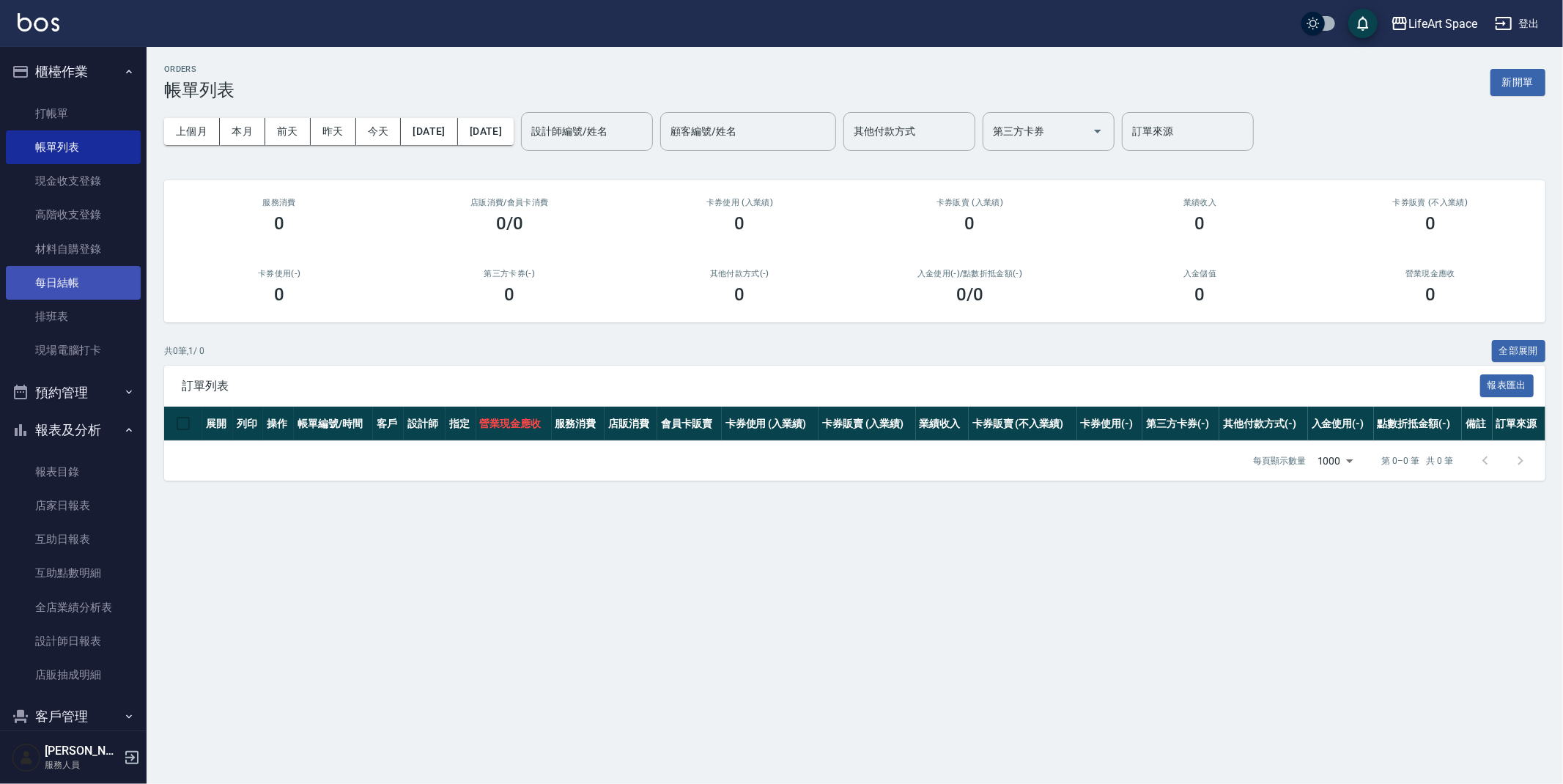
click at [80, 274] on link "每日結帳" at bounding box center [73, 283] width 135 height 34
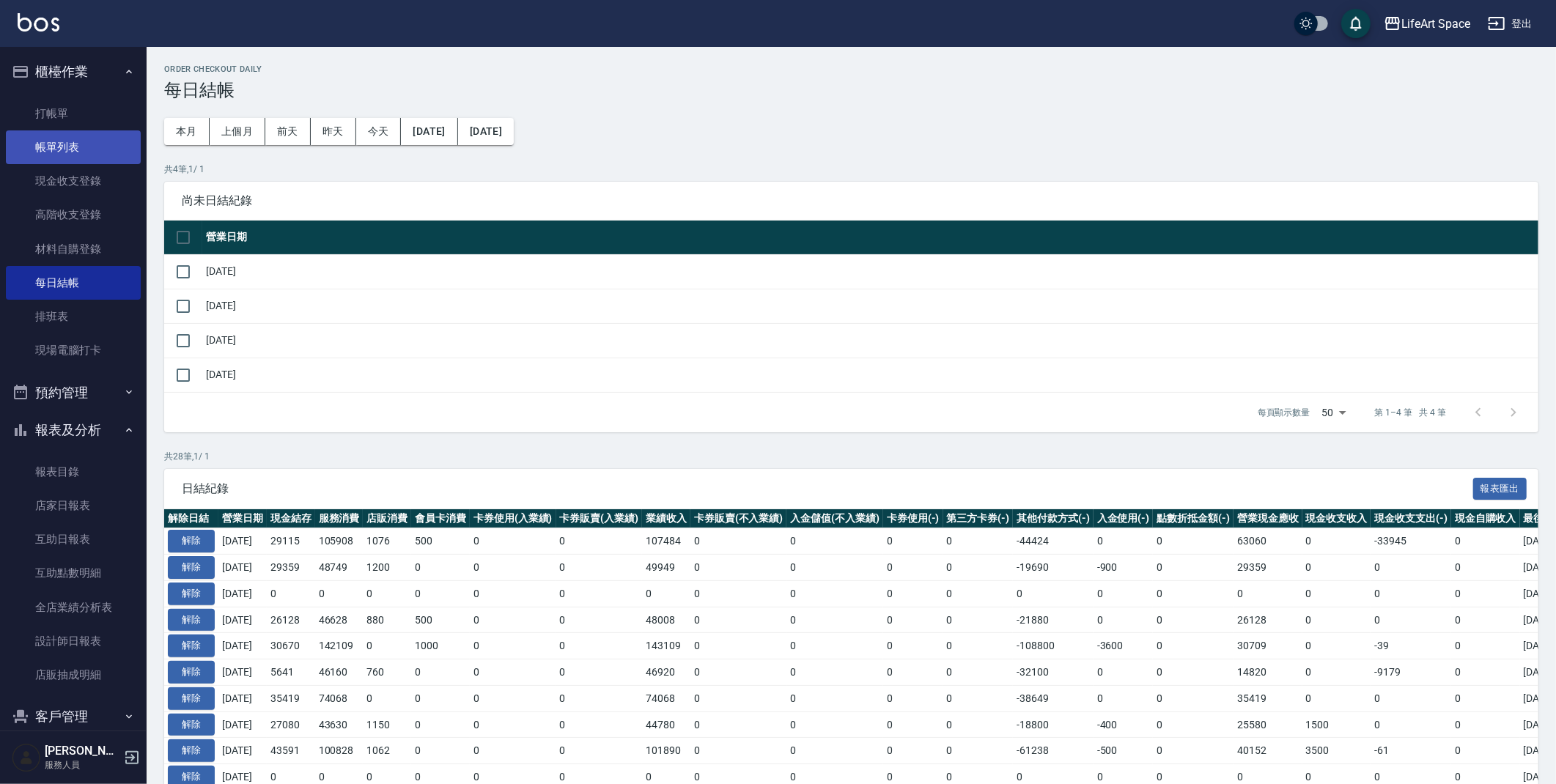
click at [54, 150] on link "帳單列表" at bounding box center [73, 148] width 135 height 34
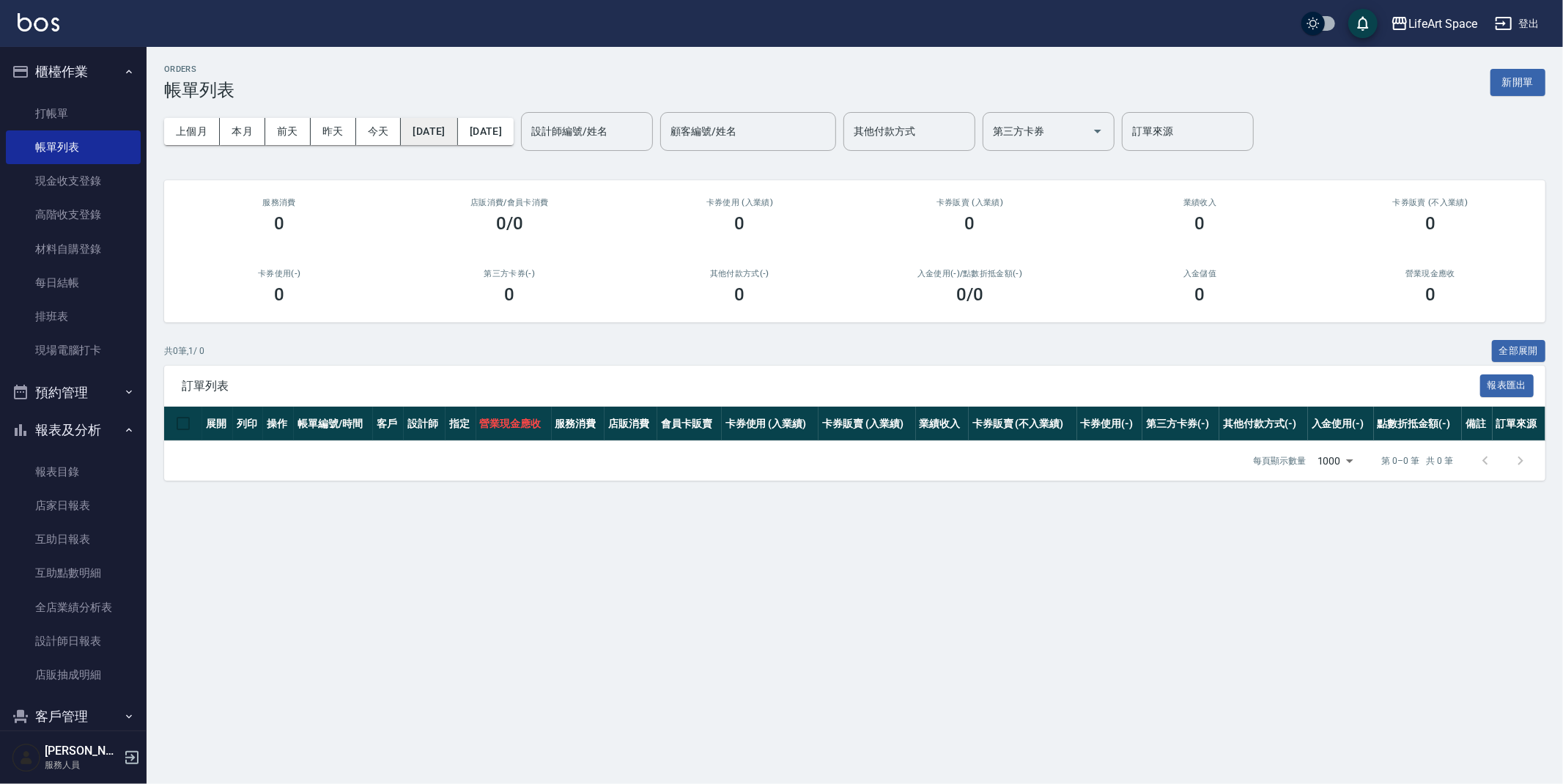
click at [457, 141] on button "[DATE]" at bounding box center [429, 131] width 57 height 27
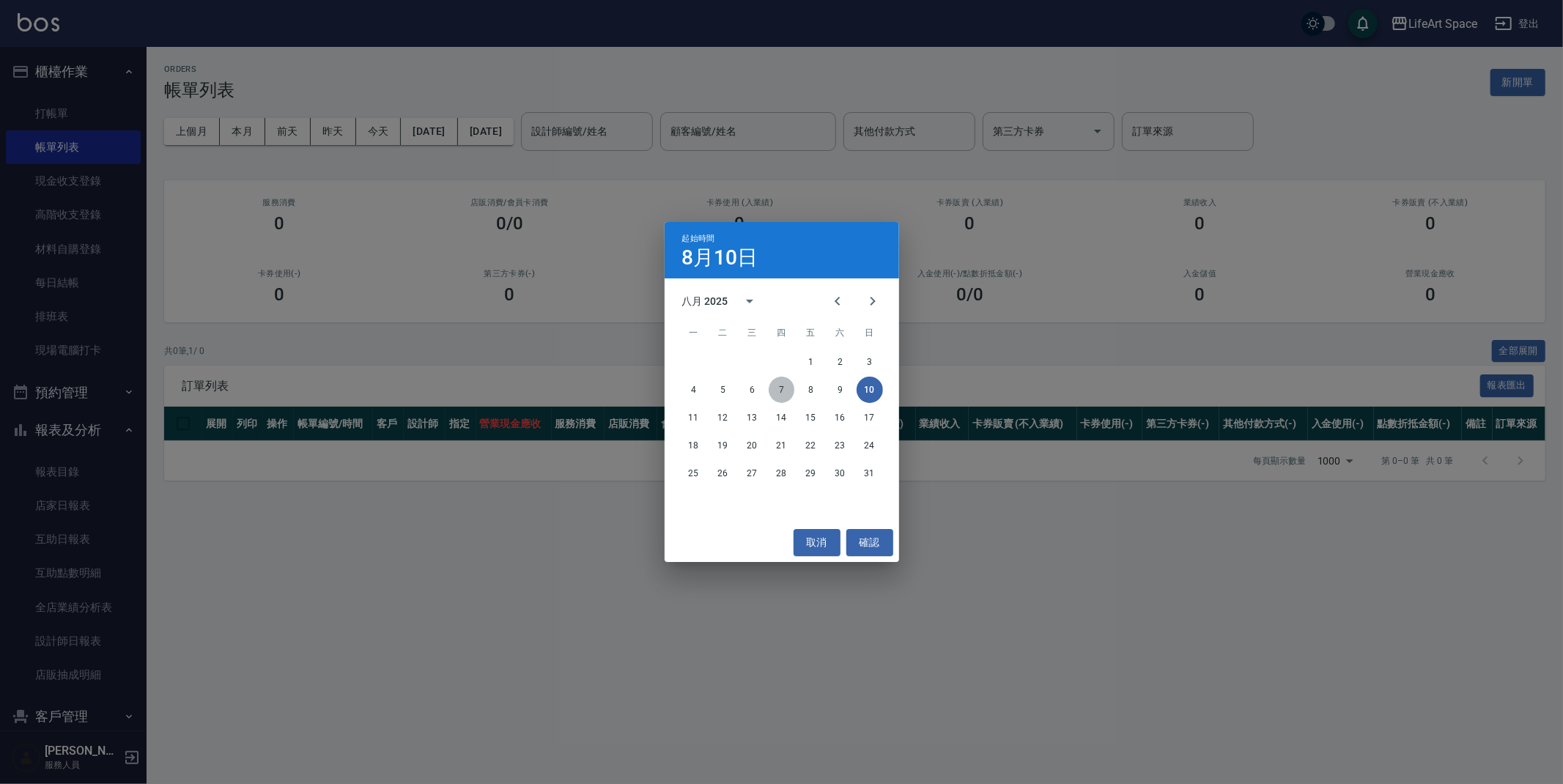
click at [771, 385] on button "7" at bounding box center [782, 389] width 27 height 27
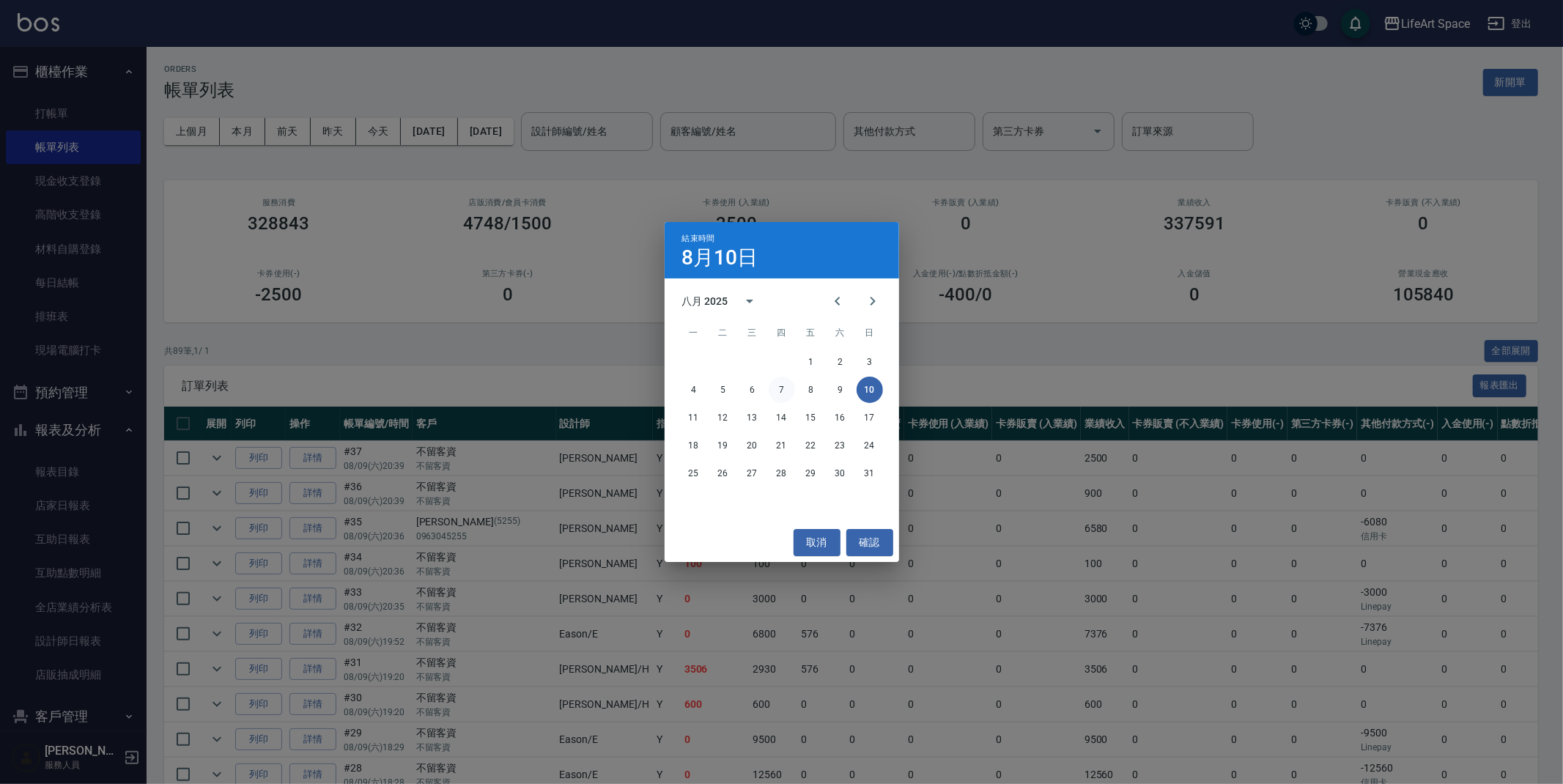
click at [785, 391] on button "7" at bounding box center [782, 389] width 27 height 27
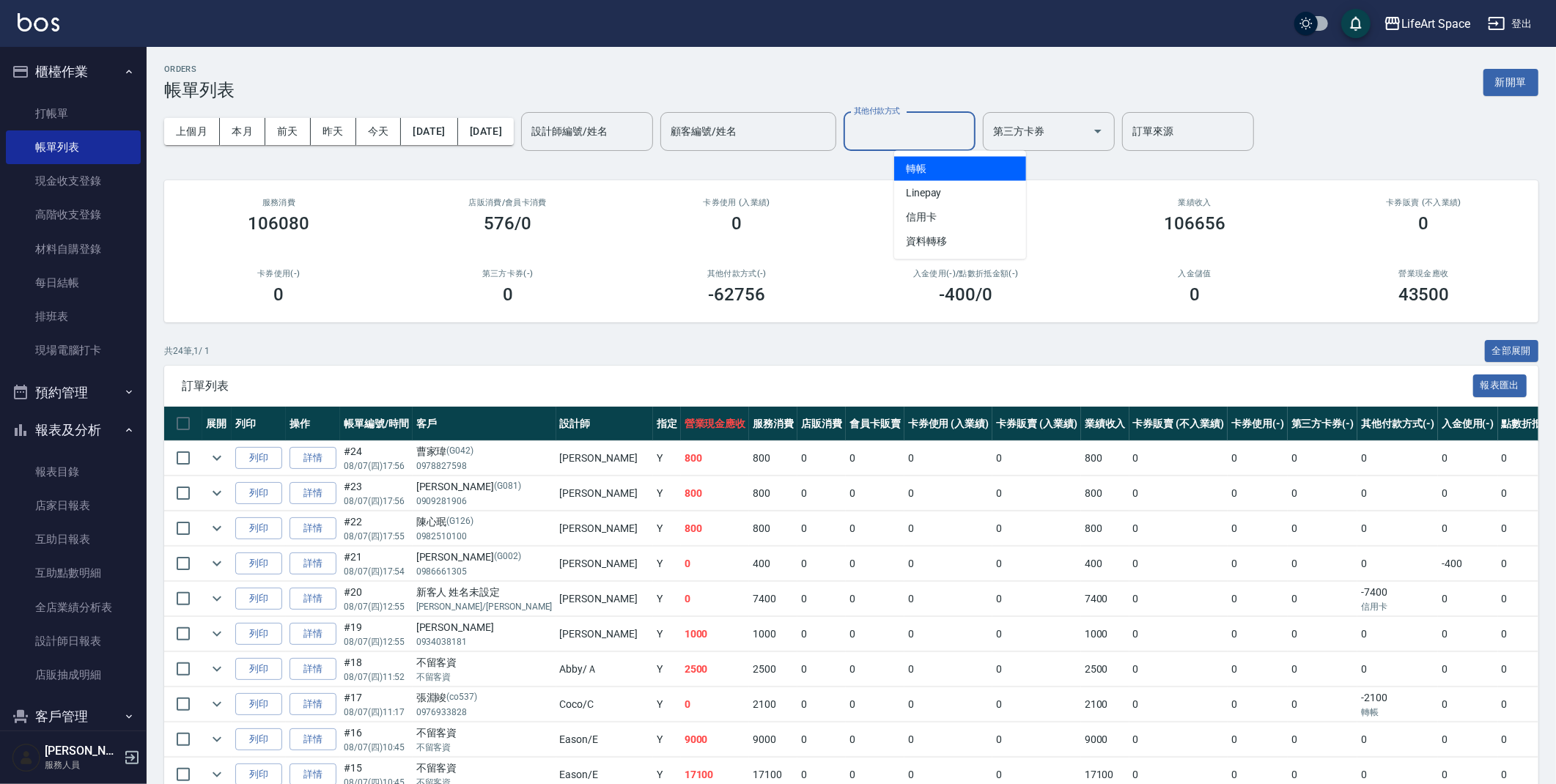
click at [918, 136] on input "其他付款方式" at bounding box center [909, 131] width 118 height 26
click at [968, 172] on span "轉帳" at bounding box center [960, 169] width 132 height 24
type input "轉帳"
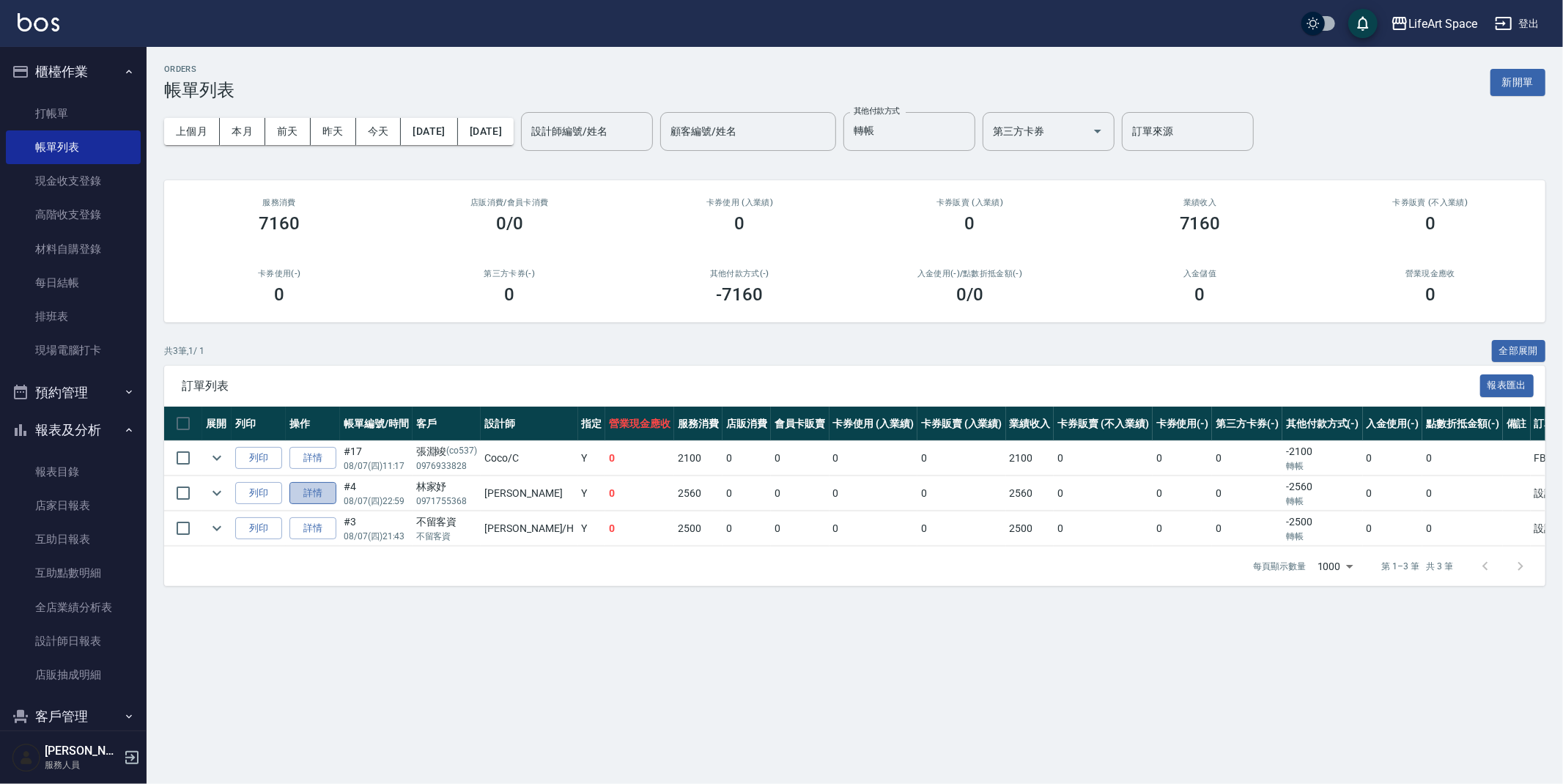
click at [324, 493] on link "詳情" at bounding box center [313, 493] width 47 height 23
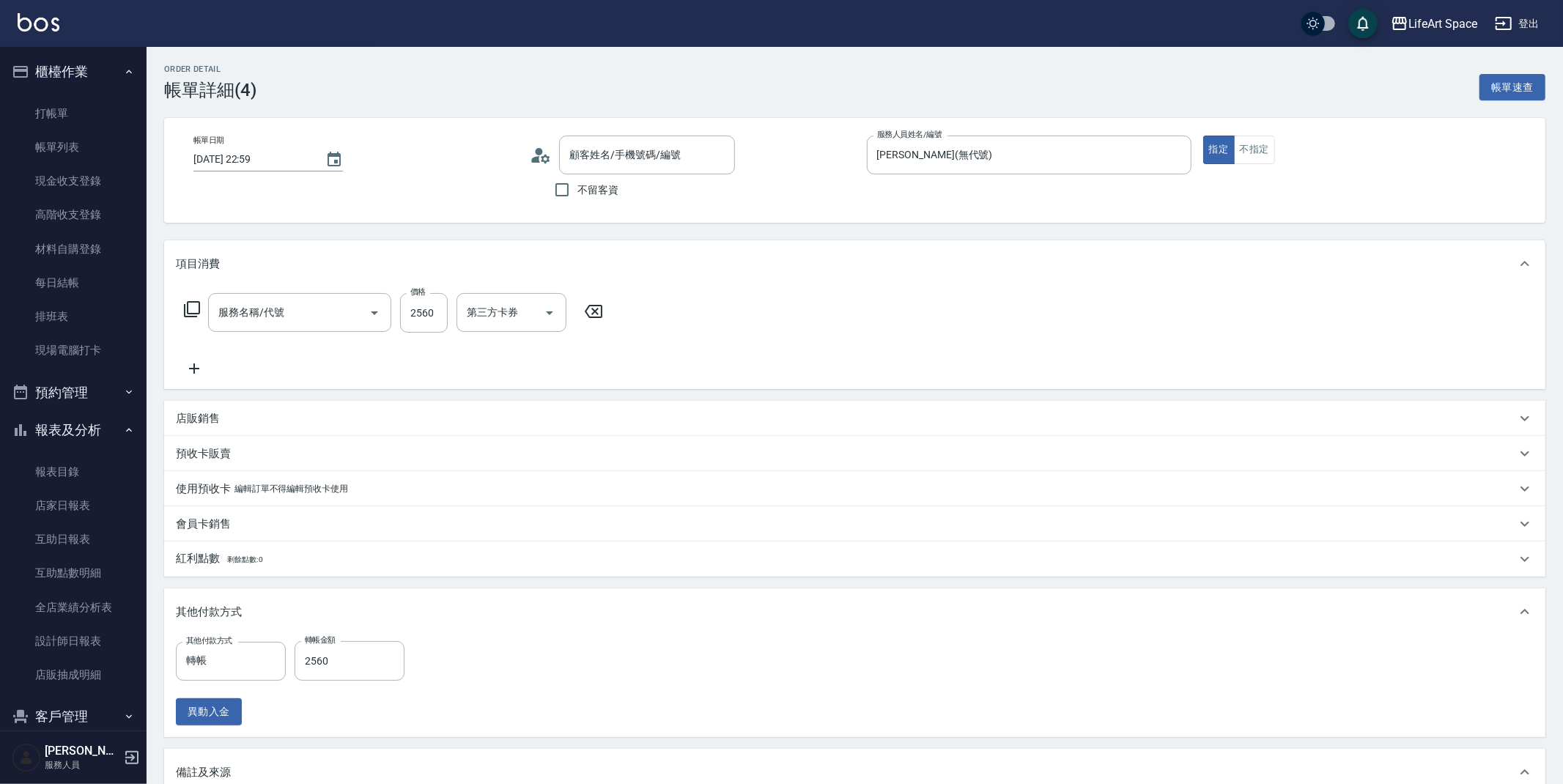
type input "[DATE] 22:59"
type input "[PERSON_NAME](無代號)"
type input "設計師原本客人"
type input "502縮毛矯正 (502)"
type input "林家妤/0971755368/"
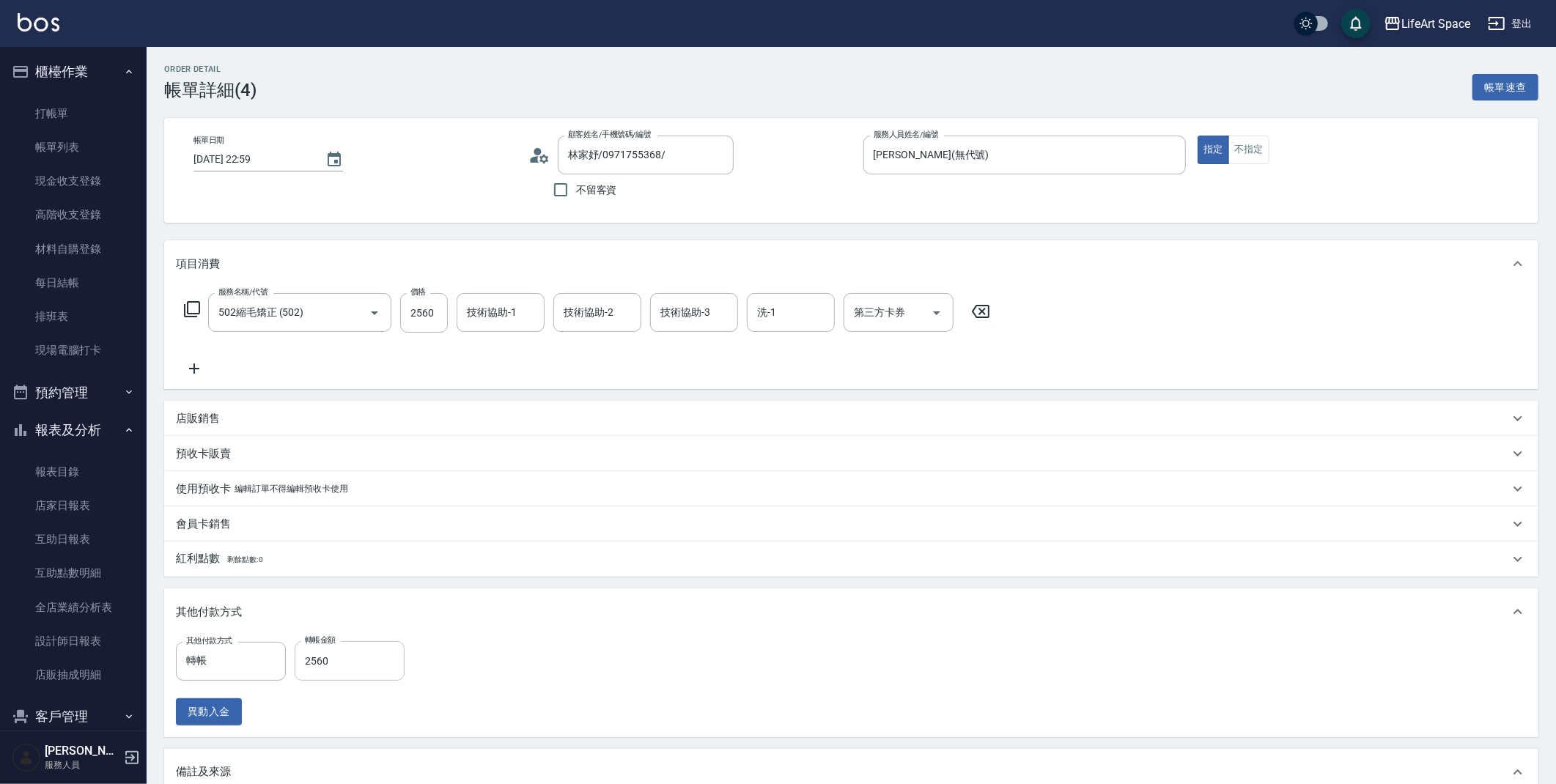
click at [387, 649] on input "2560" at bounding box center [350, 660] width 110 height 40
click at [387, 650] on input "2560" at bounding box center [350, 660] width 110 height 40
drag, startPoint x: 387, startPoint y: 661, endPoint x: 219, endPoint y: 654, distance: 168.1
click at [219, 654] on div "其他付款方式 轉帳 其他付款方式 轉帳金額 2560 轉帳金額" at bounding box center [294, 660] width 238 height 40
type input "2560"
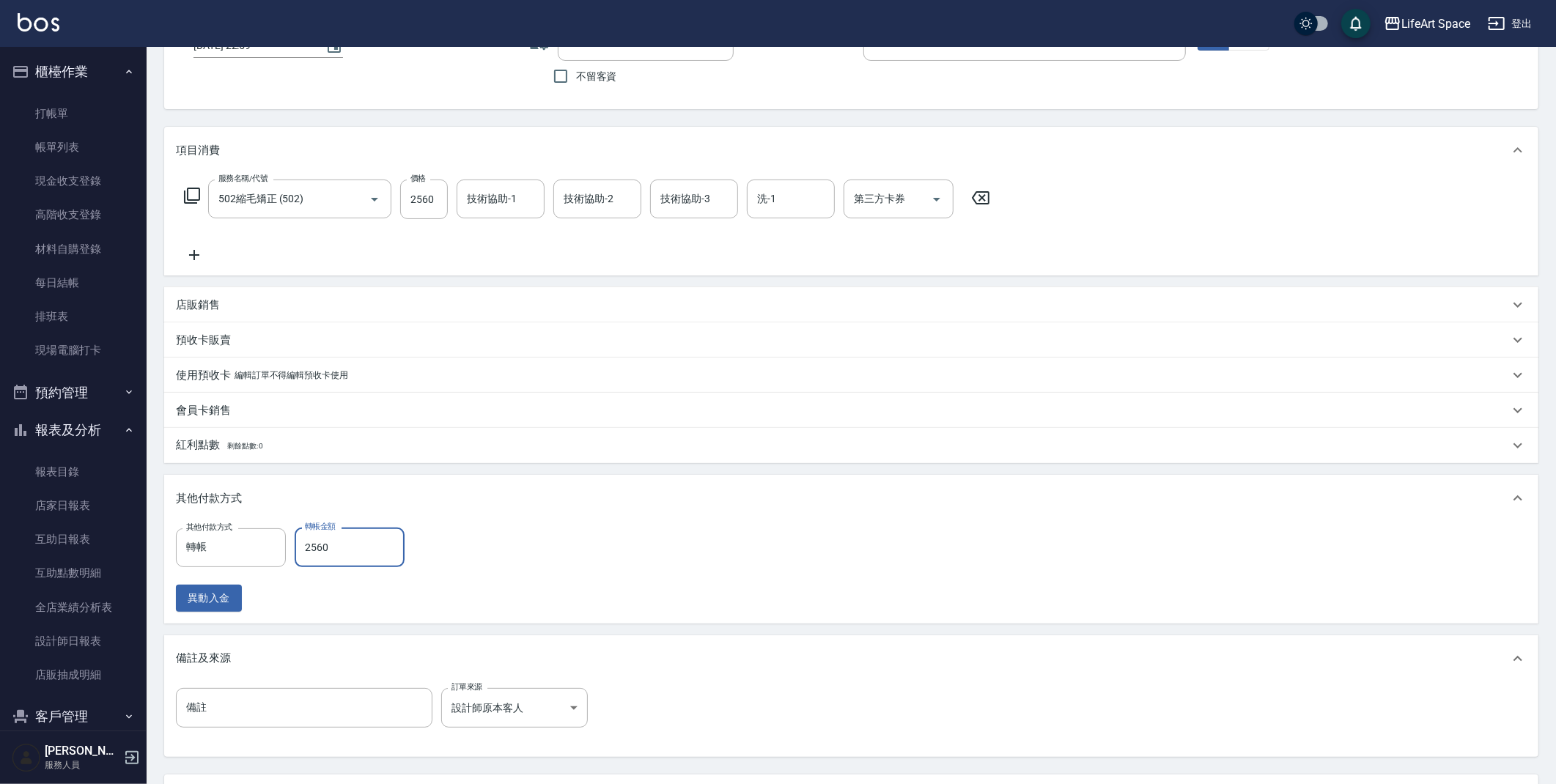
scroll to position [242, 0]
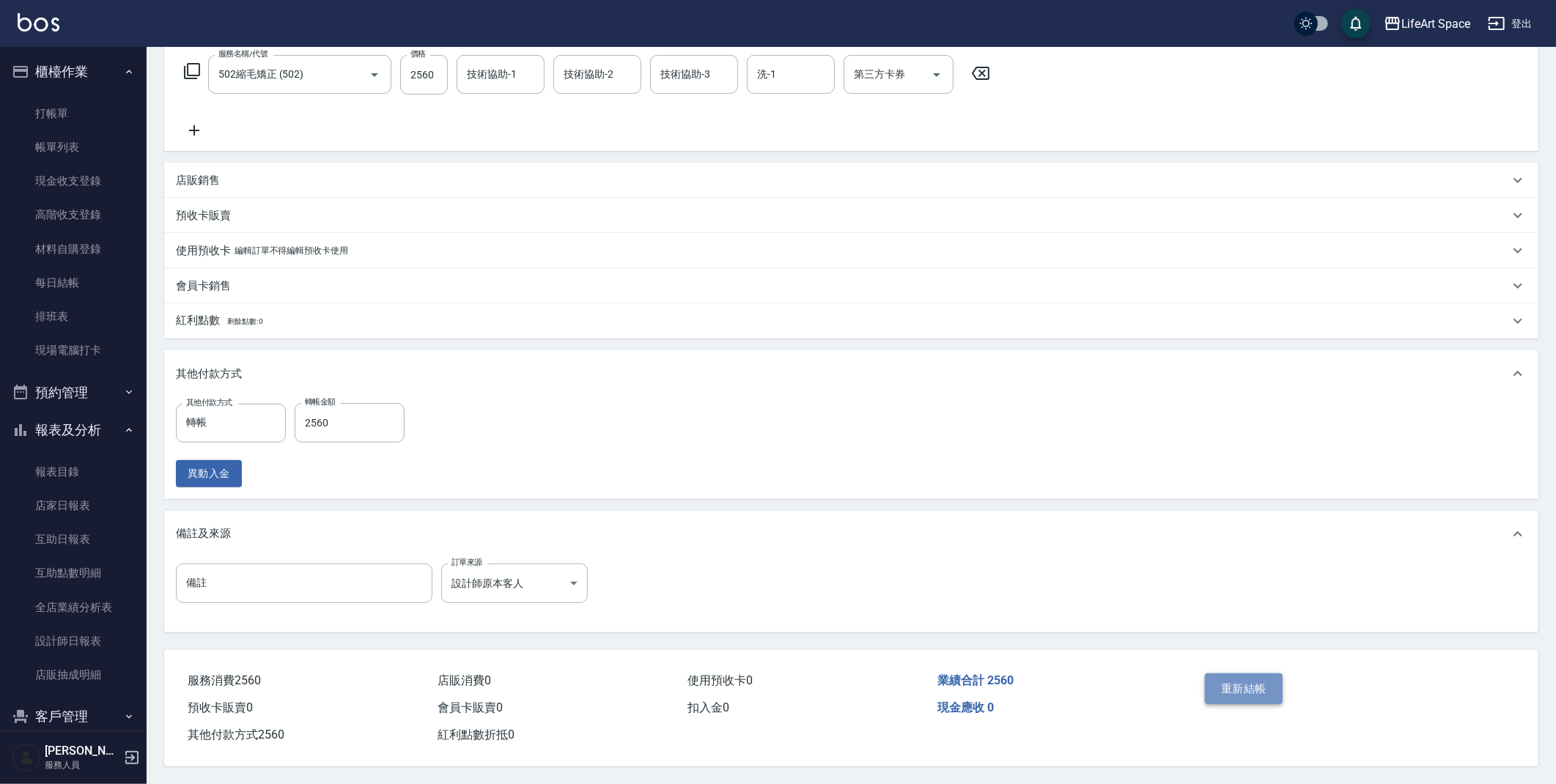
click at [1249, 685] on button "重新結帳" at bounding box center [1244, 688] width 78 height 31
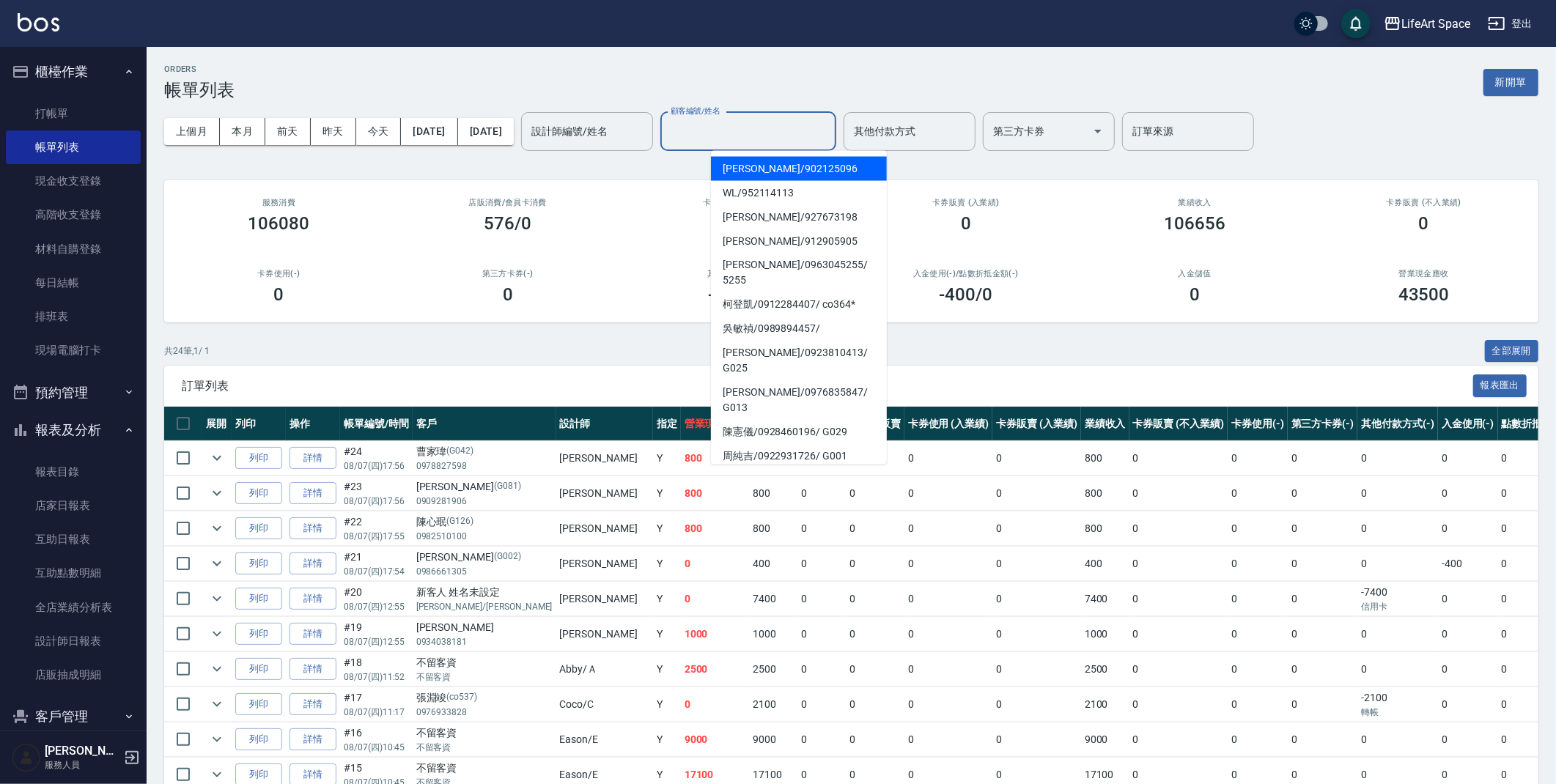
click at [778, 140] on input "顧客編號/姓名" at bounding box center [748, 131] width 163 height 26
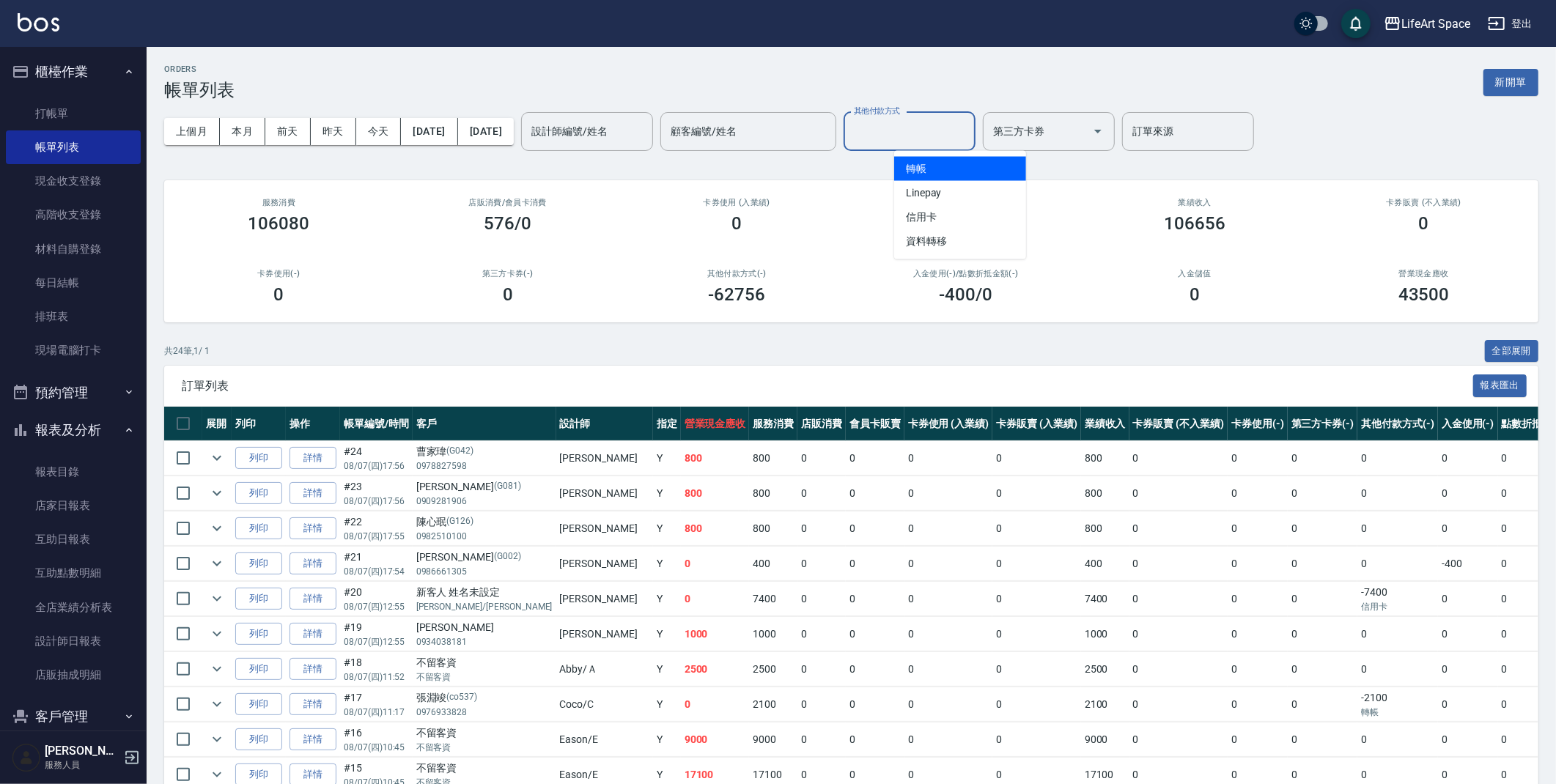
click at [961, 133] on input "其他付款方式" at bounding box center [909, 131] width 118 height 26
click at [957, 170] on span "轉帳" at bounding box center [960, 169] width 132 height 24
type input "轉帳"
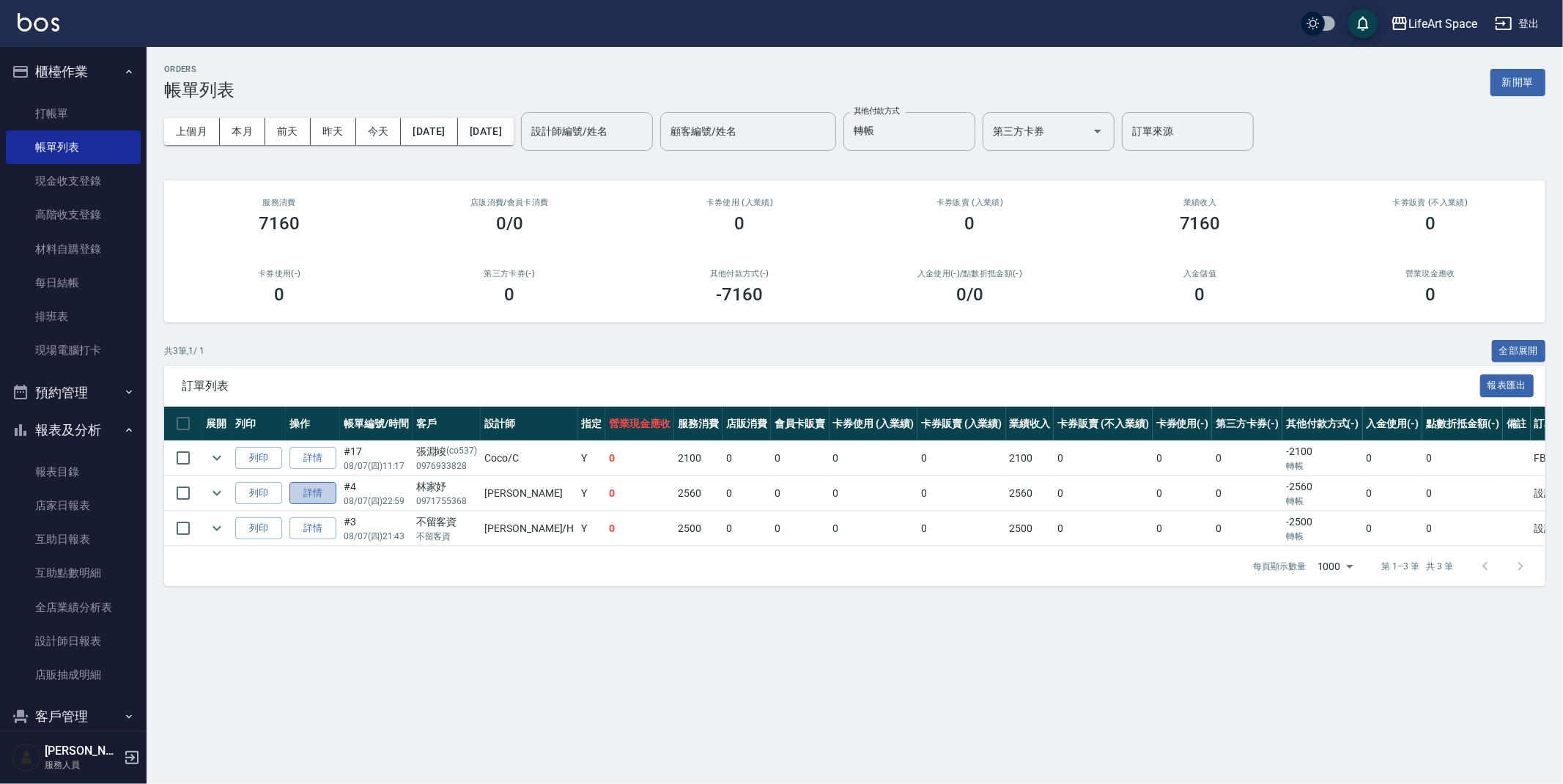
click at [330, 500] on link "詳情" at bounding box center [313, 493] width 47 height 23
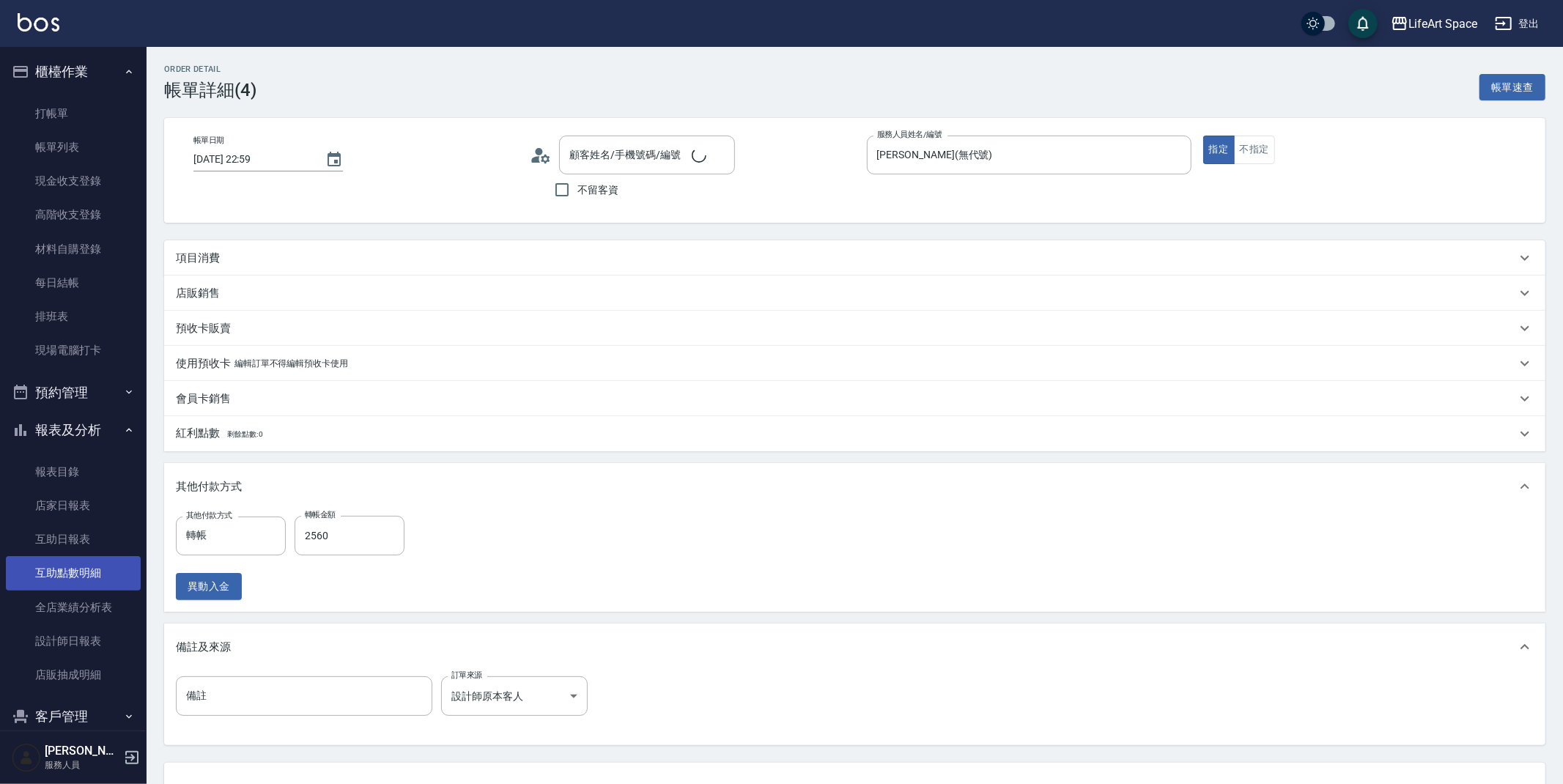
type input "[DATE] 22:59"
type input "[PERSON_NAME](無代號)"
type input "設計師原本客人"
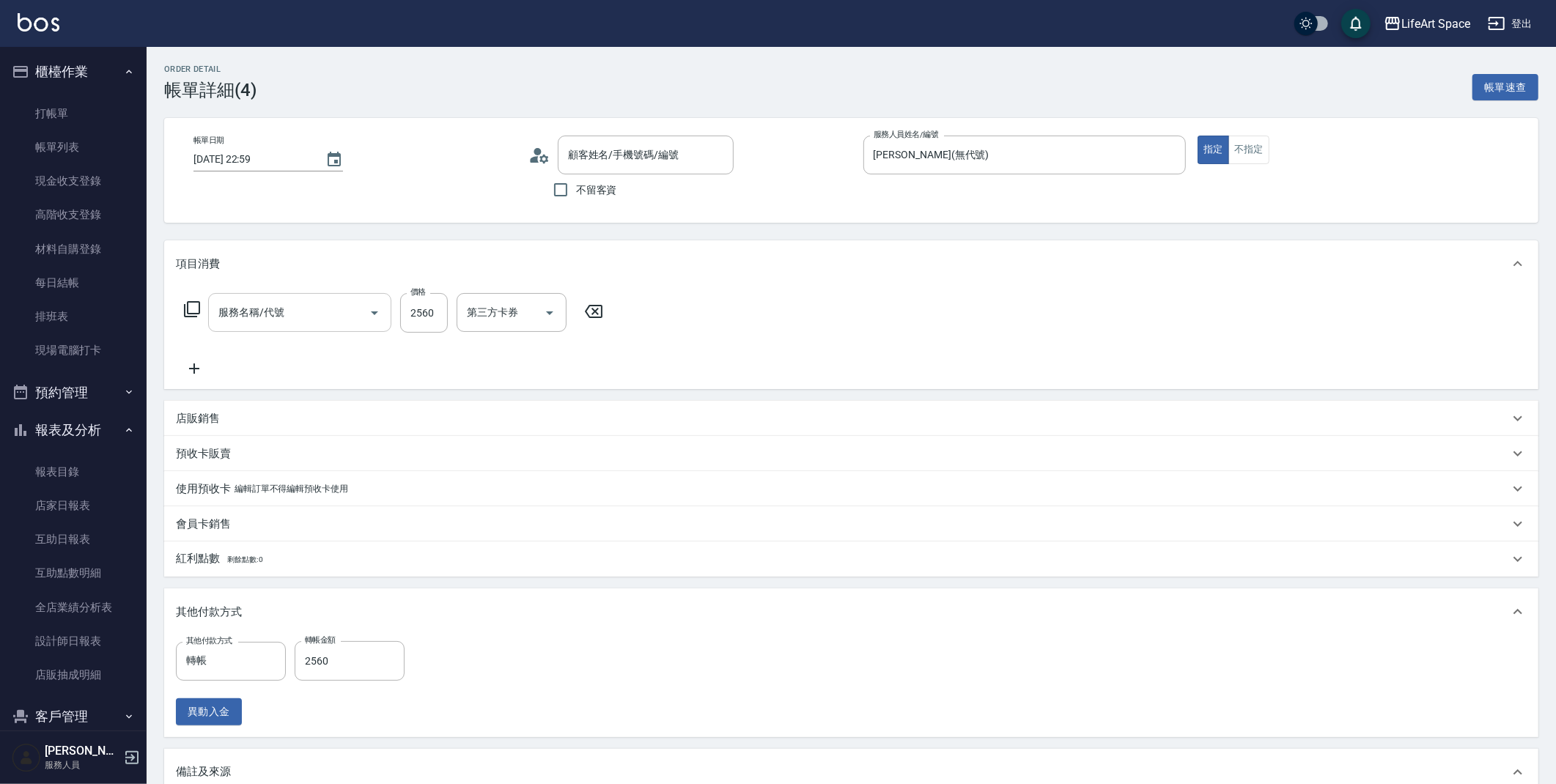
type input "林家妤/0971755368/"
type input "502縮毛矯正 (502)"
click at [439, 310] on input "2560" at bounding box center [423, 312] width 48 height 40
type input "0"
type input "2650"
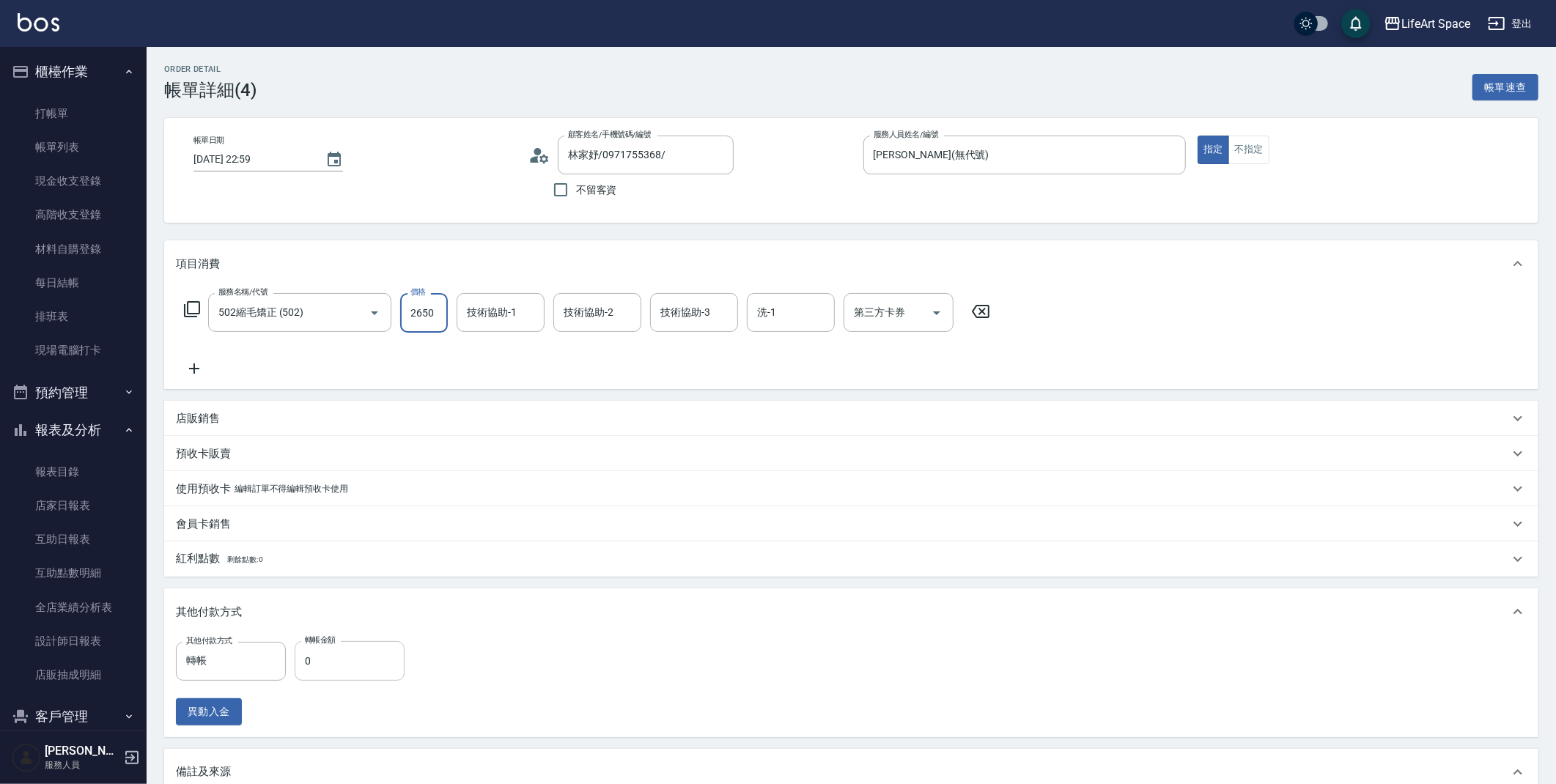
click at [328, 679] on div "其他付款方式 轉帳 其他付款方式 轉帳金額 0 轉帳金額 異動入金" at bounding box center [294, 683] width 238 height 84
click at [332, 672] on input "0" at bounding box center [350, 660] width 110 height 40
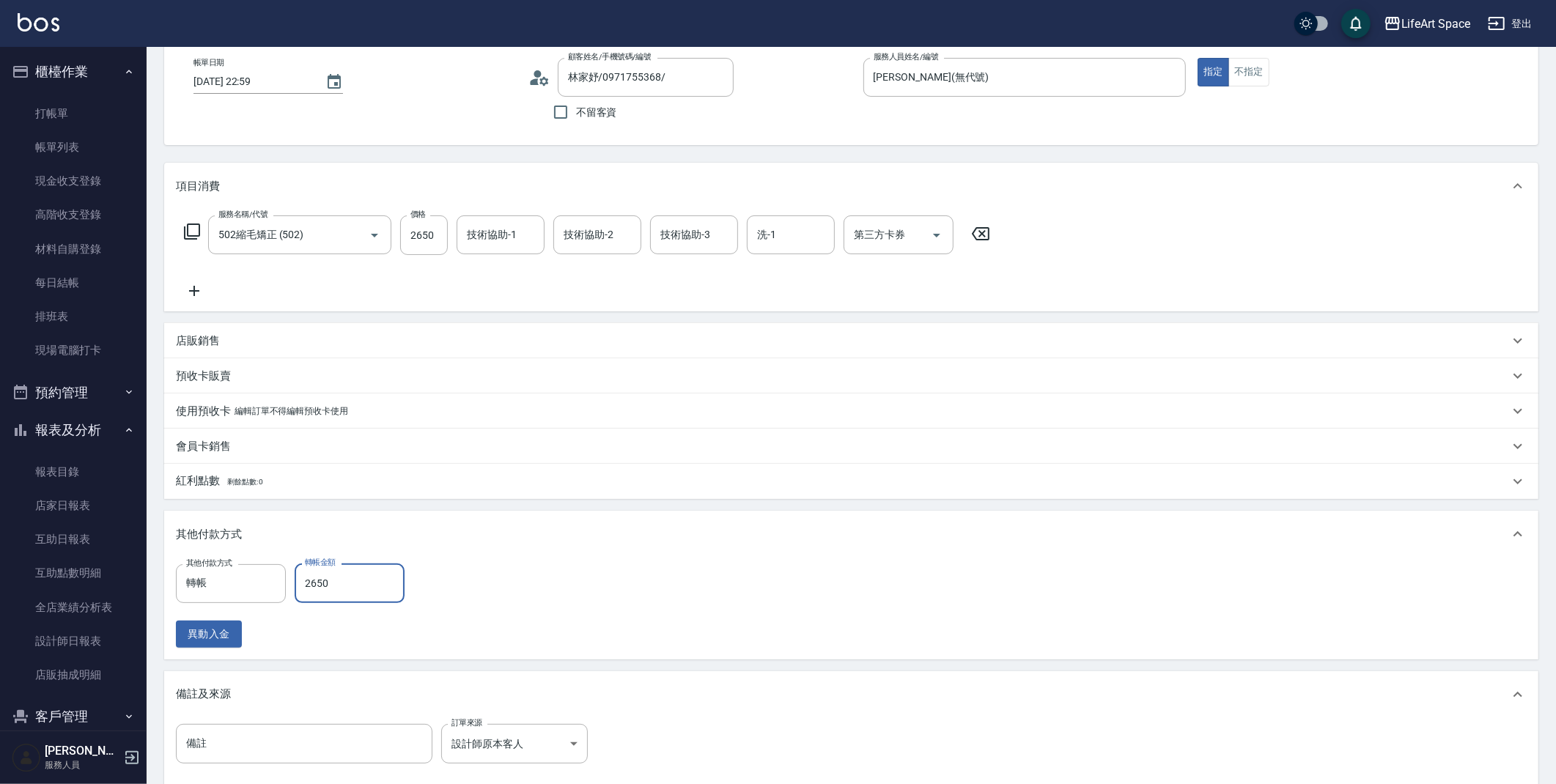
scroll to position [242, 0]
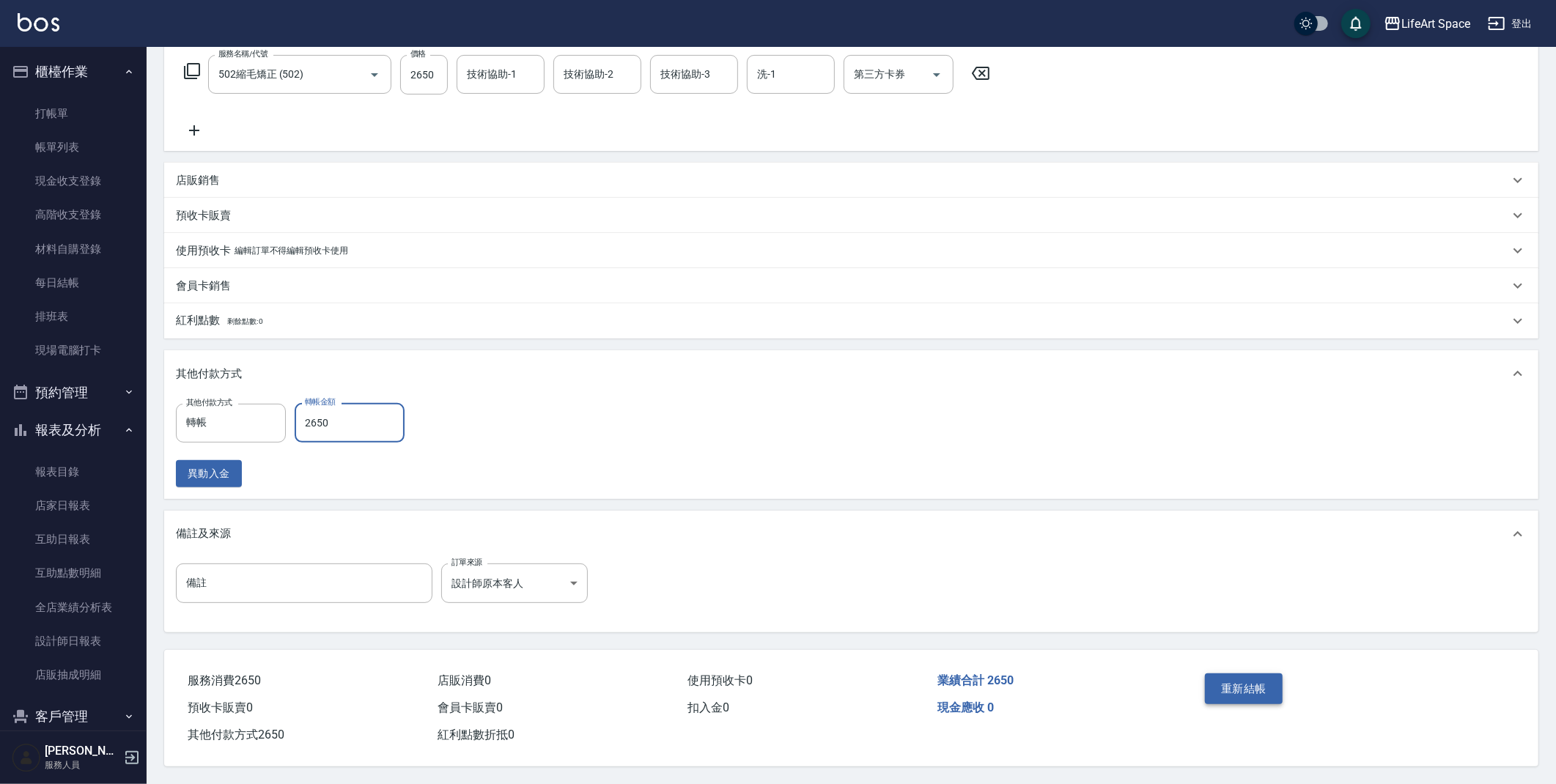
type input "2650"
click at [1271, 678] on button "重新結帳" at bounding box center [1244, 688] width 78 height 31
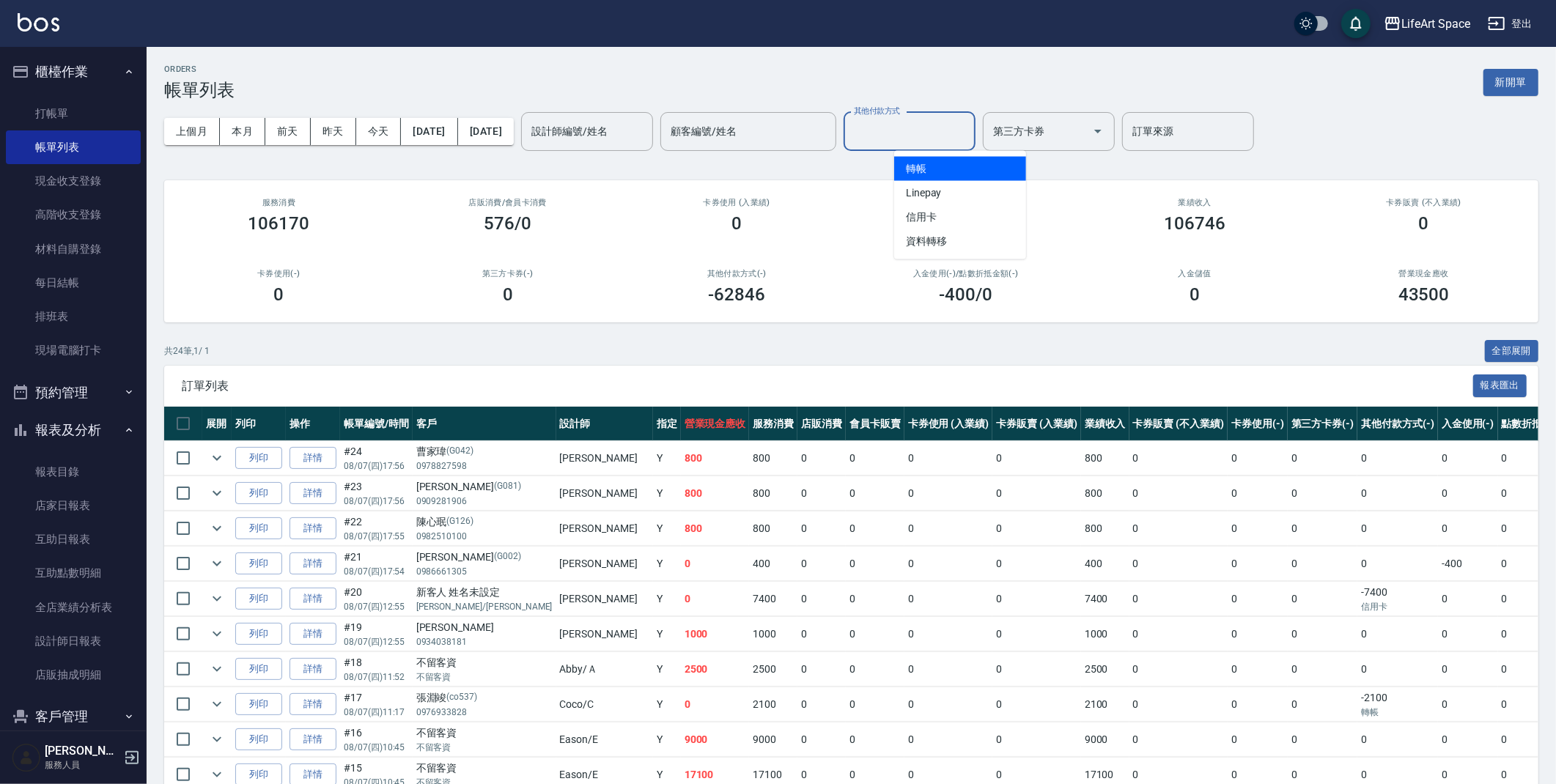
click at [923, 131] on input "其他付款方式" at bounding box center [909, 131] width 118 height 26
click at [959, 188] on span "Linepay" at bounding box center [960, 193] width 132 height 24
type input "Linepay"
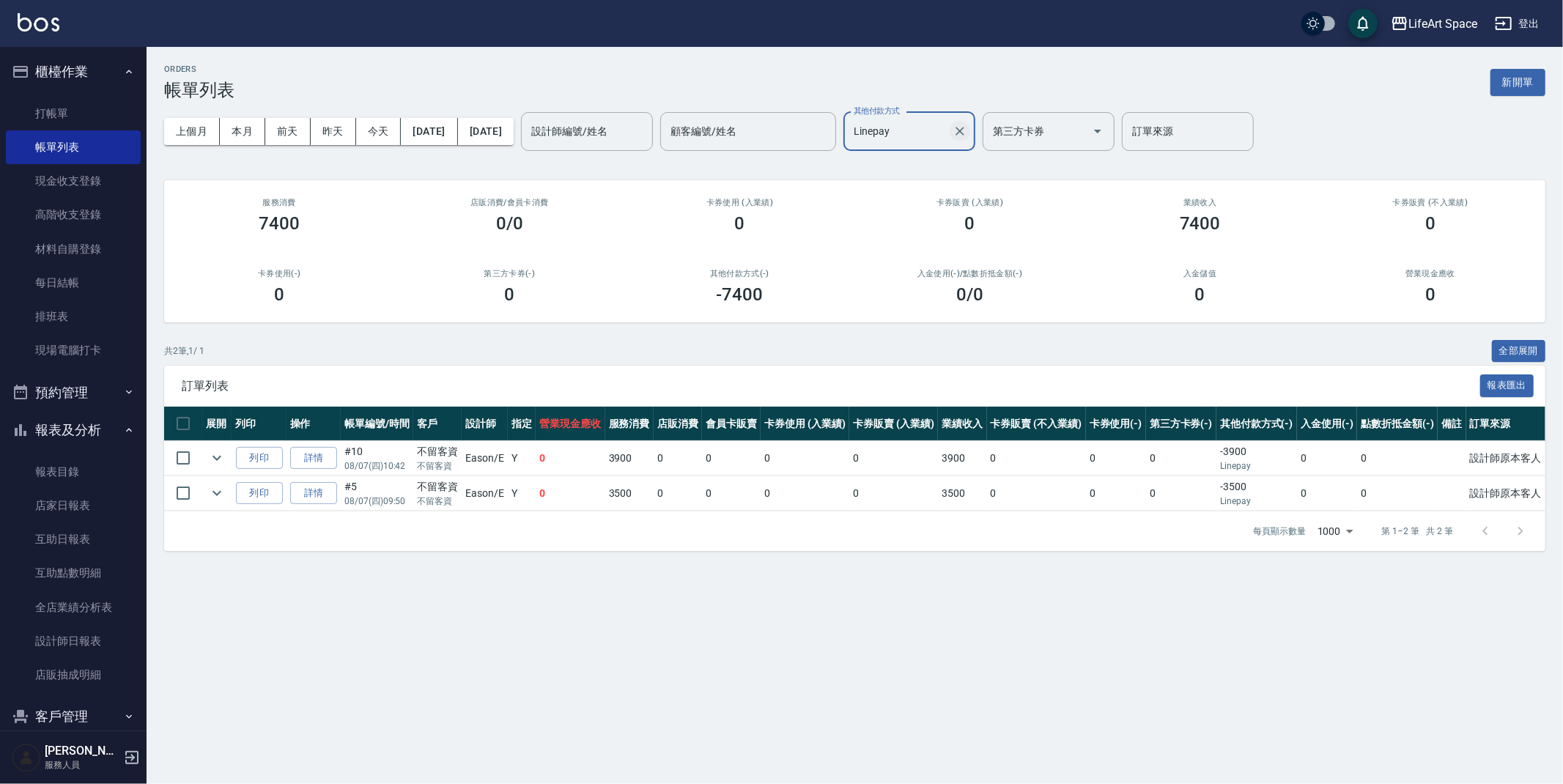
click at [975, 134] on div "Linepay 其他付款方式" at bounding box center [909, 131] width 132 height 39
click at [970, 134] on button "Clear" at bounding box center [960, 131] width 20 height 20
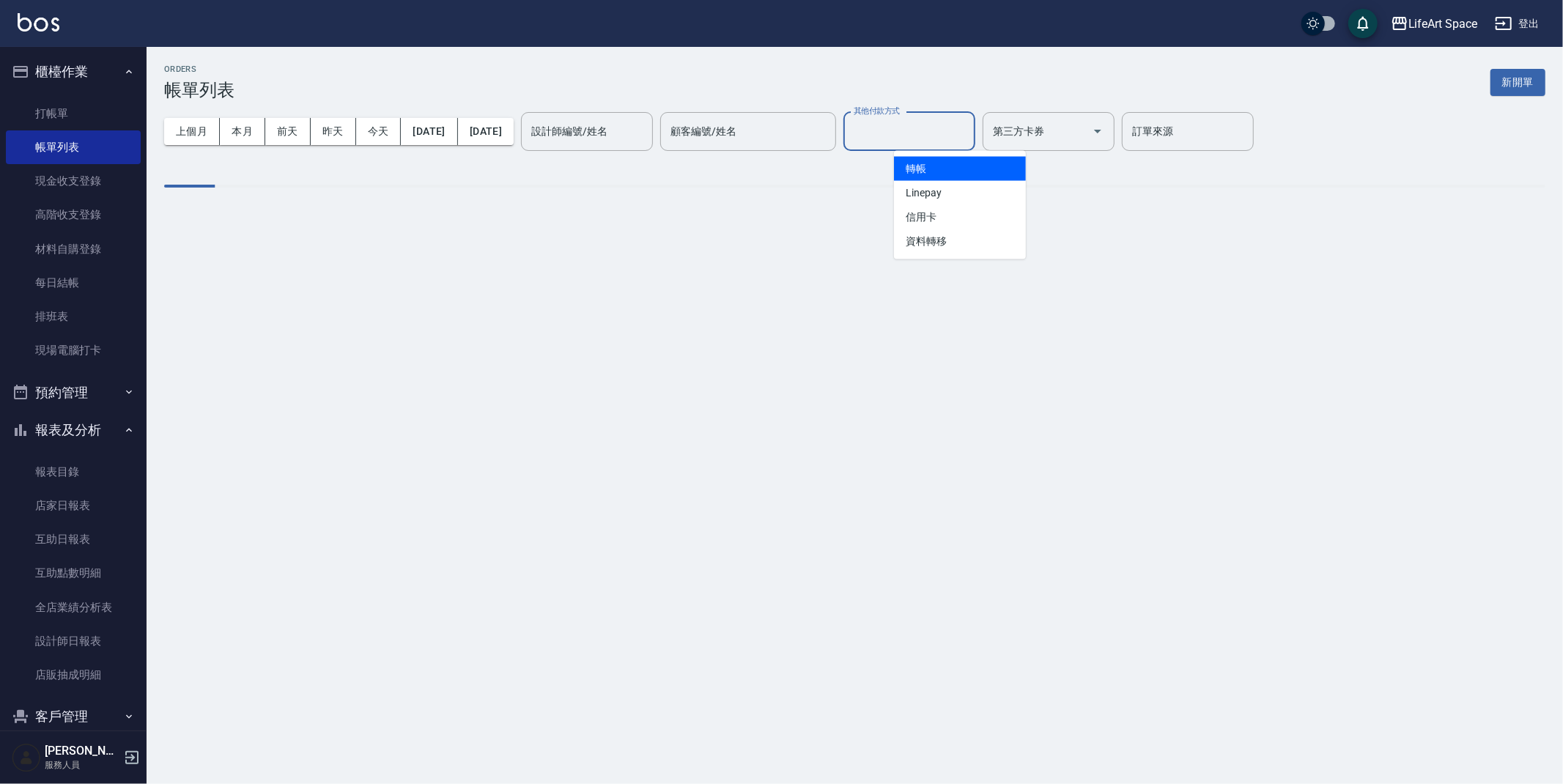
click at [983, 165] on span "轉帳" at bounding box center [960, 169] width 132 height 24
type input "轉帳"
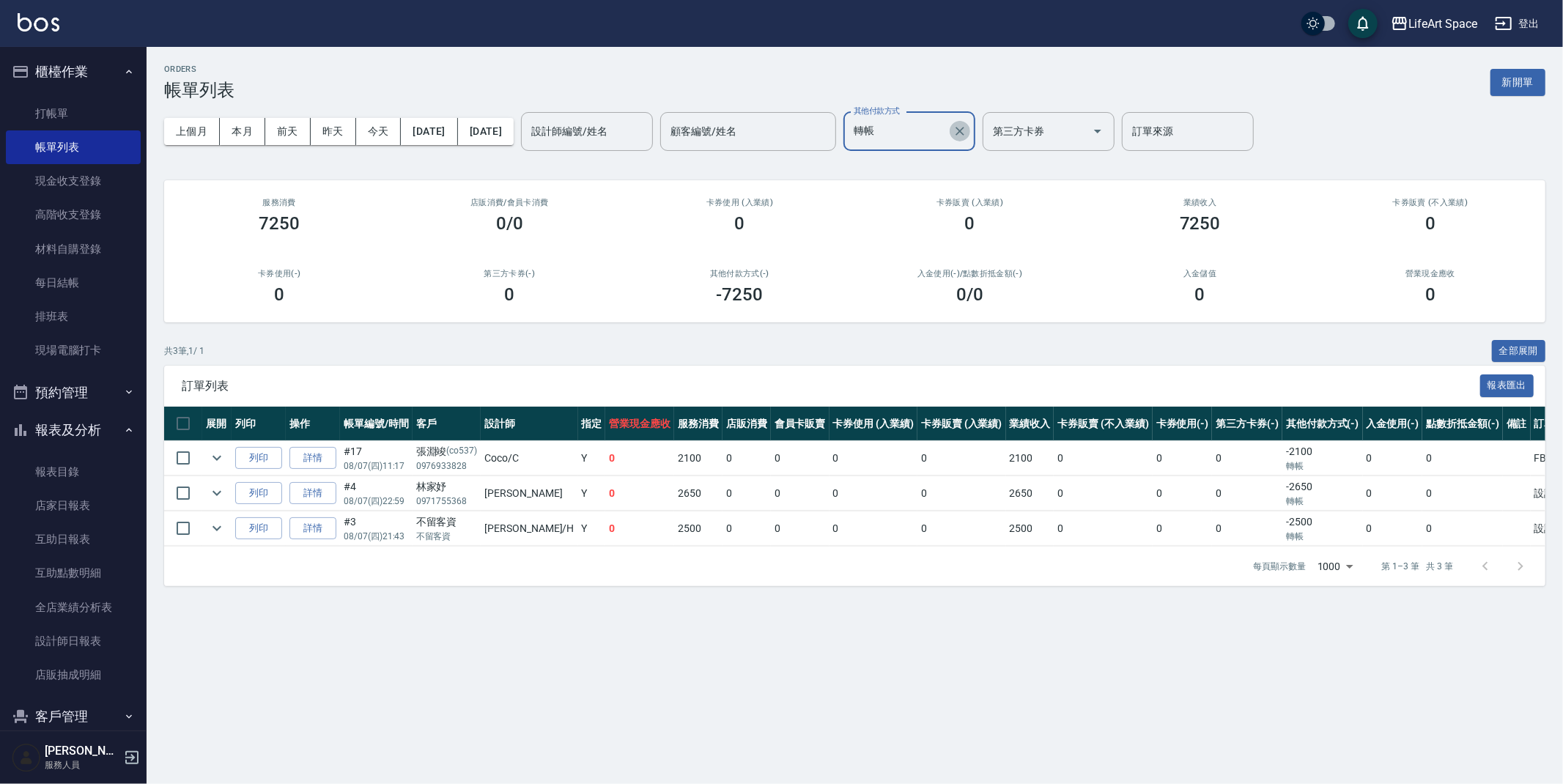
click at [968, 132] on icon "Clear" at bounding box center [960, 131] width 15 height 15
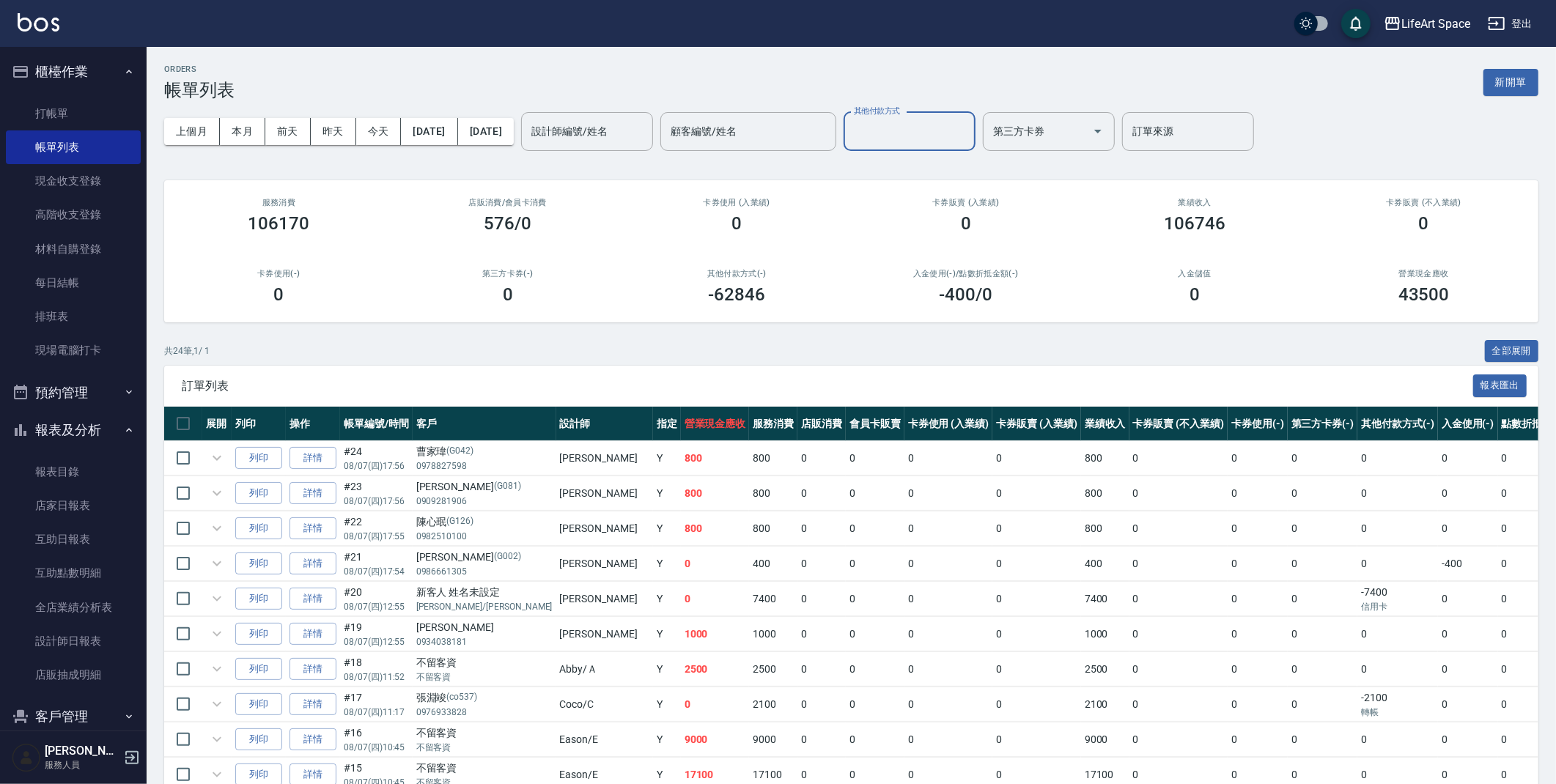
click at [969, 128] on input "其他付款方式" at bounding box center [909, 131] width 118 height 26
click at [961, 227] on span "信用卡" at bounding box center [960, 217] width 132 height 24
type input "信用卡"
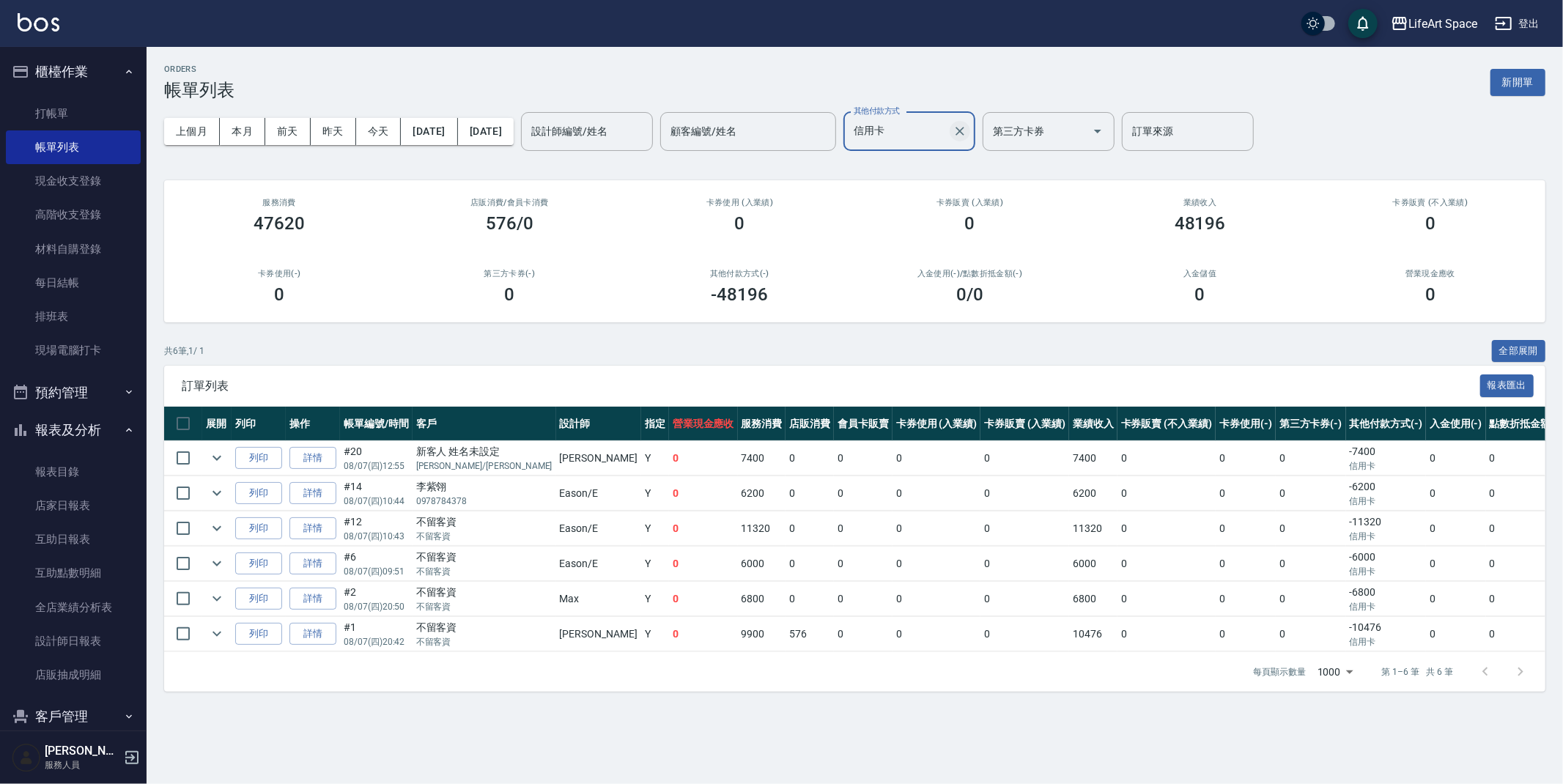
click at [964, 131] on icon "Clear" at bounding box center [960, 131] width 9 height 9
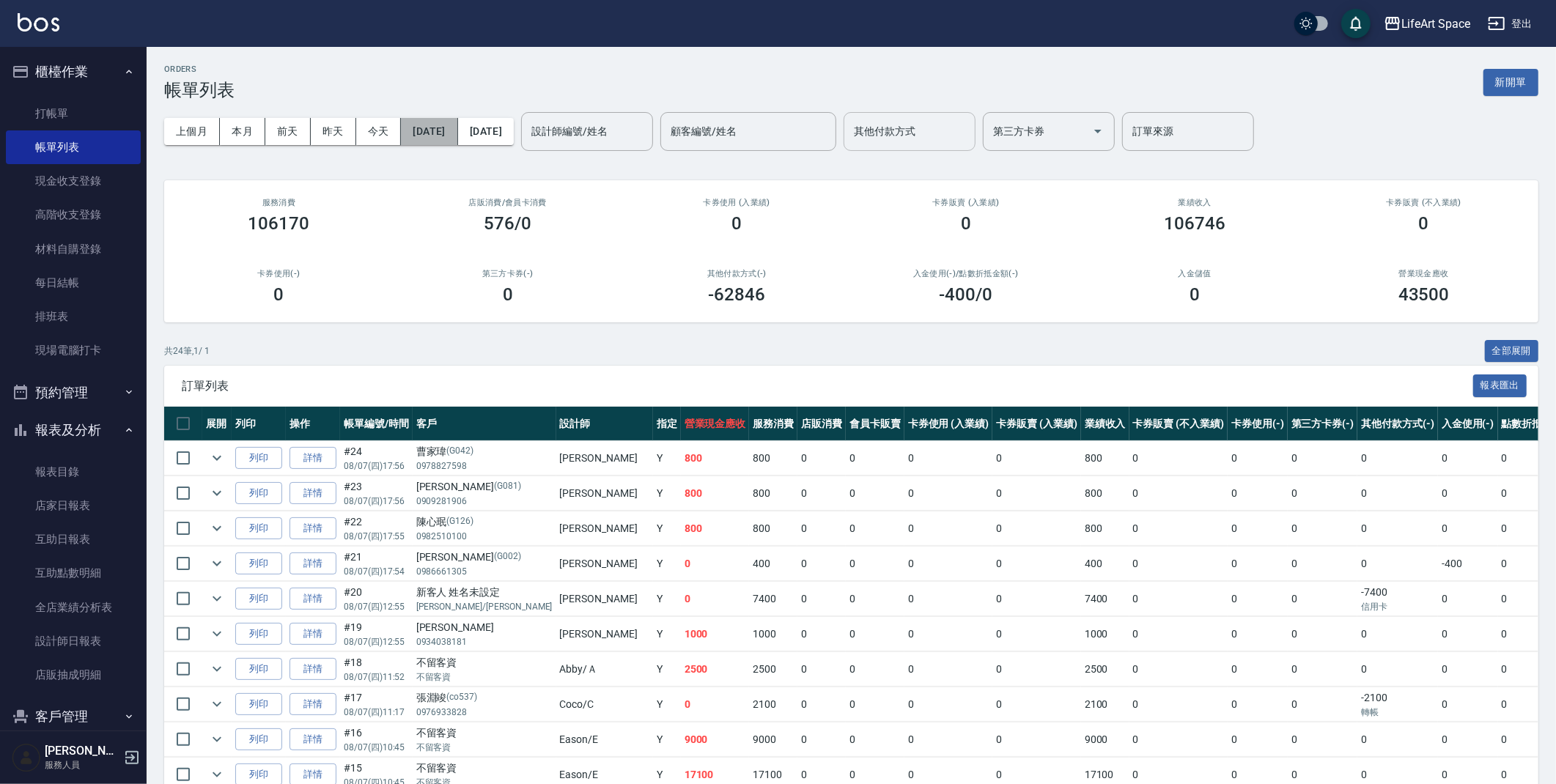
click at [458, 137] on button "[DATE]" at bounding box center [429, 131] width 57 height 27
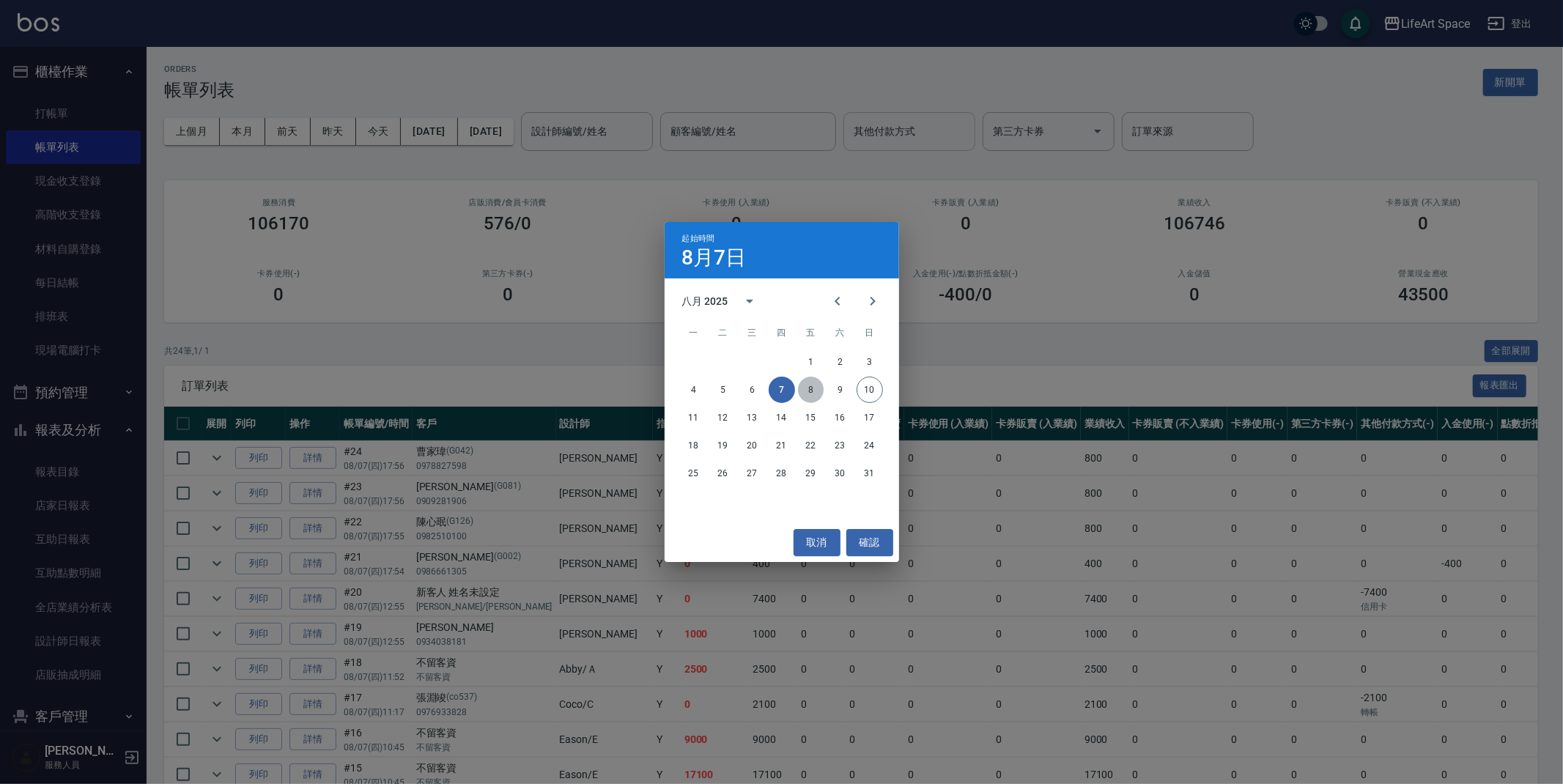
click at [808, 392] on button "8" at bounding box center [811, 389] width 27 height 27
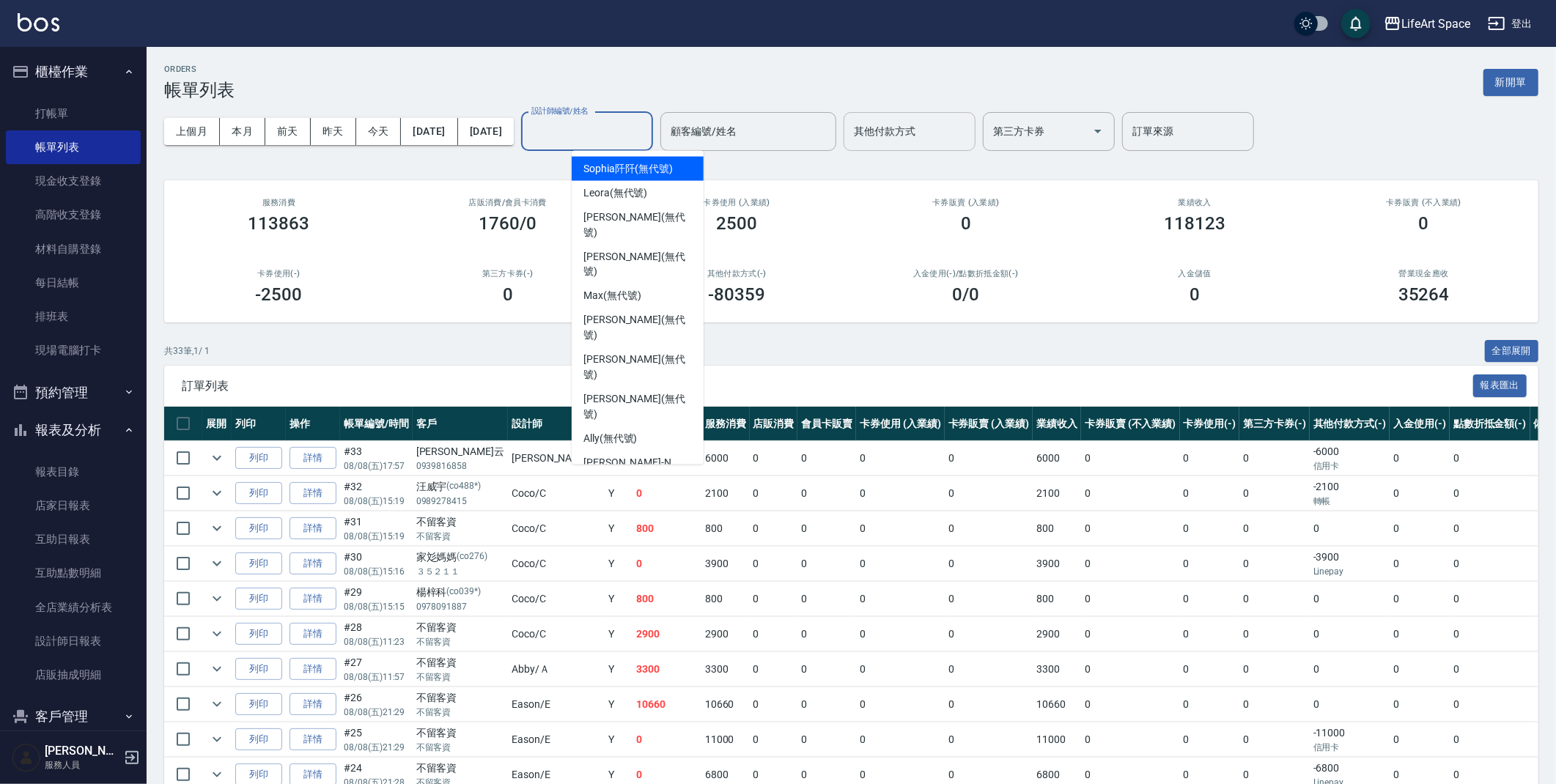
click at [623, 139] on input "設計師編號/姓名" at bounding box center [587, 131] width 118 height 26
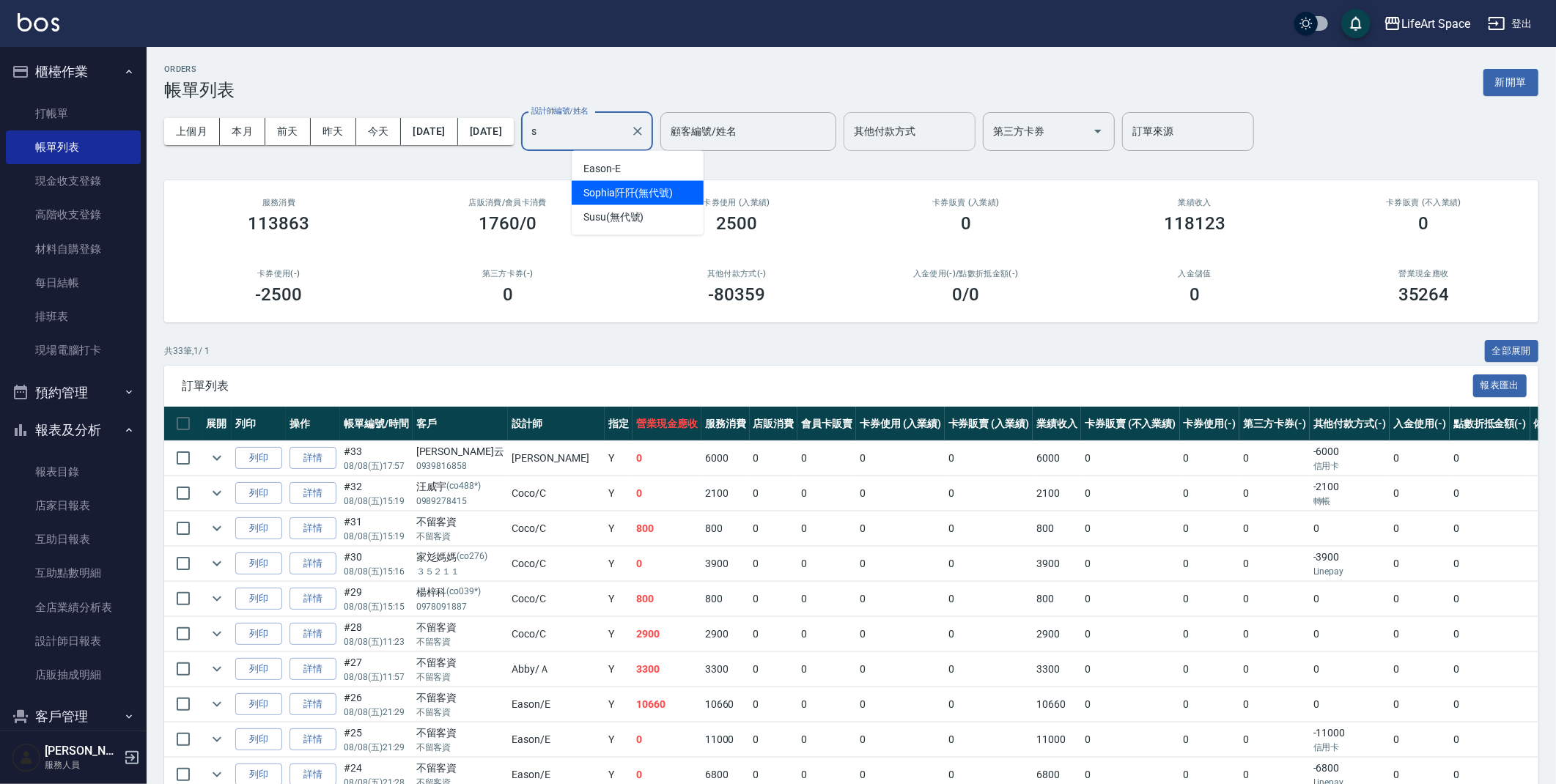
click at [644, 190] on span "[PERSON_NAME]阡 (無代號)" at bounding box center [628, 193] width 89 height 15
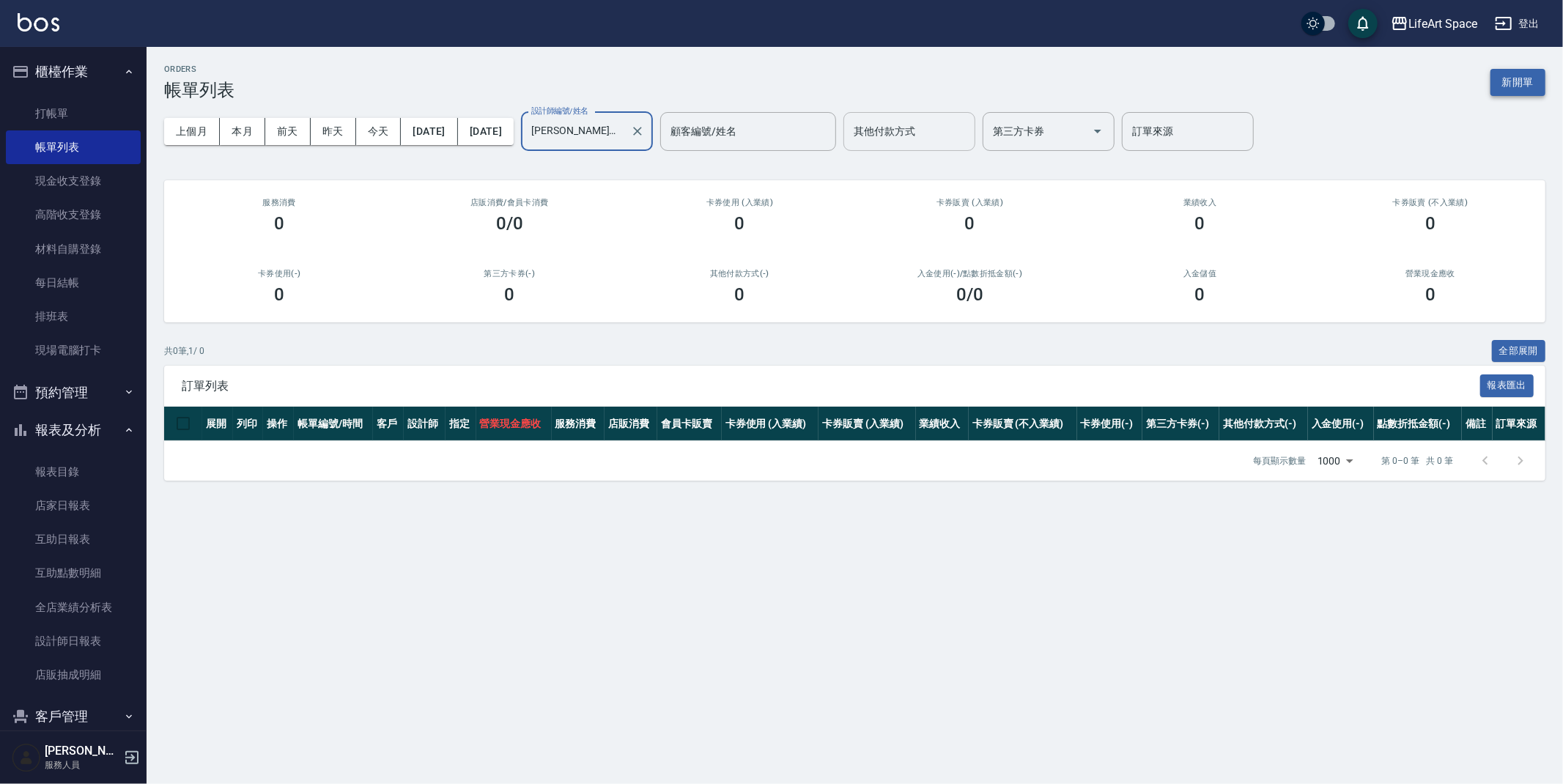
type input "[PERSON_NAME]阡(無代號)"
click at [1501, 88] on button "新開單" at bounding box center [1518, 82] width 55 height 27
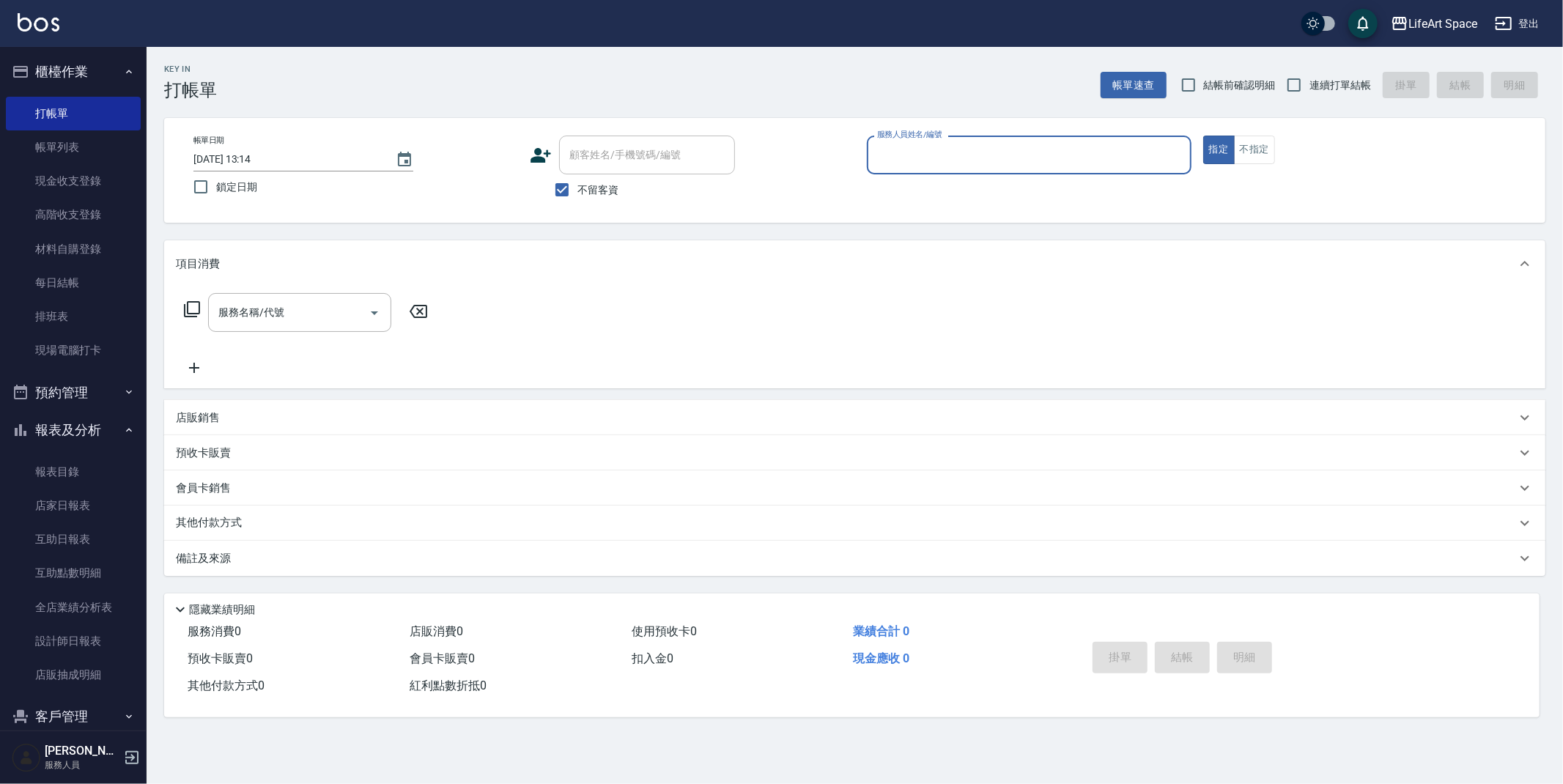
click at [1028, 156] on input "服務人員姓名/編號" at bounding box center [1029, 155] width 311 height 26
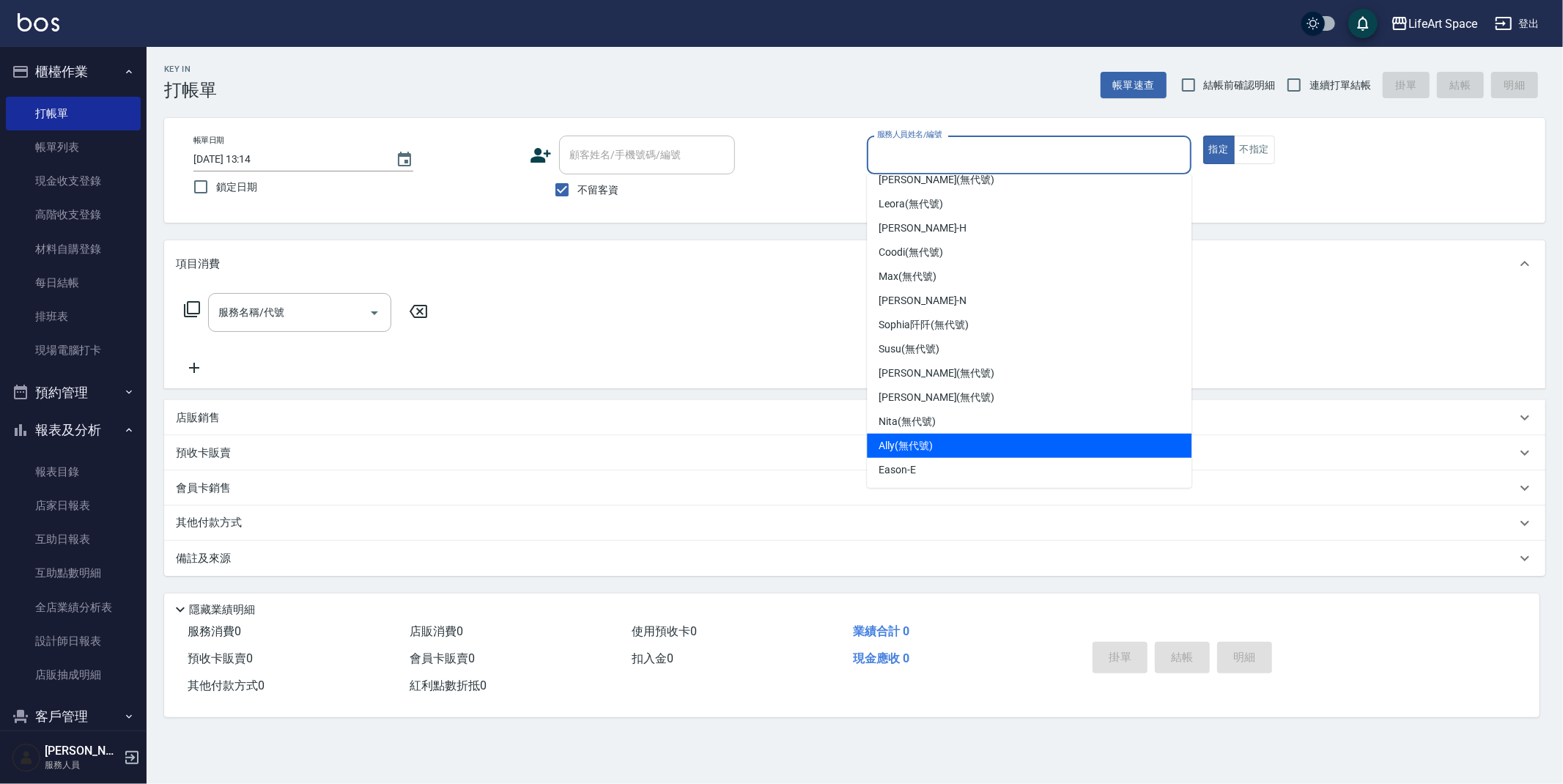
scroll to position [79, 0]
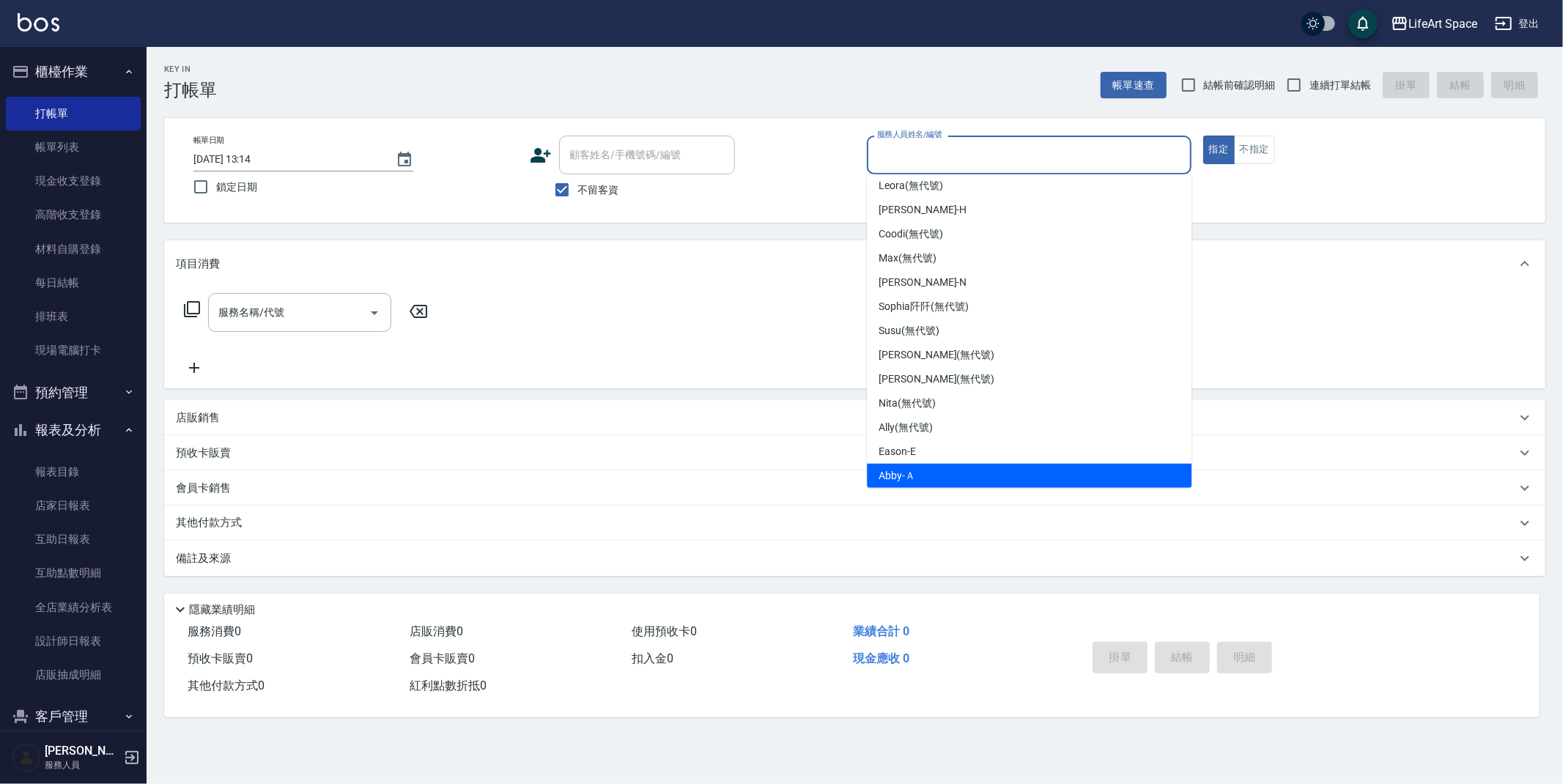
click at [896, 475] on span "Abby -Ａ" at bounding box center [896, 475] width 36 height 15
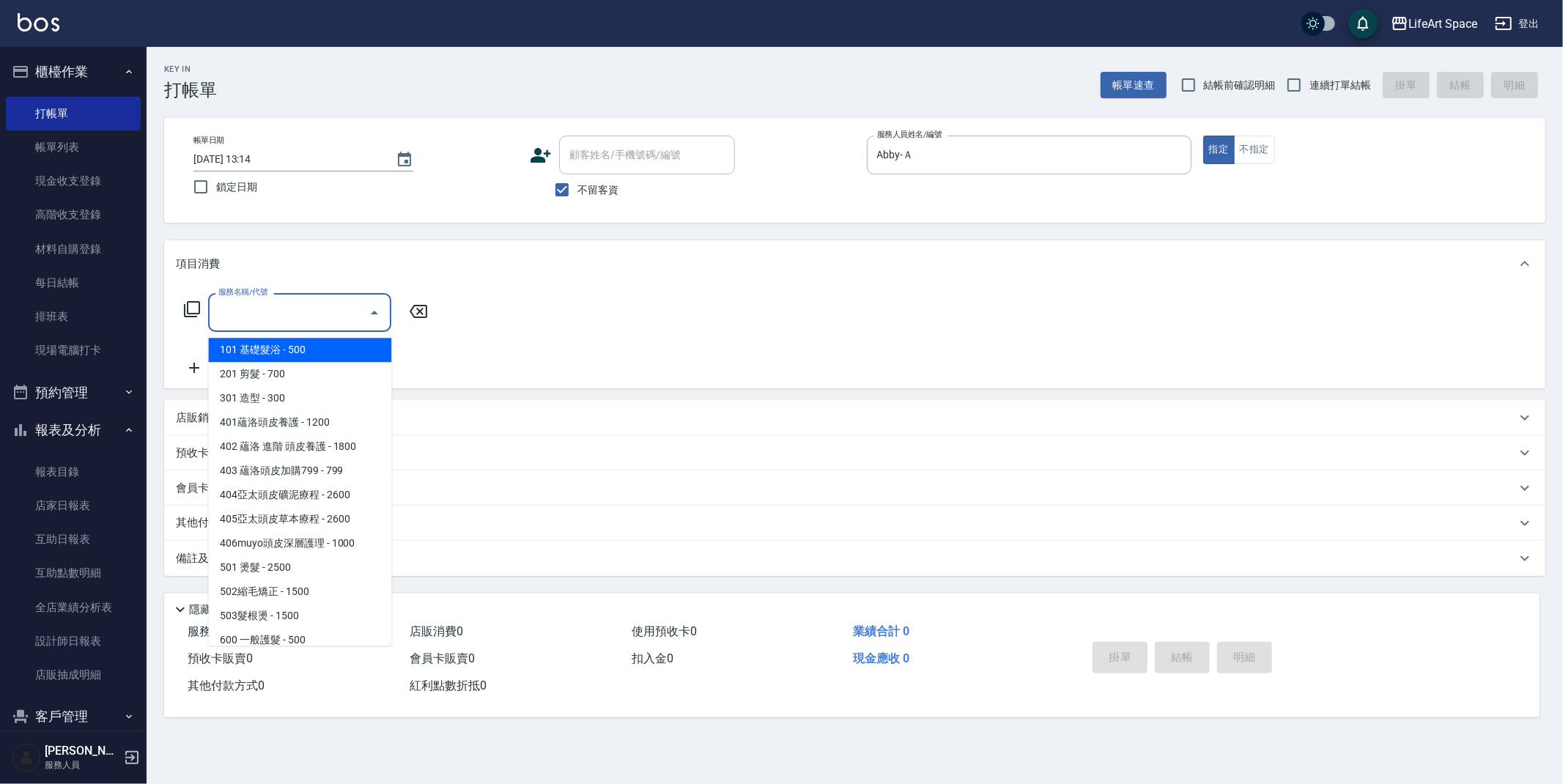
click at [292, 317] on input "服務名稱/代號" at bounding box center [289, 312] width 148 height 26
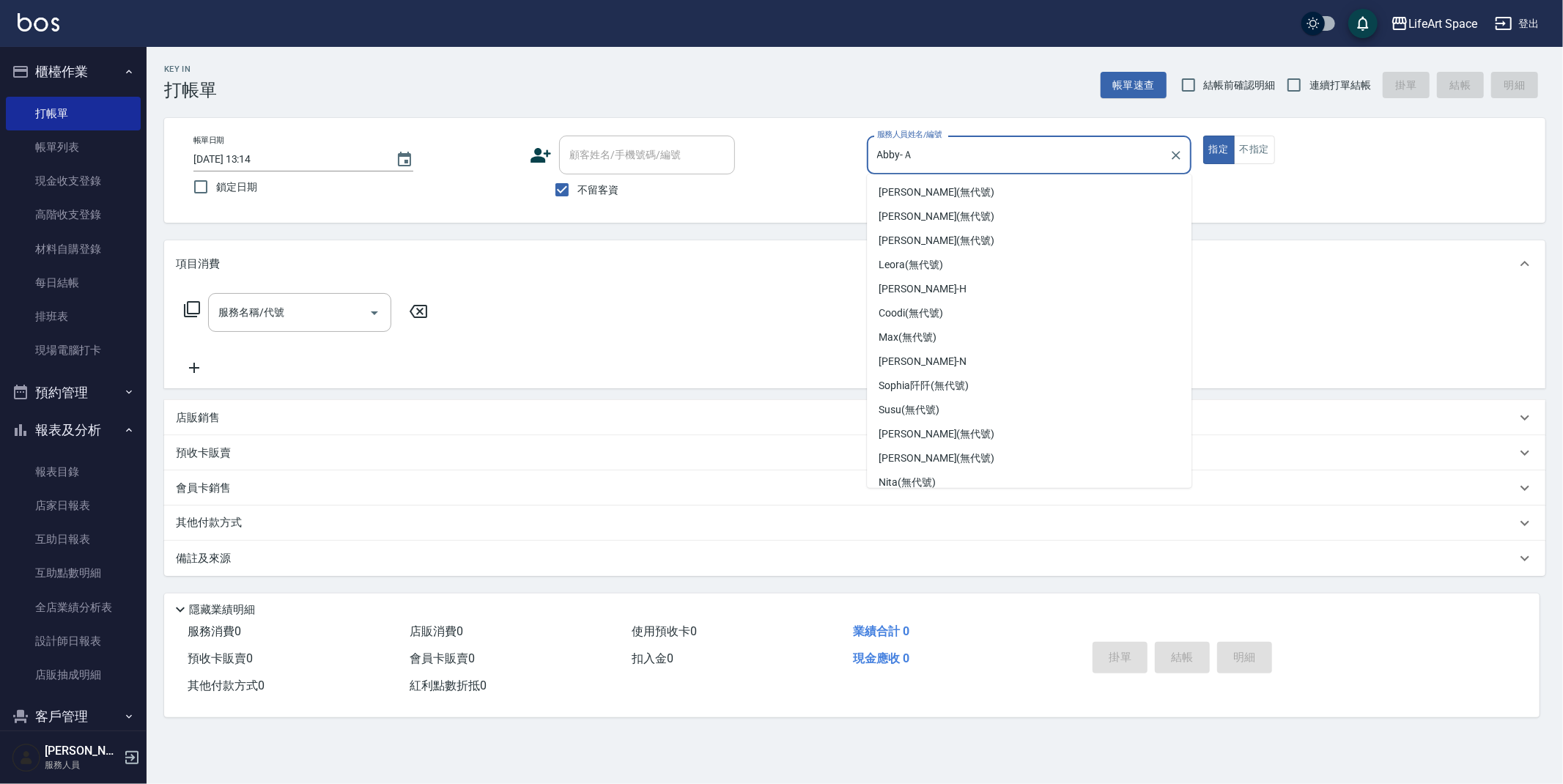
click at [912, 144] on input "Abby-Ａ" at bounding box center [1018, 155] width 290 height 26
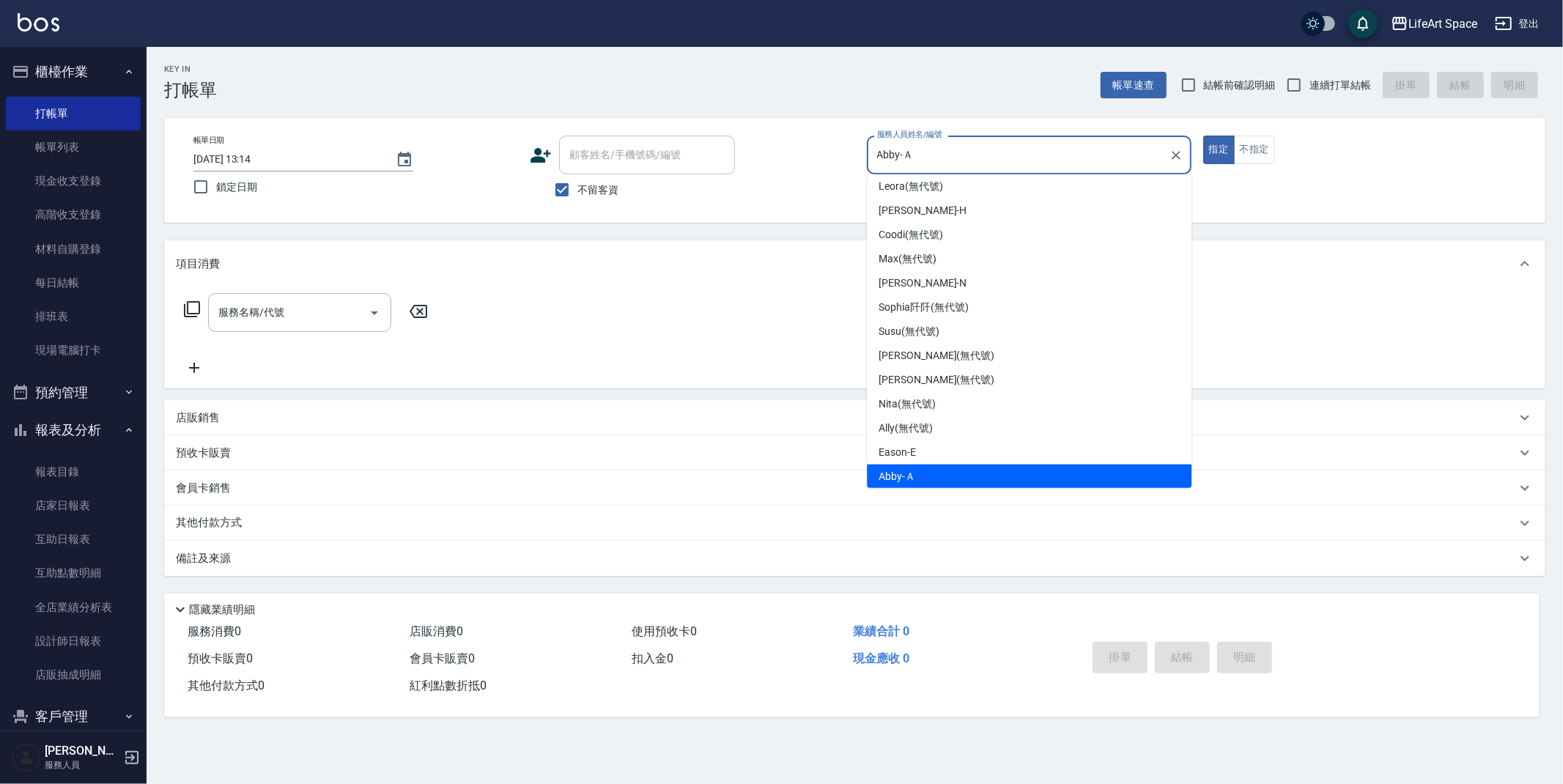
drag, startPoint x: 926, startPoint y: 152, endPoint x: 865, endPoint y: 148, distance: 61.1
click at [865, 148] on div "帳單日期 [DATE] 13:14 鎖定日期 顧客姓名/手機號碼/編號 顧客姓名/手機號碼/編號 不留客資 服務人員姓名/編號 [PERSON_NAME]-Ａ…" at bounding box center [855, 170] width 1346 height 70
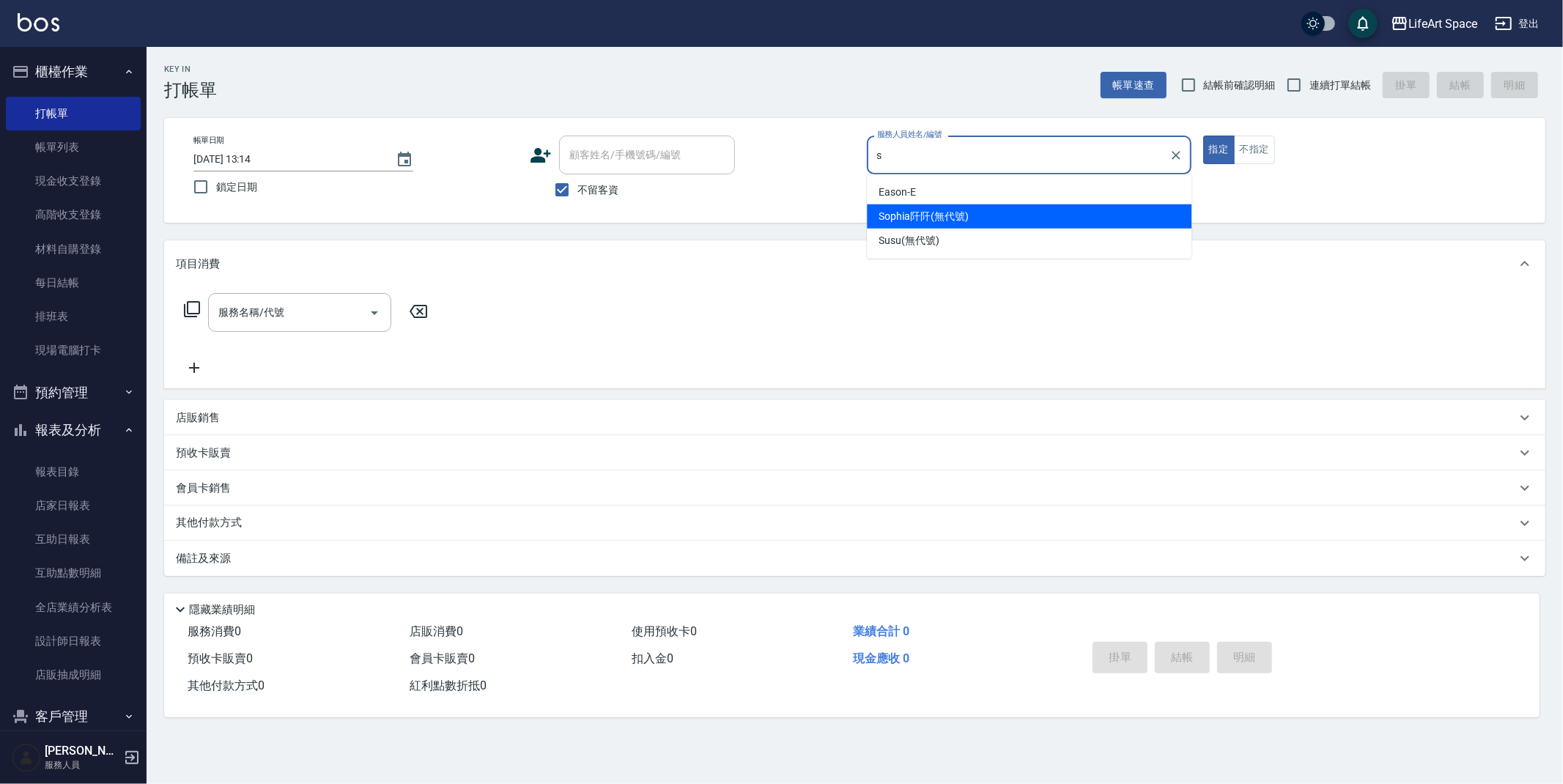
click at [1022, 225] on div "[PERSON_NAME]阡 (無代號)" at bounding box center [1029, 216] width 324 height 24
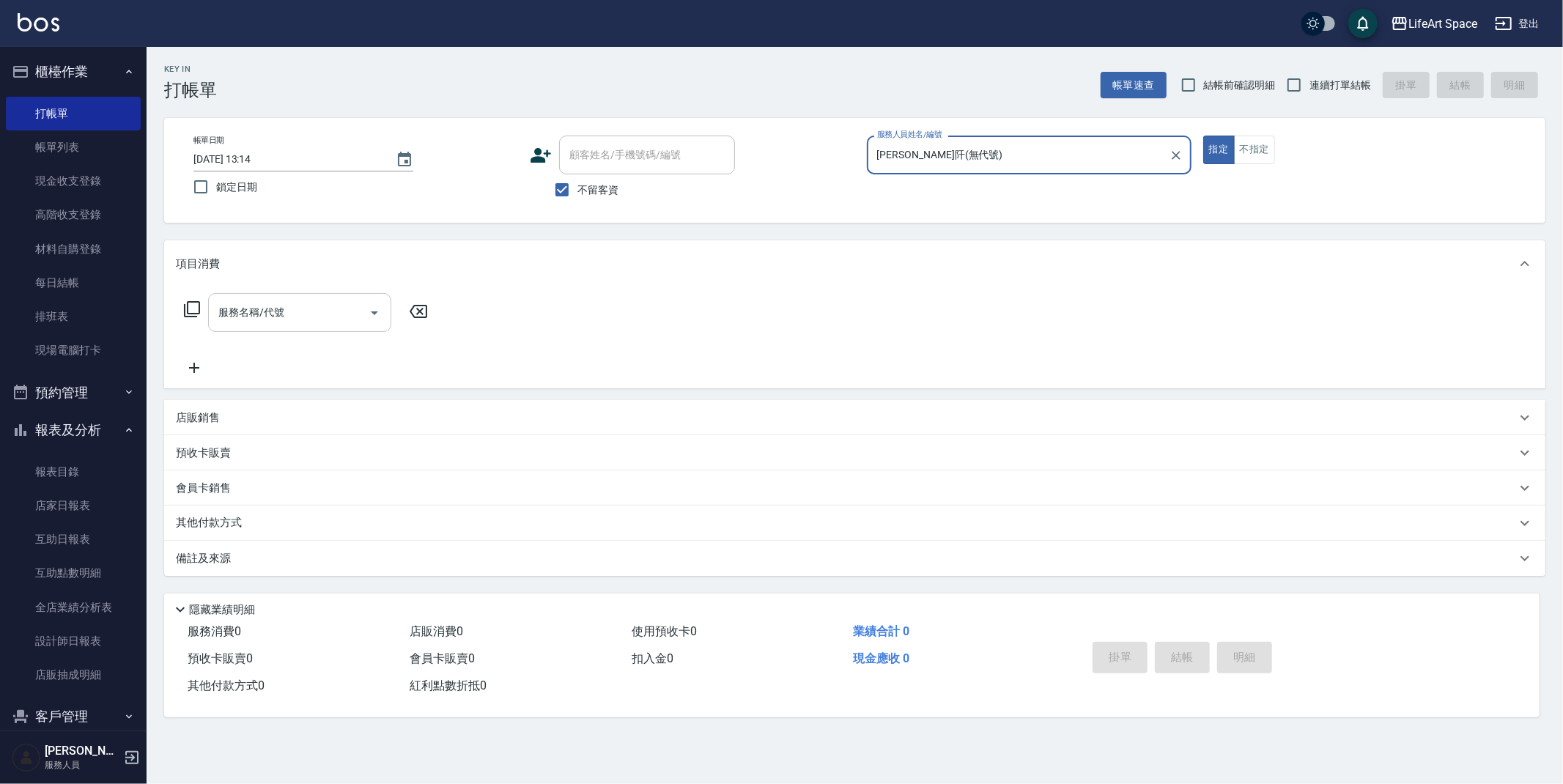
type input "[PERSON_NAME]阡(無代號)"
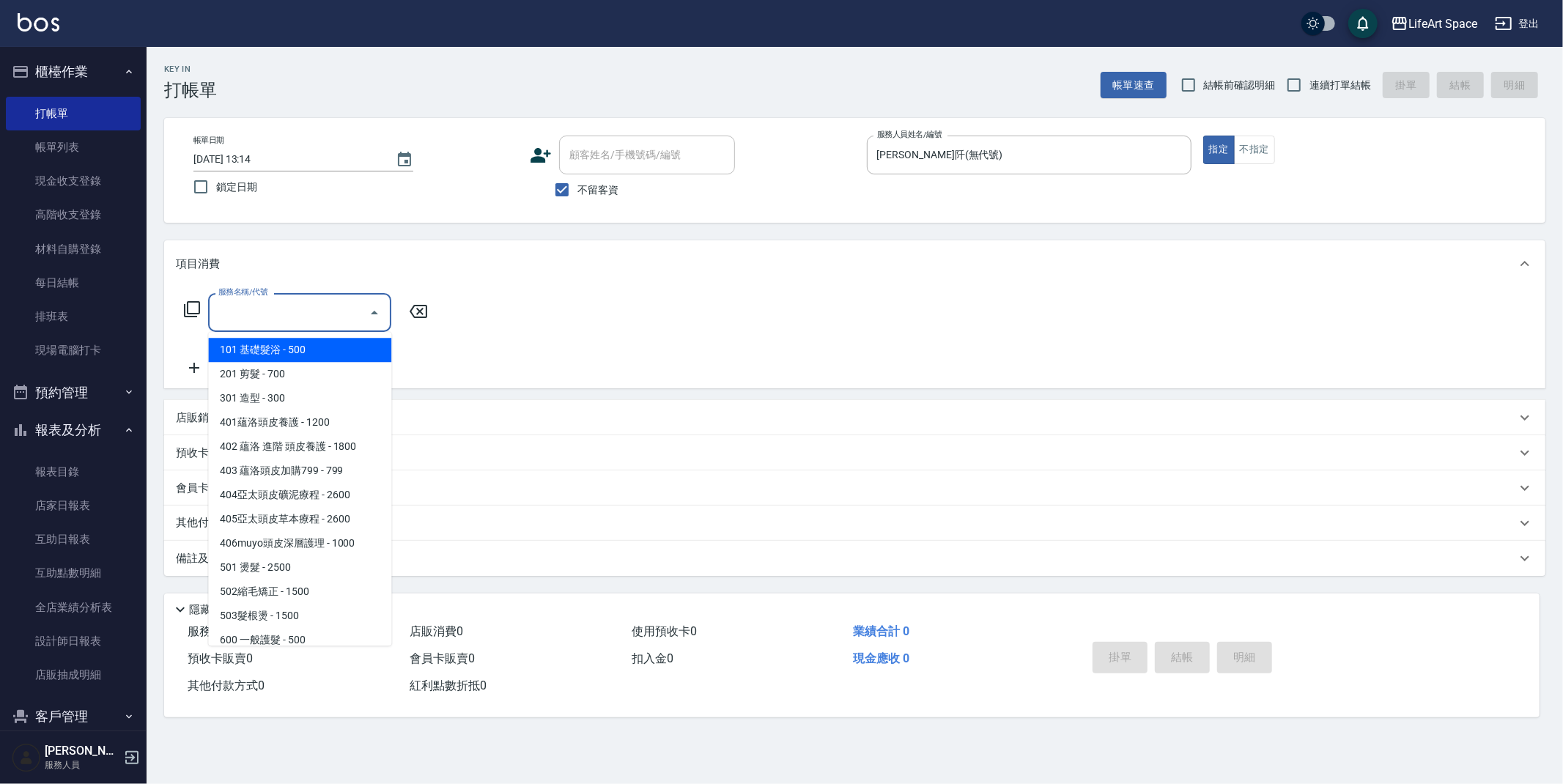
click at [260, 322] on input "服務名稱/代號" at bounding box center [289, 312] width 148 height 26
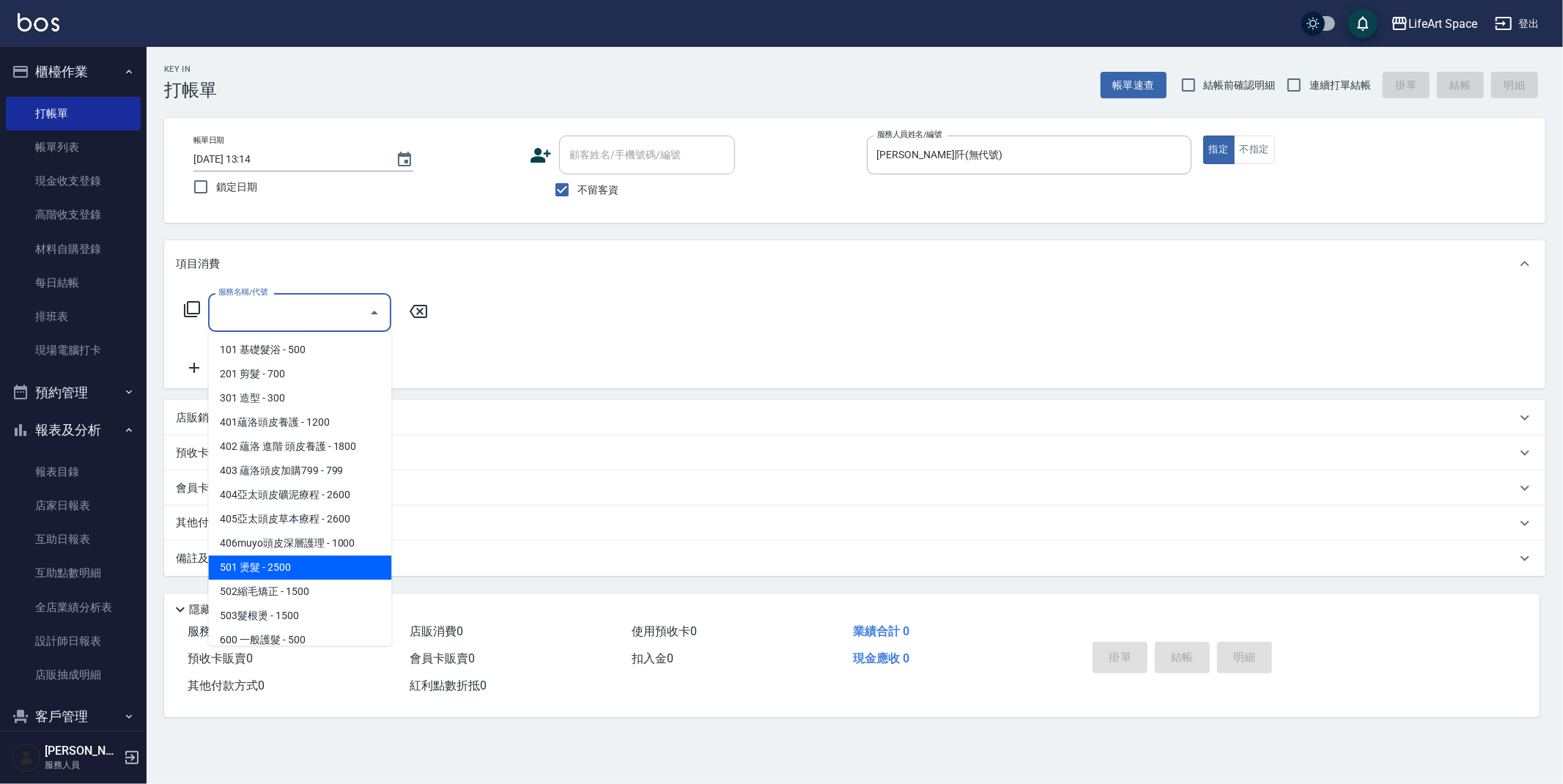
click at [301, 568] on span "501 燙髮 - 2500" at bounding box center [300, 568] width 183 height 24
type input "501 燙髮(501)"
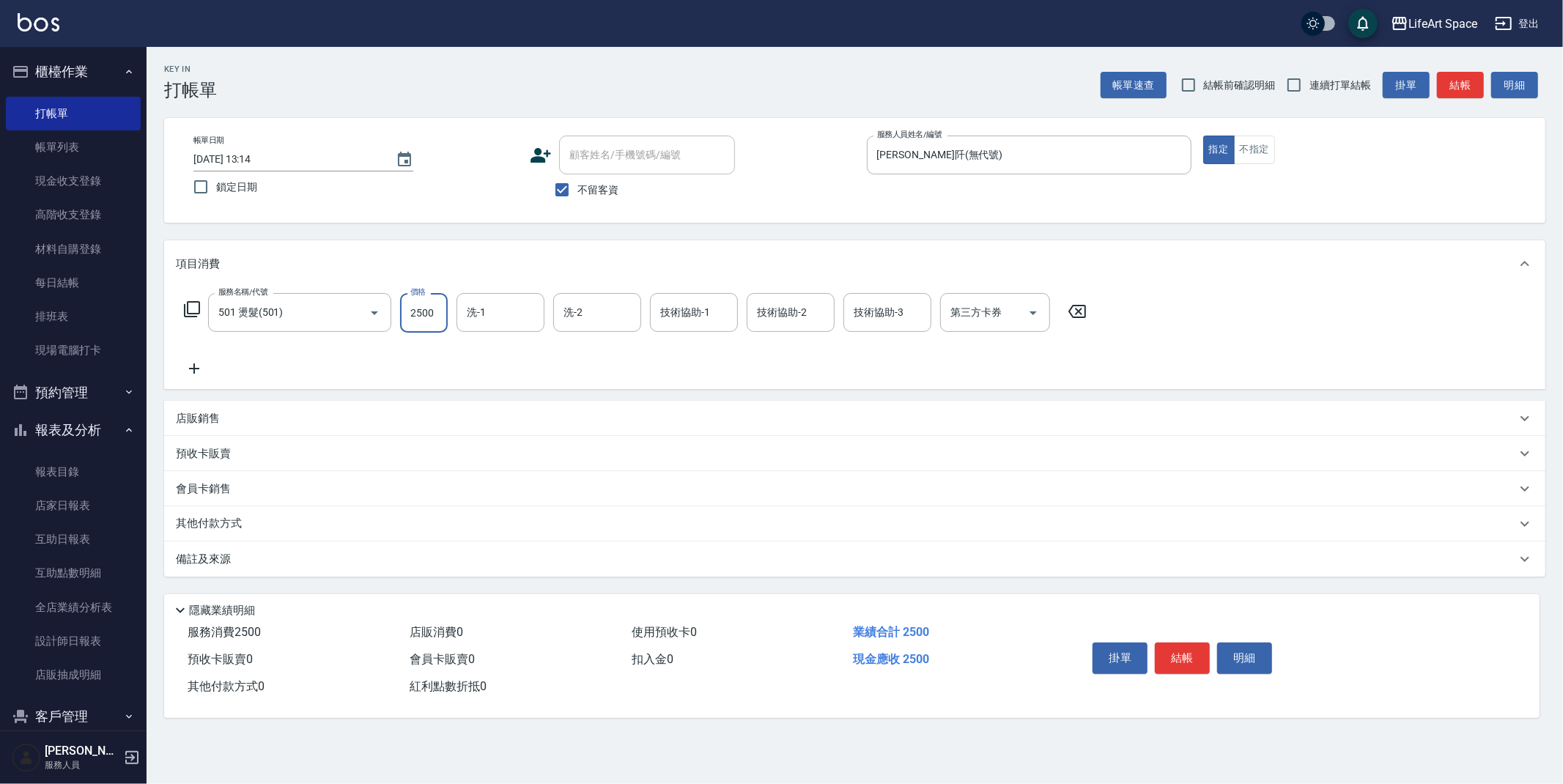
click at [440, 318] on input "2500" at bounding box center [423, 312] width 48 height 40
type input "1500"
click at [400, 151] on icon "Choose date, selected date is 2025-08-10" at bounding box center [405, 160] width 18 height 18
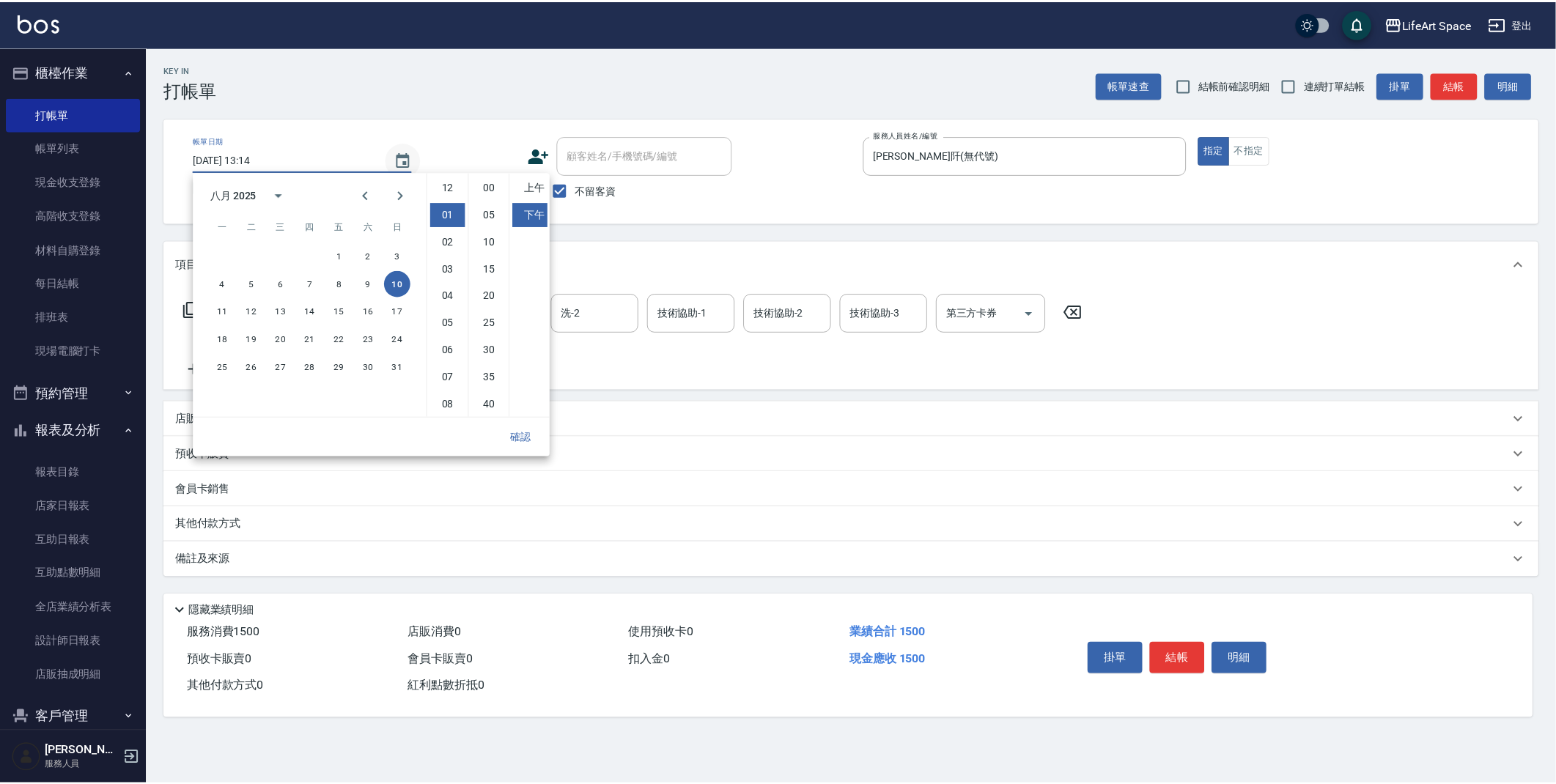
scroll to position [27, 0]
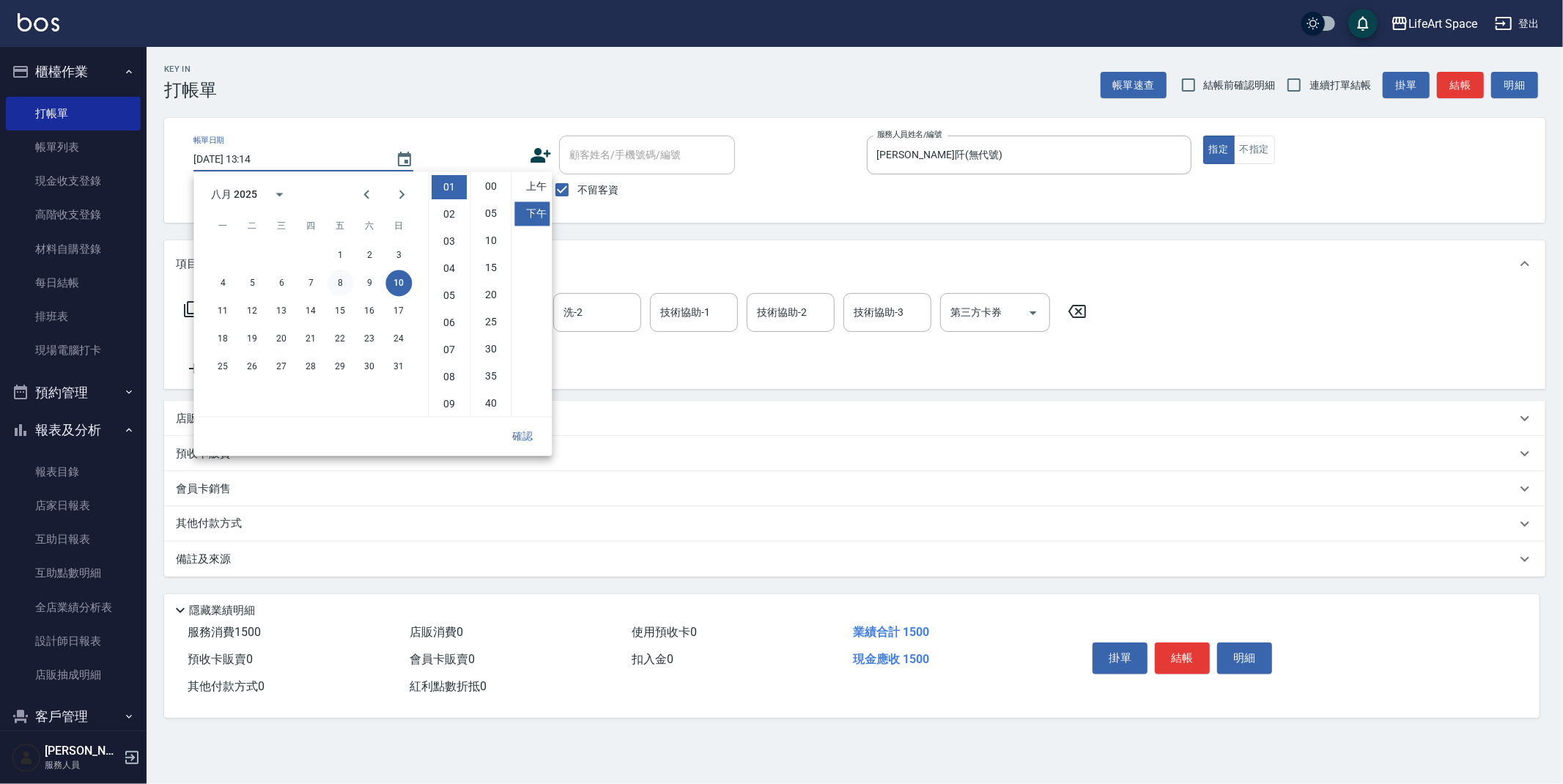
click at [339, 285] on button "8" at bounding box center [340, 282] width 27 height 27
type input "[DATE] 13:14"
click at [532, 430] on button "確認" at bounding box center [522, 435] width 47 height 27
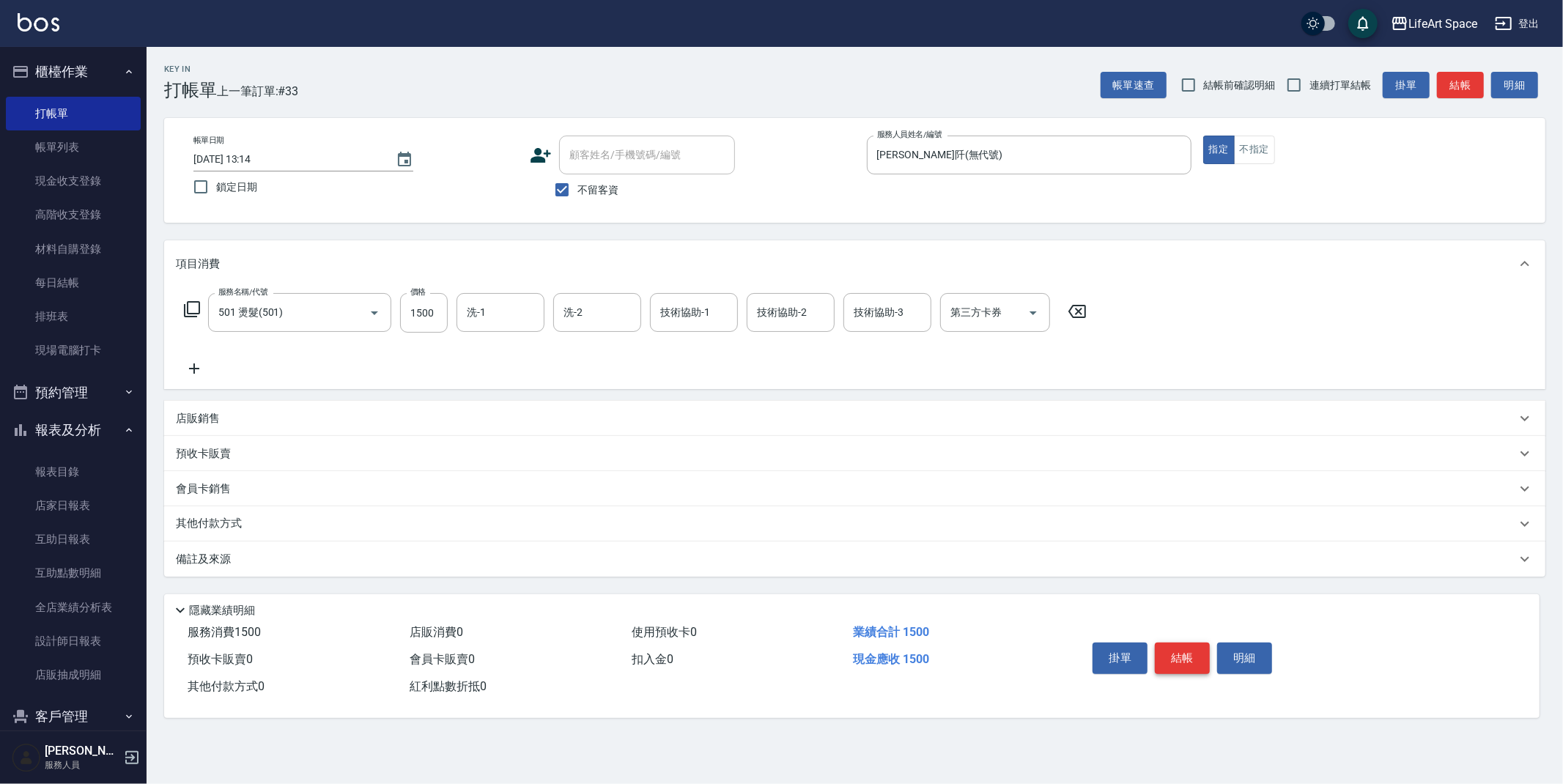
click at [1187, 660] on button "結帳" at bounding box center [1183, 658] width 55 height 31
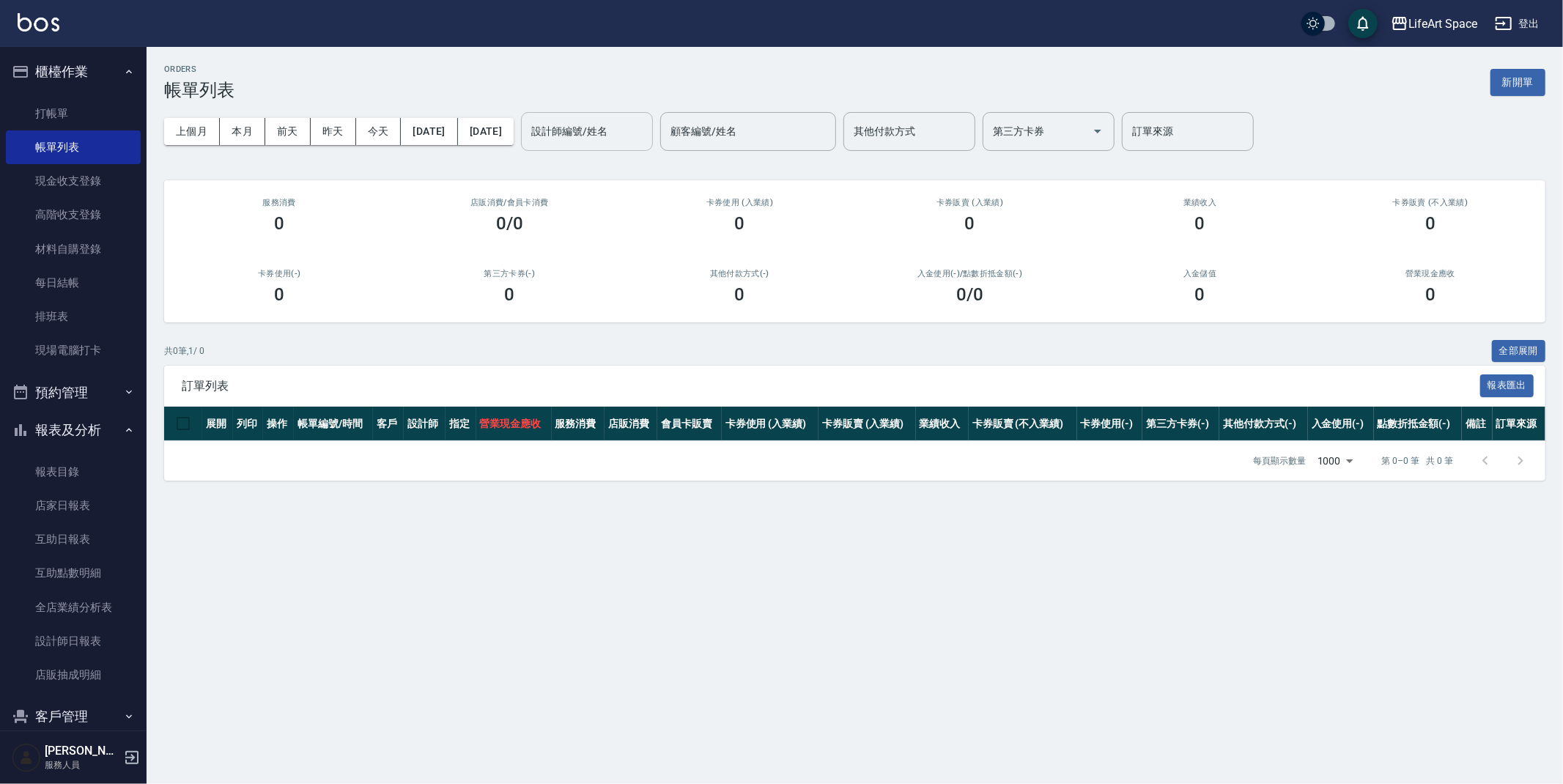
click at [646, 126] on input "設計師編號/姓名" at bounding box center [586, 131] width 118 height 26
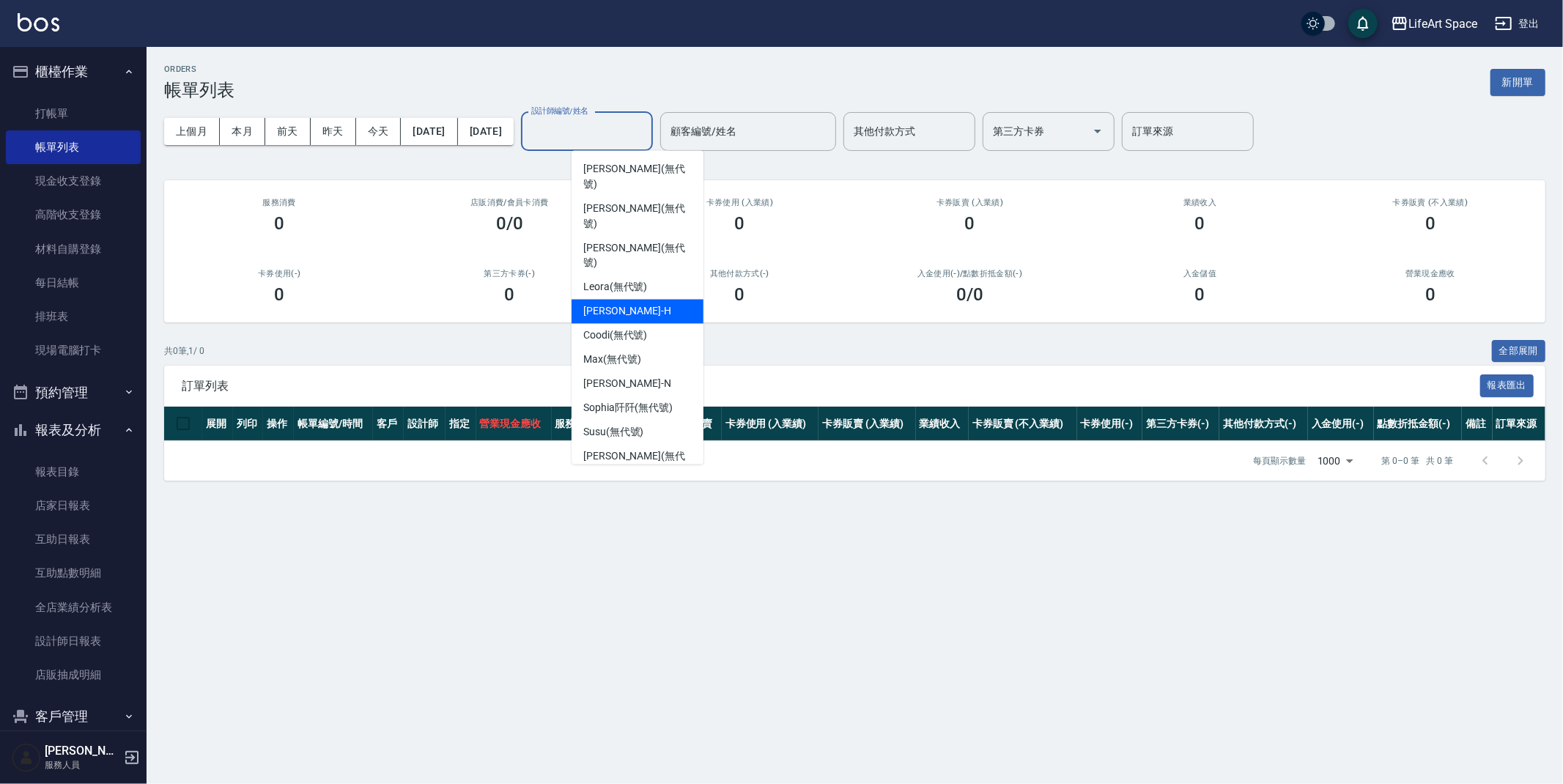
click at [656, 299] on div "[PERSON_NAME]" at bounding box center [638, 311] width 132 height 24
type input "[PERSON_NAME]"
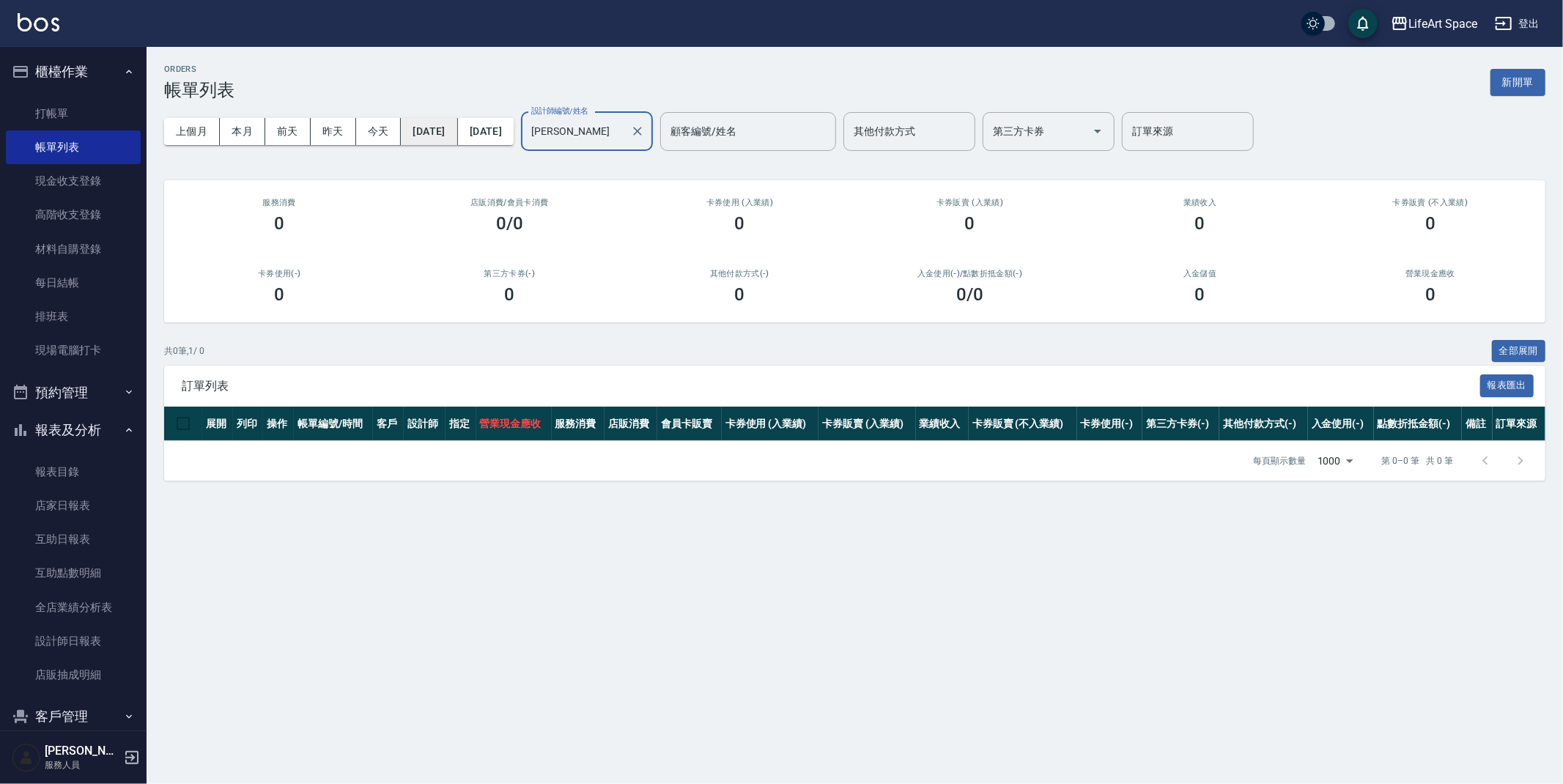
click at [457, 133] on button "[DATE]" at bounding box center [429, 131] width 57 height 27
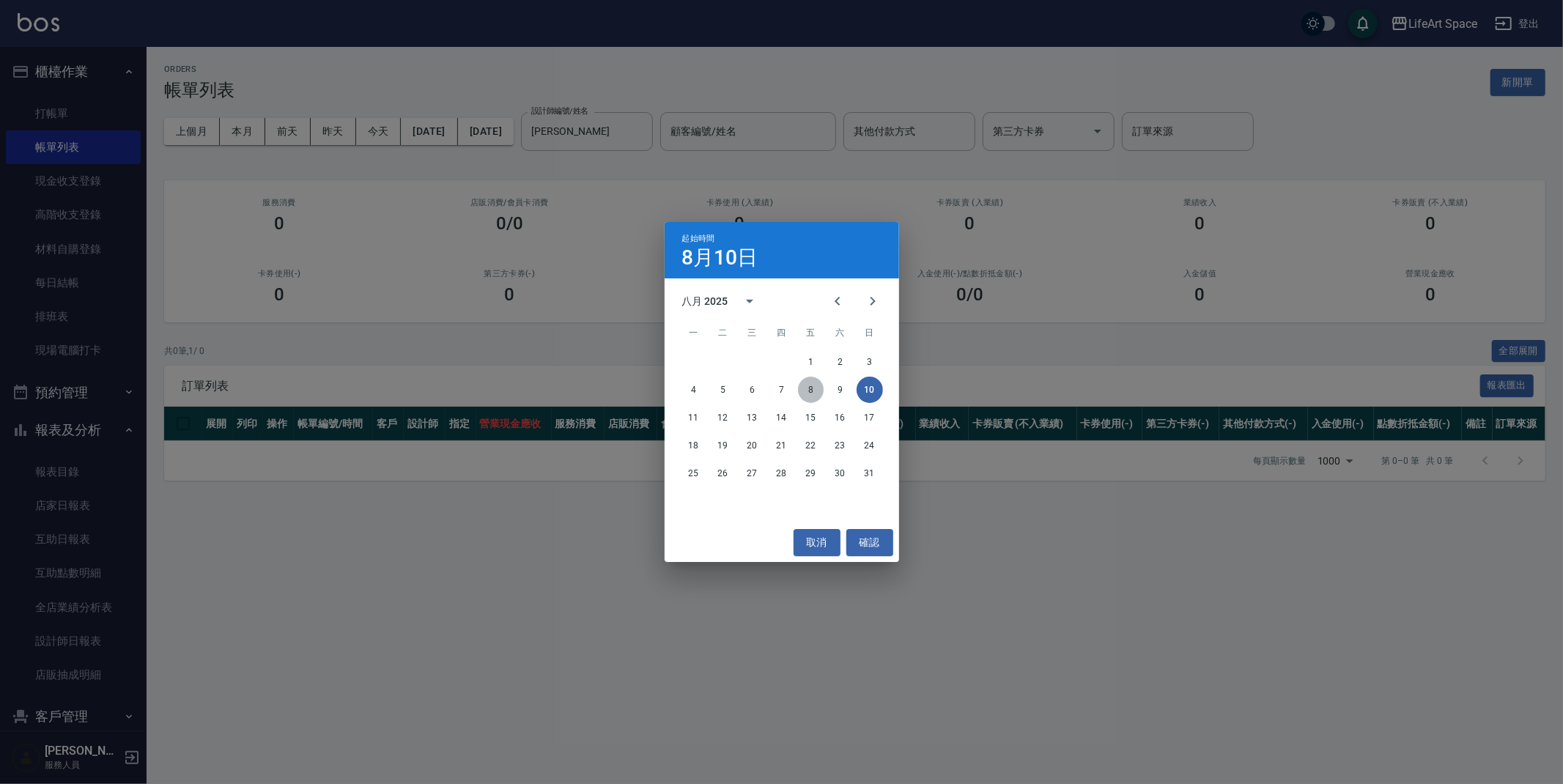
click at [814, 385] on button "8" at bounding box center [811, 389] width 27 height 27
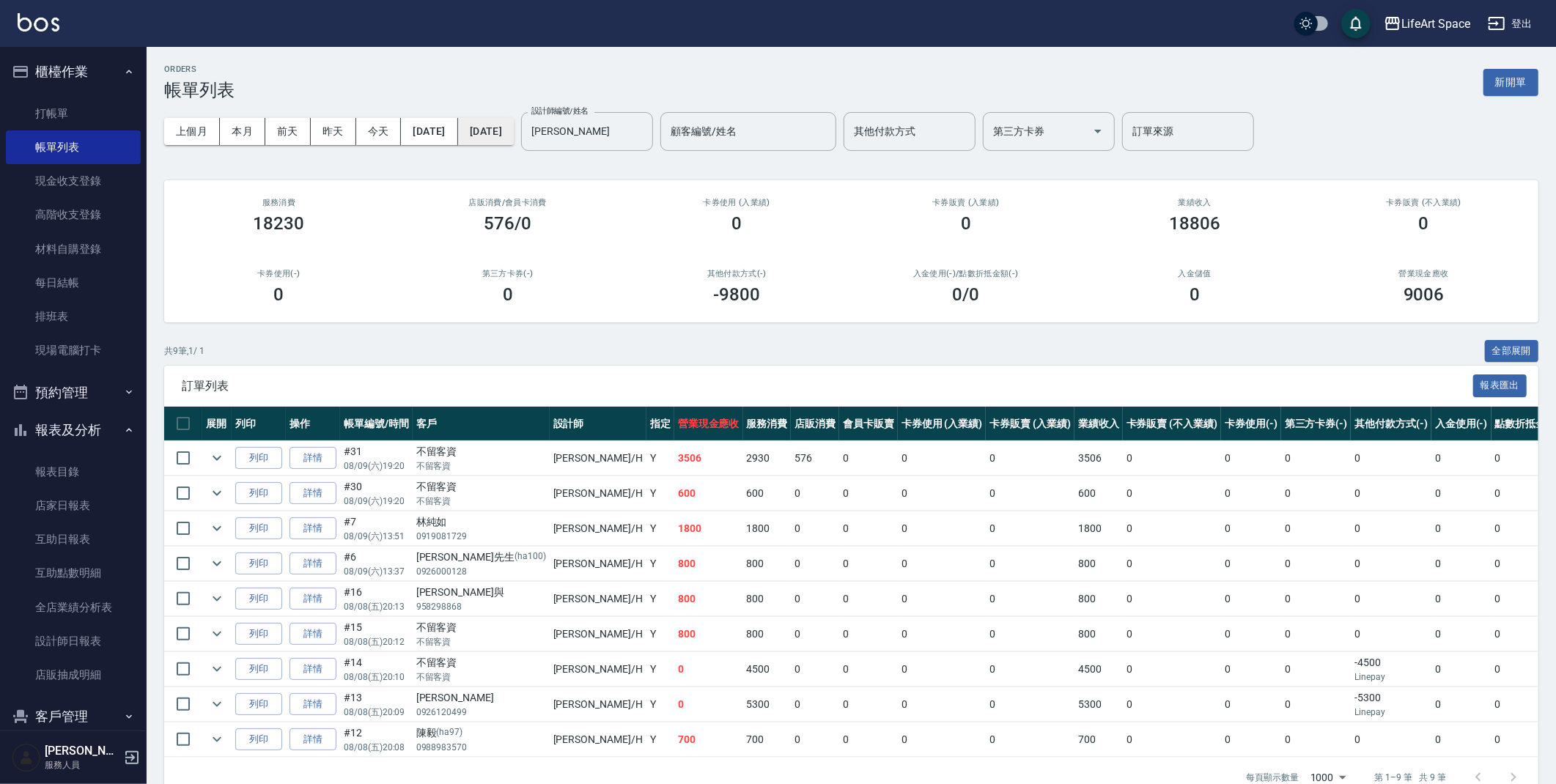
click at [514, 119] on button "[DATE]" at bounding box center [486, 131] width 56 height 27
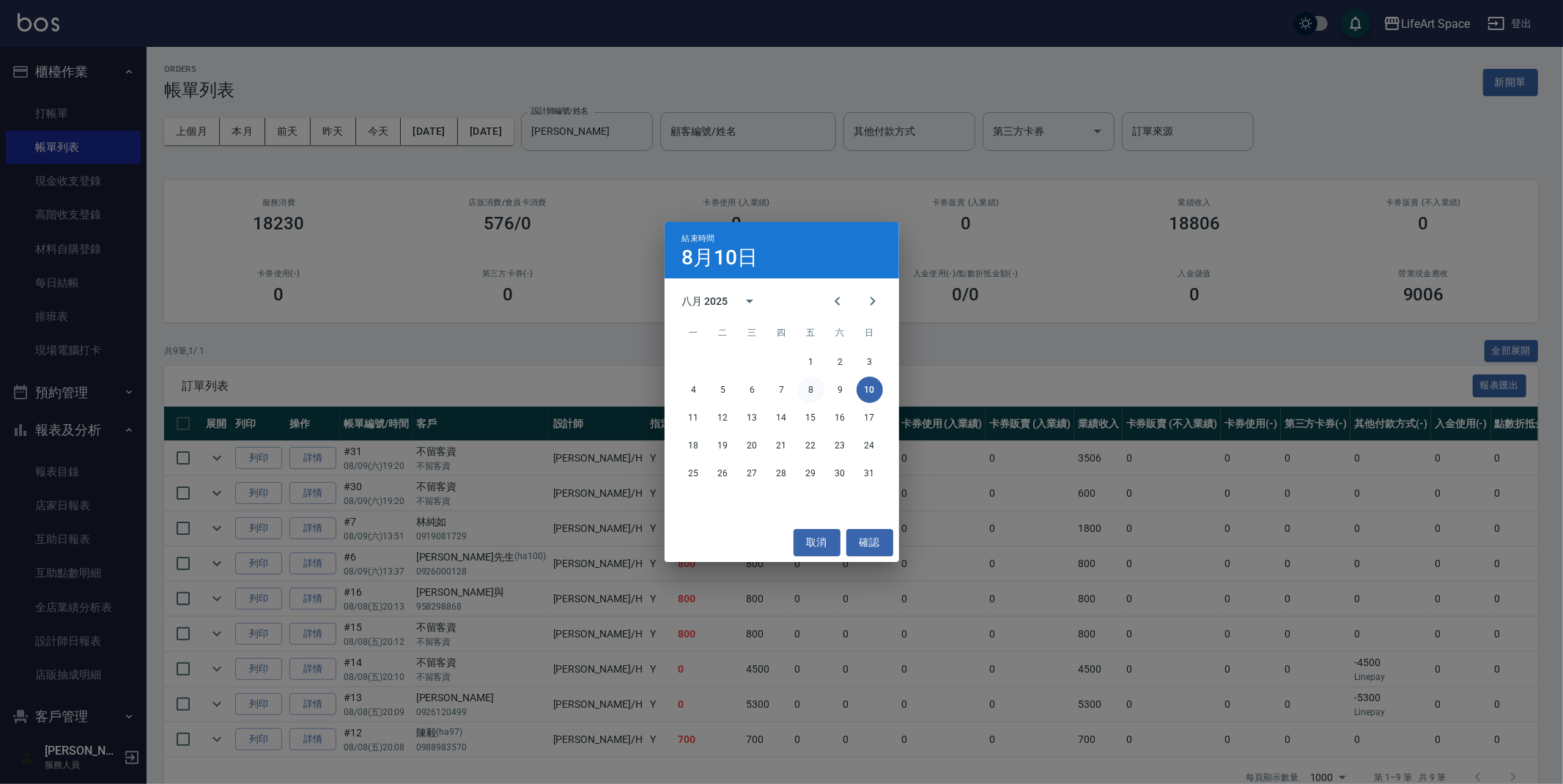
click at [809, 385] on button "8" at bounding box center [811, 389] width 27 height 27
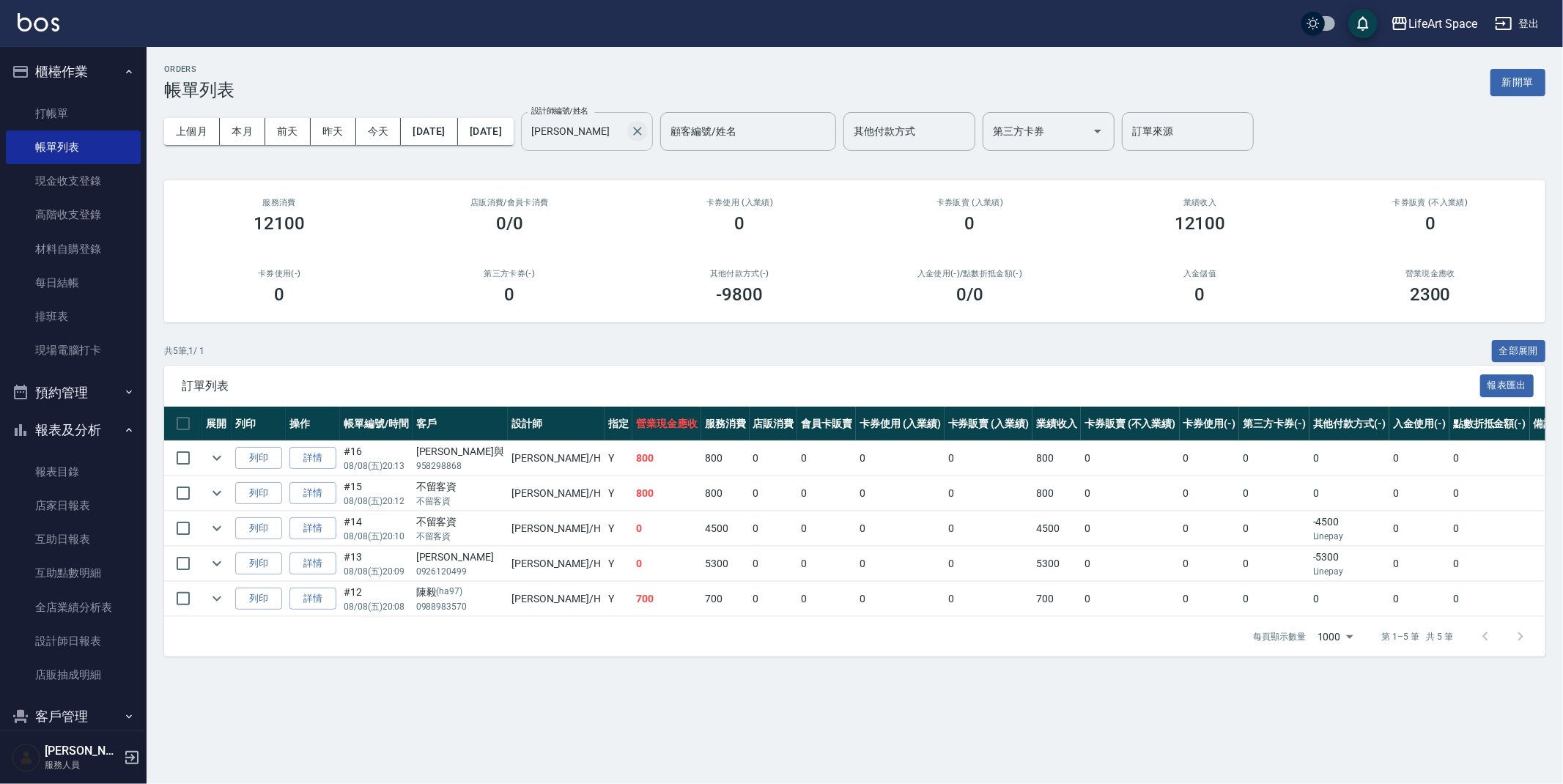
click at [645, 126] on icon "Clear" at bounding box center [638, 131] width 15 height 15
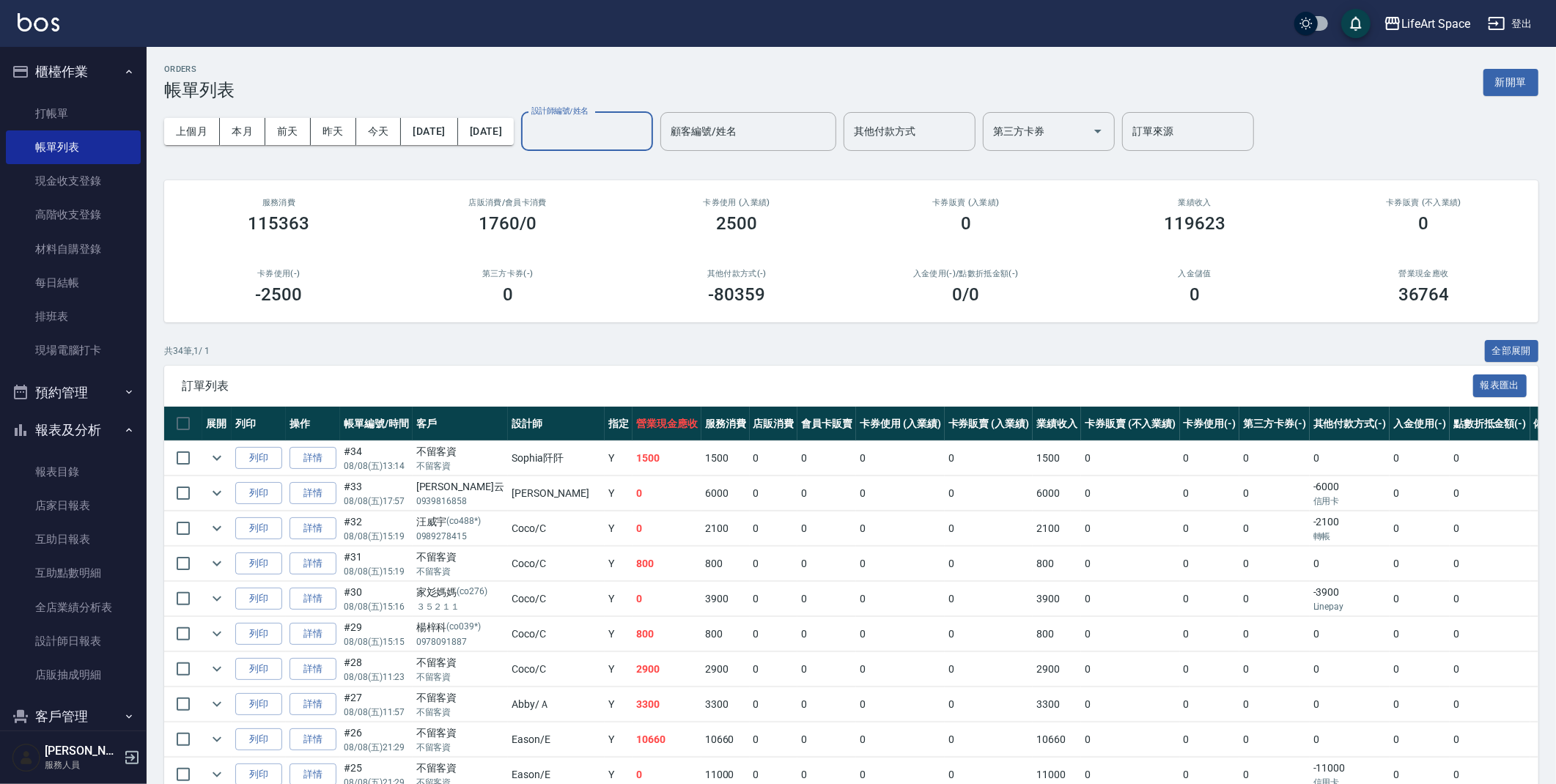
click at [588, 112] on label "設計師編號/姓名" at bounding box center [560, 111] width 57 height 11
click at [622, 118] on input "設計師編號/姓名" at bounding box center [587, 131] width 118 height 26
click at [623, 116] on div "設計師編號/姓名 設計師編號/姓名" at bounding box center [587, 131] width 132 height 39
click at [623, 117] on div "設計師編號/姓名" at bounding box center [587, 131] width 132 height 39
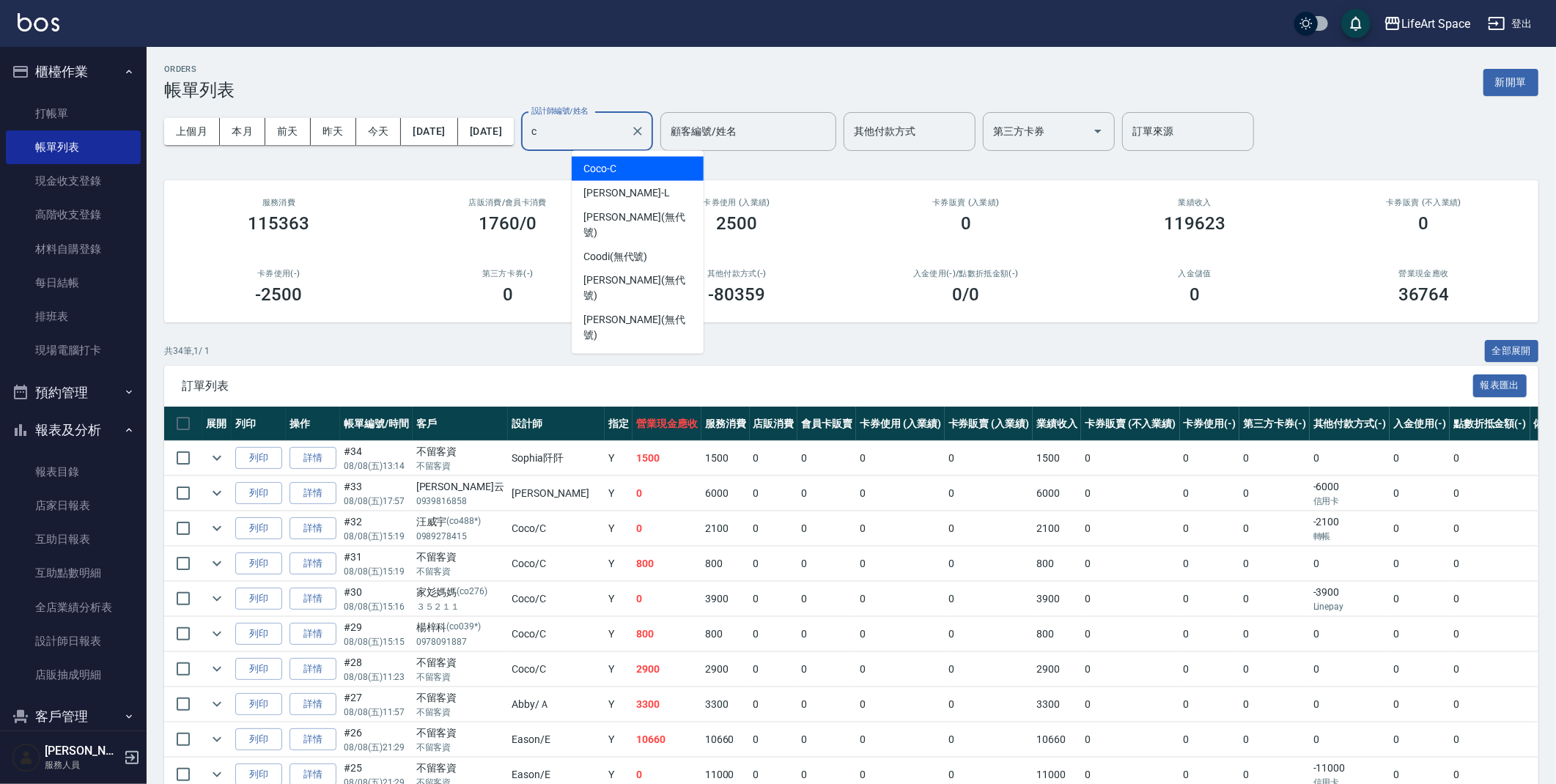
click at [614, 174] on span "Coco -C" at bounding box center [600, 169] width 33 height 15
type input "Coco-C"
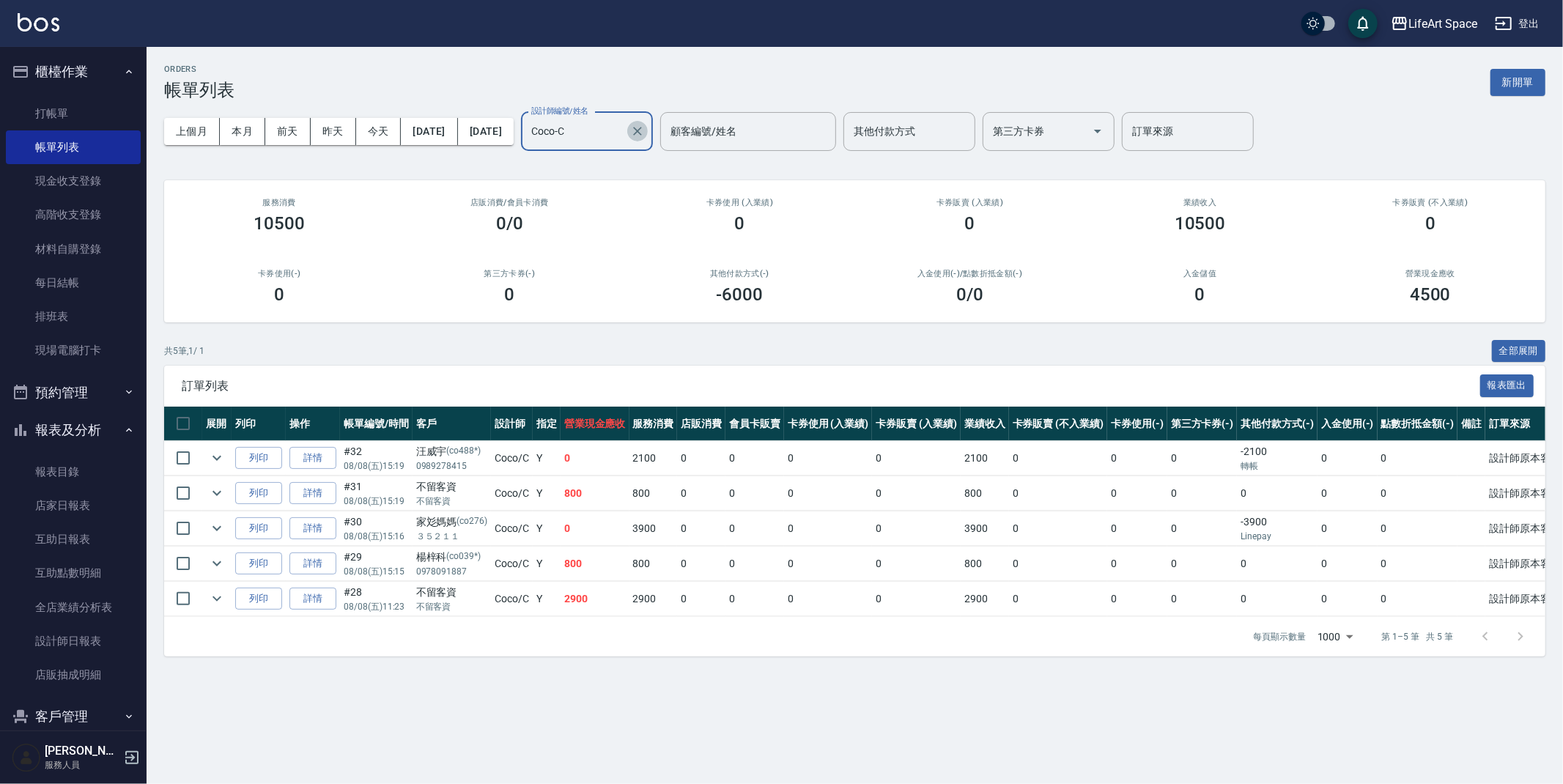
click at [645, 131] on icon "Clear" at bounding box center [638, 131] width 15 height 15
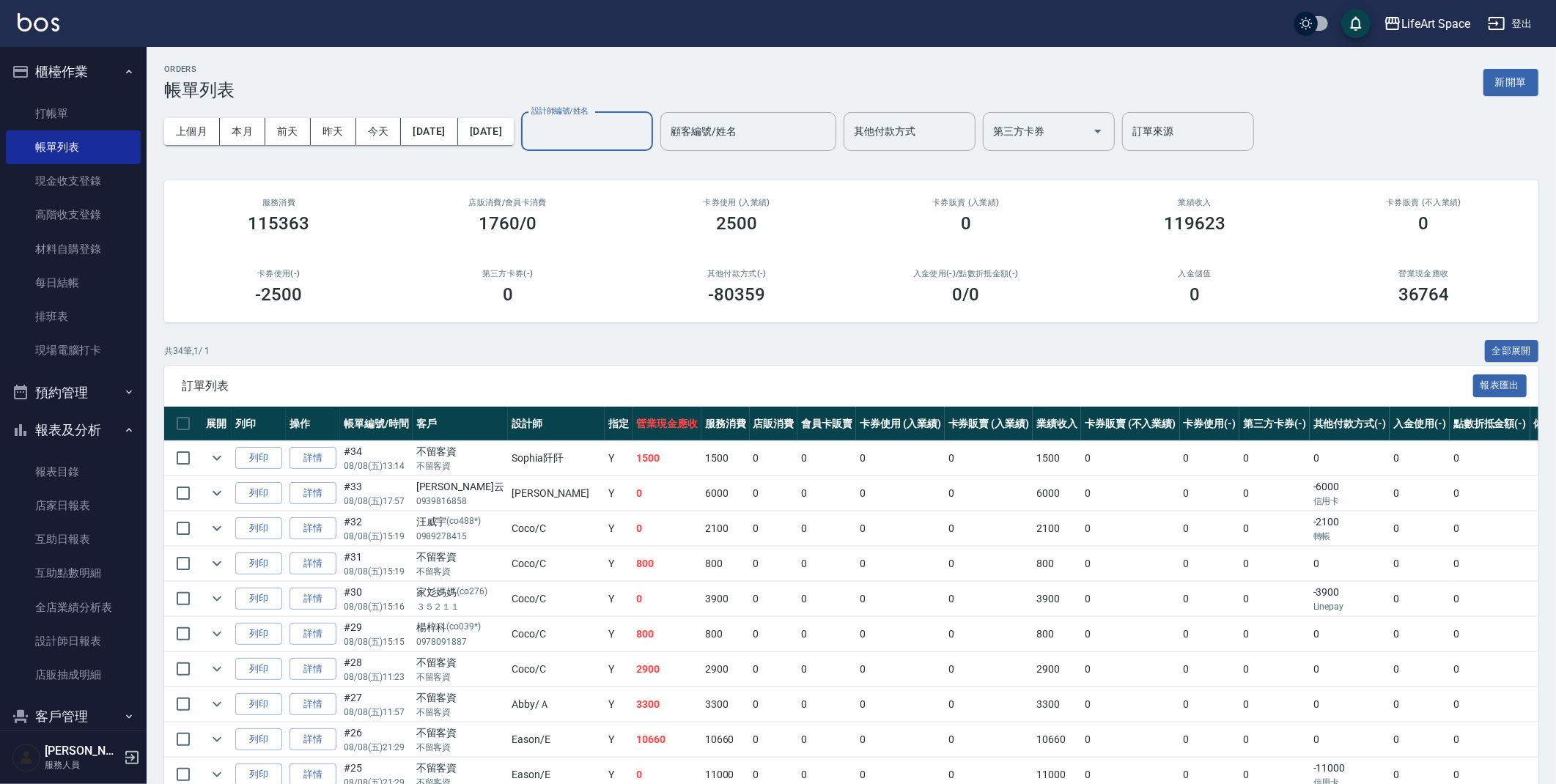
click at [625, 126] on input "設計師編號/姓名" at bounding box center [587, 131] width 118 height 26
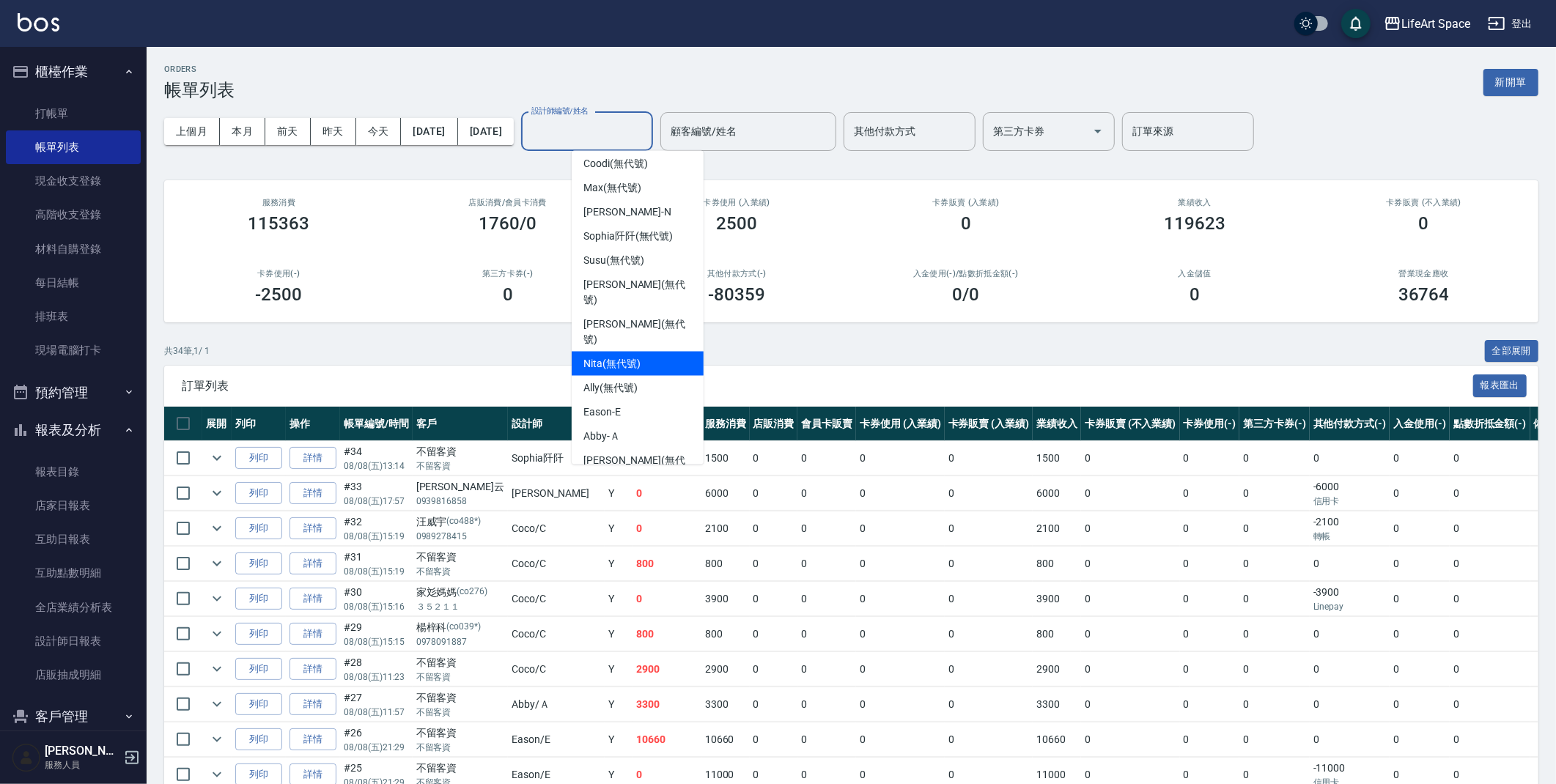
scroll to position [205, 0]
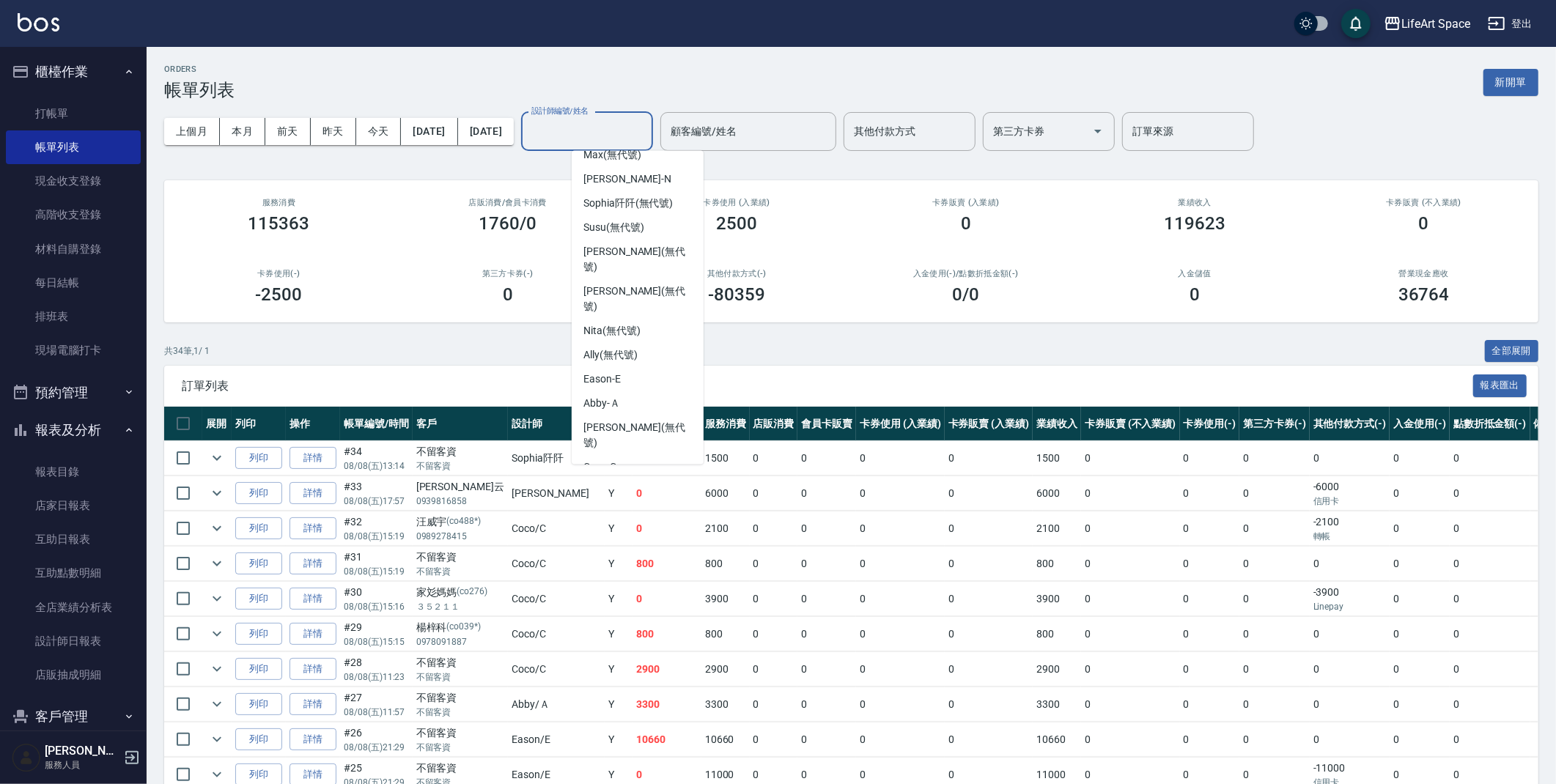
click at [625, 503] on div "[PERSON_NAME] (無代號)" at bounding box center [638, 523] width 132 height 40
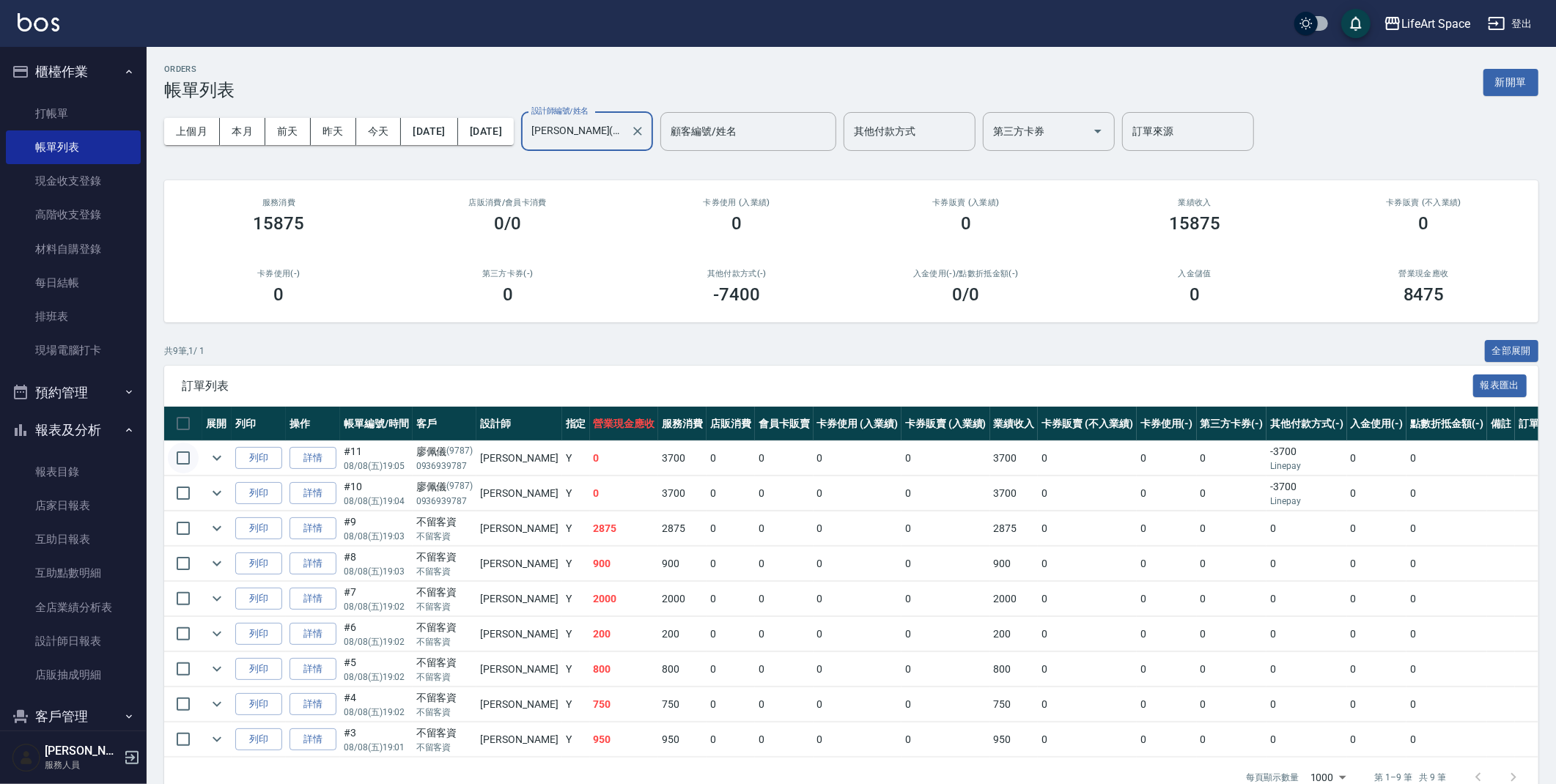
type input "[PERSON_NAME](無代號)"
click at [187, 462] on input "checkbox" at bounding box center [183, 458] width 31 height 31
checkbox input "true"
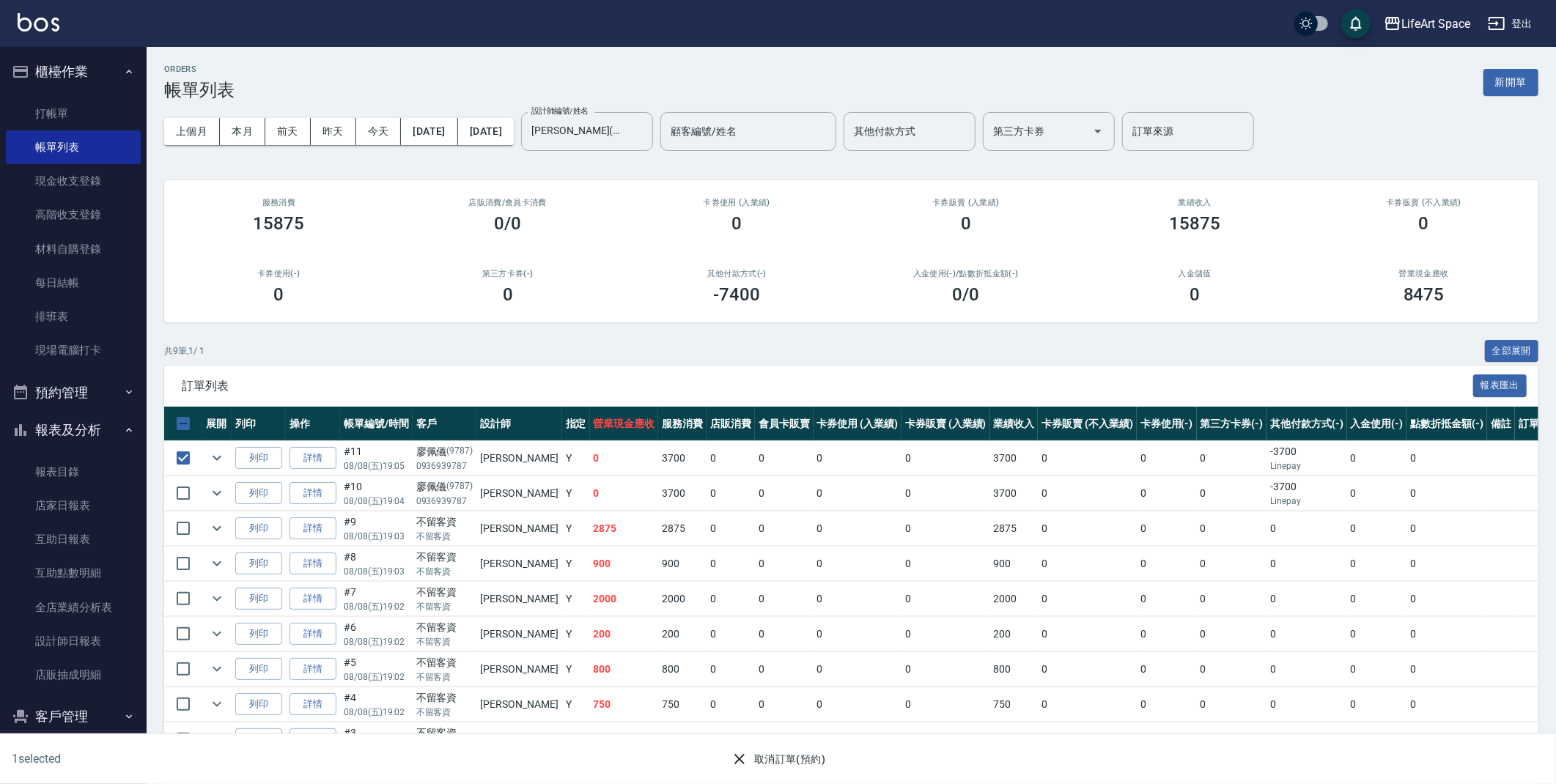
click at [772, 760] on button "取消訂單(預約)" at bounding box center [777, 759] width 106 height 27
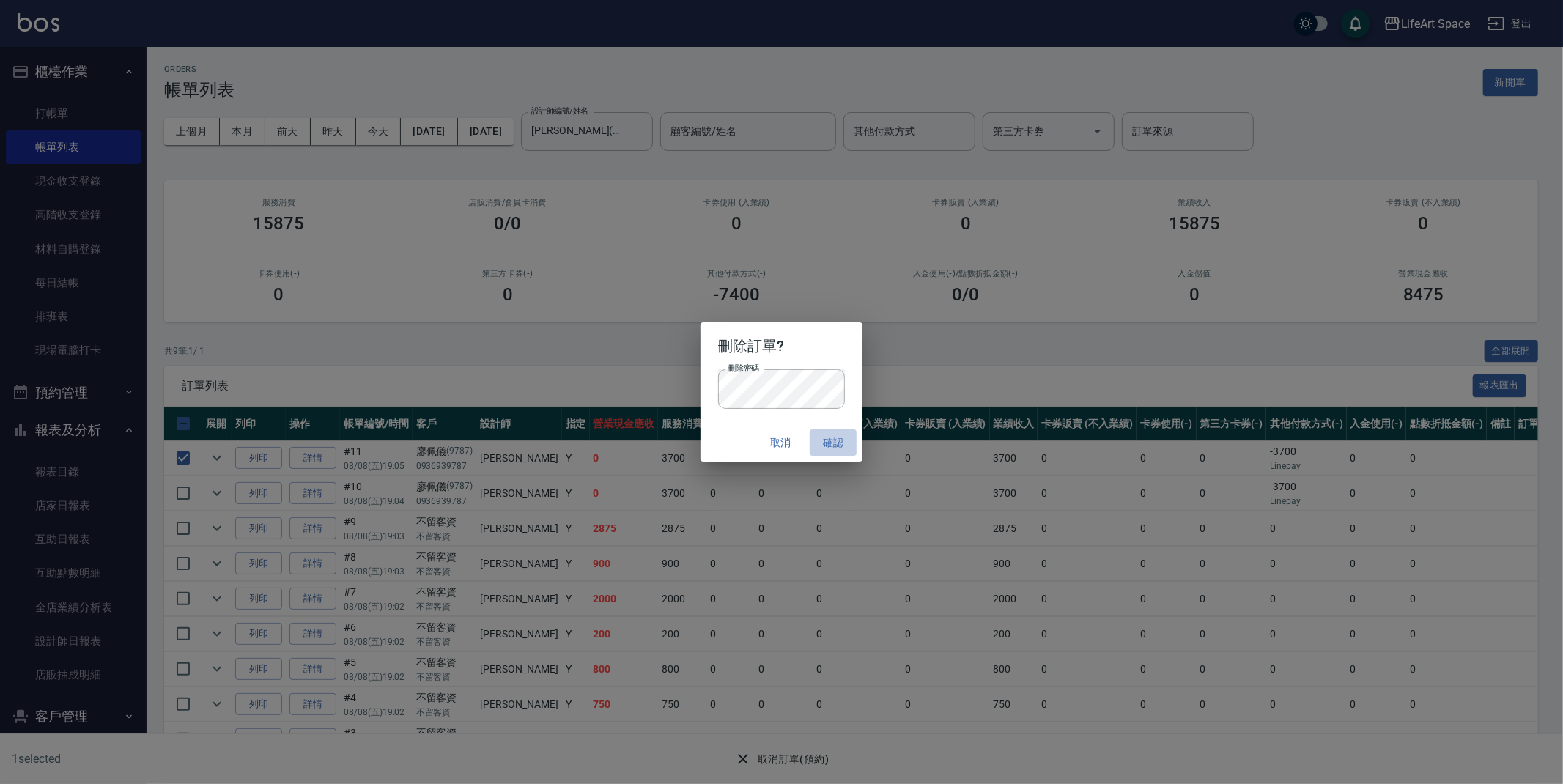
click at [839, 438] on button "確認" at bounding box center [833, 442] width 47 height 27
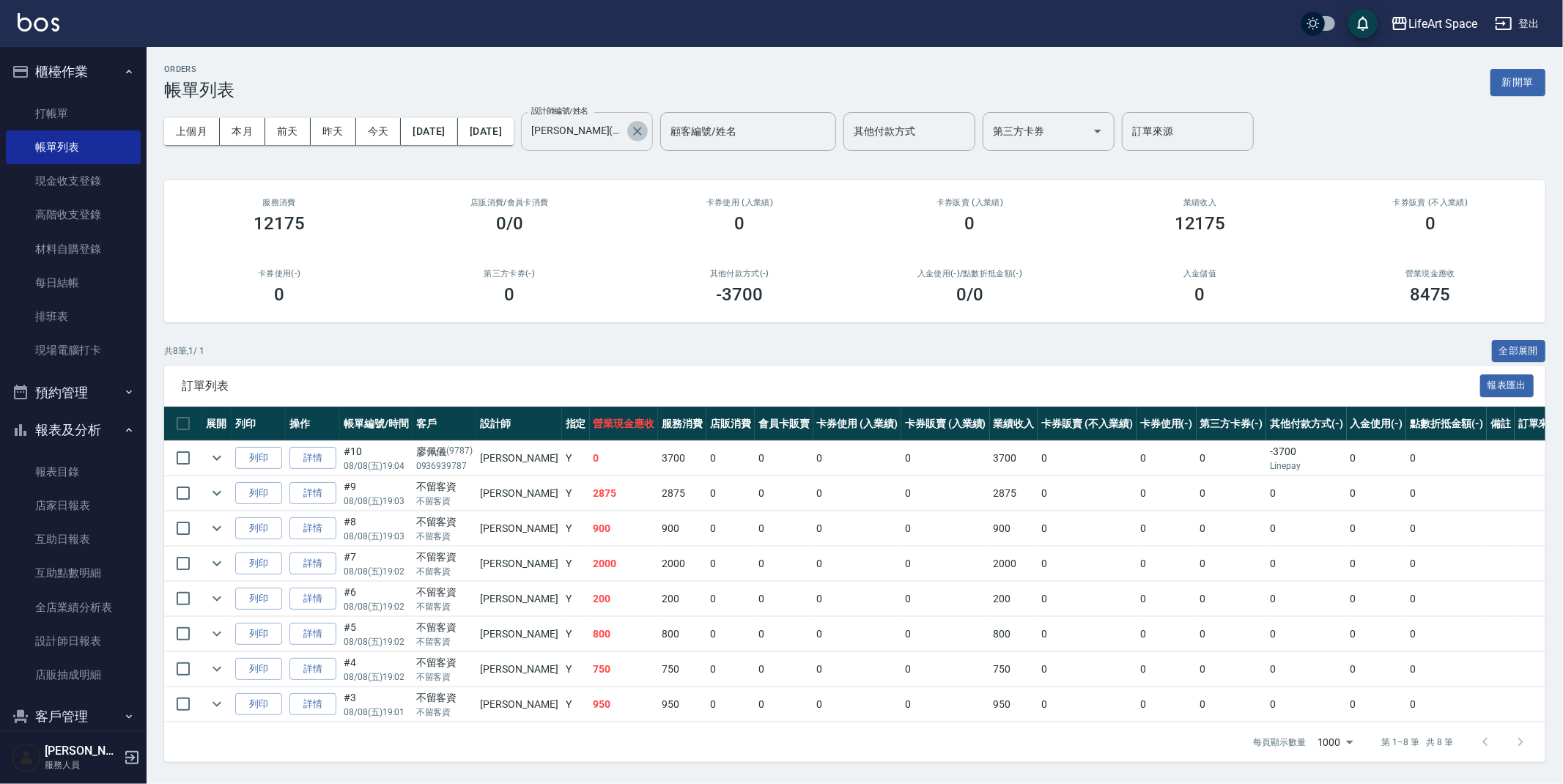
click at [645, 131] on icon "Clear" at bounding box center [638, 131] width 15 height 15
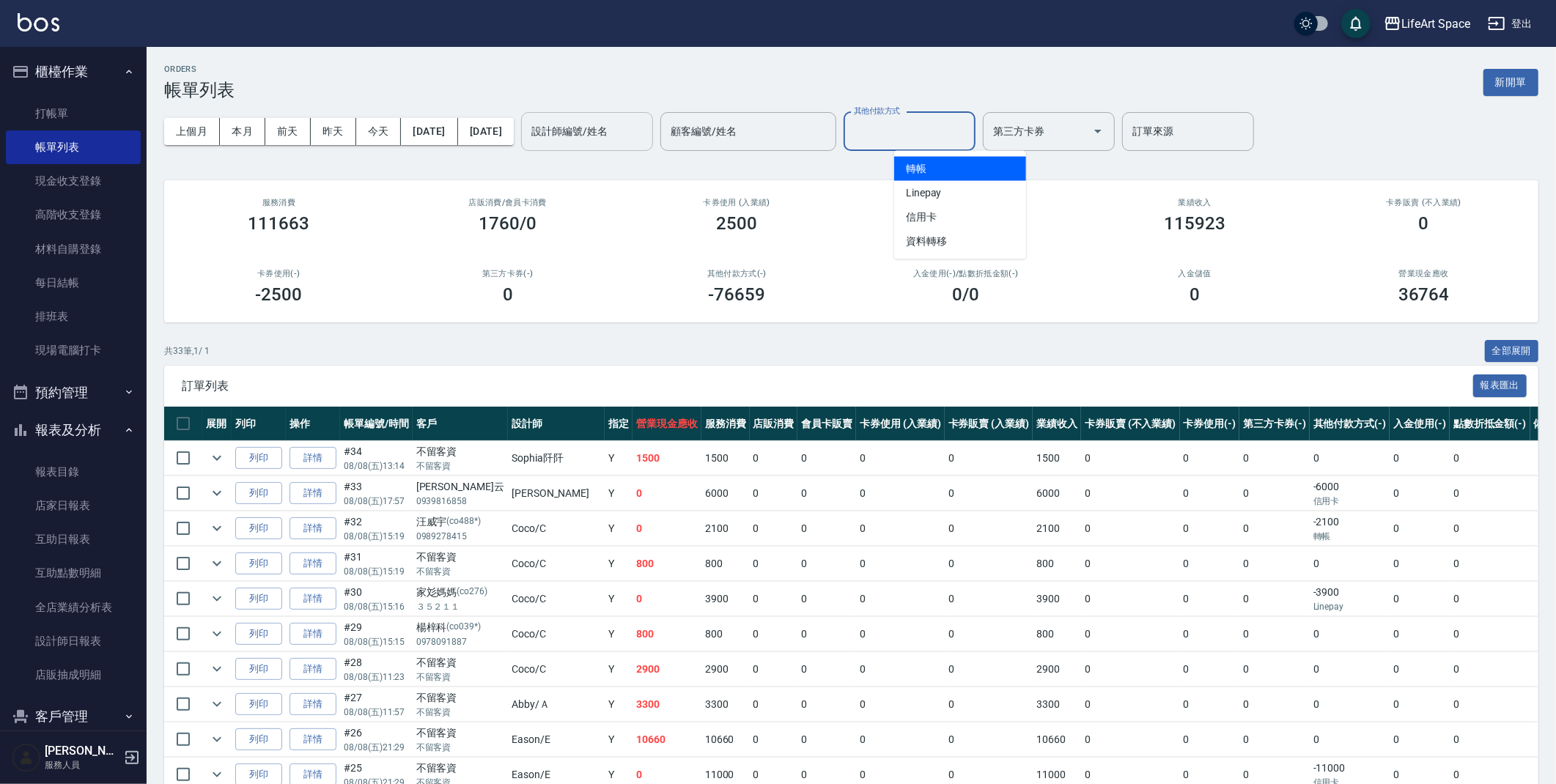
click at [956, 126] on input "其他付款方式" at bounding box center [909, 131] width 118 height 26
click at [929, 158] on span "轉帳" at bounding box center [960, 169] width 132 height 24
type input "轉帳"
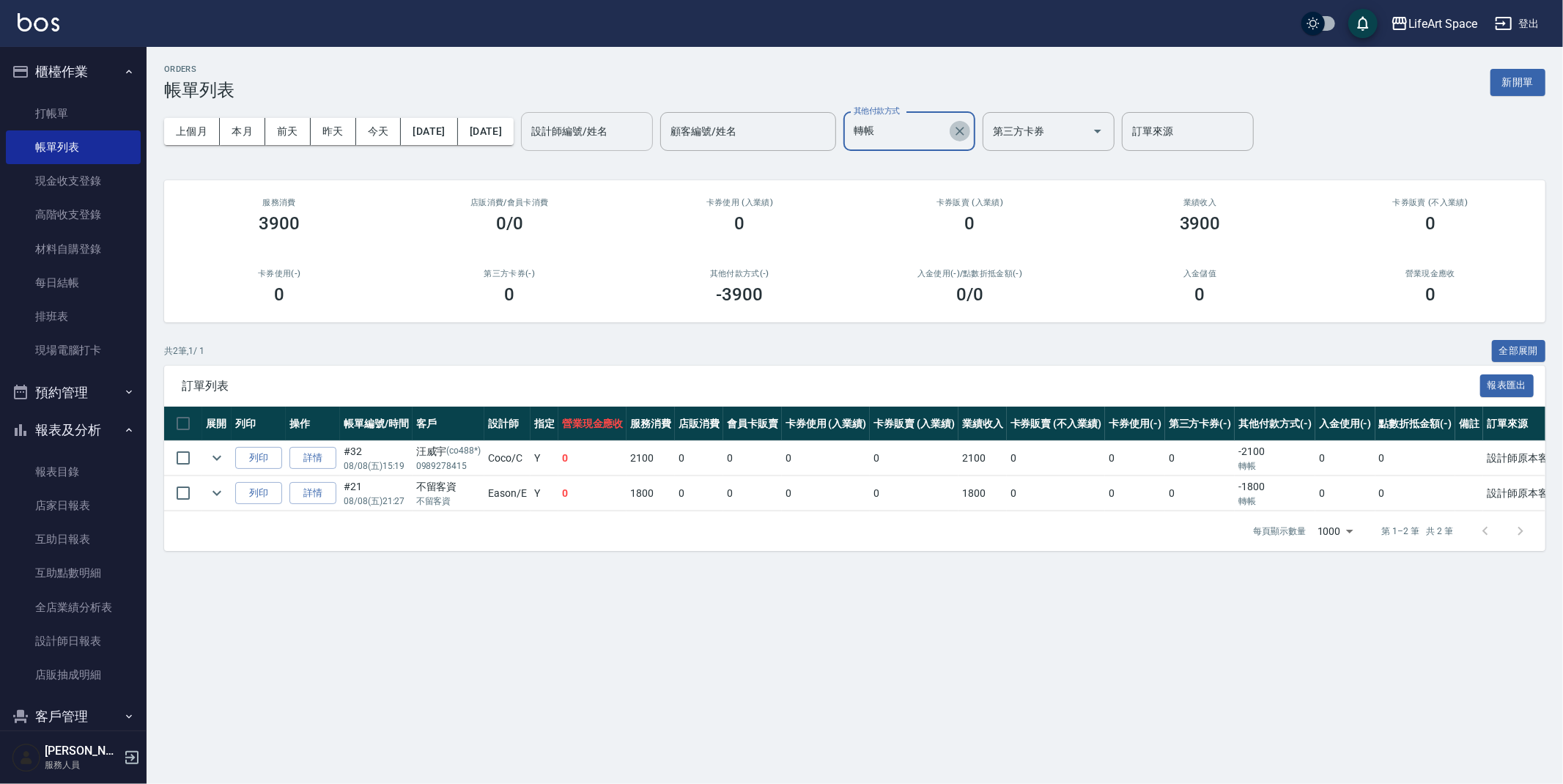
click at [968, 131] on icon "Clear" at bounding box center [960, 131] width 15 height 15
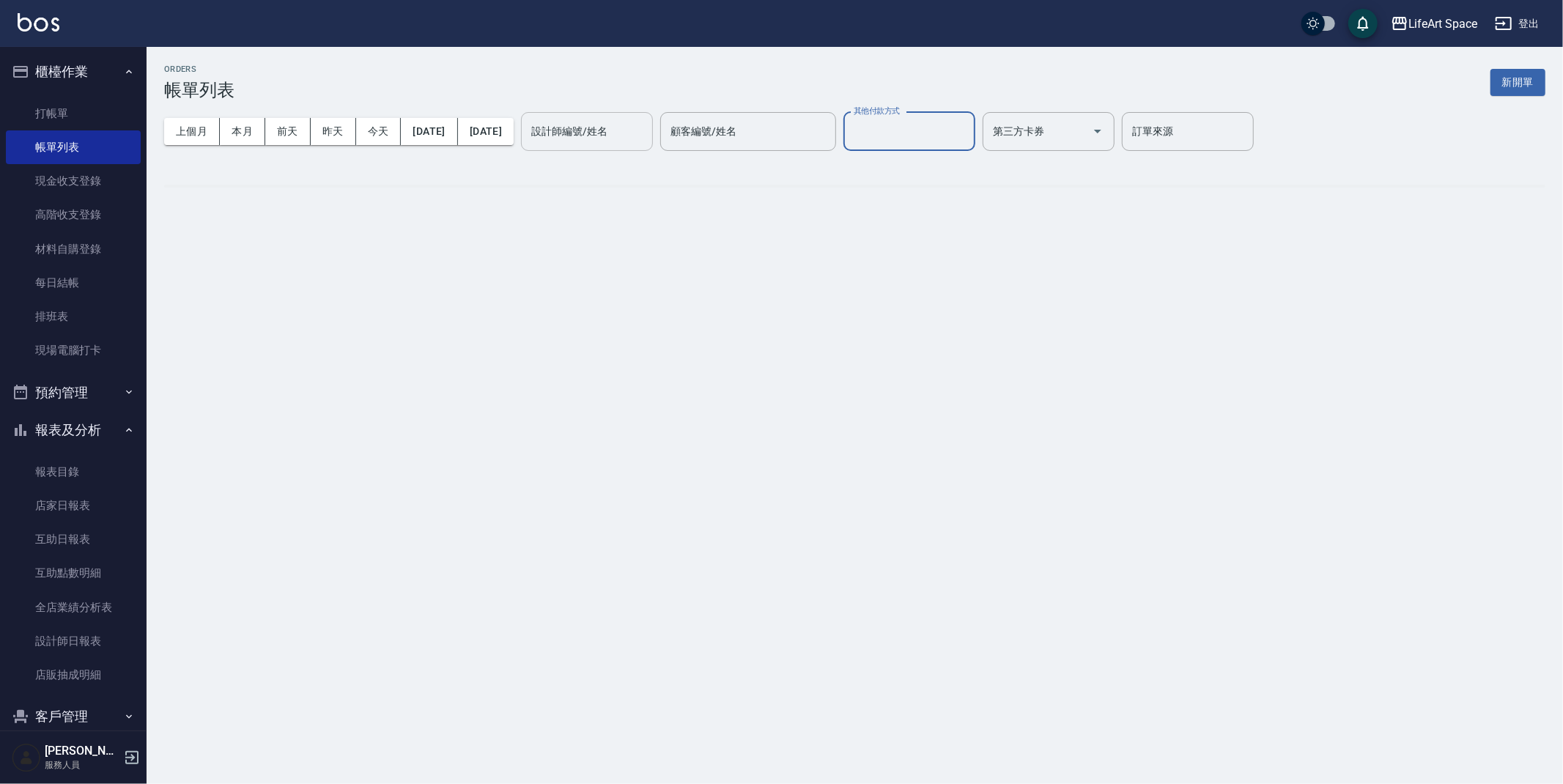
drag, startPoint x: 983, startPoint y: 129, endPoint x: 977, endPoint y: 135, distance: 8.5
click at [968, 129] on input "其他付款方式" at bounding box center [909, 131] width 118 height 26
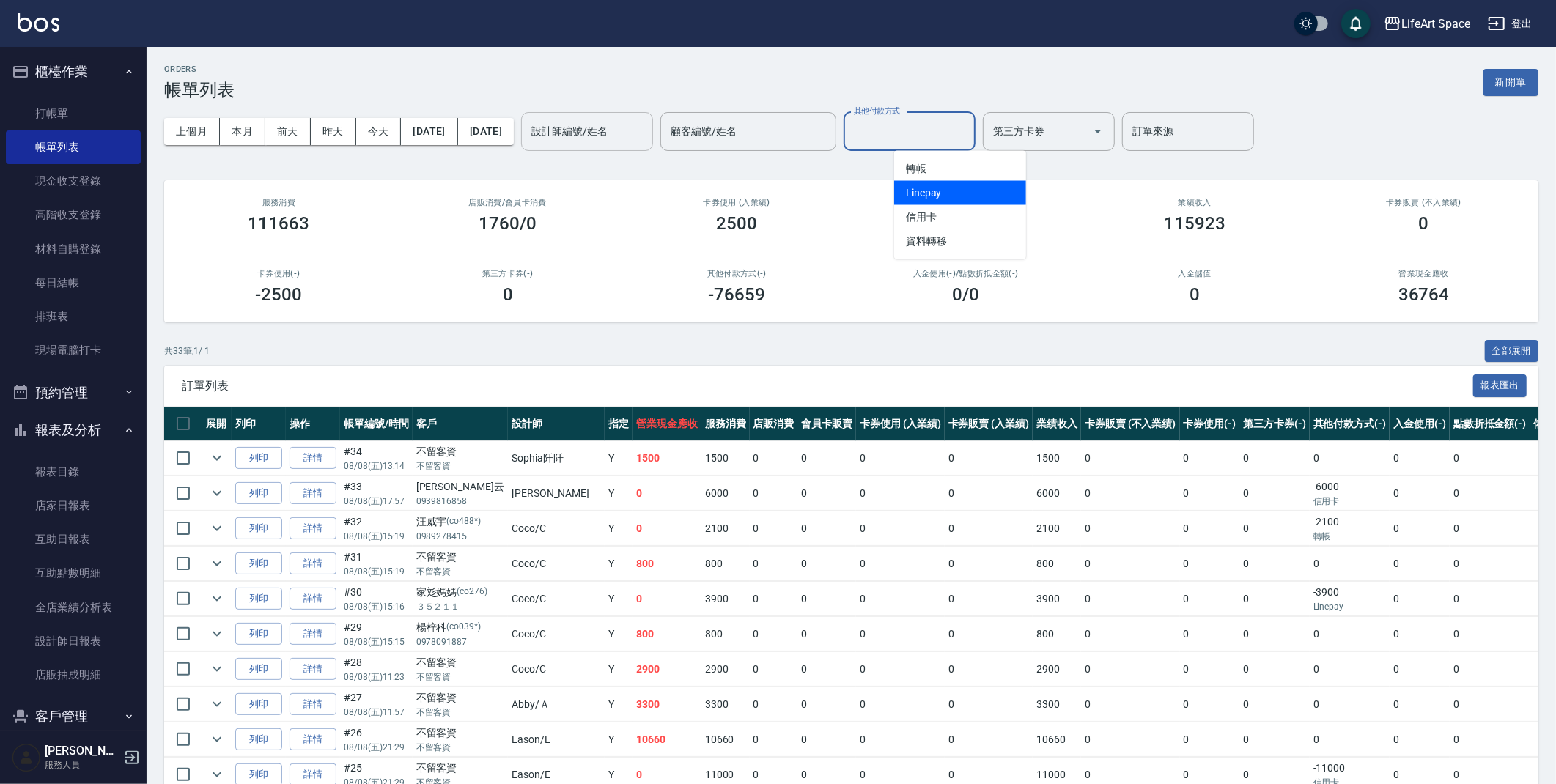
click at [973, 186] on span "Linepay" at bounding box center [960, 193] width 132 height 24
type input "Linepay"
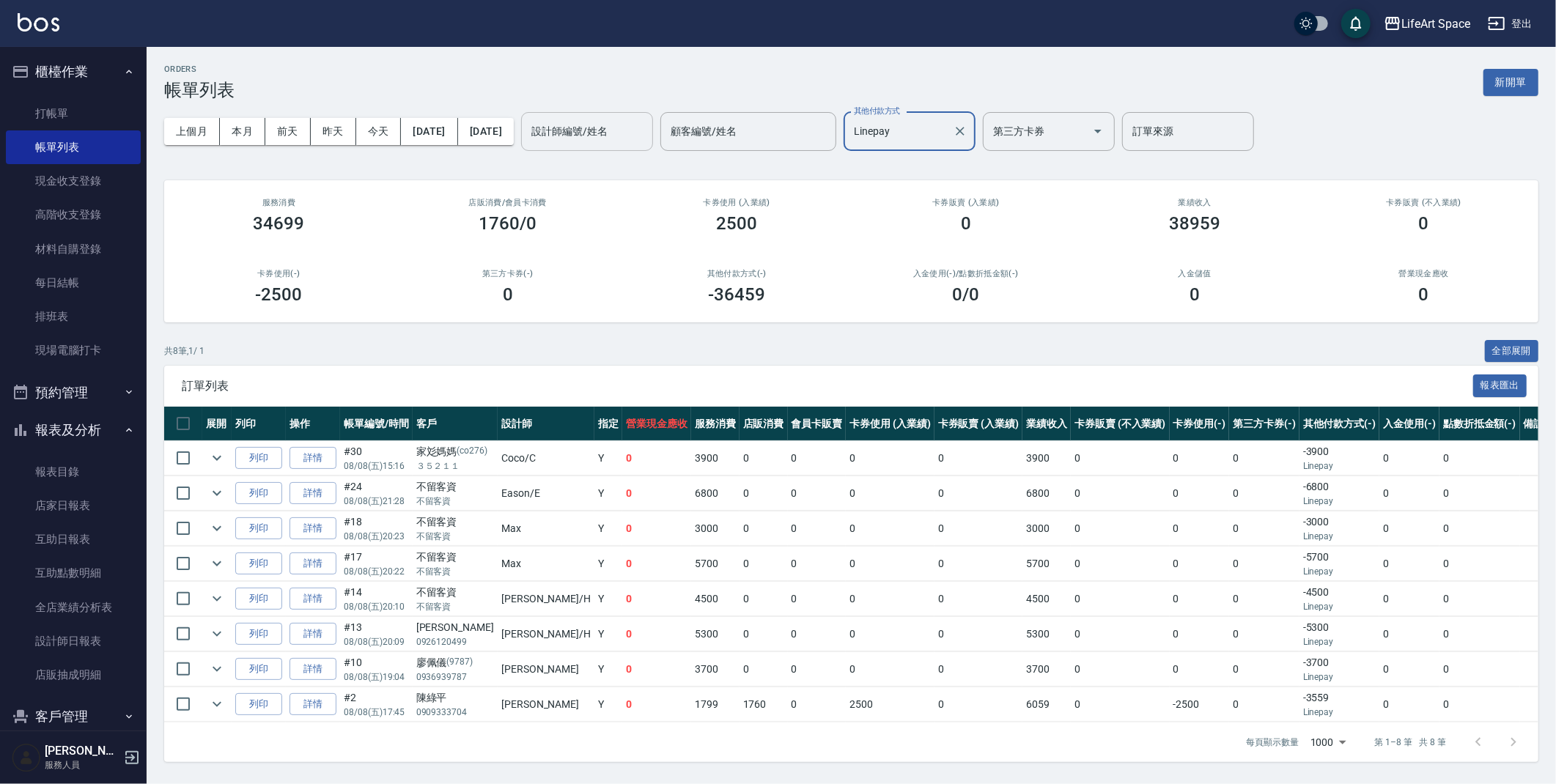
click at [970, 127] on button "Clear" at bounding box center [960, 131] width 20 height 20
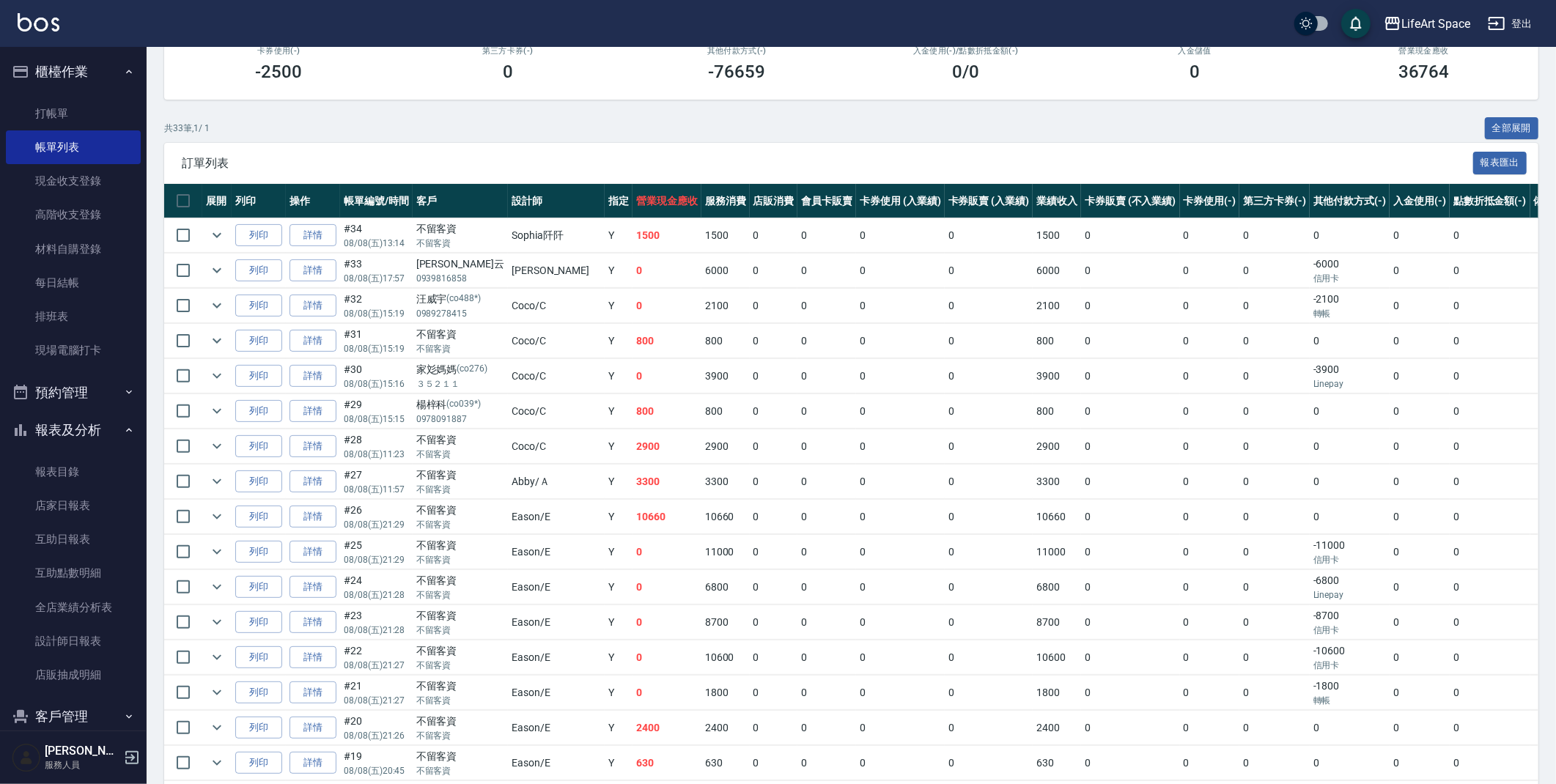
scroll to position [227, 0]
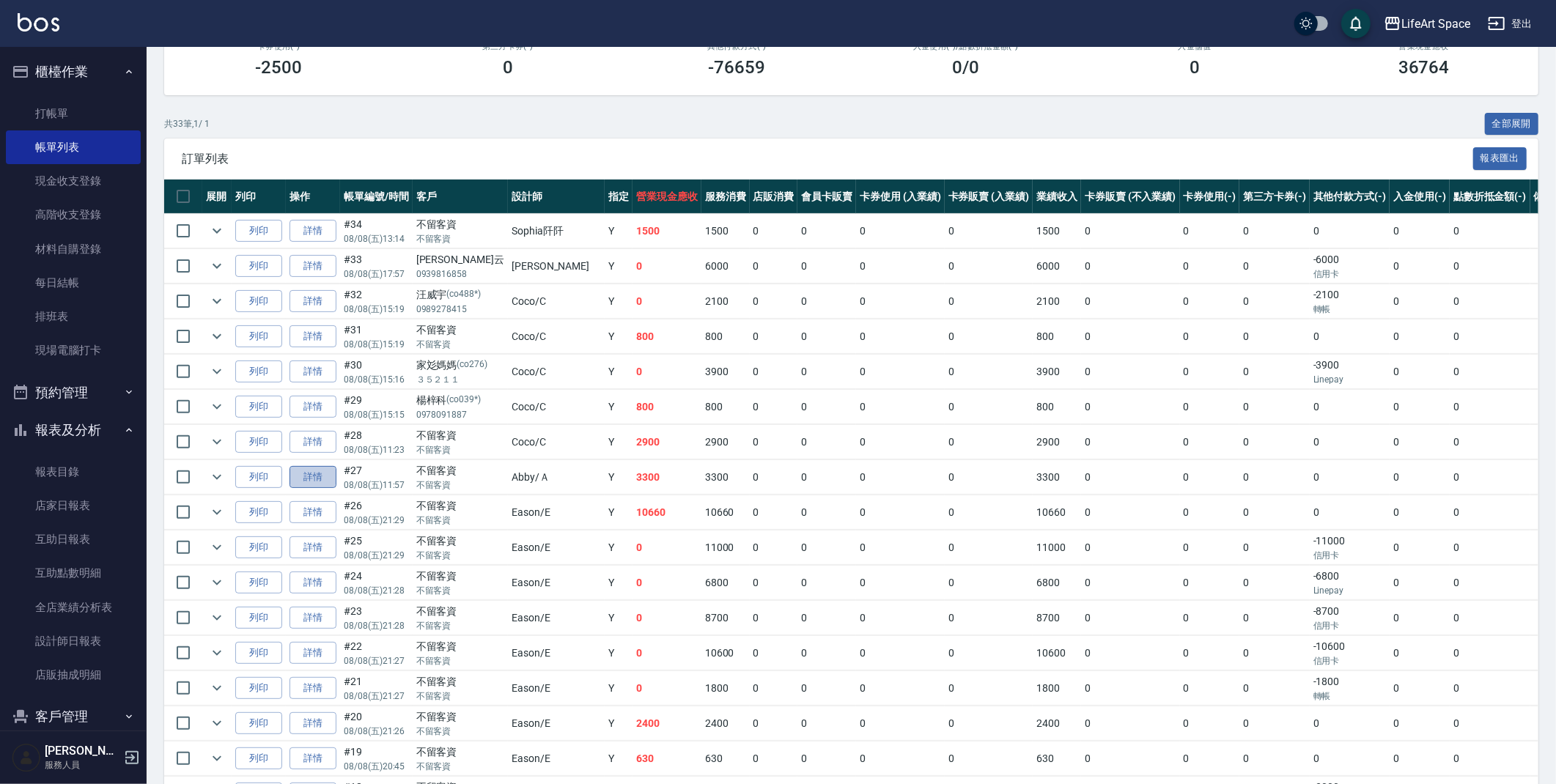
click at [315, 476] on link "詳情" at bounding box center [313, 478] width 47 height 23
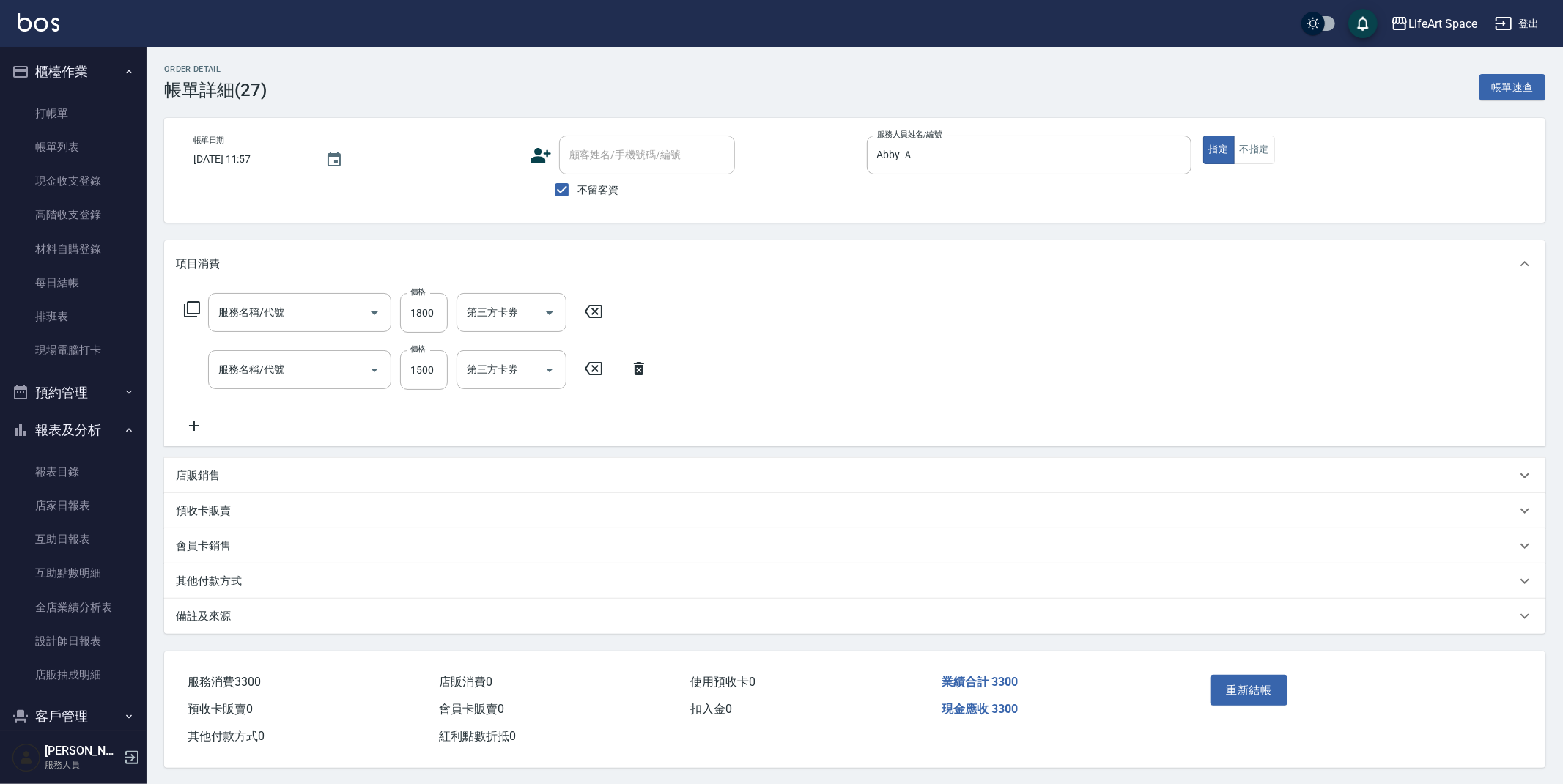
type input "[DATE] 11:57"
checkbox input "true"
type input "Abby-Ａ"
type input "501 燙髮(501)"
type input "605米樂絲護髮(605)"
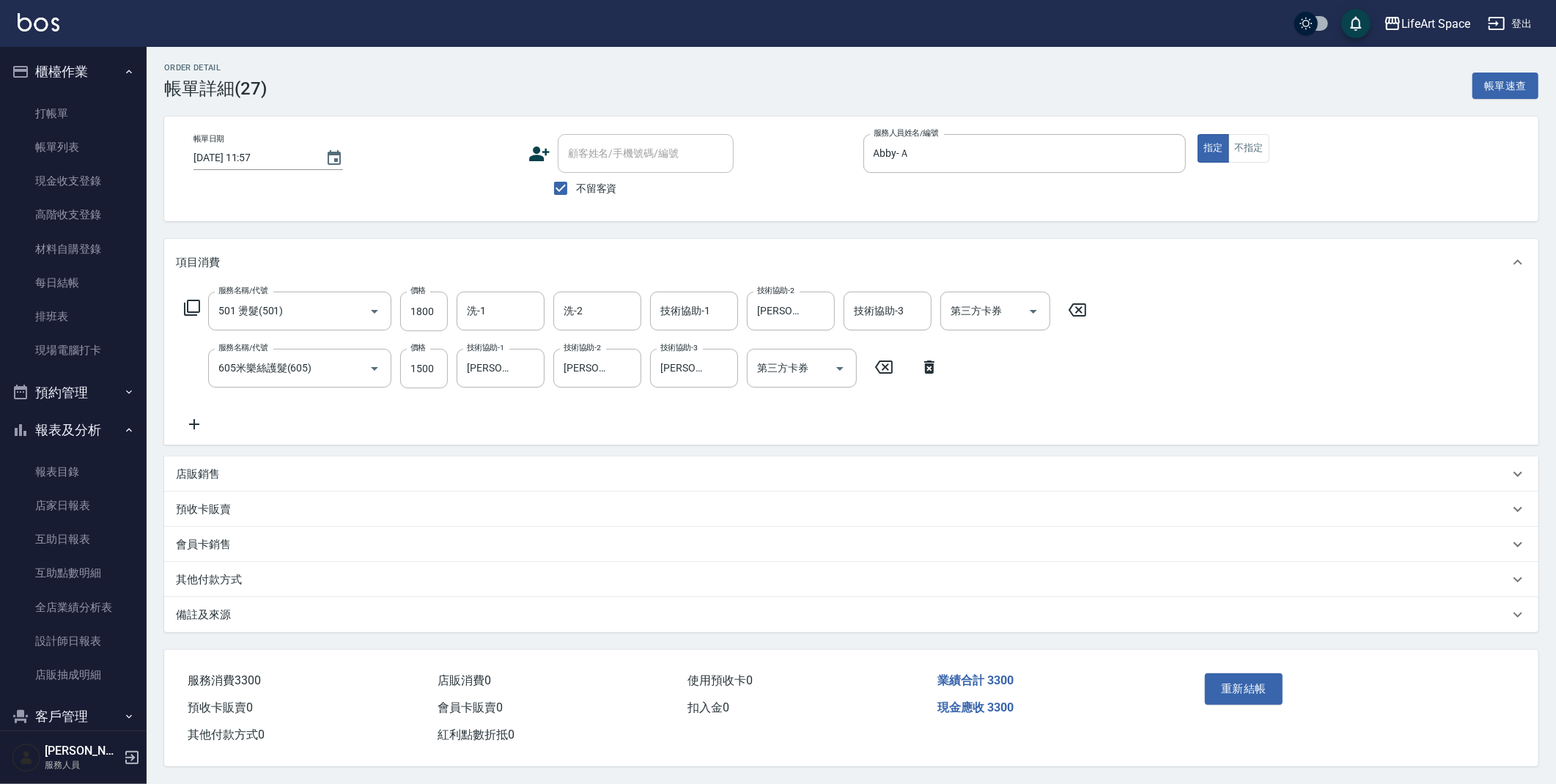
scroll to position [6, 0]
click at [243, 578] on div "其他付款方式" at bounding box center [842, 580] width 1333 height 15
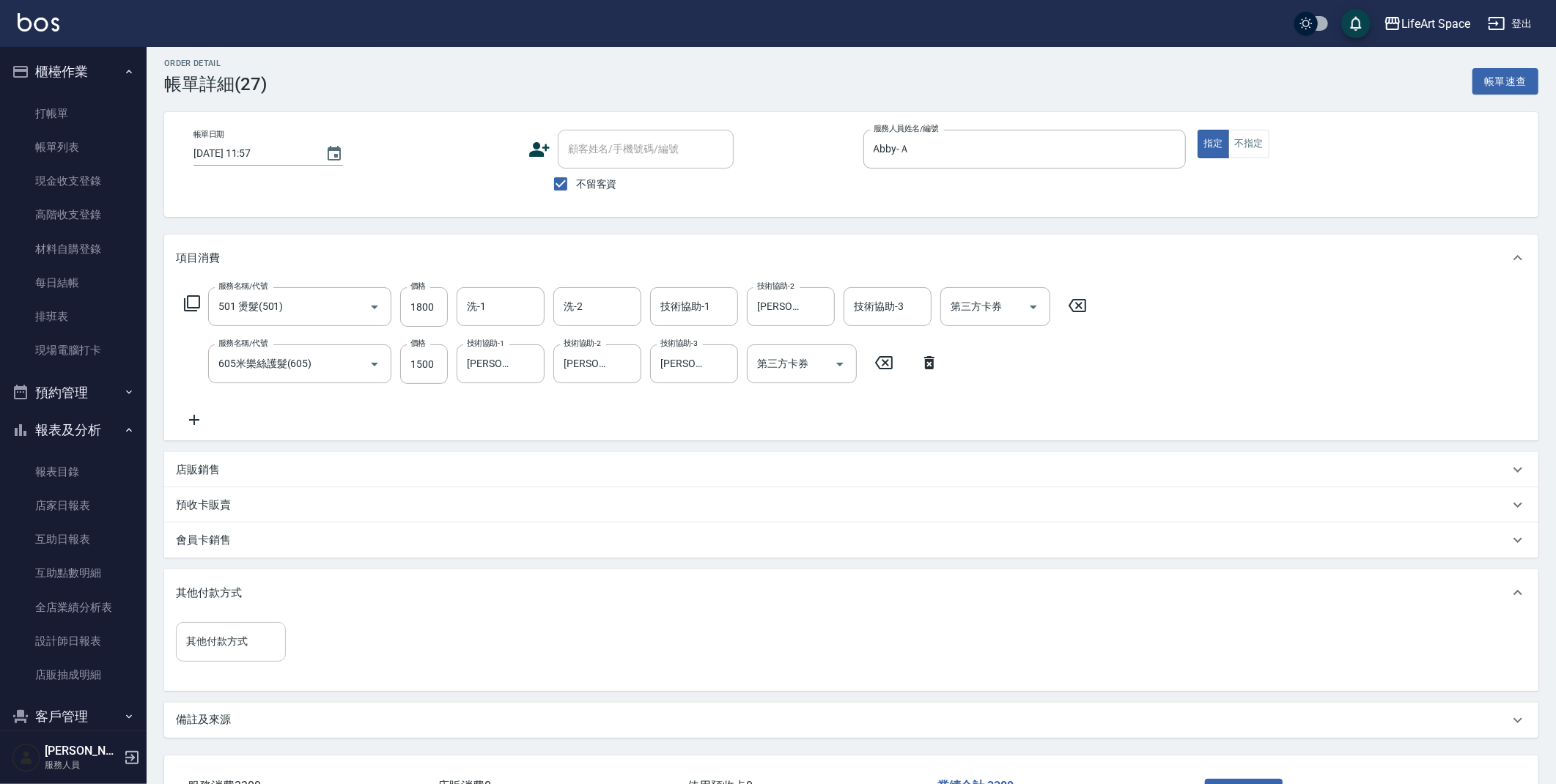
click at [236, 645] on input "其他付款方式" at bounding box center [230, 641] width 97 height 26
click at [233, 697] on span "Linepay" at bounding box center [231, 703] width 110 height 24
type input "Linepay"
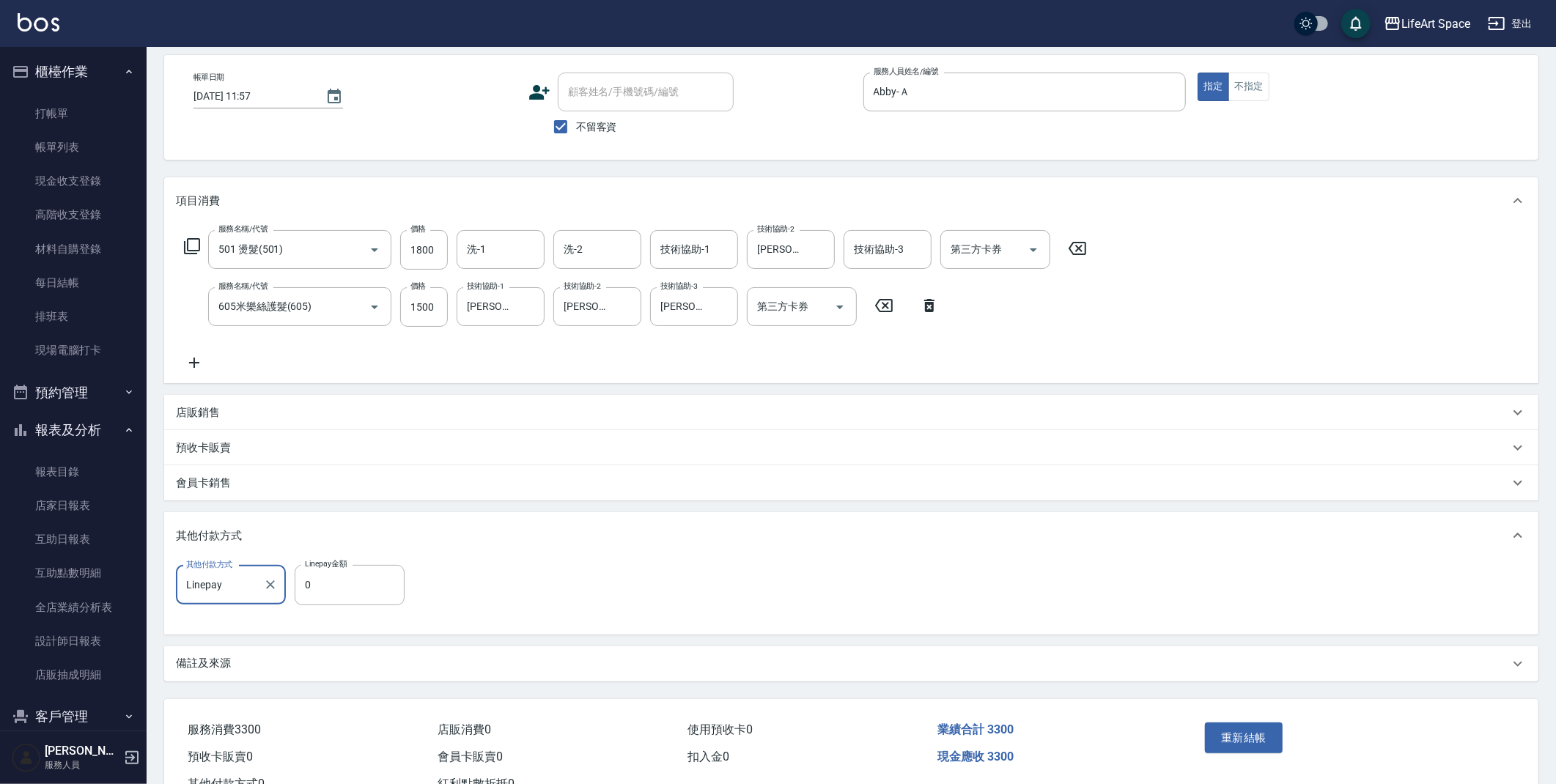
scroll to position [65, 0]
click at [350, 583] on input "0" at bounding box center [350, 583] width 110 height 40
type input "3300"
click at [1247, 731] on button "重新結帳" at bounding box center [1244, 736] width 78 height 31
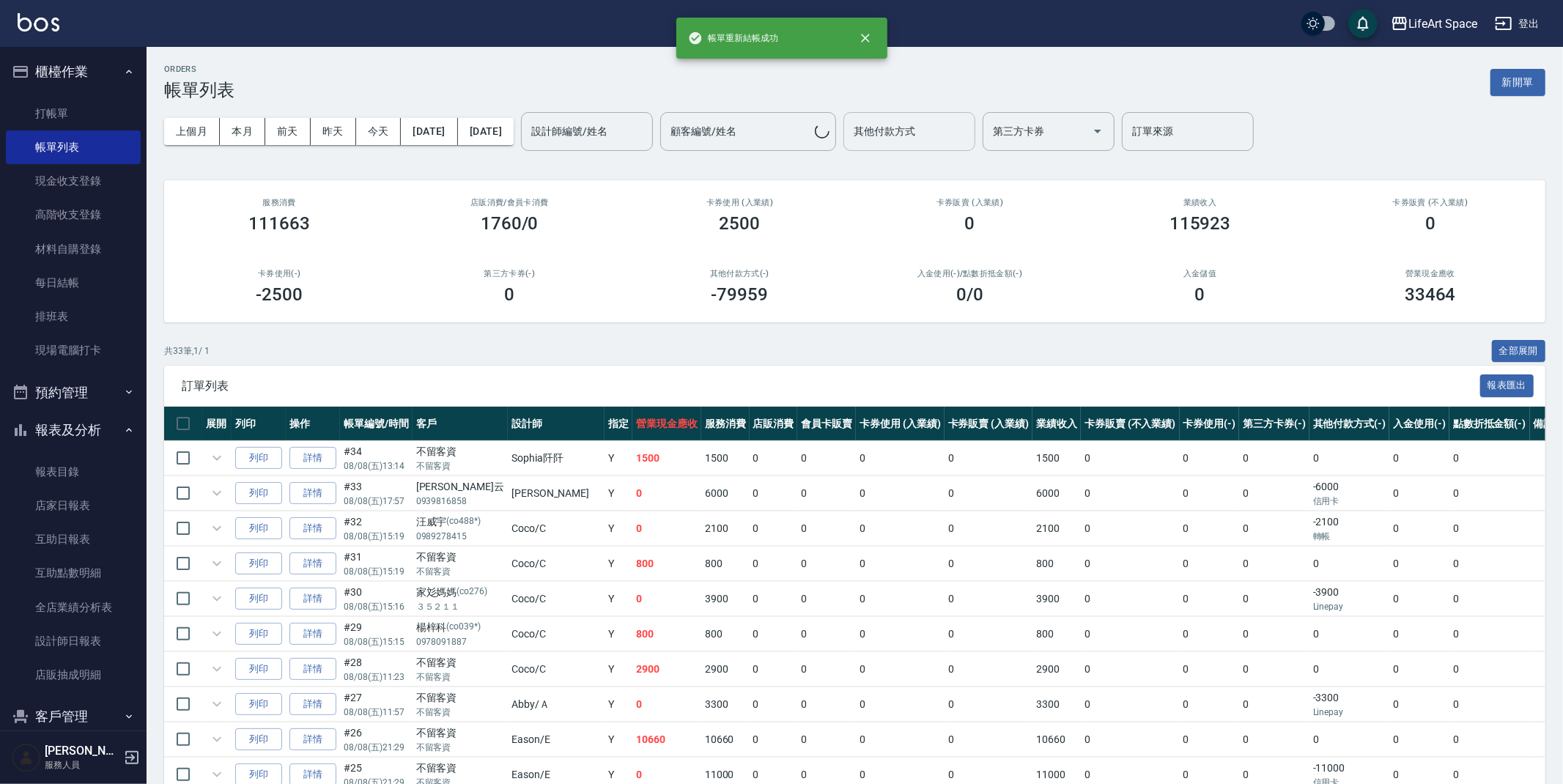
click at [968, 118] on input "其他付款方式" at bounding box center [909, 131] width 118 height 26
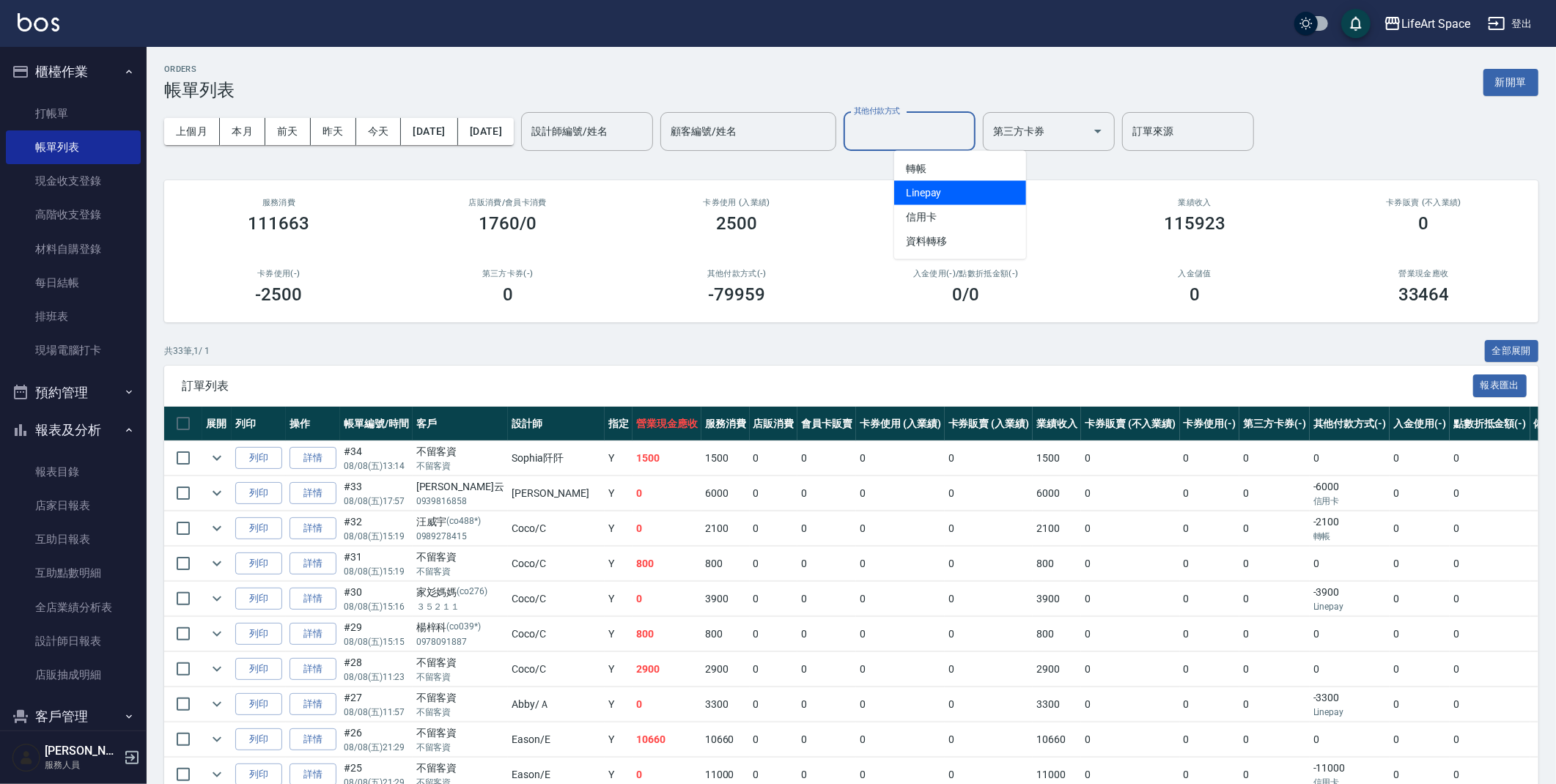
click at [937, 192] on span "Linepay" at bounding box center [960, 193] width 132 height 24
type input "Linepay"
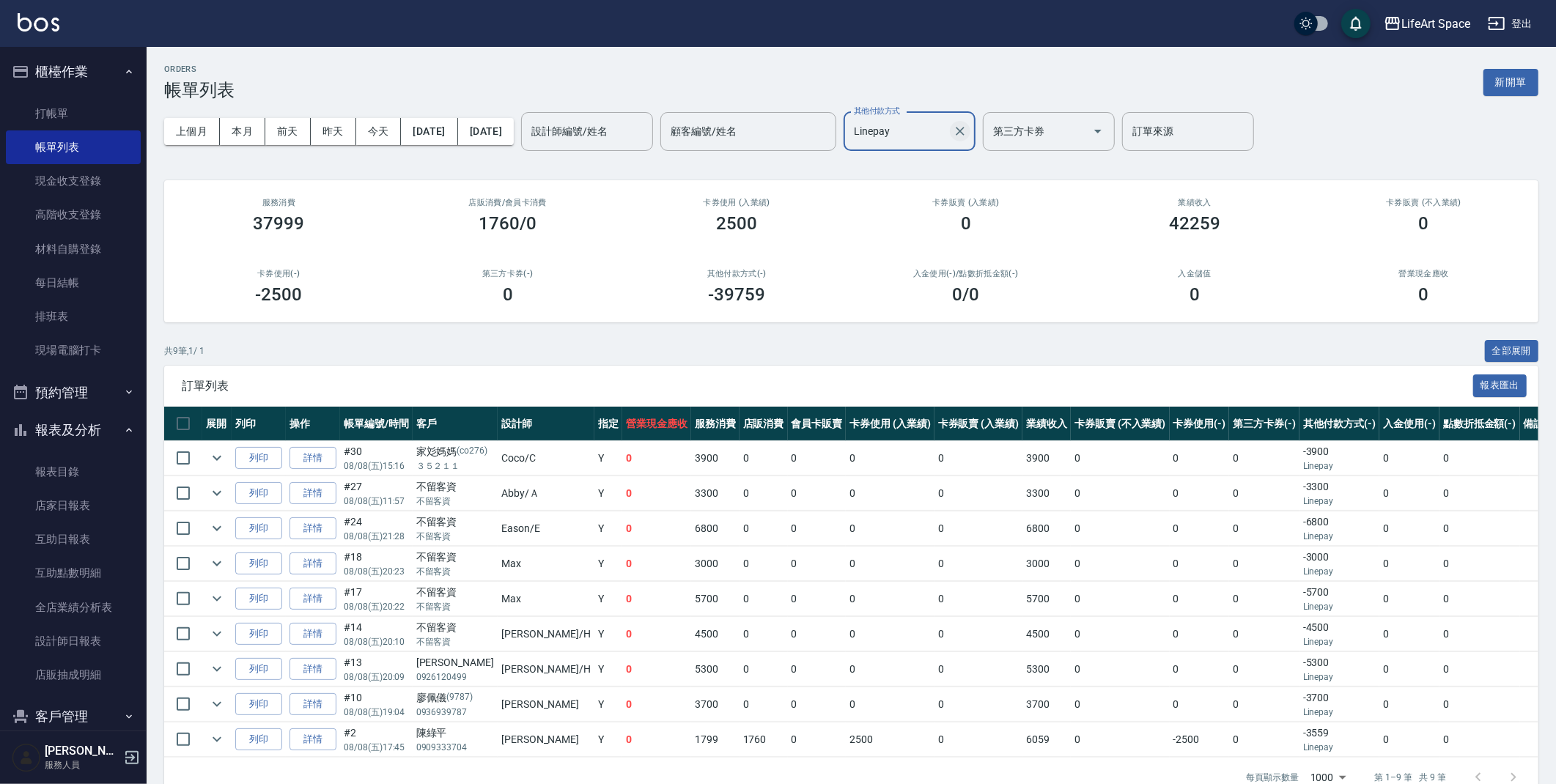
click at [968, 126] on icon "Clear" at bounding box center [960, 131] width 15 height 15
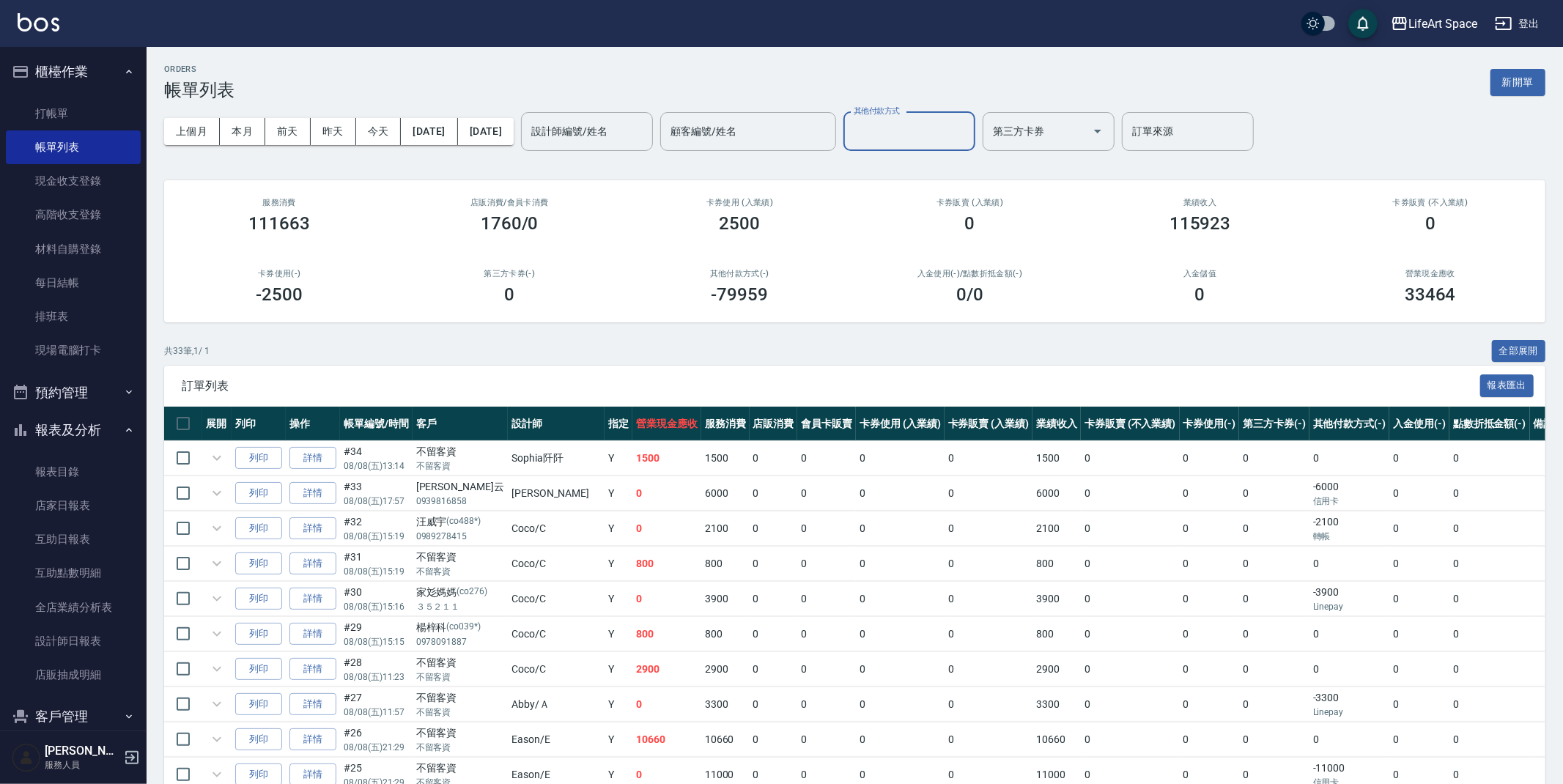
click at [961, 130] on input "其他付款方式" at bounding box center [909, 131] width 118 height 26
click at [937, 207] on span "信用卡" at bounding box center [960, 217] width 132 height 24
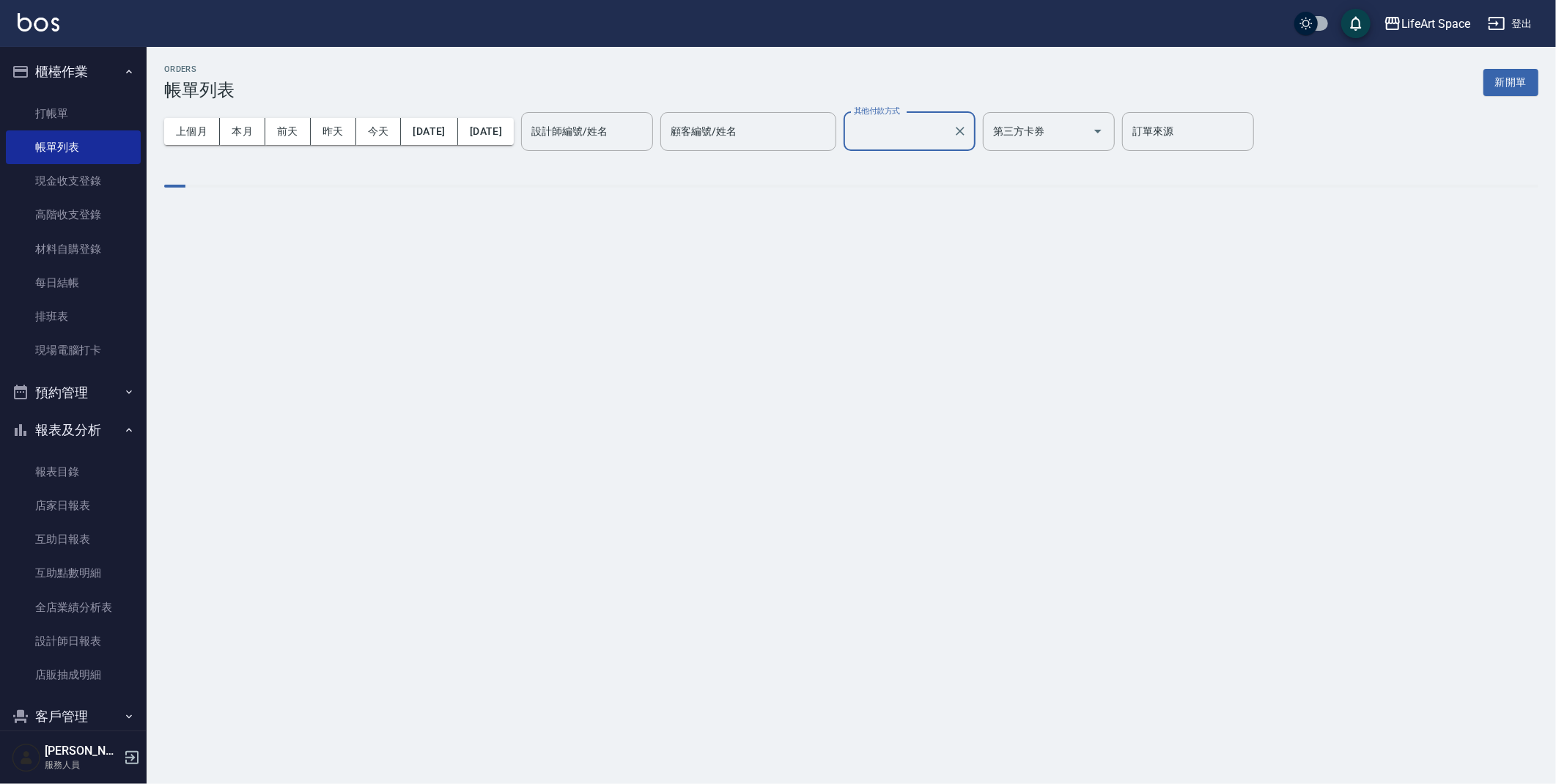
type input "信用卡"
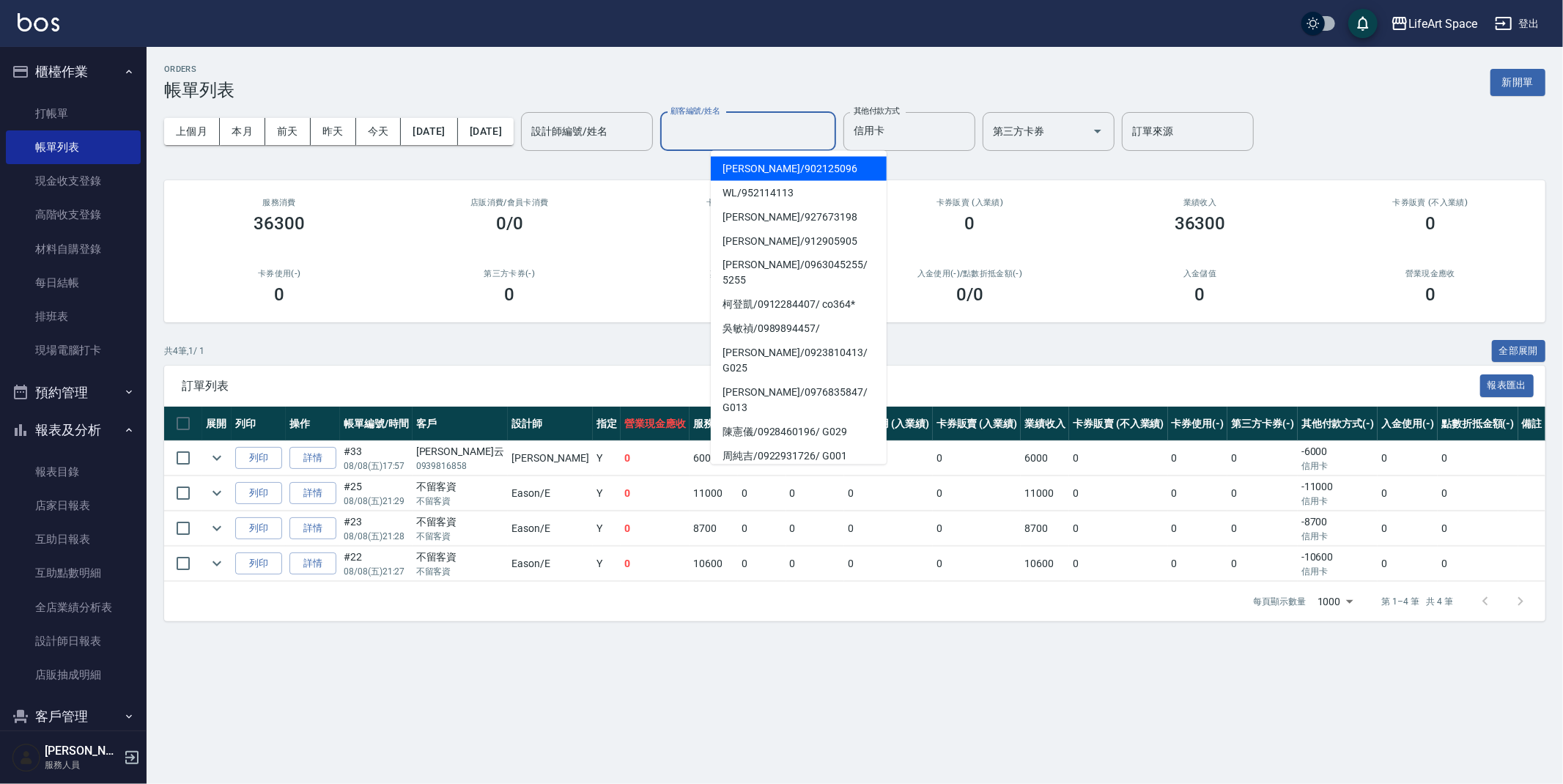
click at [800, 139] on input "顧客編號/姓名" at bounding box center [748, 131] width 163 height 26
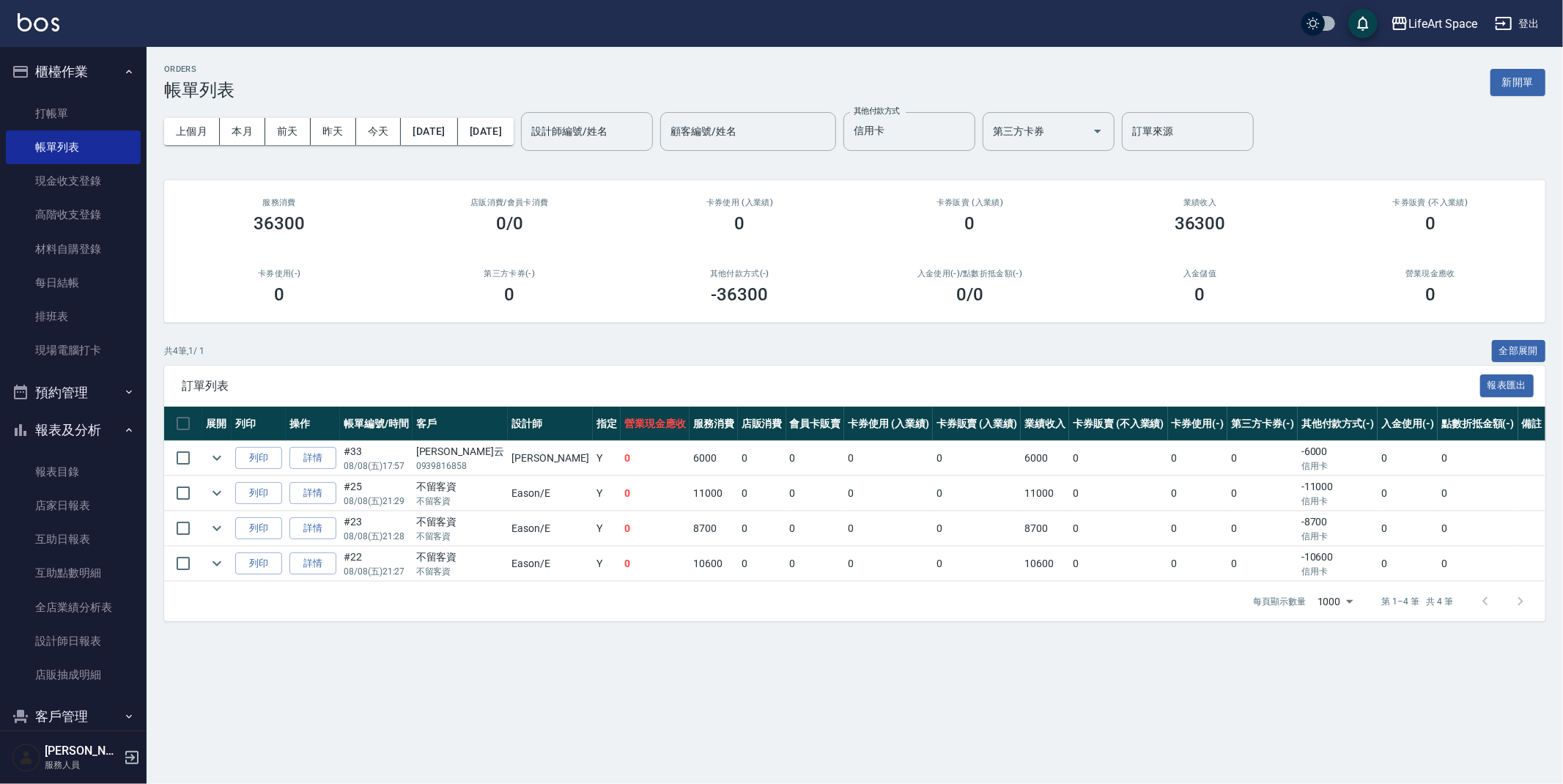
click at [609, 679] on div "ORDERS 帳單列表 新開單 上個月 本月 前天 昨天 今天 [DATE] [DATE] 設計師編號/姓名 設計師編號/姓名 顧客編號/姓名 顧客編號/姓名…" at bounding box center [781, 392] width 1563 height 784
click at [968, 124] on icon "Clear" at bounding box center [960, 131] width 15 height 15
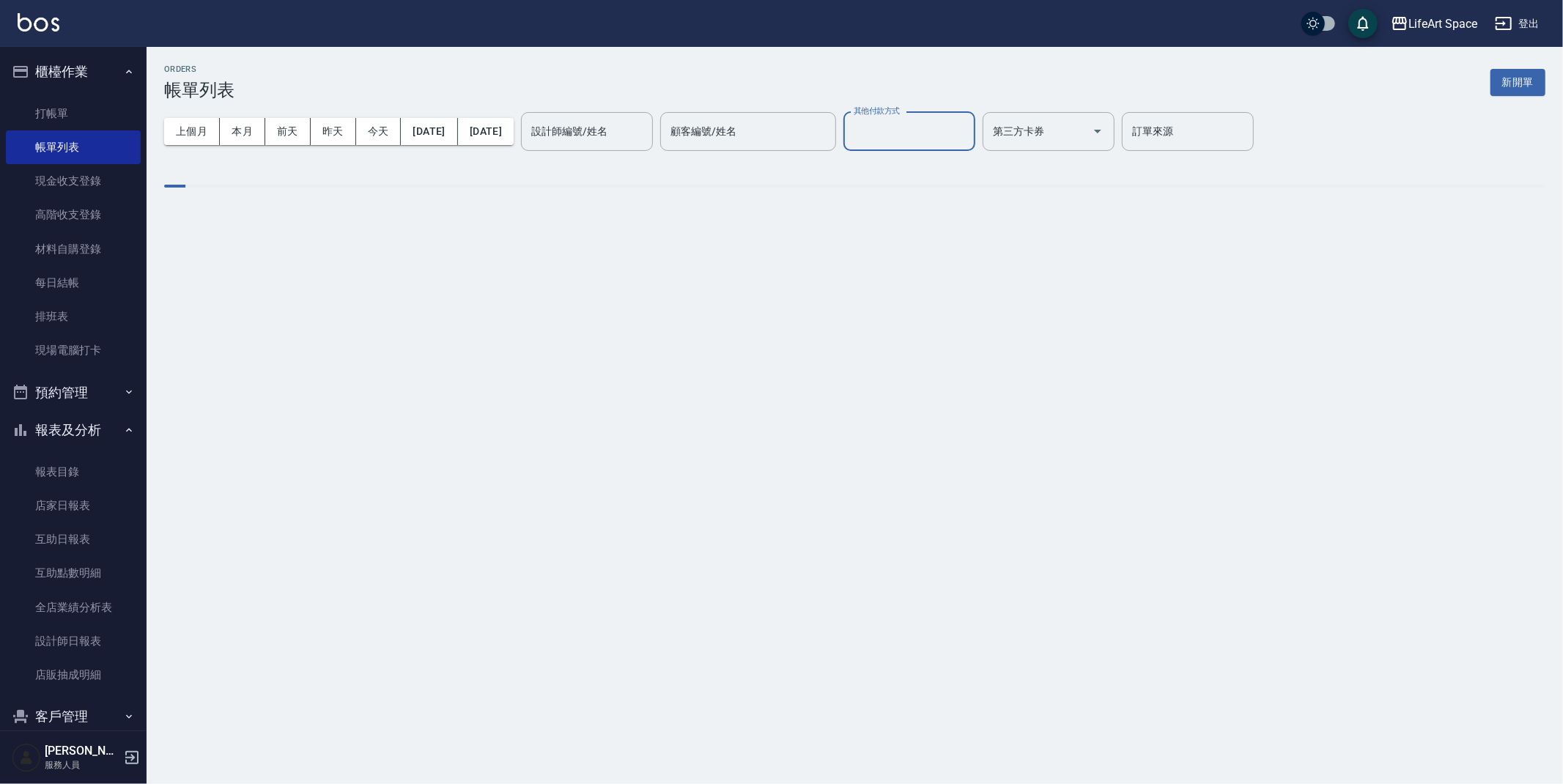
click at [646, 139] on input "設計師編號/姓名" at bounding box center [586, 131] width 118 height 26
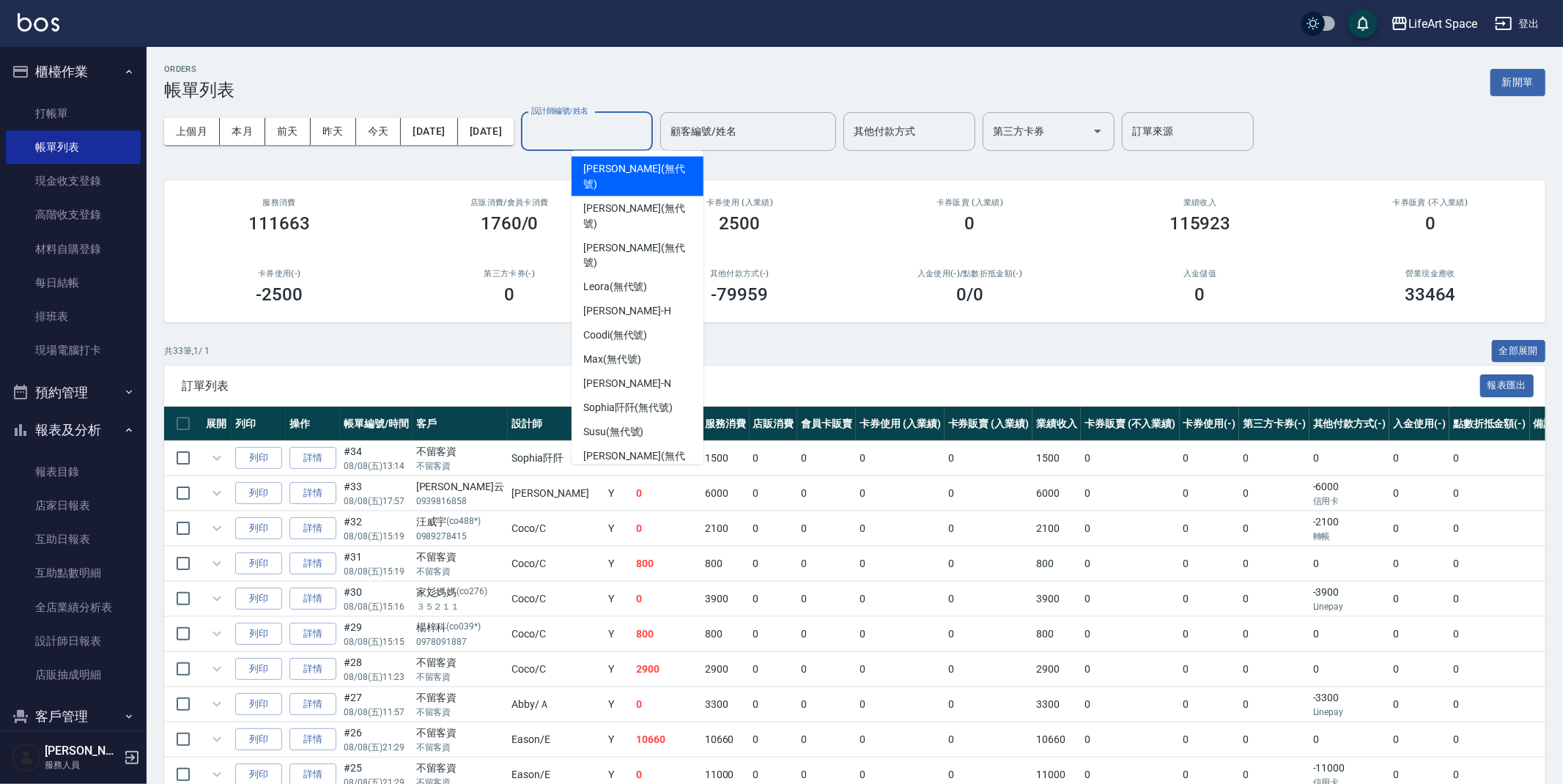
drag, startPoint x: 656, startPoint y: 134, endPoint x: 648, endPoint y: 132, distance: 8.2
click at [646, 134] on input "設計師編號/姓名" at bounding box center [586, 131] width 118 height 26
click at [646, 132] on input "設計師編號/姓名" at bounding box center [586, 131] width 118 height 26
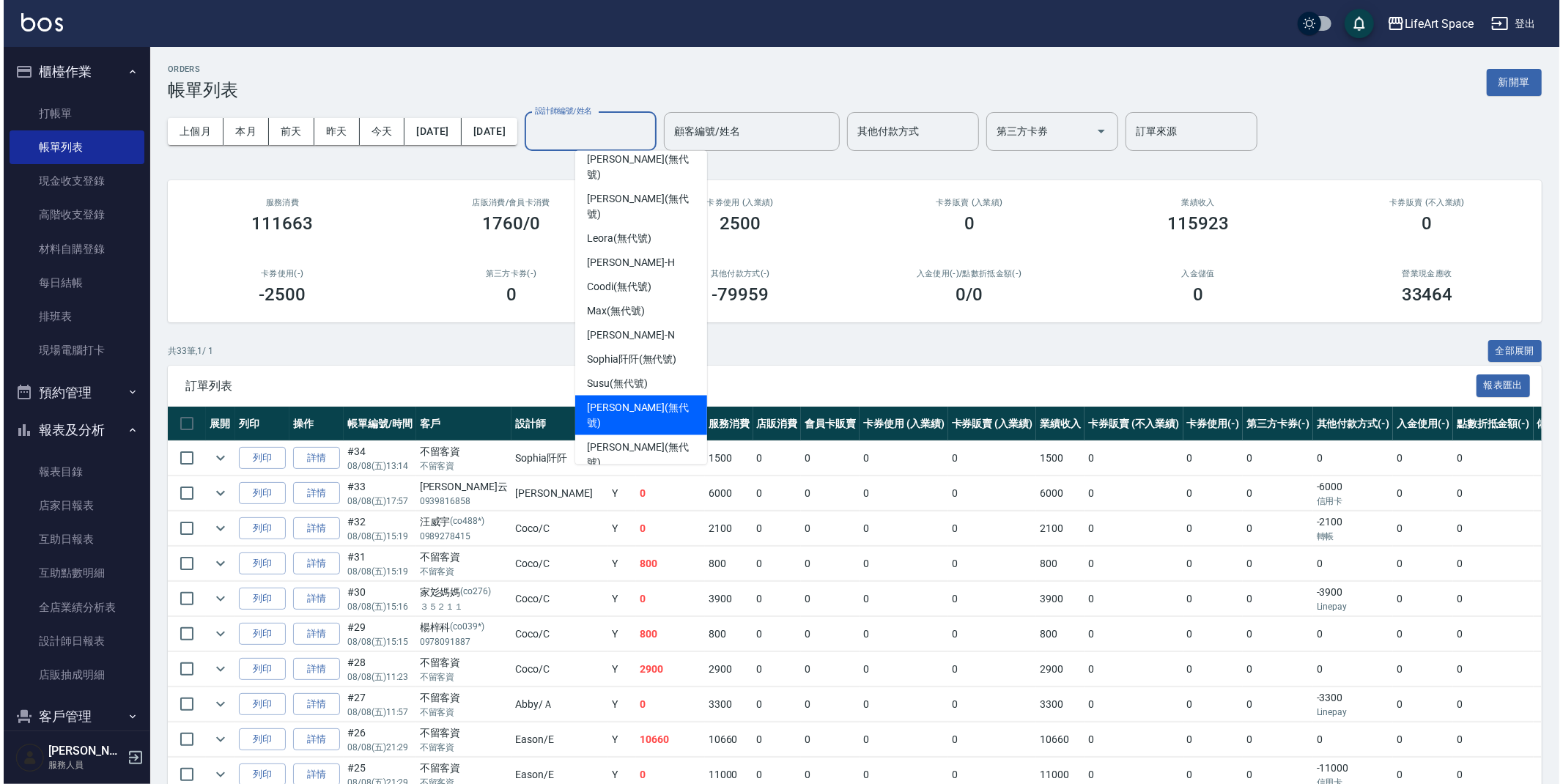
scroll to position [109, 0]
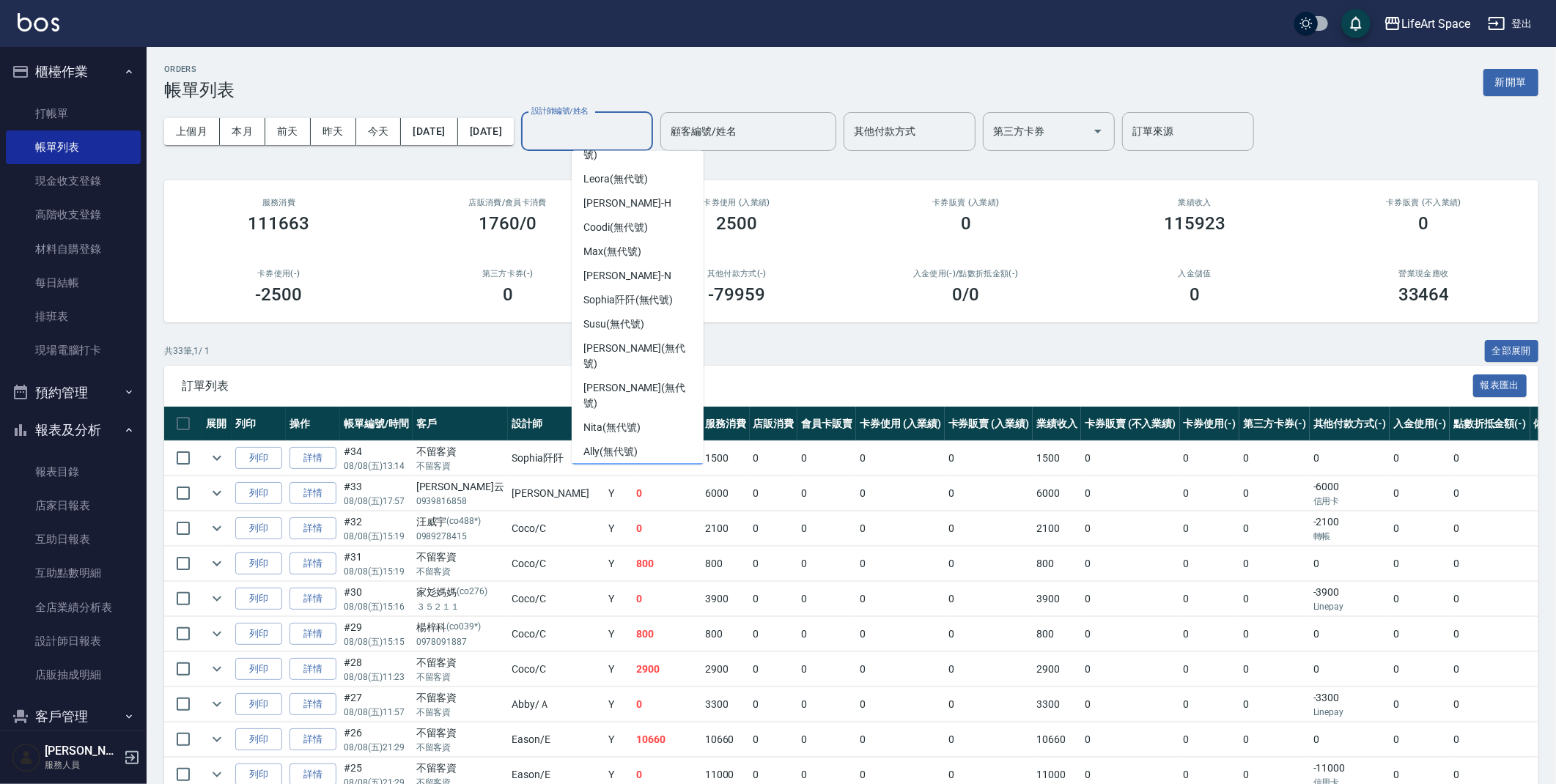
click at [611, 468] on span "Eason -E" at bounding box center [602, 475] width 37 height 15
type input "Eason-E"
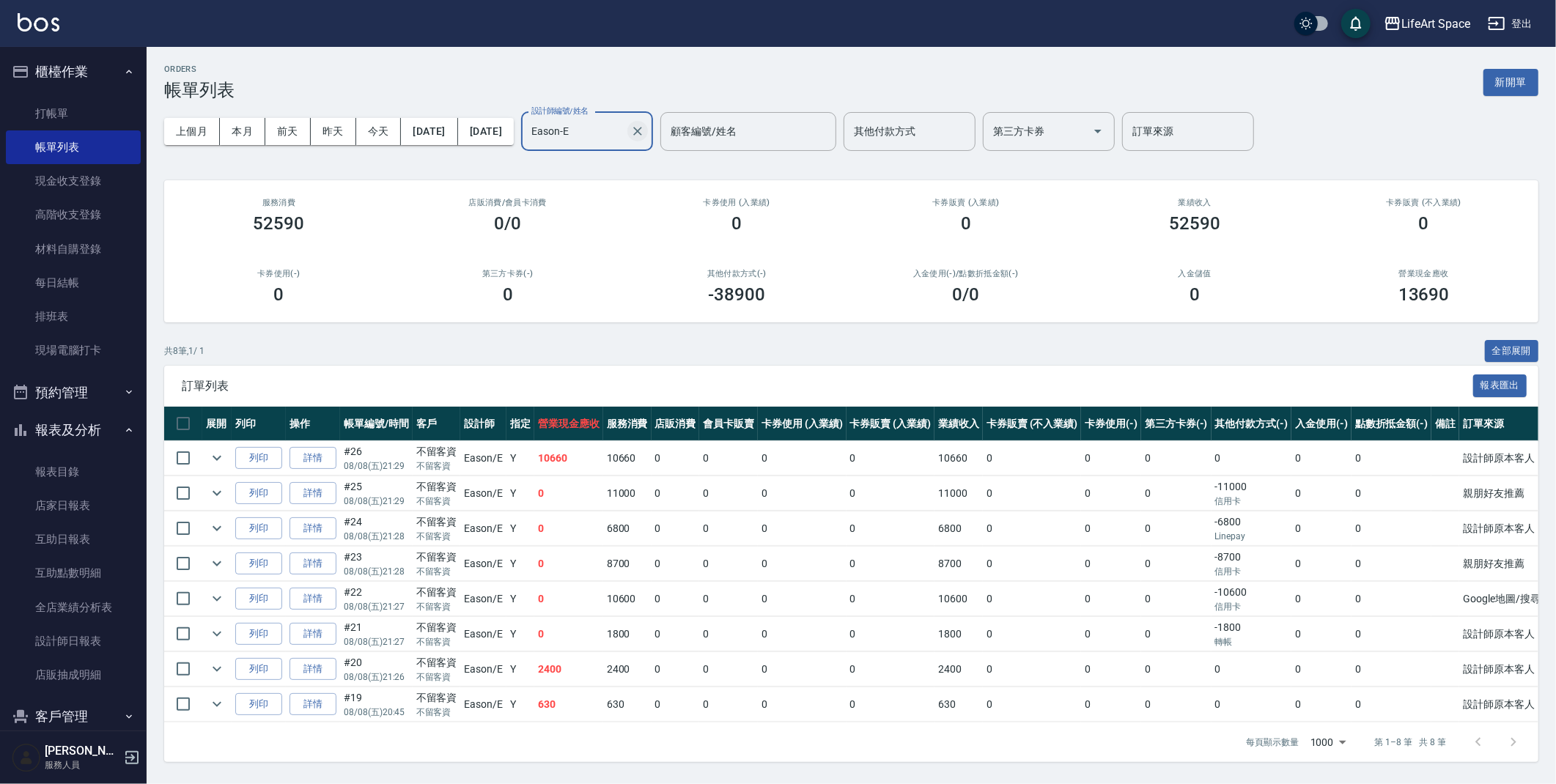
click at [645, 137] on icon "Clear" at bounding box center [638, 131] width 15 height 15
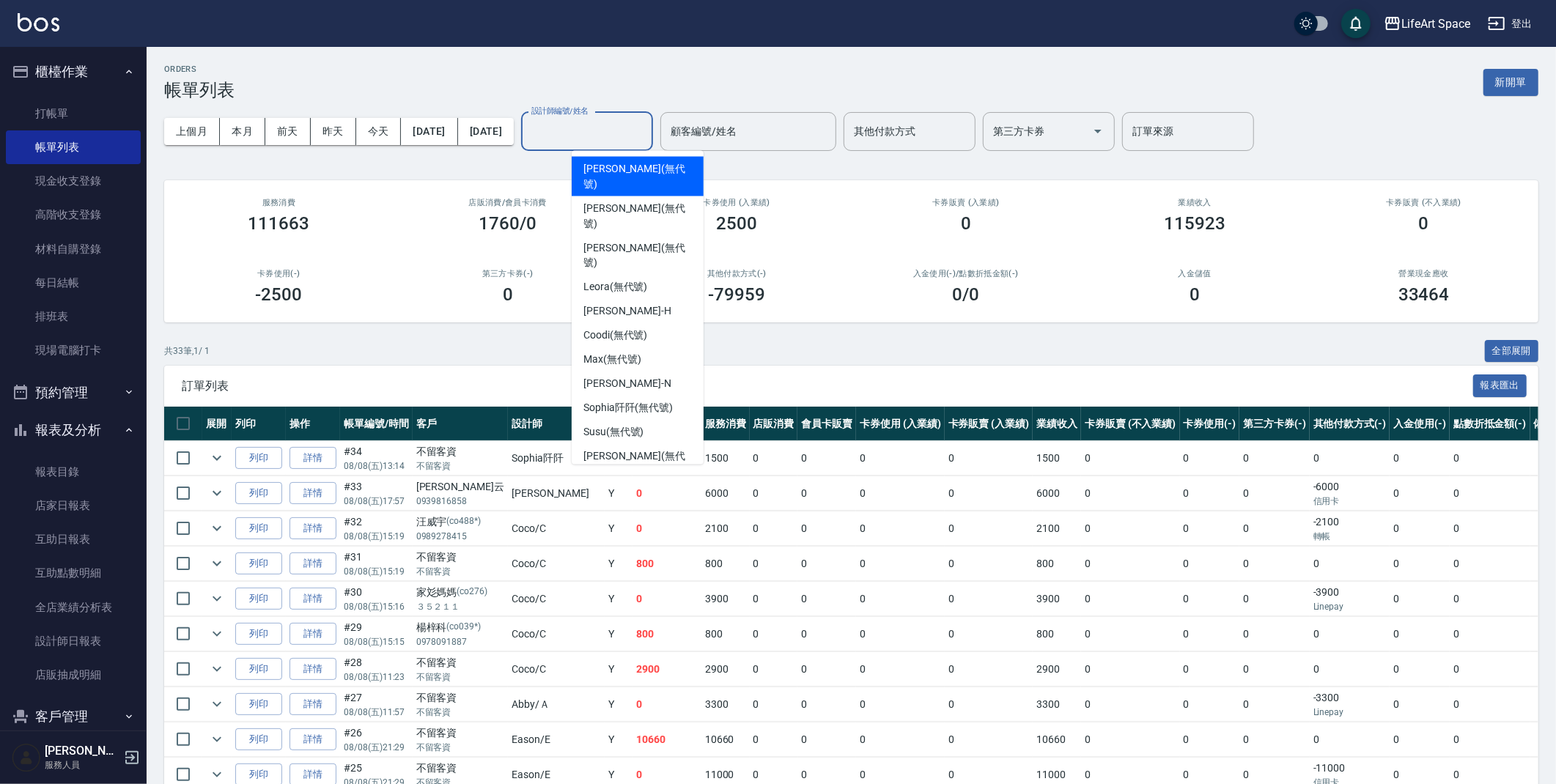
click at [647, 134] on input "設計師編號/姓名" at bounding box center [587, 131] width 118 height 26
click at [969, 136] on input "其他付款方式" at bounding box center [909, 131] width 118 height 26
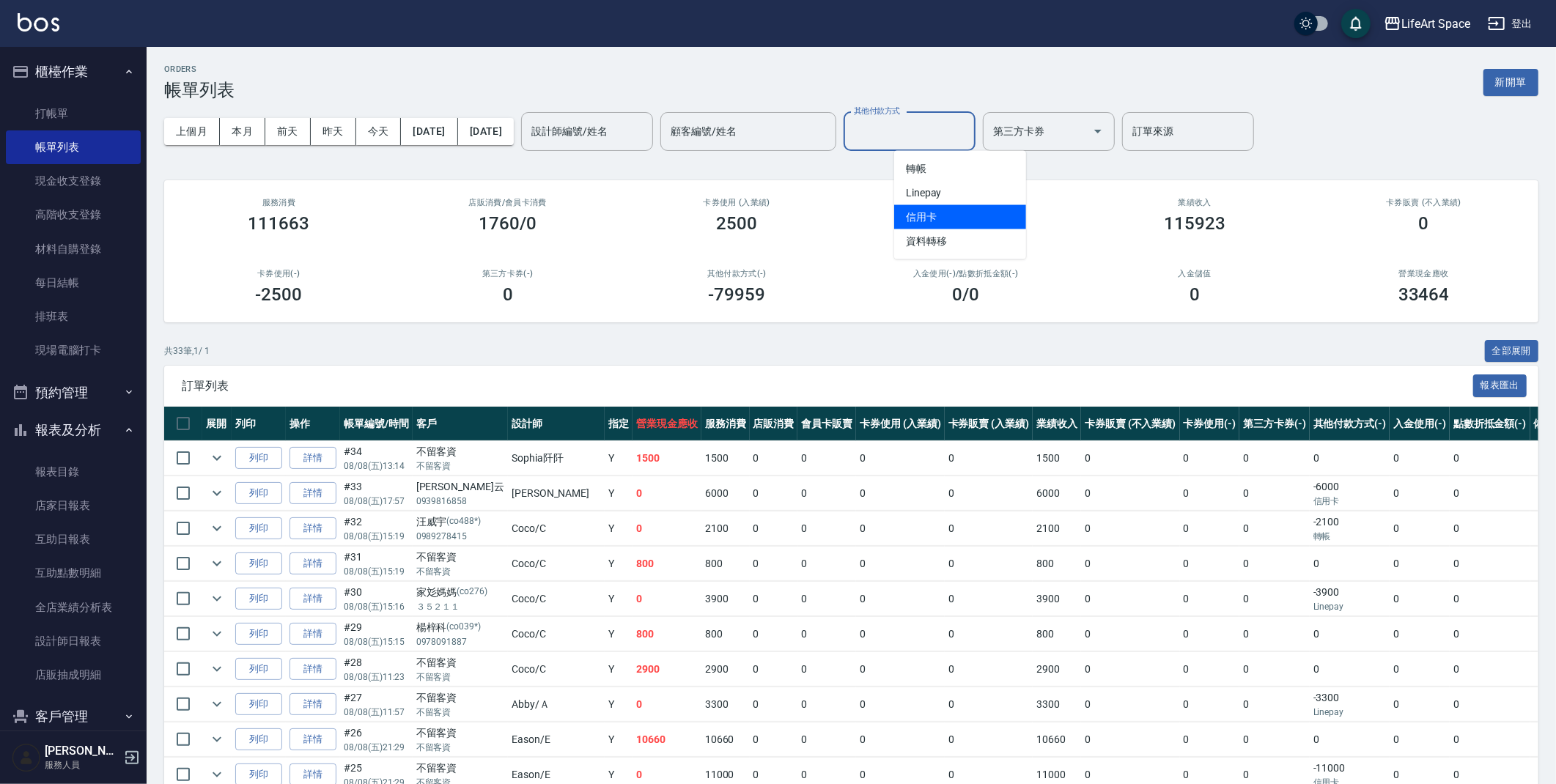
click at [947, 216] on span "信用卡" at bounding box center [960, 217] width 132 height 24
type input "信用卡"
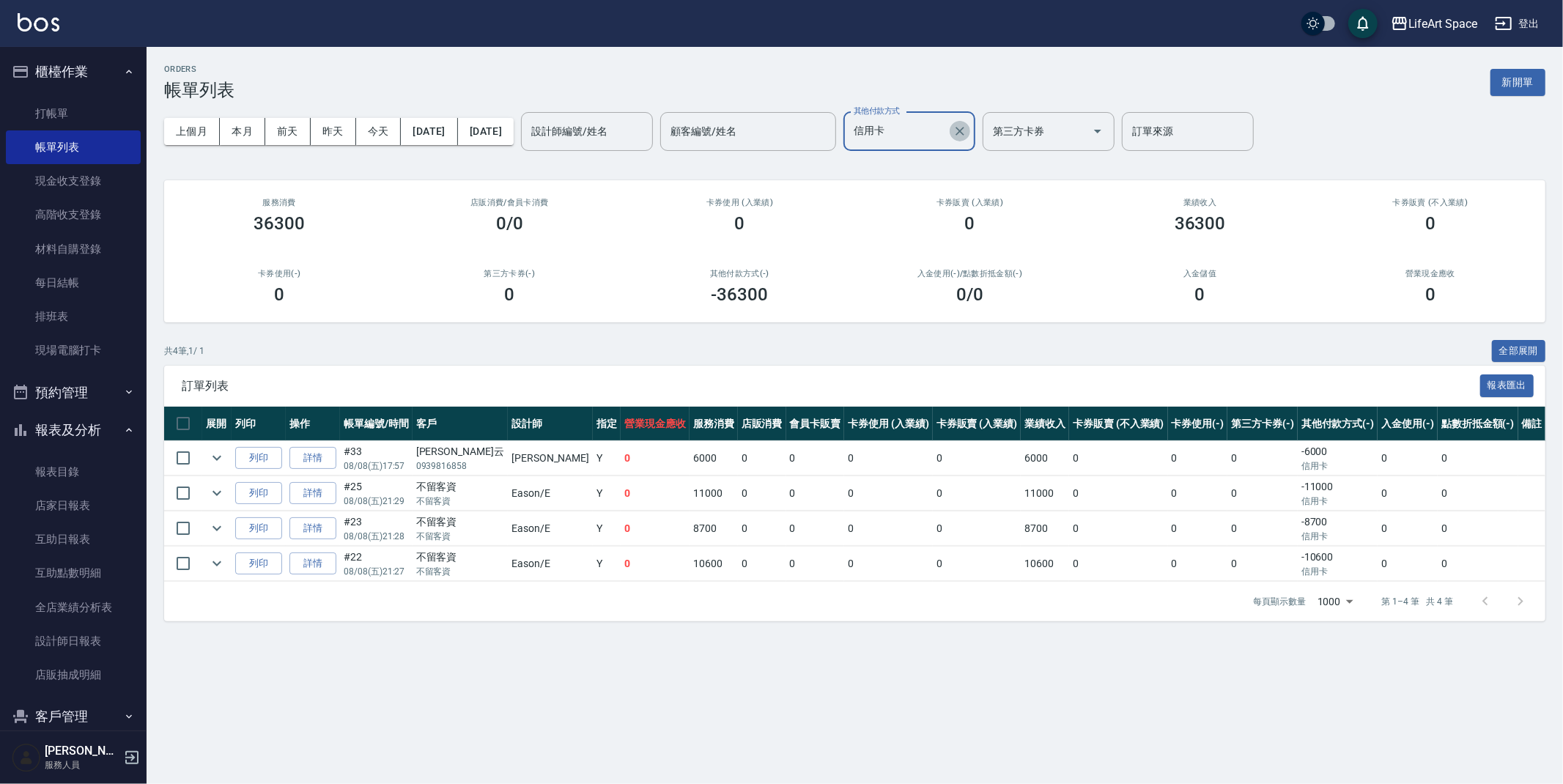
click at [968, 133] on icon "Clear" at bounding box center [960, 131] width 15 height 15
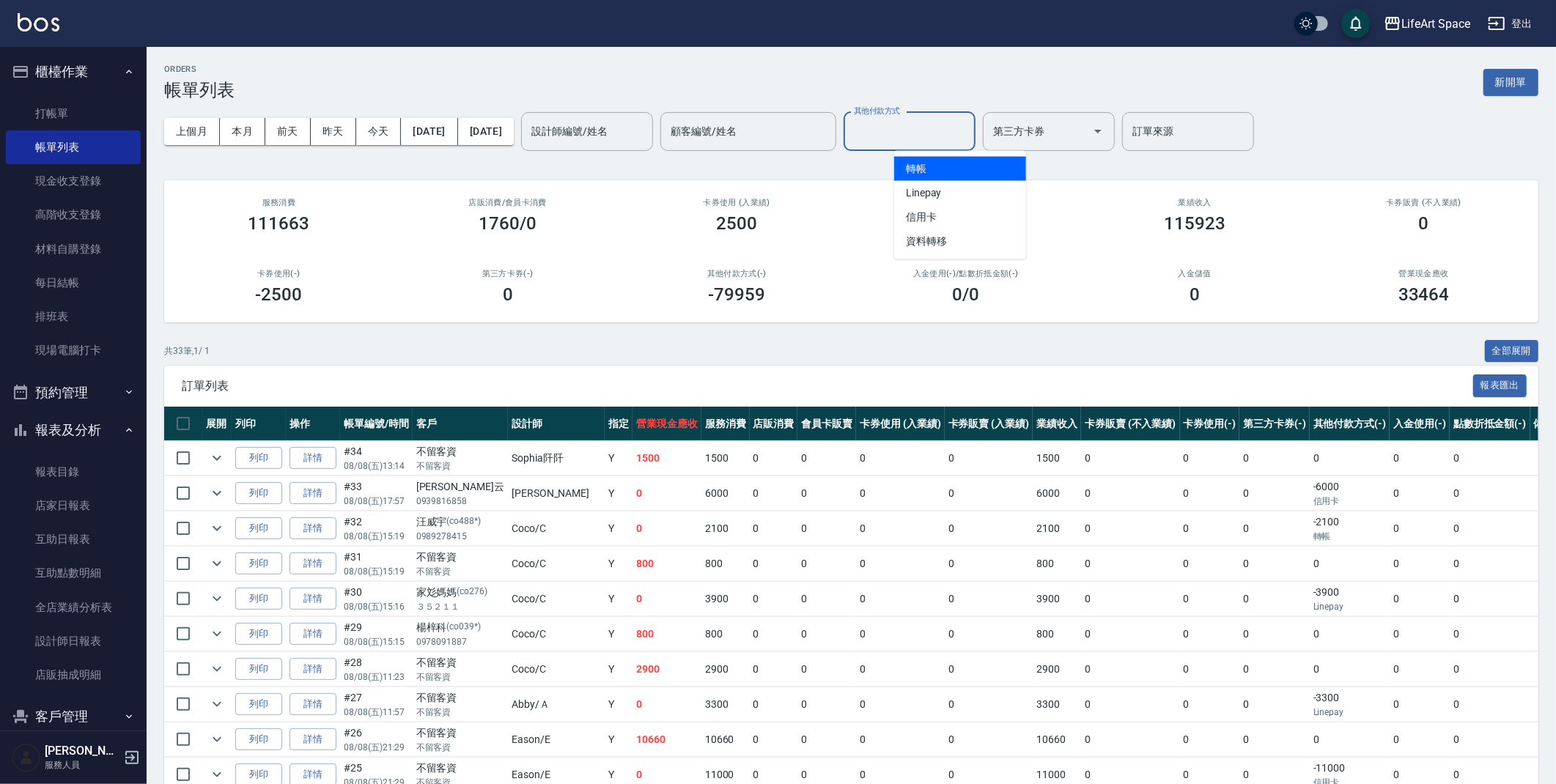
click at [953, 129] on input "其他付款方式" at bounding box center [909, 131] width 118 height 26
click at [931, 209] on span "信用卡" at bounding box center [960, 217] width 132 height 24
type input "信用卡"
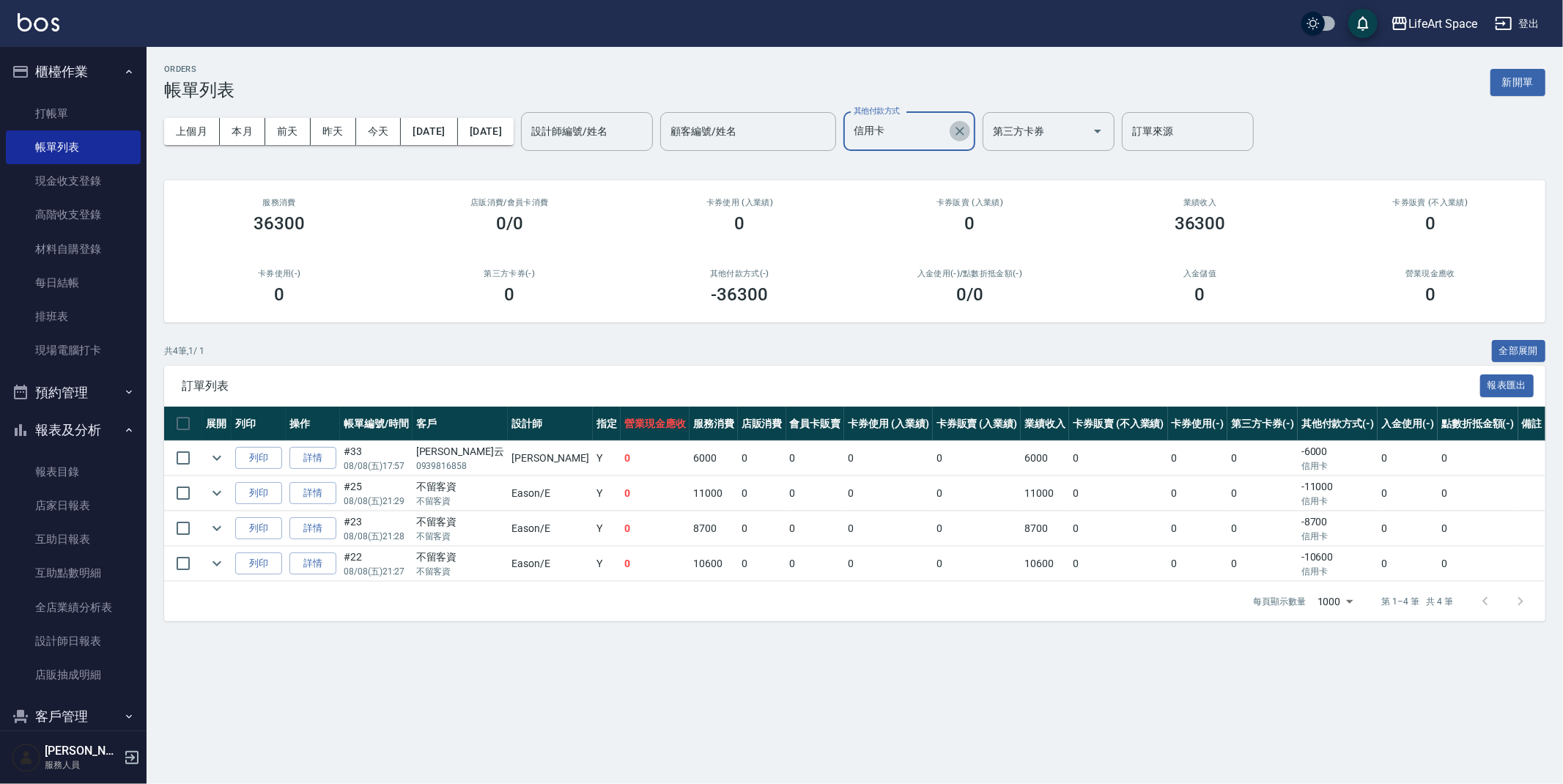
click at [964, 131] on icon "Clear" at bounding box center [960, 131] width 9 height 9
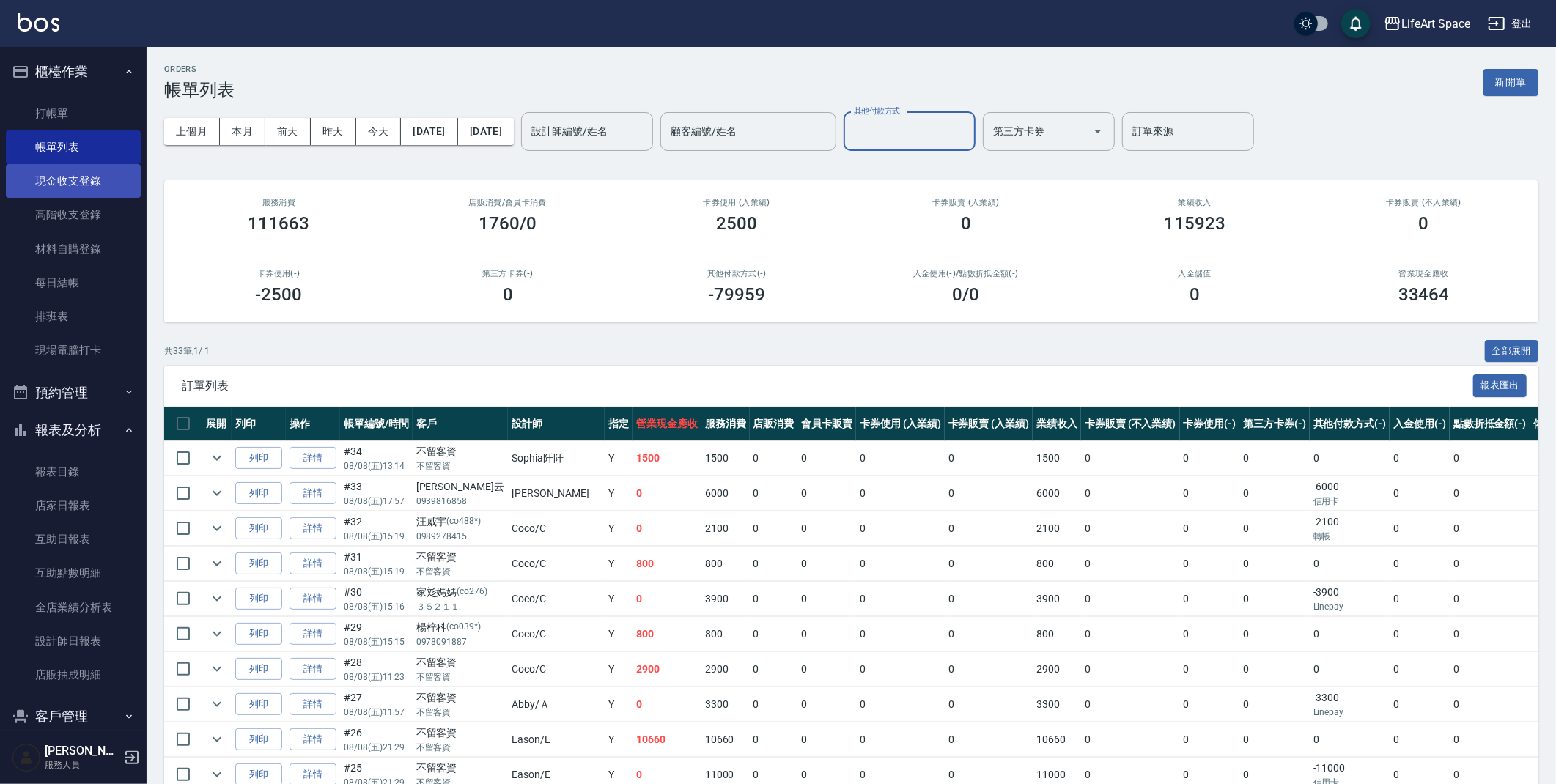
click at [79, 180] on link "現金收支登錄" at bounding box center [73, 181] width 135 height 34
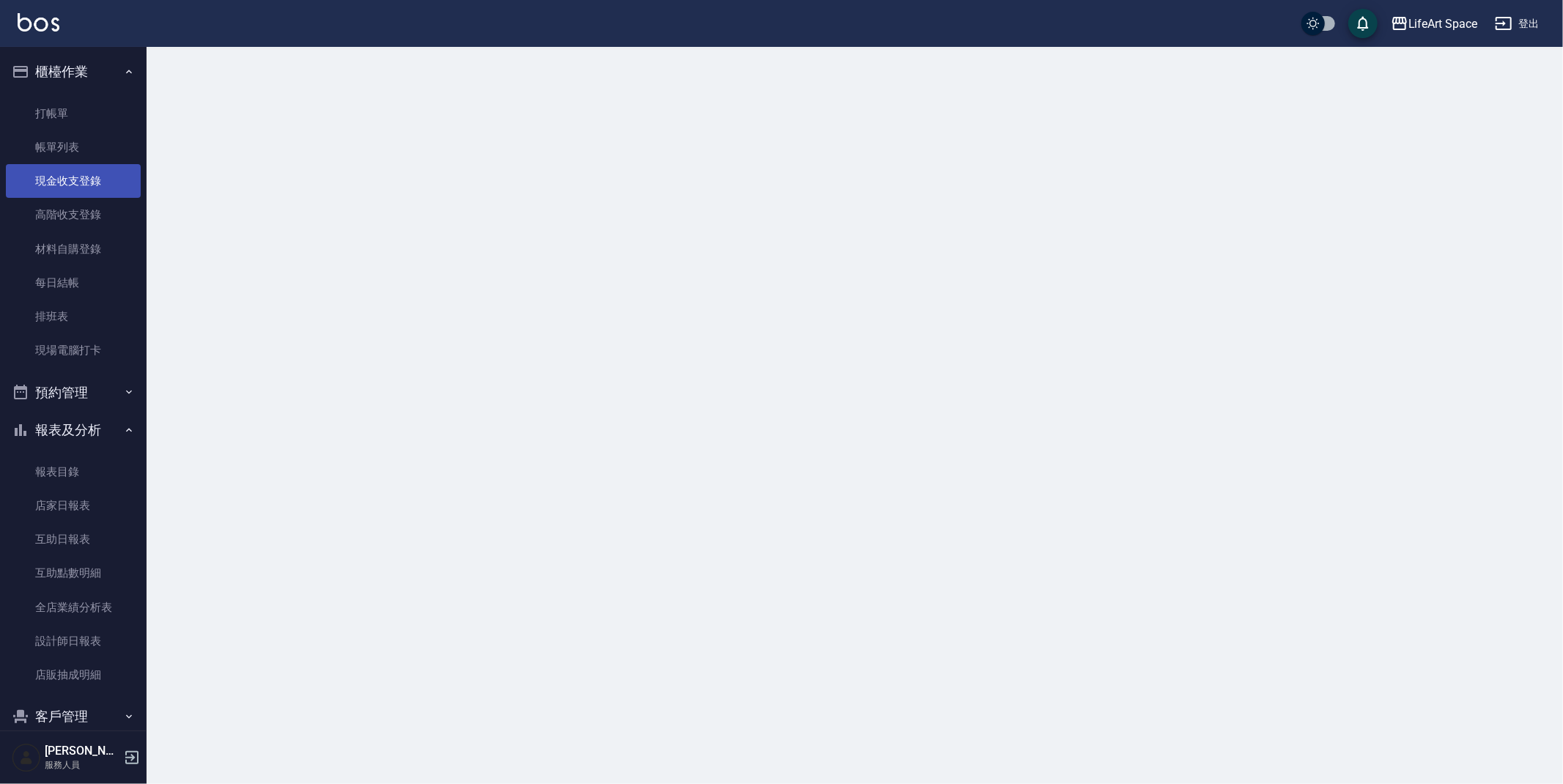
click at [79, 182] on link "現金收支登錄" at bounding box center [73, 181] width 135 height 34
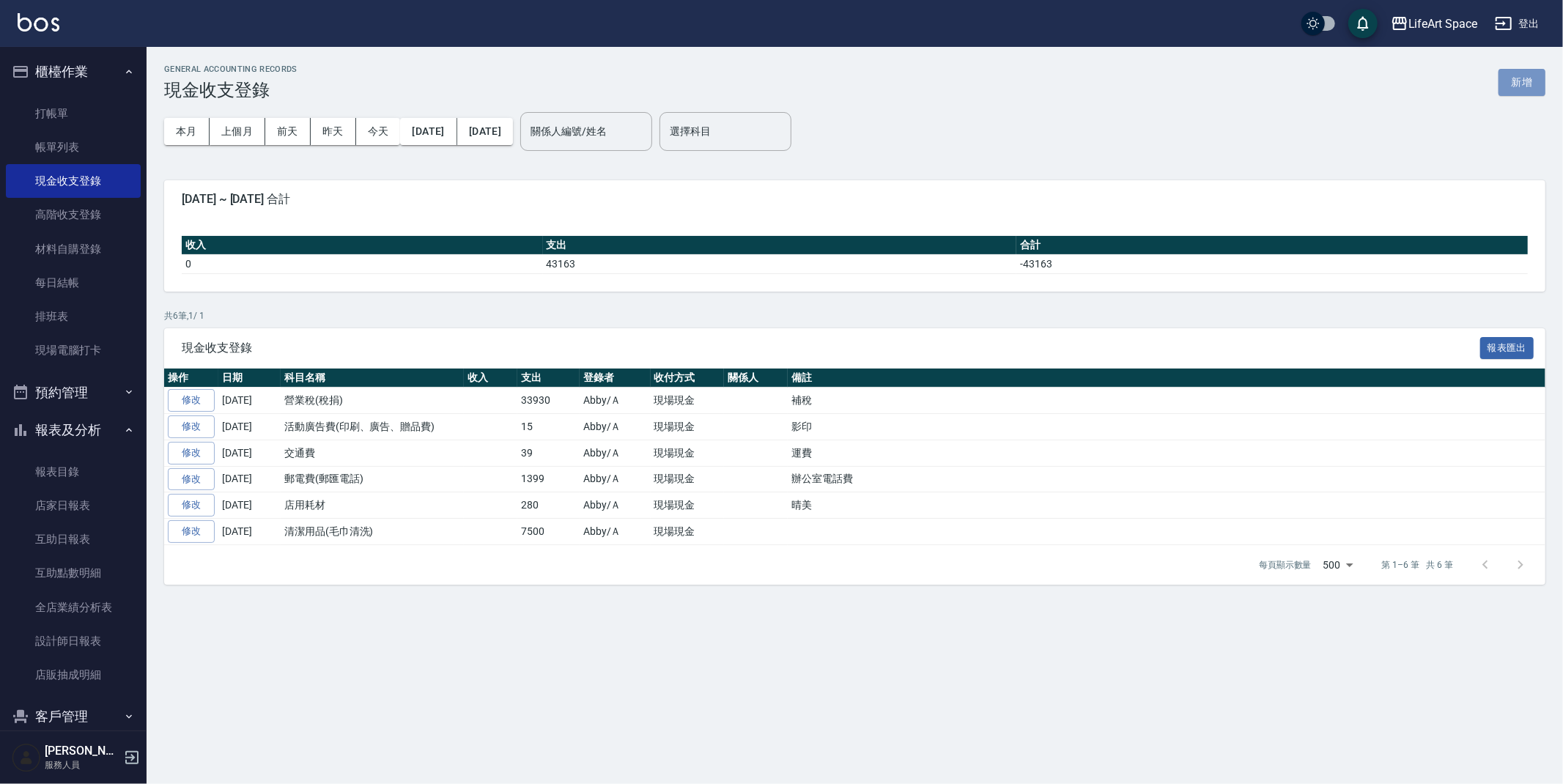
click at [1531, 81] on button "新增" at bounding box center [1522, 82] width 47 height 27
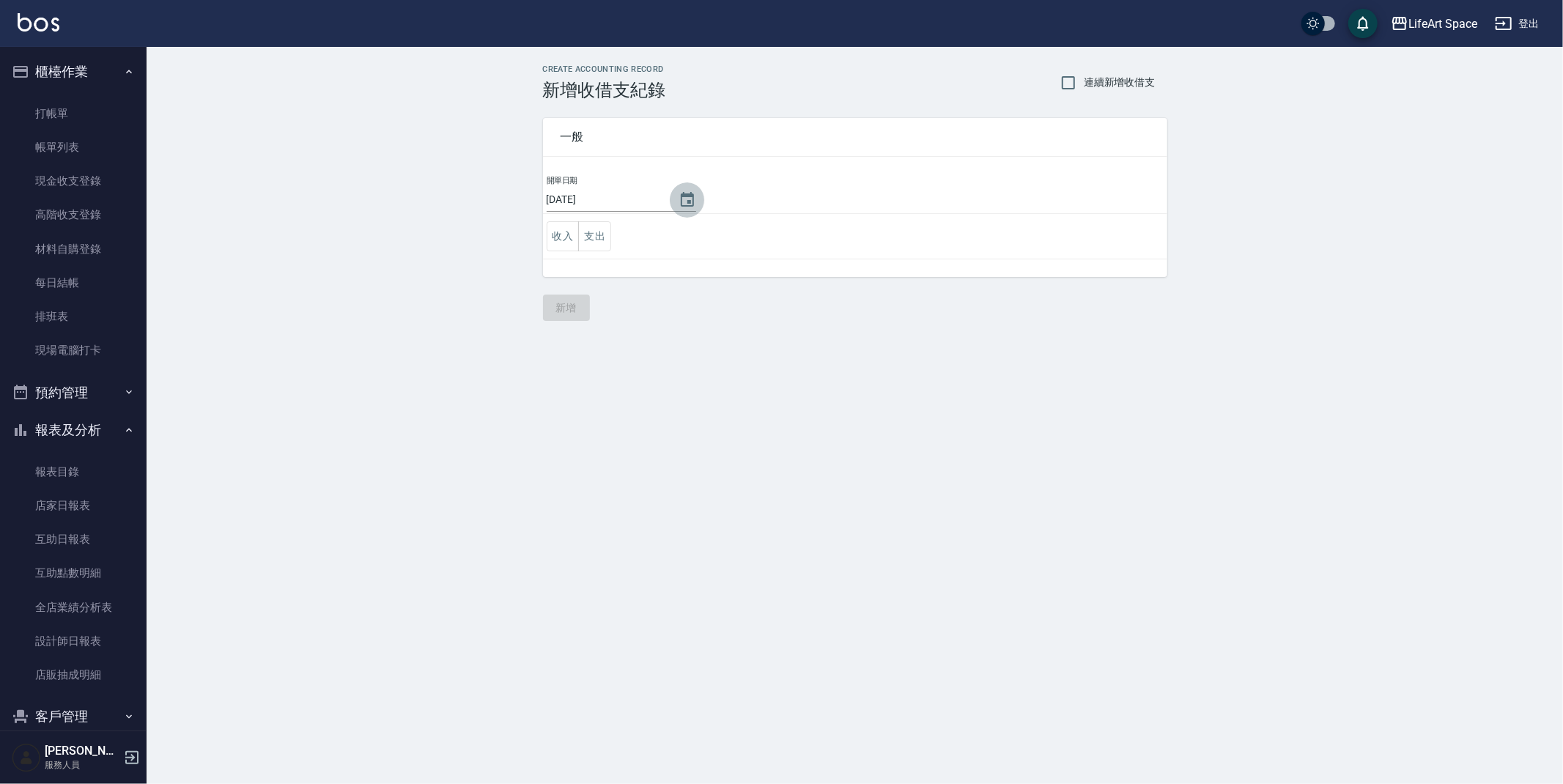
click at [670, 208] on button "Choose date, selected date is 2025-08-10" at bounding box center [687, 199] width 35 height 35
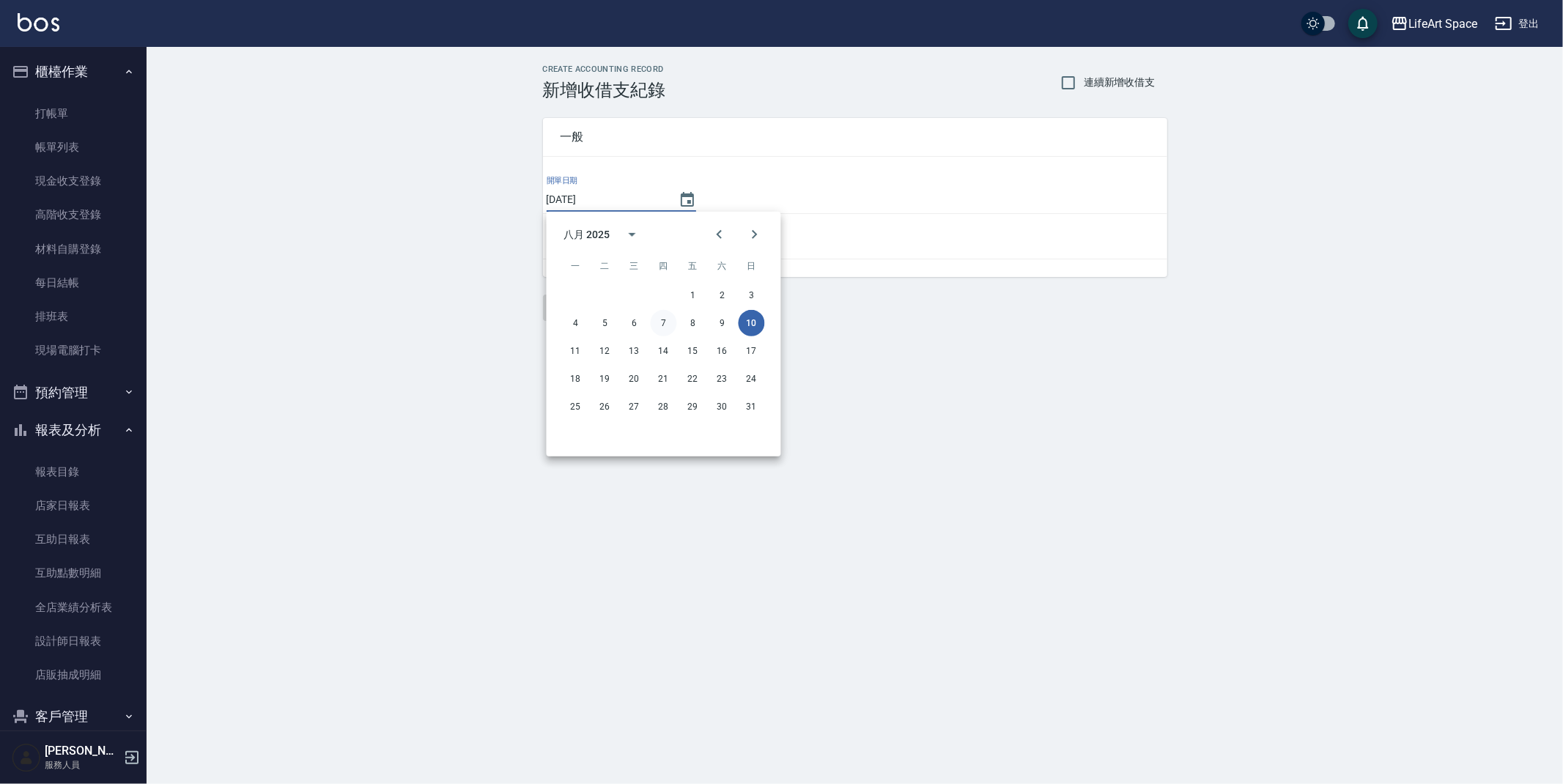
click at [658, 317] on button "7" at bounding box center [663, 323] width 27 height 27
type input "[DATE]"
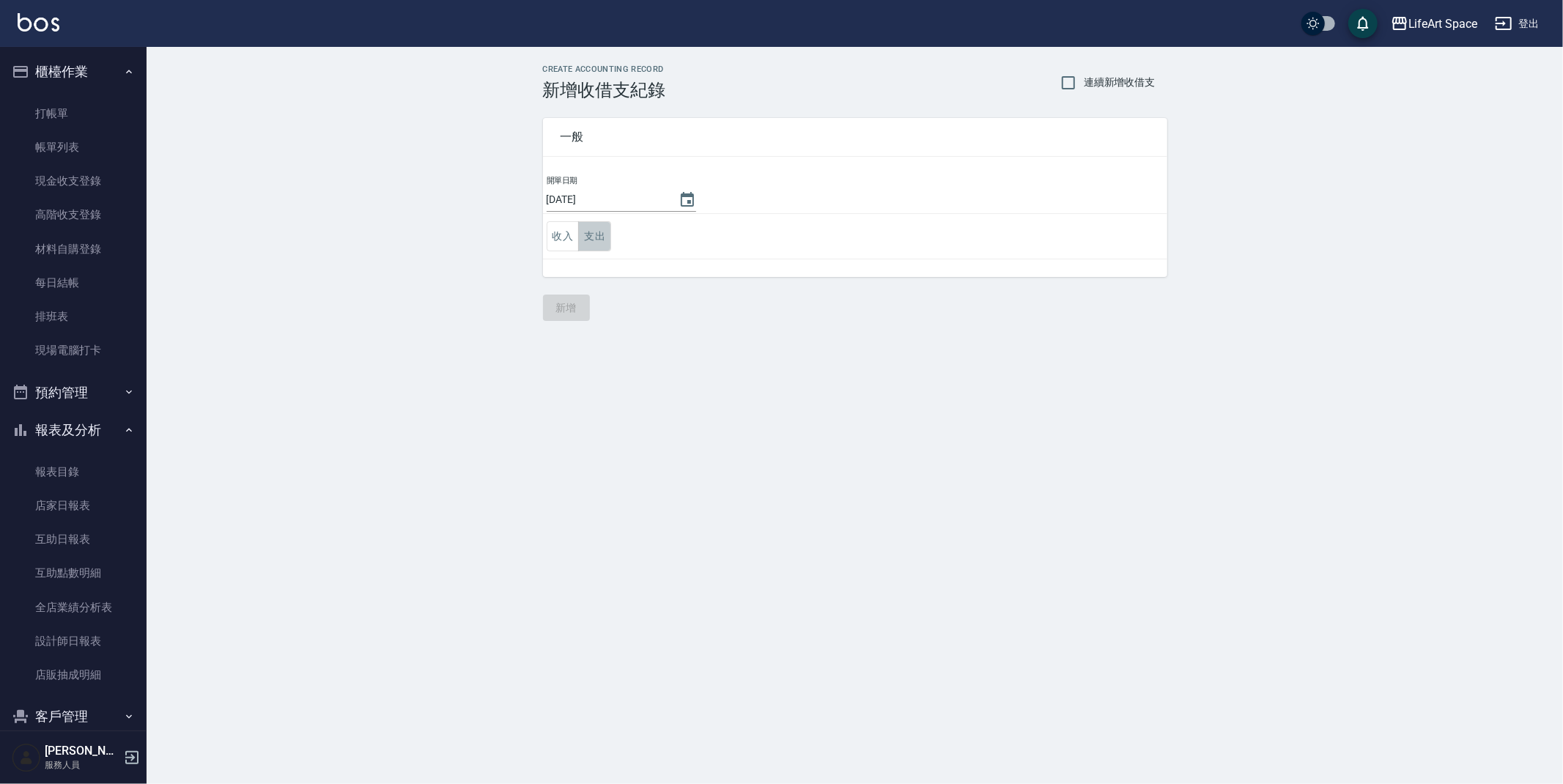
click at [585, 226] on button "支出" at bounding box center [595, 236] width 33 height 30
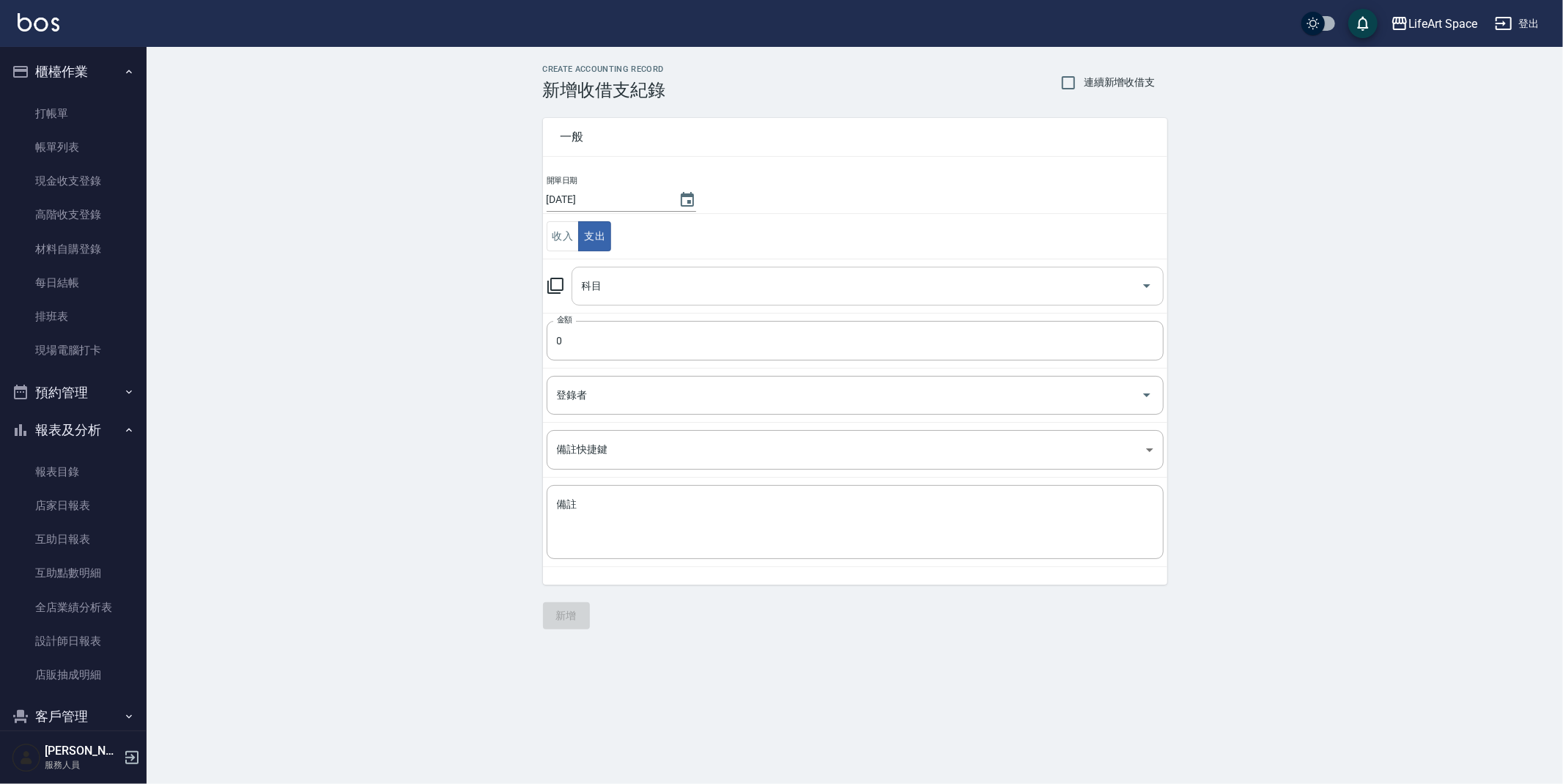
click at [718, 283] on input "科目" at bounding box center [857, 286] width 557 height 26
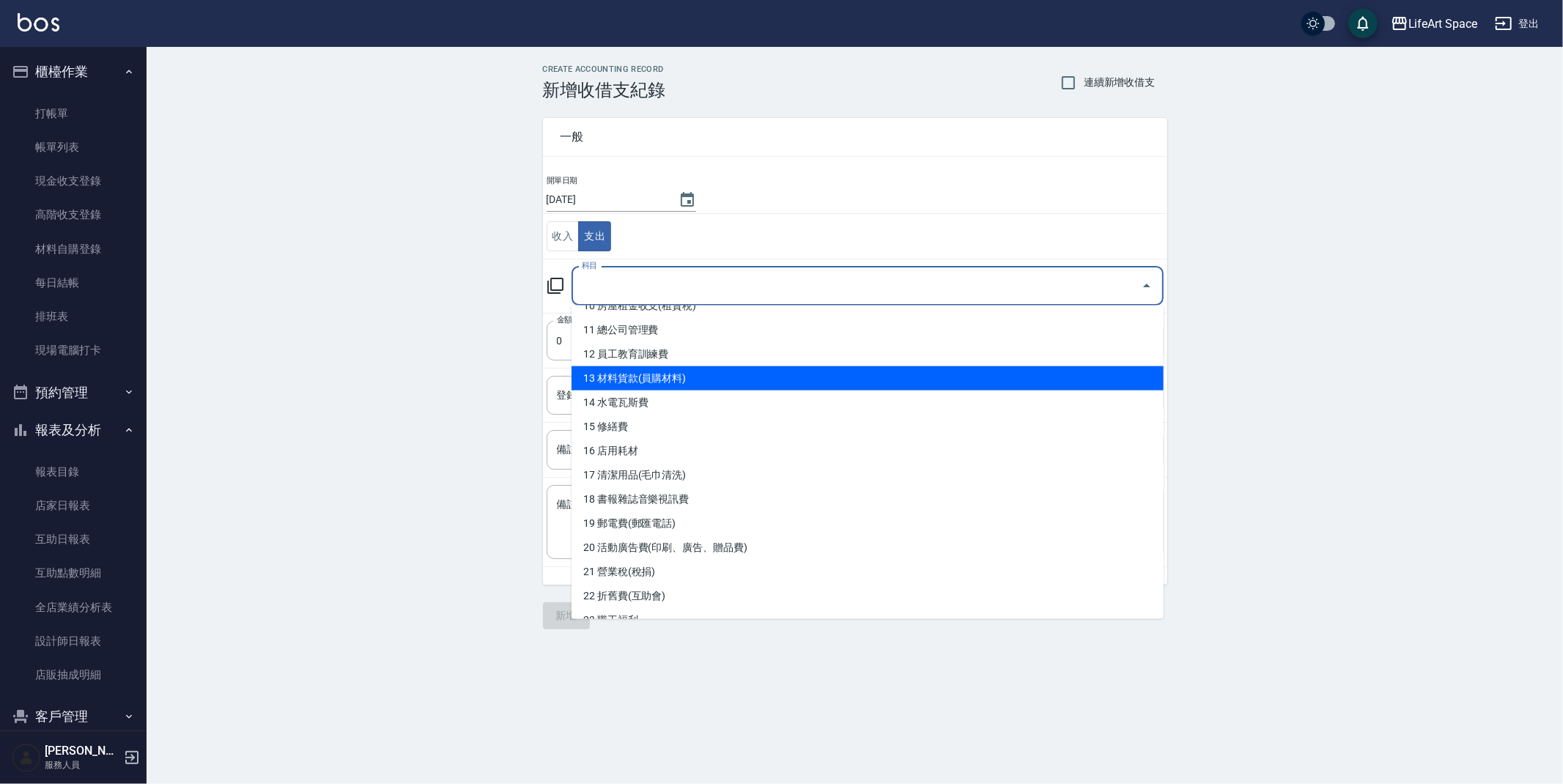
scroll to position [246, 0]
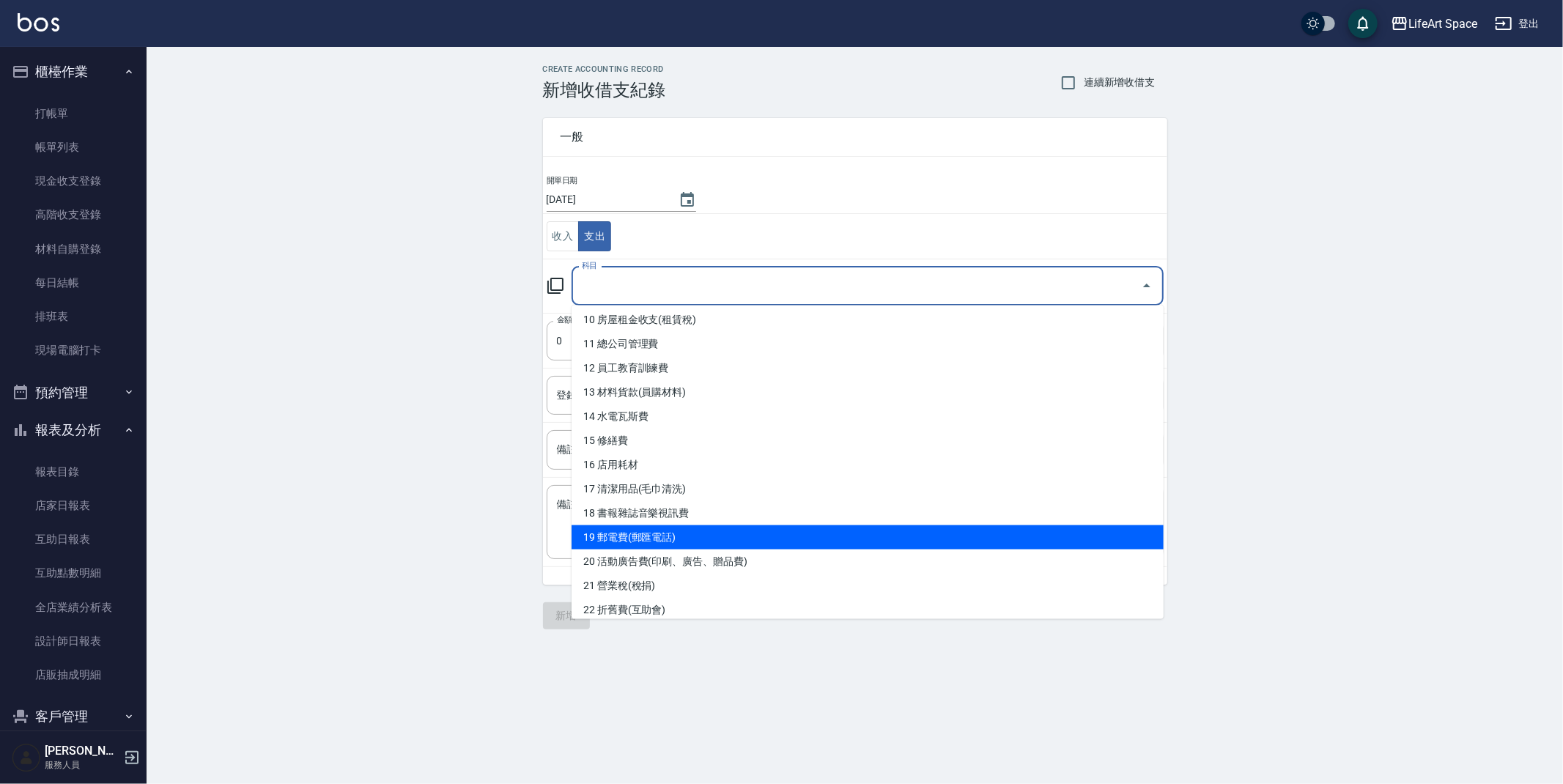
click at [676, 534] on li "19 郵電費(郵匯電話)" at bounding box center [868, 538] width 592 height 24
type input "19 郵電費(郵匯電話)"
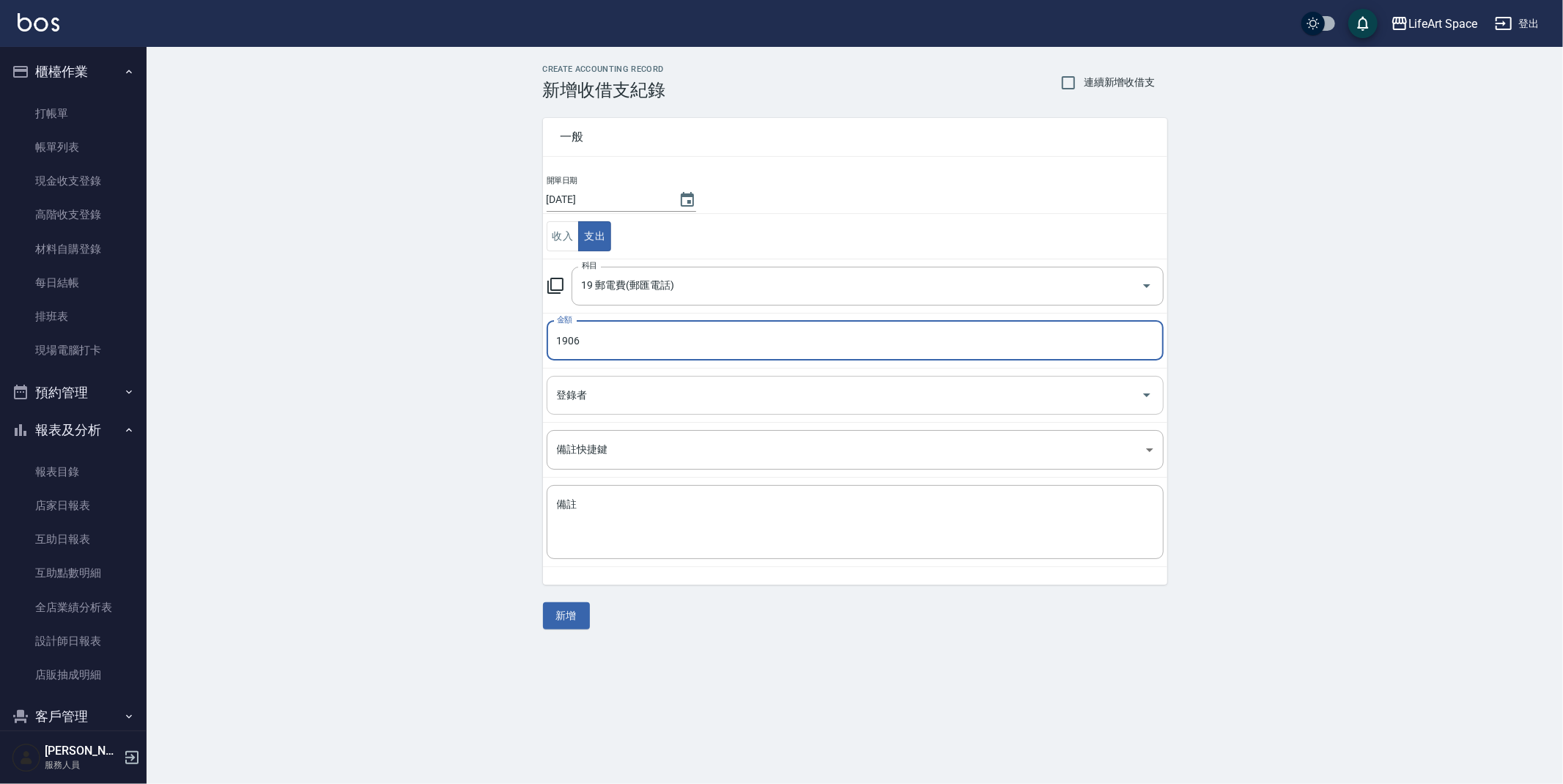
type input "1906"
click at [710, 398] on input "登錄者" at bounding box center [844, 396] width 582 height 26
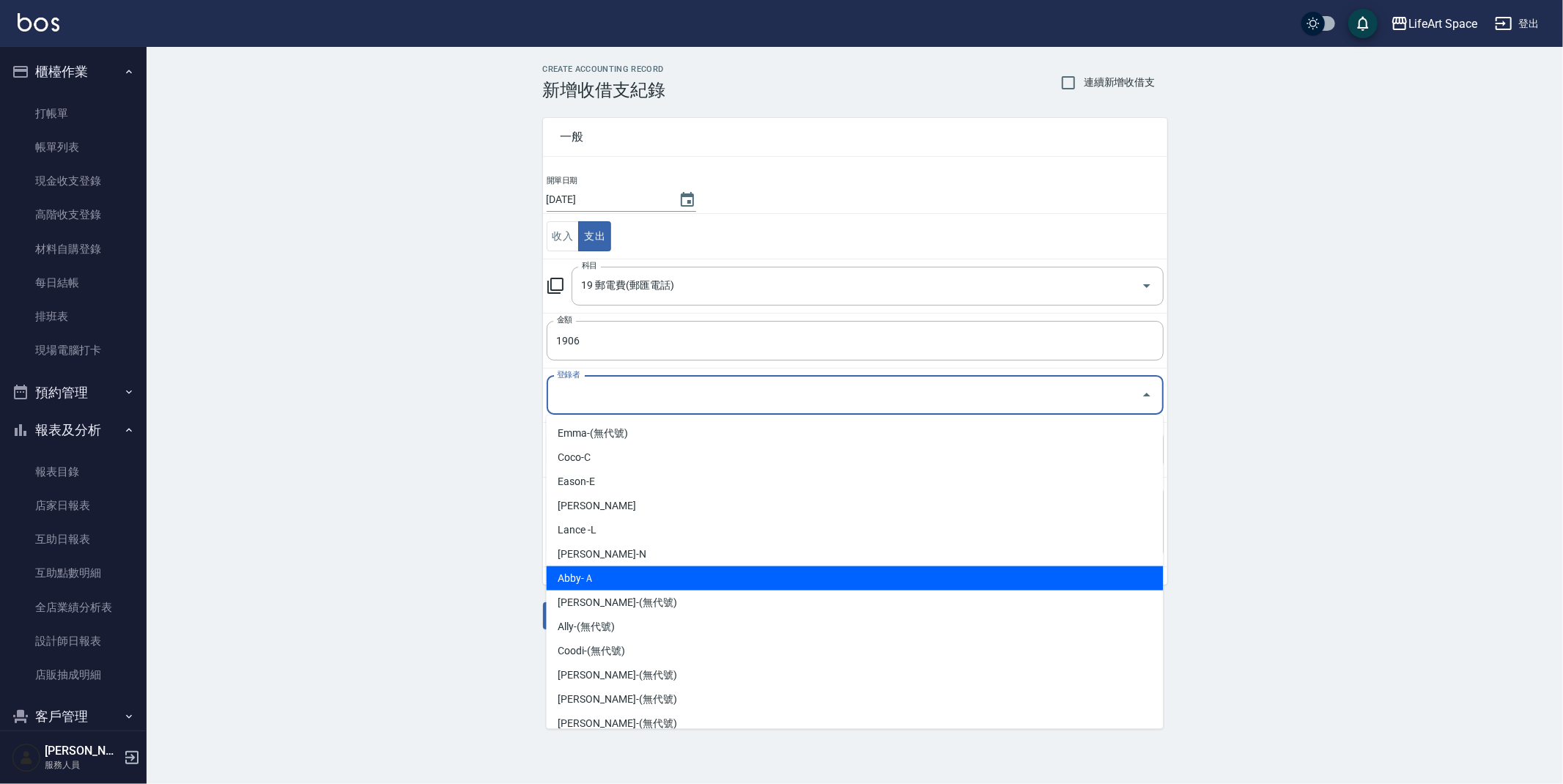
click at [588, 572] on li "Abby-Ａ" at bounding box center [855, 578] width 617 height 24
type input "Abby-Ａ"
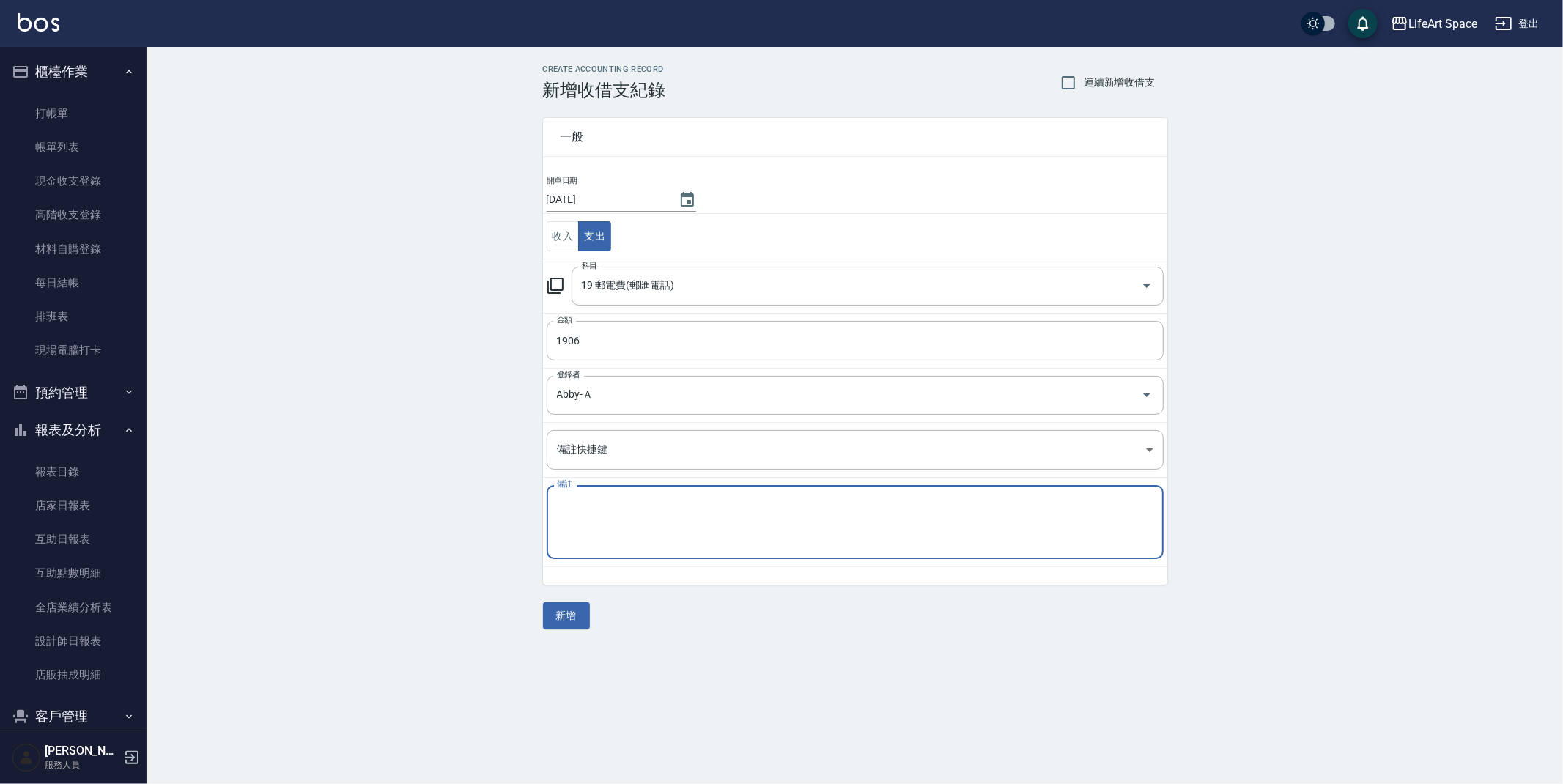
click at [614, 529] on textarea "備註" at bounding box center [855, 521] width 596 height 49
type textarea "g"
type textarea "d"
type textarea "ㄎ"
type textarea "ㄐ"
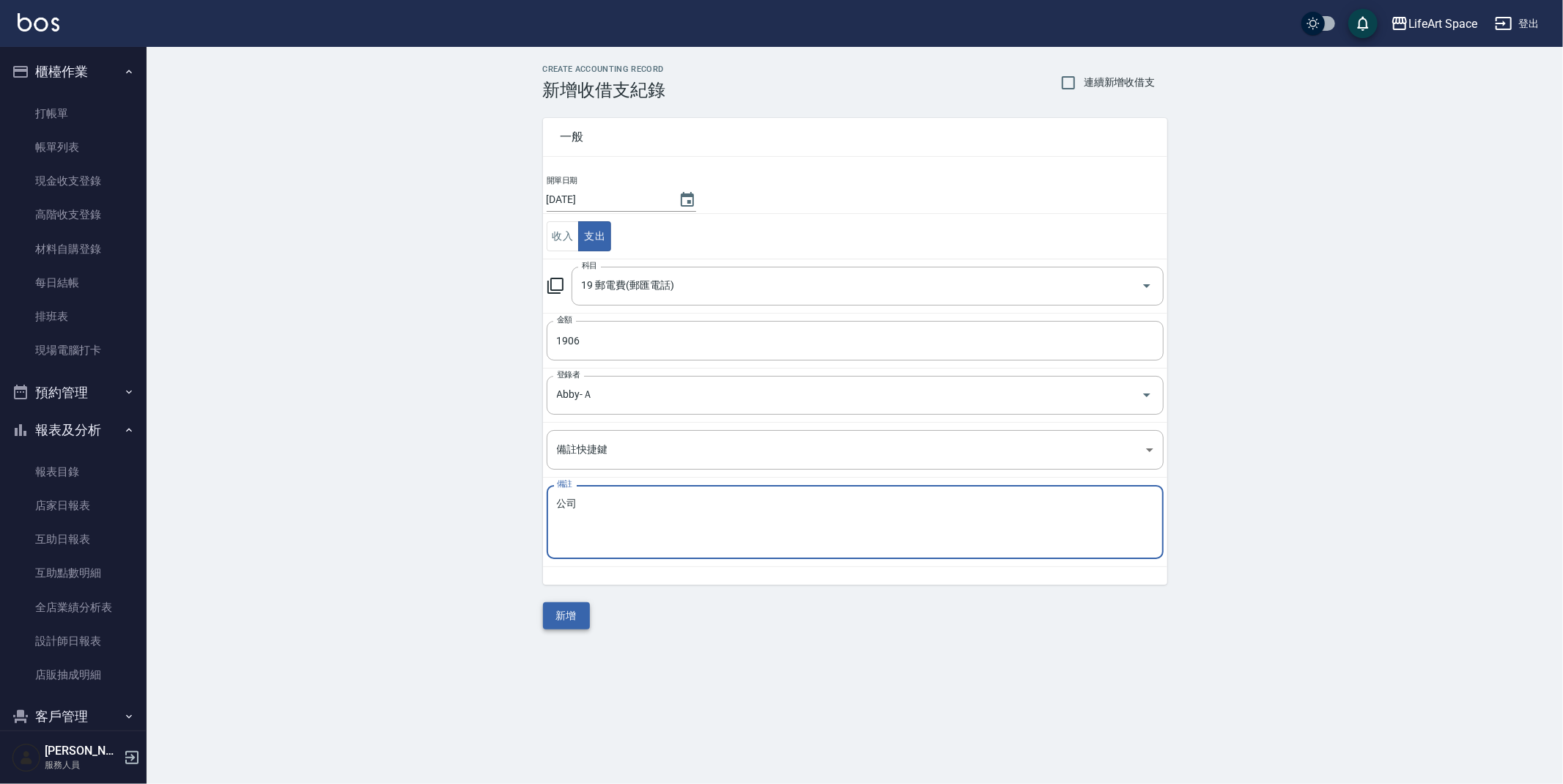
type textarea "公司"
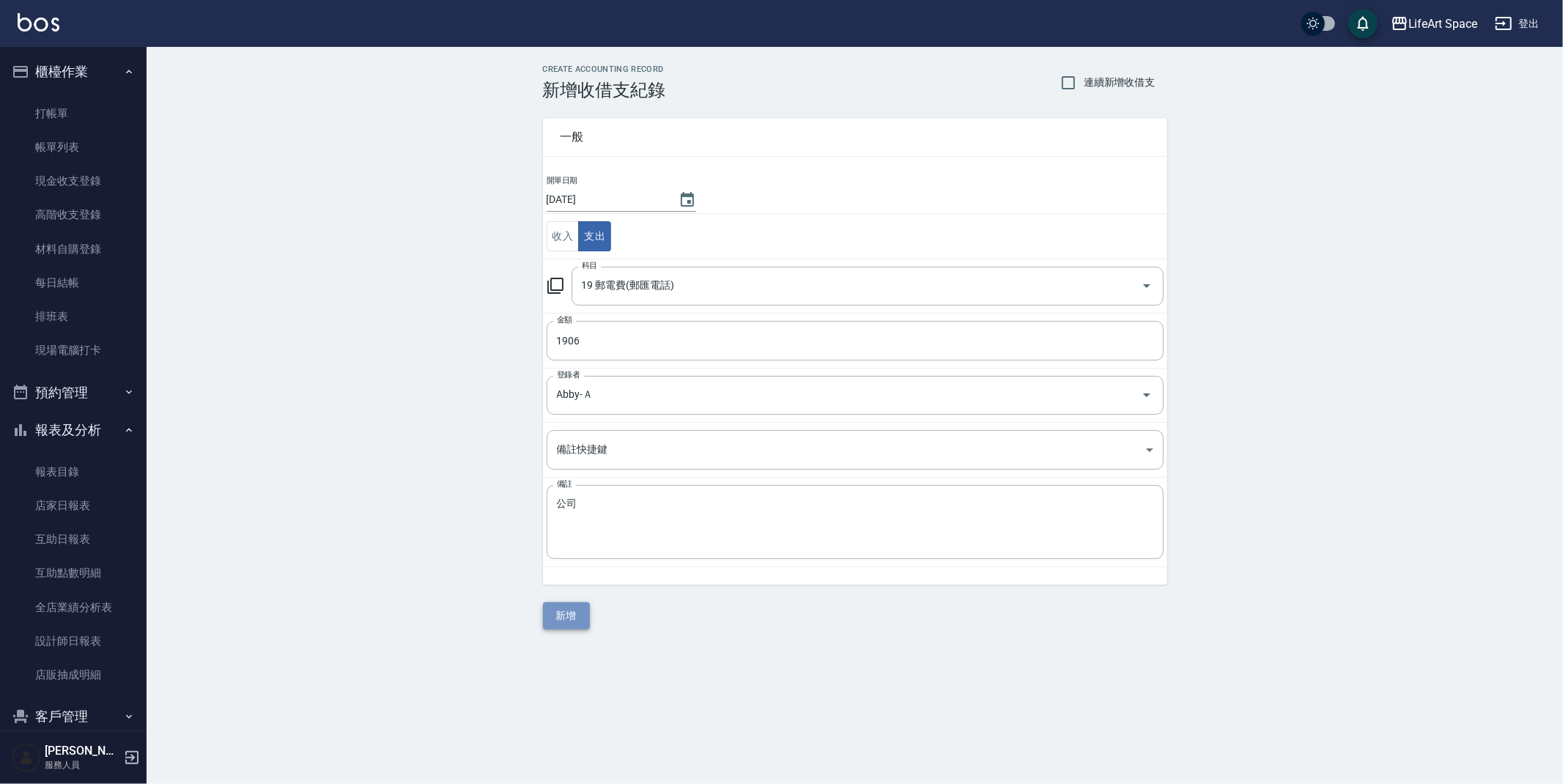
click at [562, 618] on button "新增" at bounding box center [566, 615] width 47 height 27
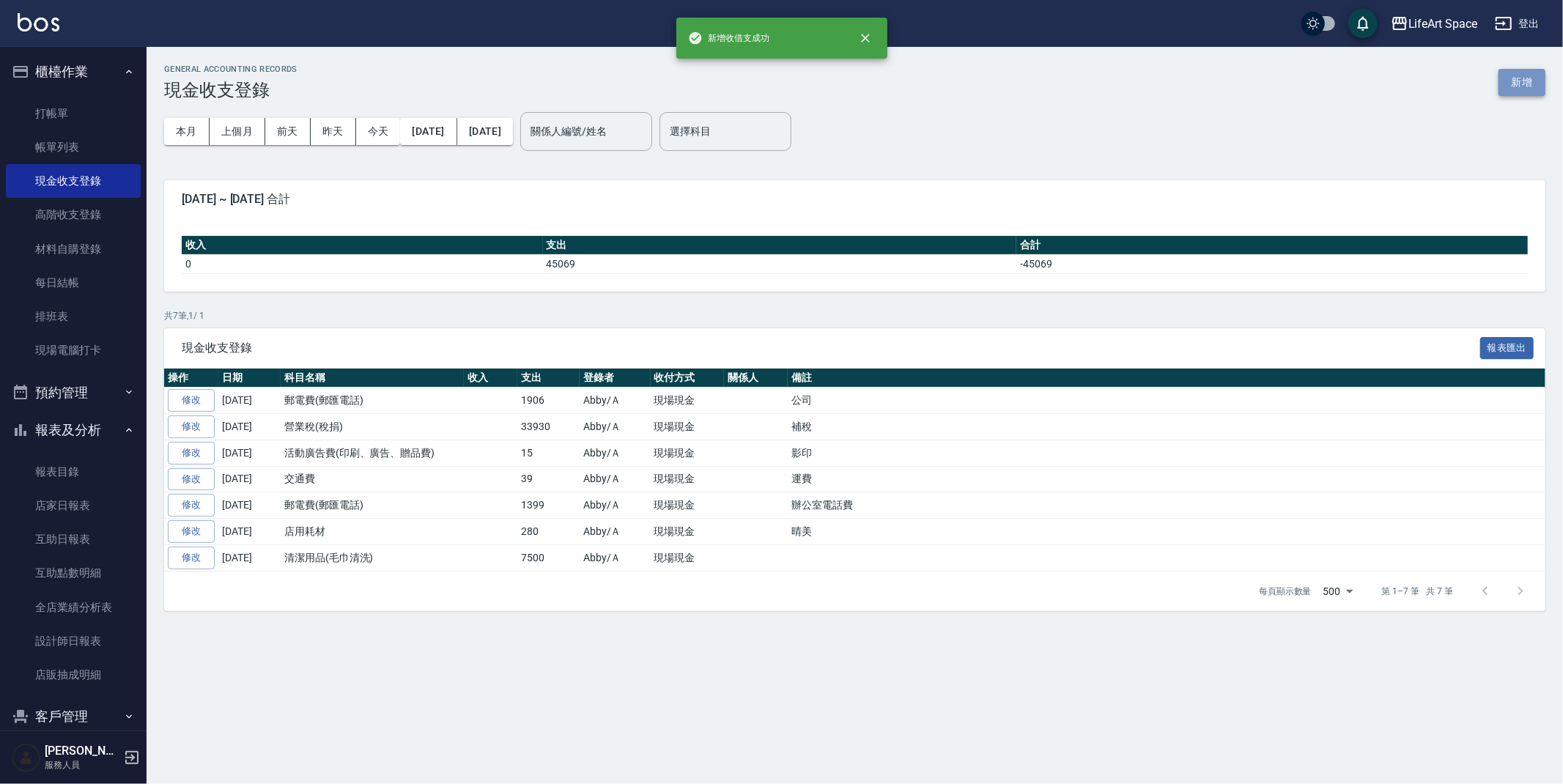
click at [1522, 79] on button "新增" at bounding box center [1522, 82] width 47 height 27
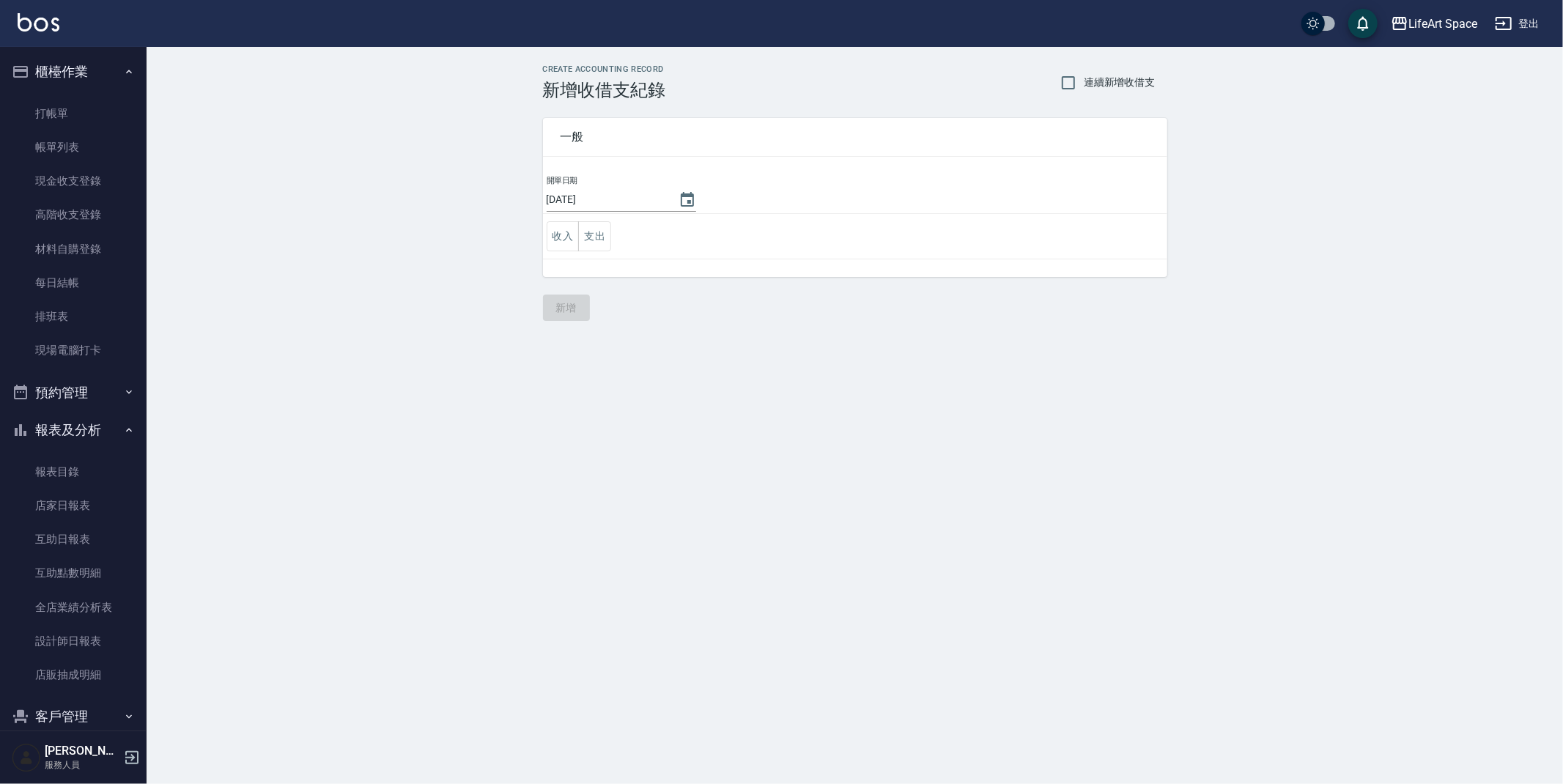
click at [683, 182] on div "開單日期 [DATE]" at bounding box center [621, 194] width 149 height 36
click at [681, 191] on icon "Choose date, selected date is 2025-08-10" at bounding box center [688, 200] width 18 height 18
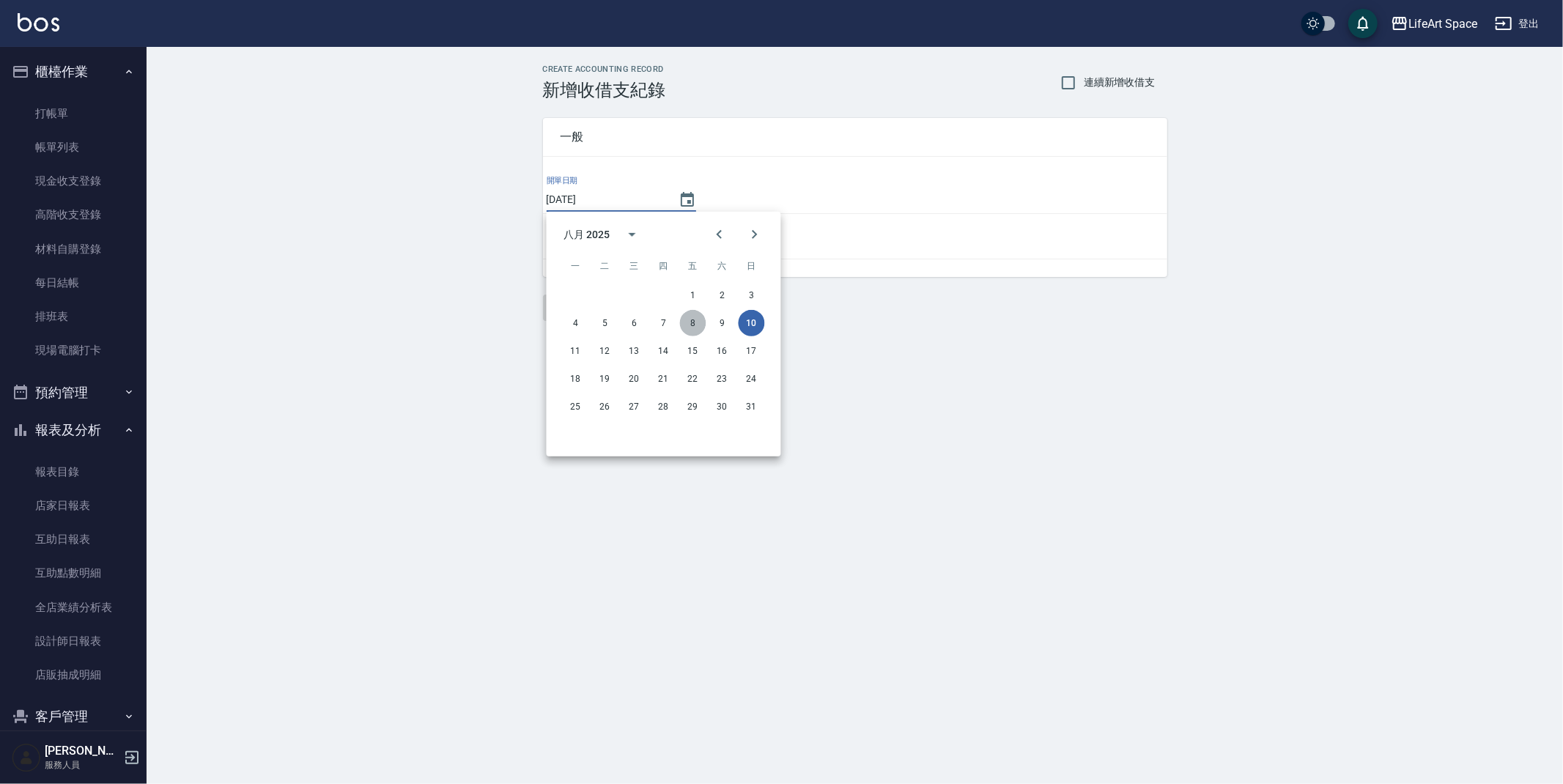
click at [695, 311] on button "8" at bounding box center [693, 323] width 27 height 27
type input "[DATE]"
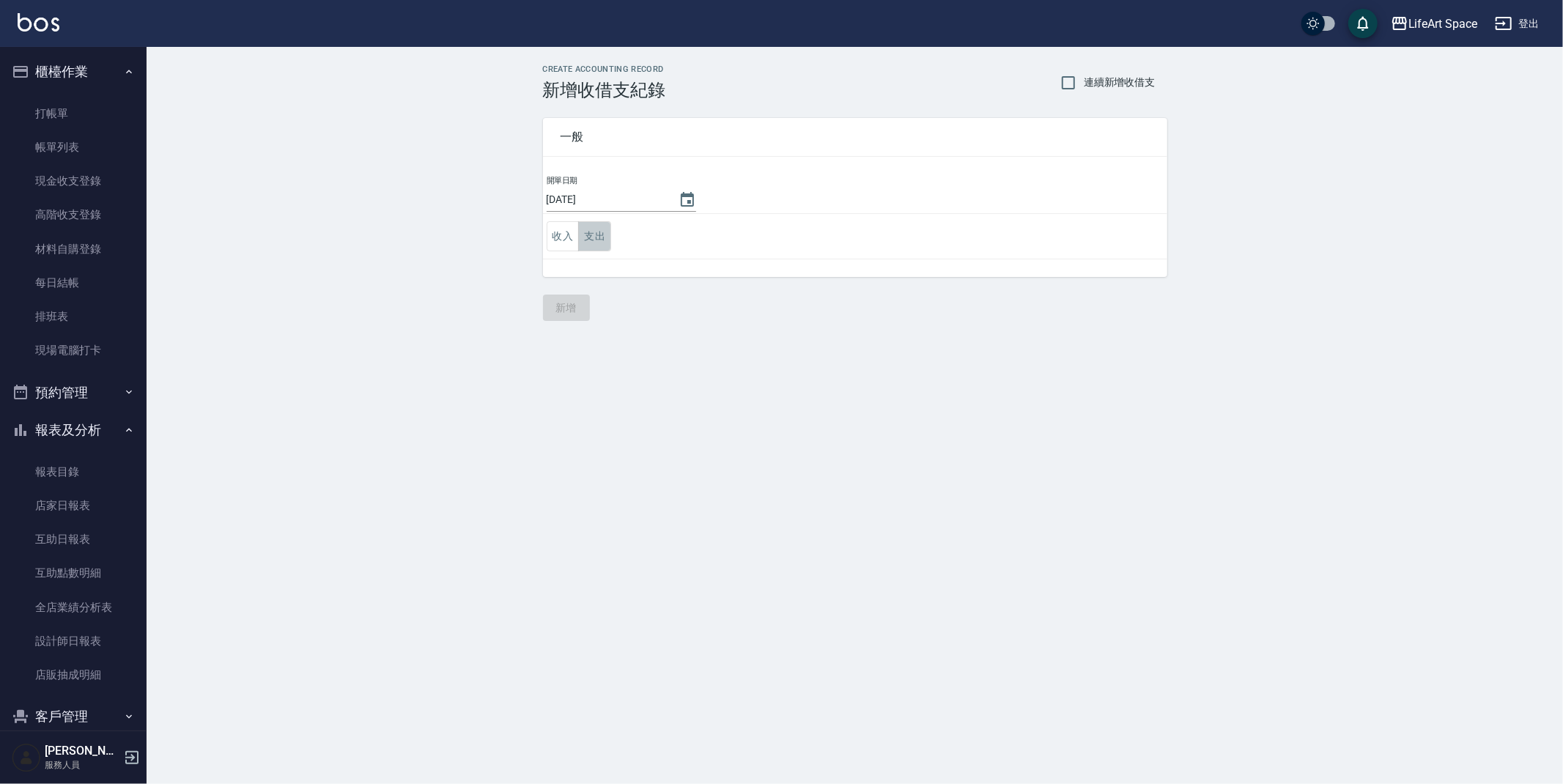
click at [588, 244] on button "支出" at bounding box center [595, 236] width 33 height 30
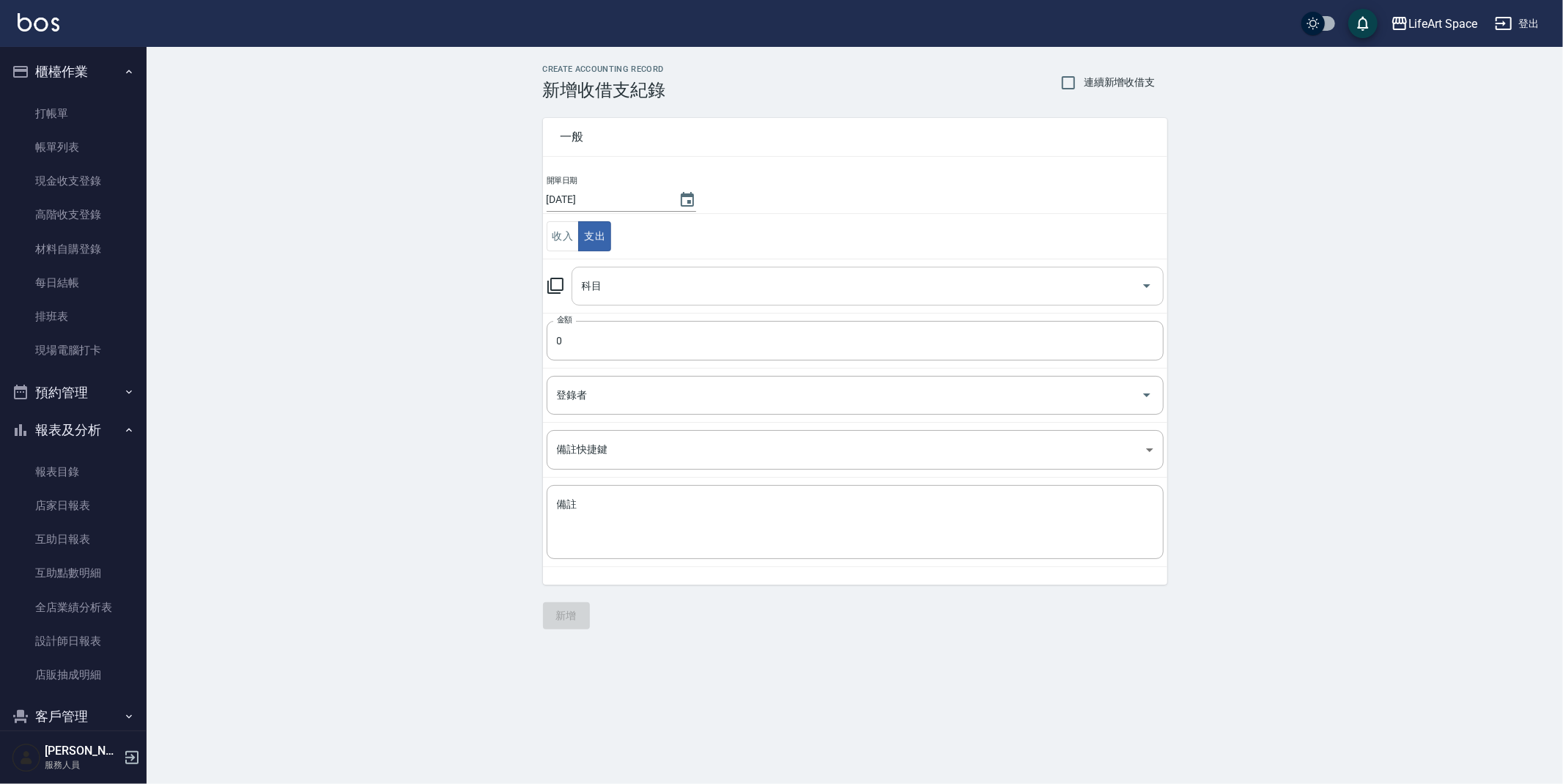
click at [620, 289] on input "科目" at bounding box center [857, 286] width 557 height 26
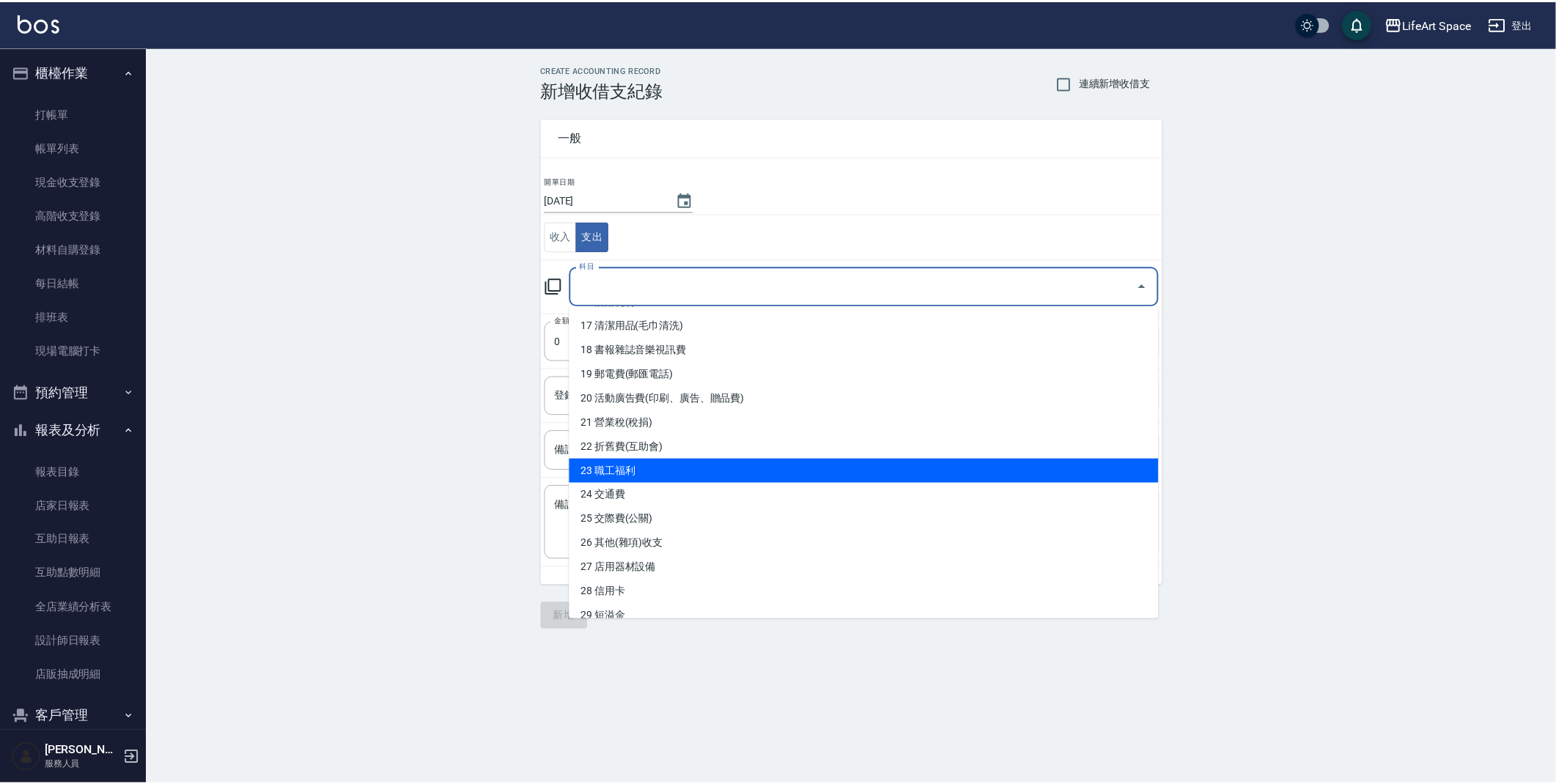
scroll to position [584, 0]
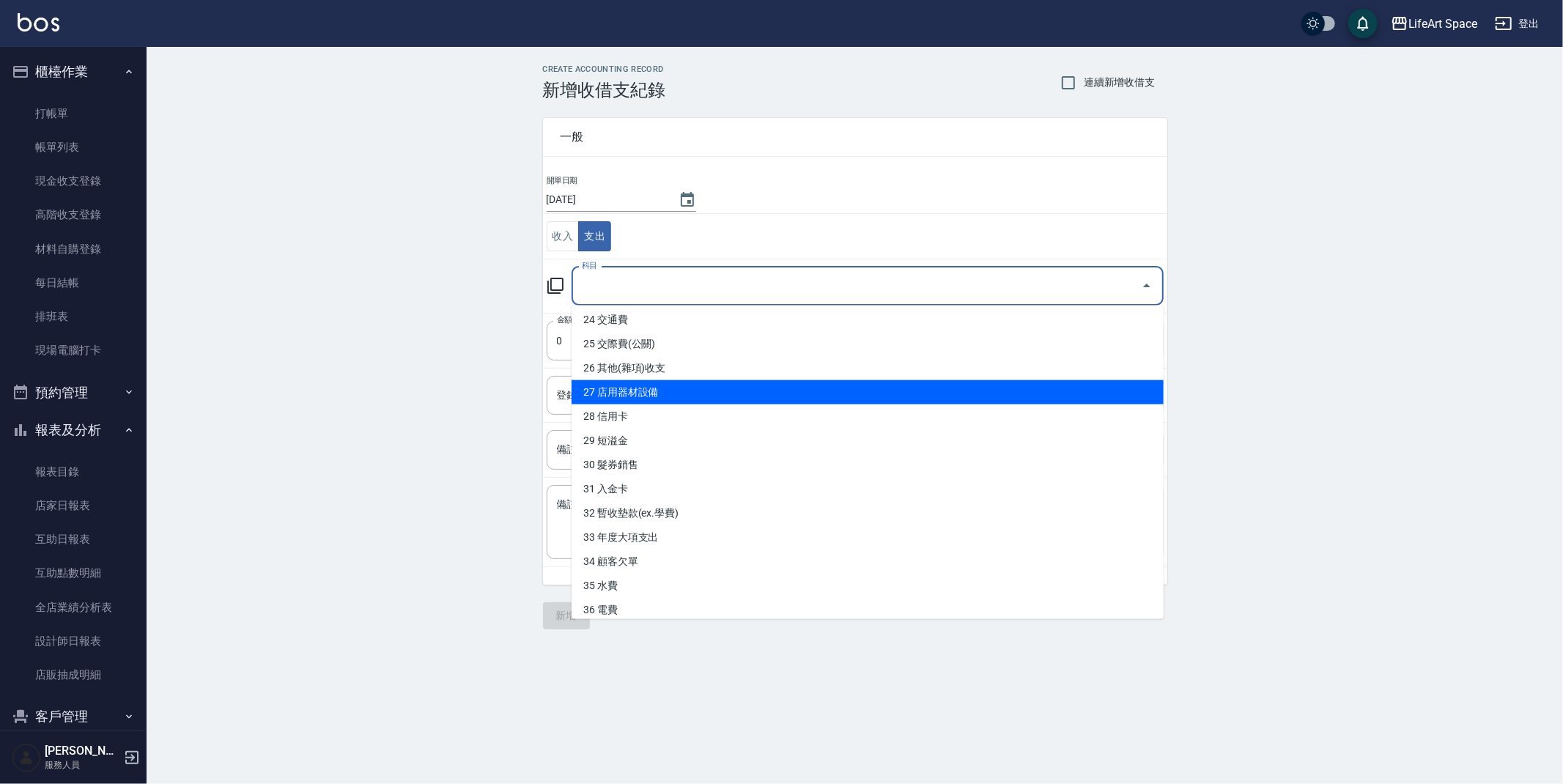
click at [719, 389] on li "27 店用器材設備" at bounding box center [868, 392] width 592 height 24
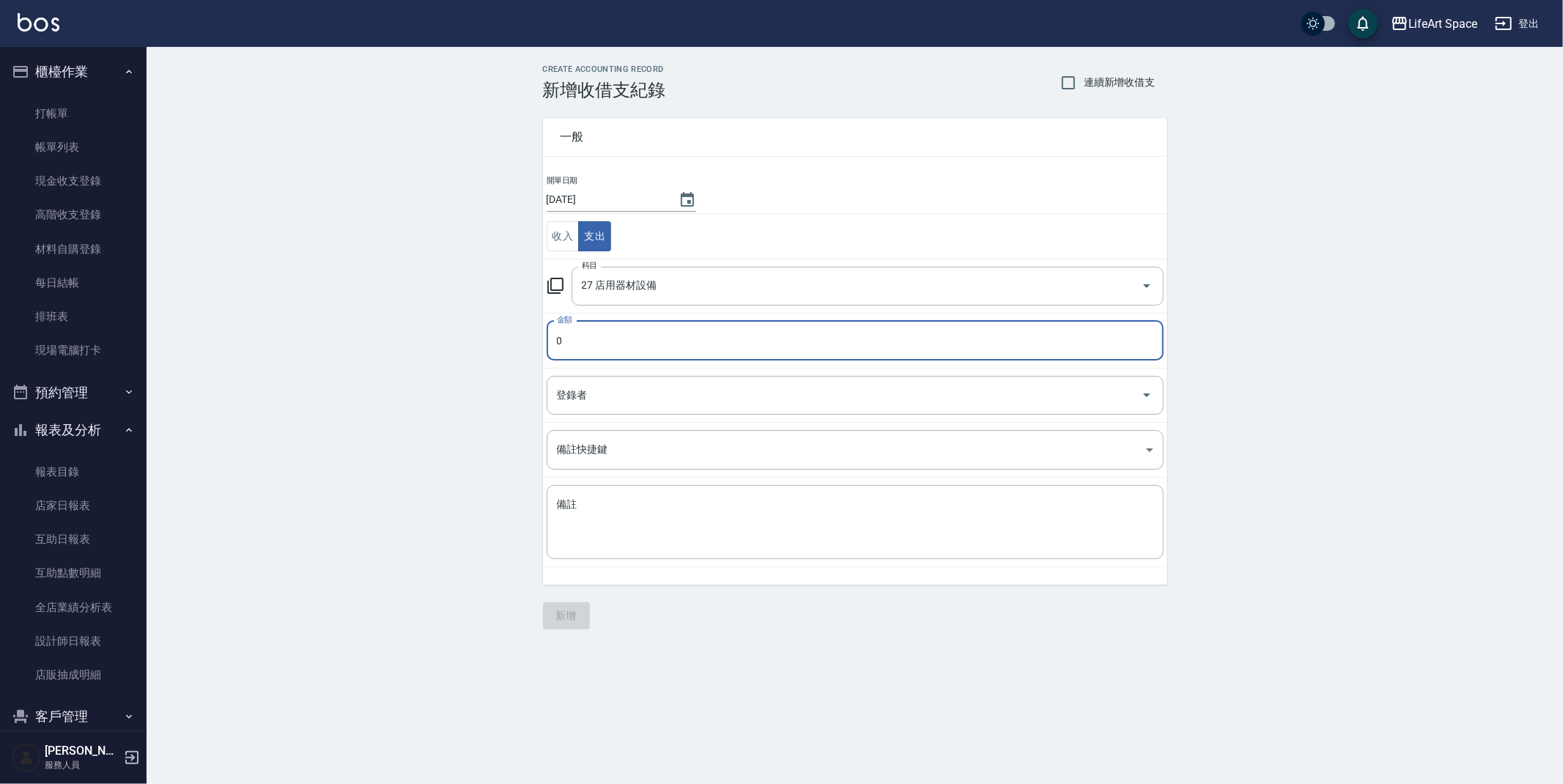
type input "27 店用器材設備"
type input "2100"
click at [594, 375] on td "登錄者 登錄者" at bounding box center [855, 395] width 625 height 54
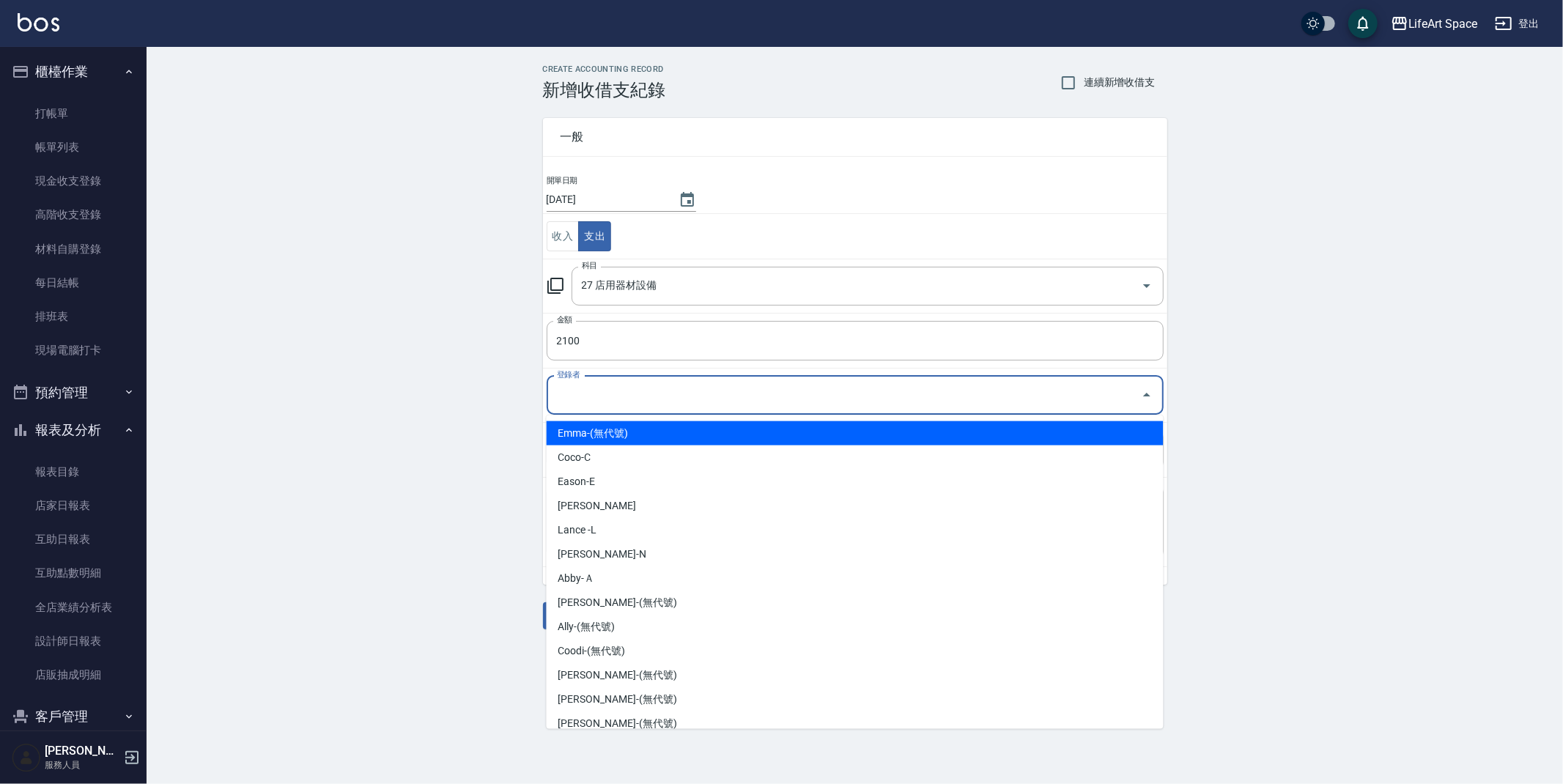
drag, startPoint x: 597, startPoint y: 385, endPoint x: 596, endPoint y: 368, distance: 17.0
click at [597, 384] on input "登錄者" at bounding box center [844, 396] width 582 height 26
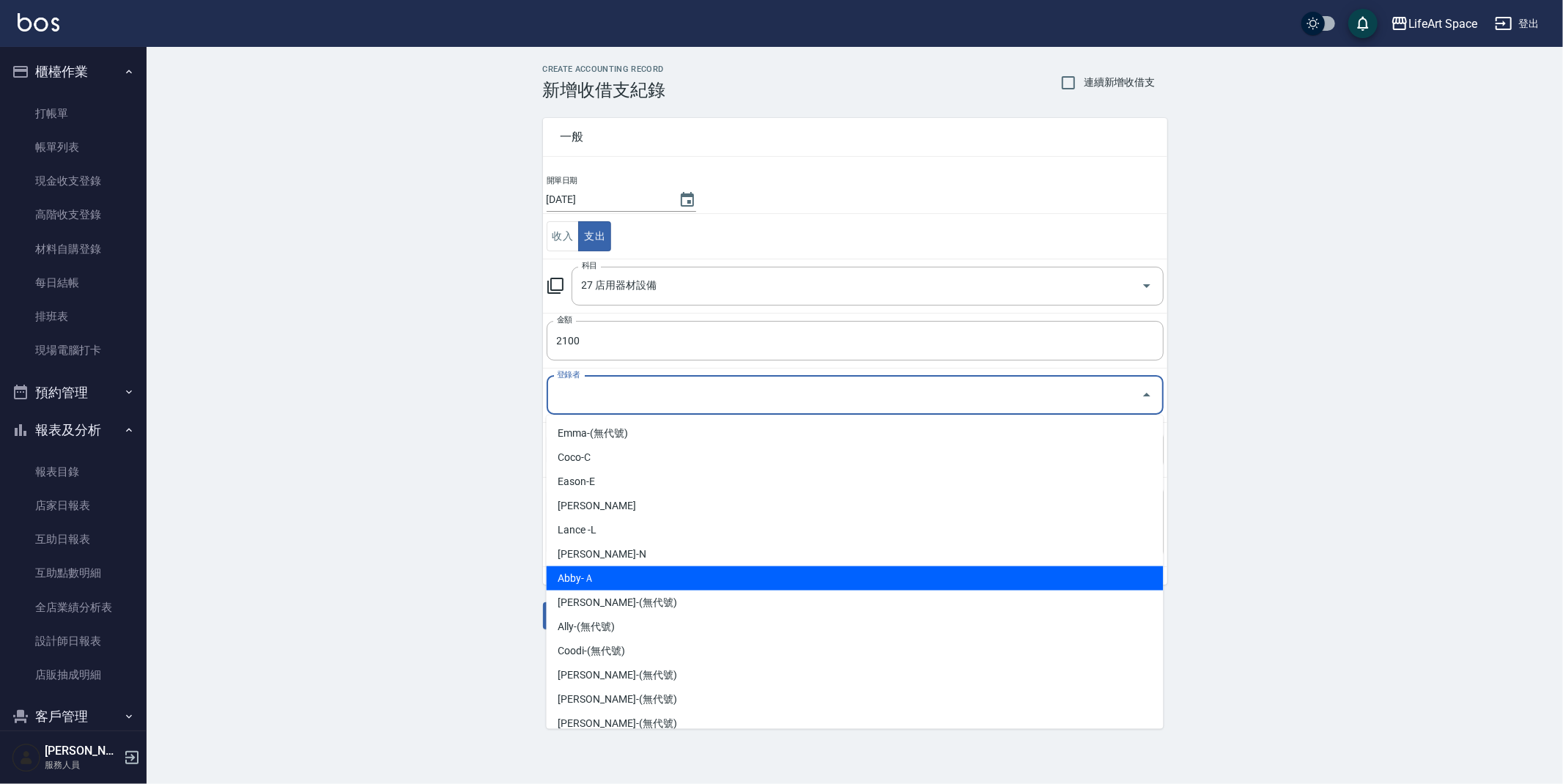
click at [586, 579] on li "Abby-Ａ" at bounding box center [855, 578] width 617 height 24
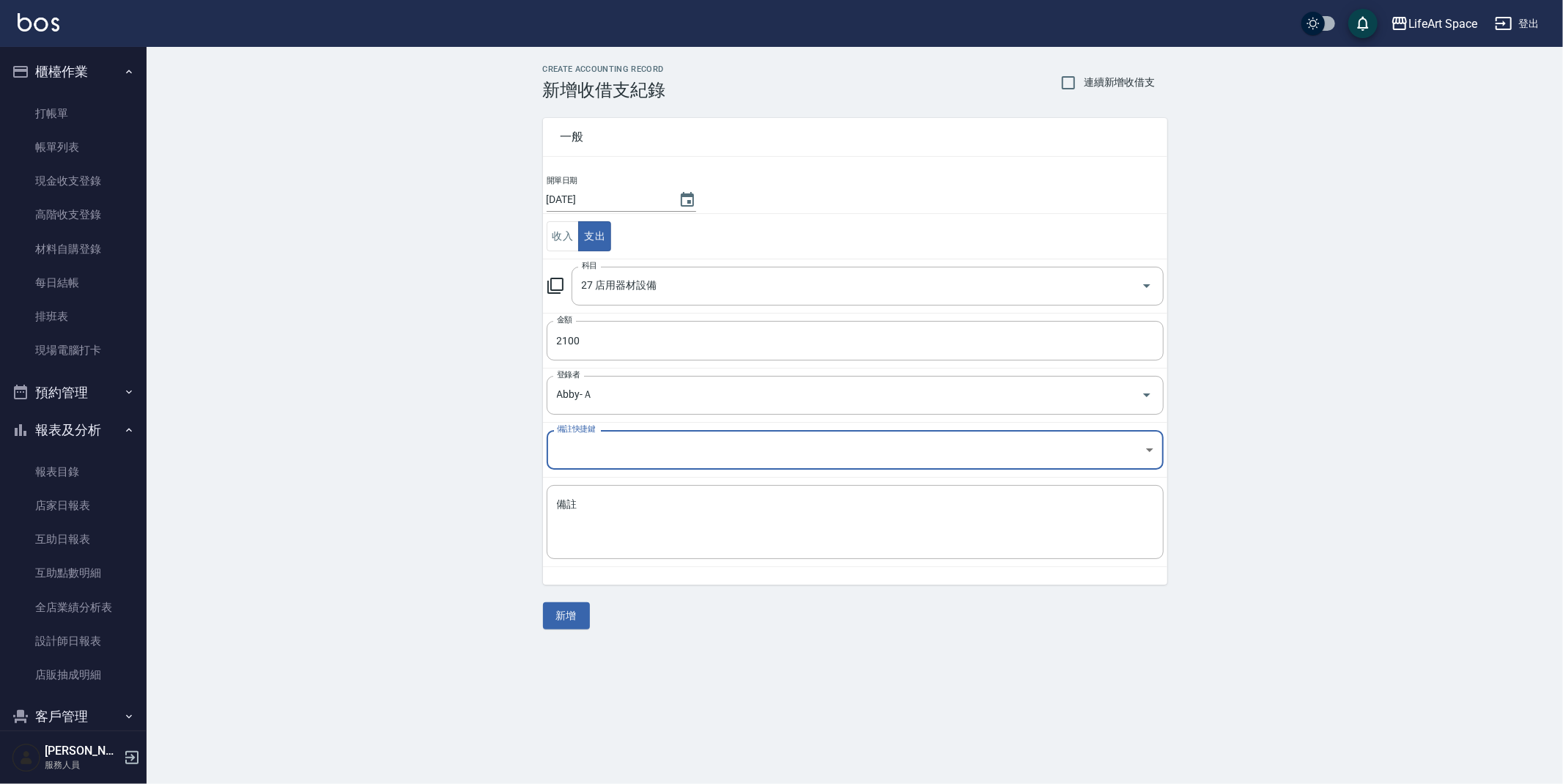
type input "Abby-Ａ"
click at [608, 543] on textarea "備註" at bounding box center [855, 521] width 596 height 49
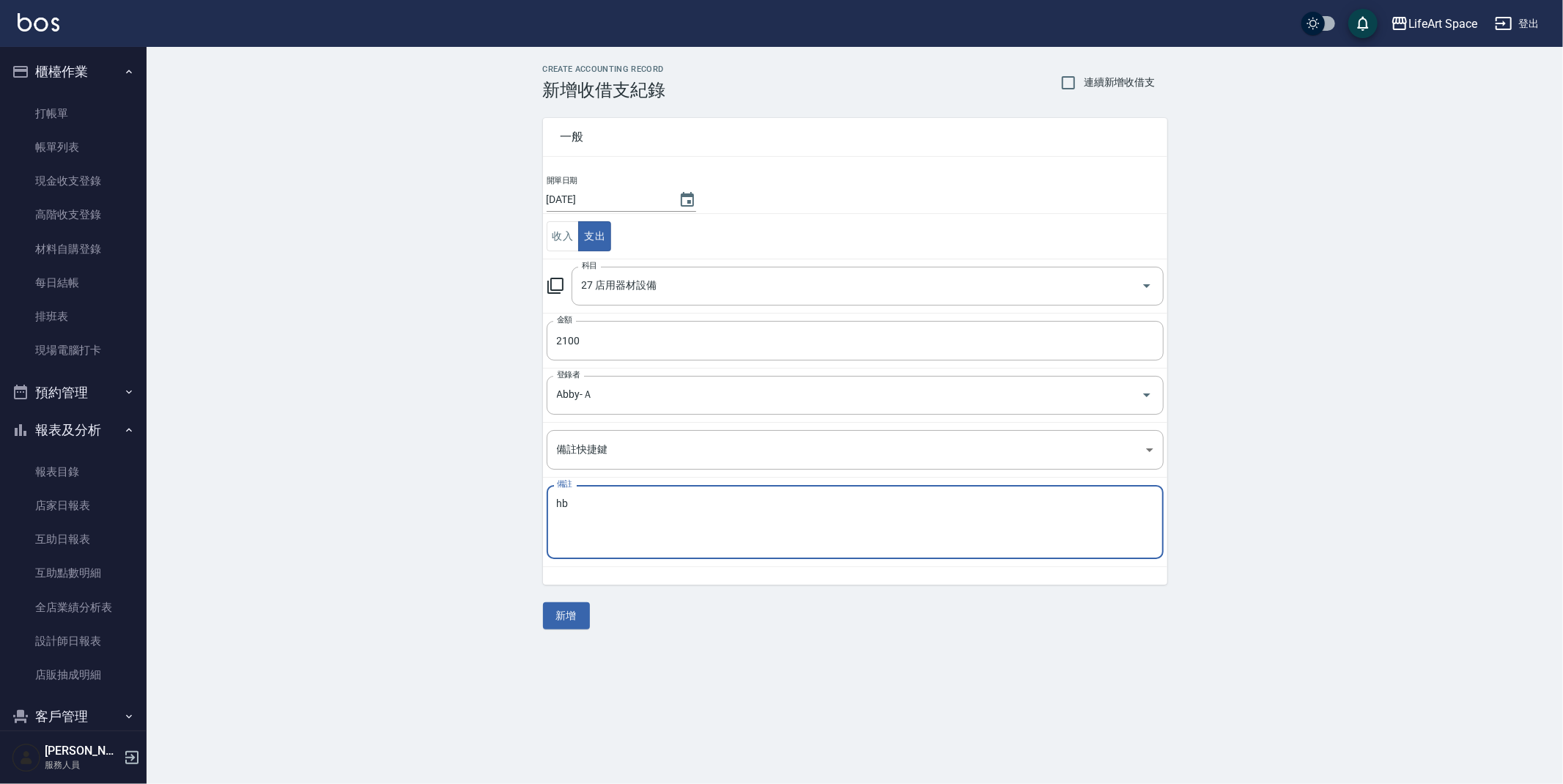
type textarea "h"
type textarea "ㄎ"
type textarea "咖啡豆"
click at [556, 615] on button "新增" at bounding box center [566, 615] width 47 height 27
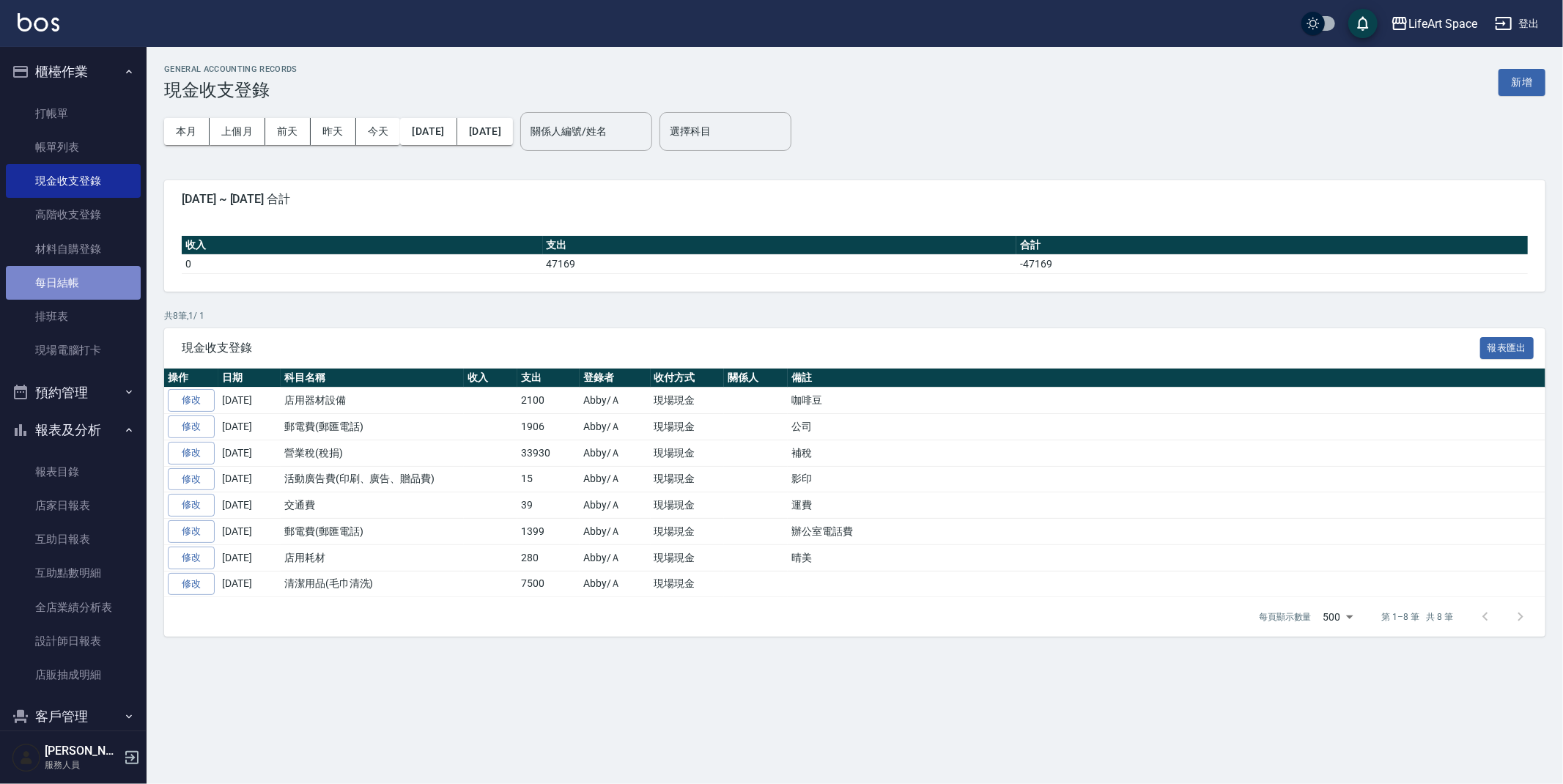
click at [84, 275] on link "每日結帳" at bounding box center [73, 283] width 135 height 34
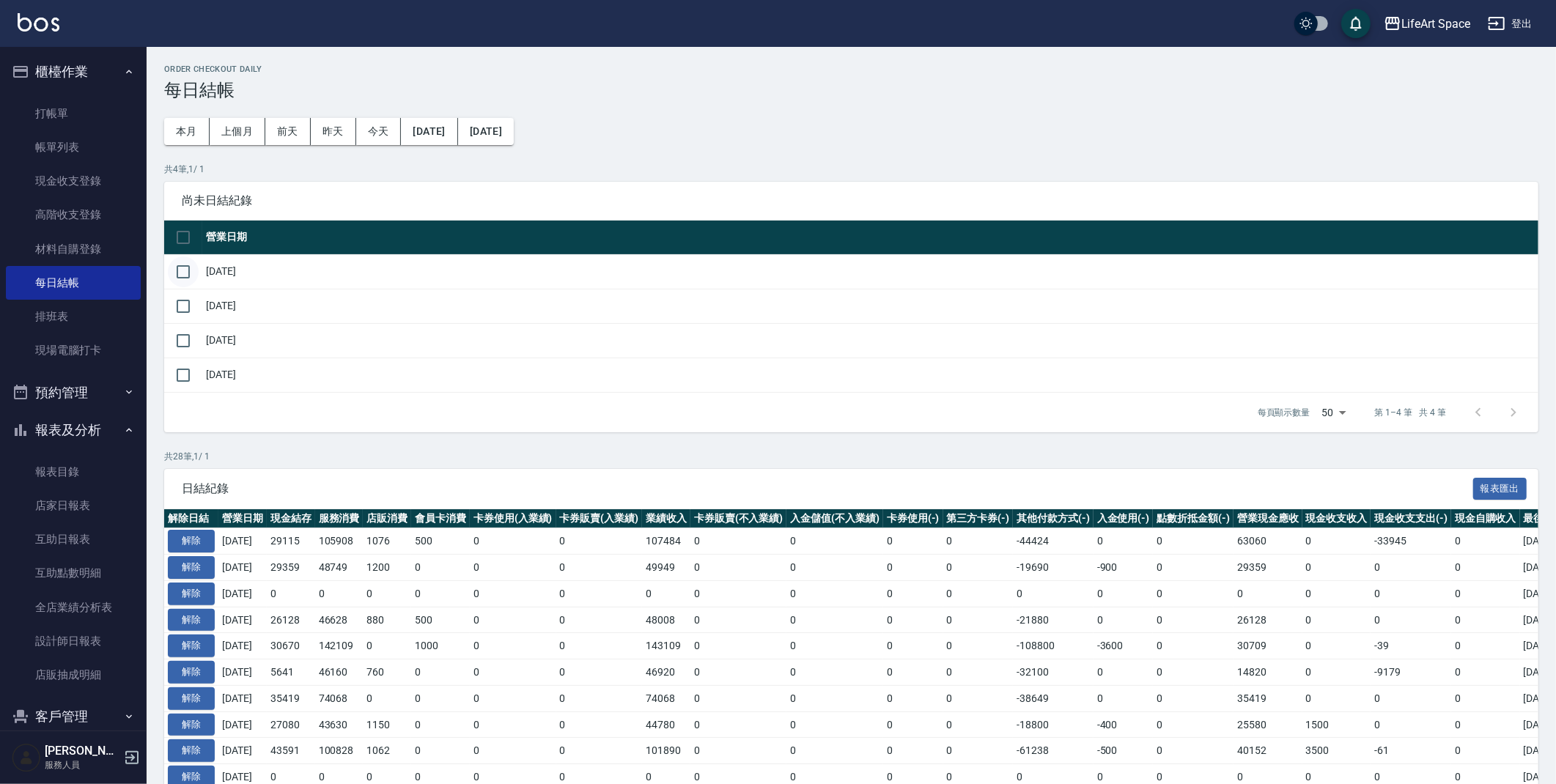
click at [191, 270] on input "checkbox" at bounding box center [183, 272] width 31 height 31
checkbox input "true"
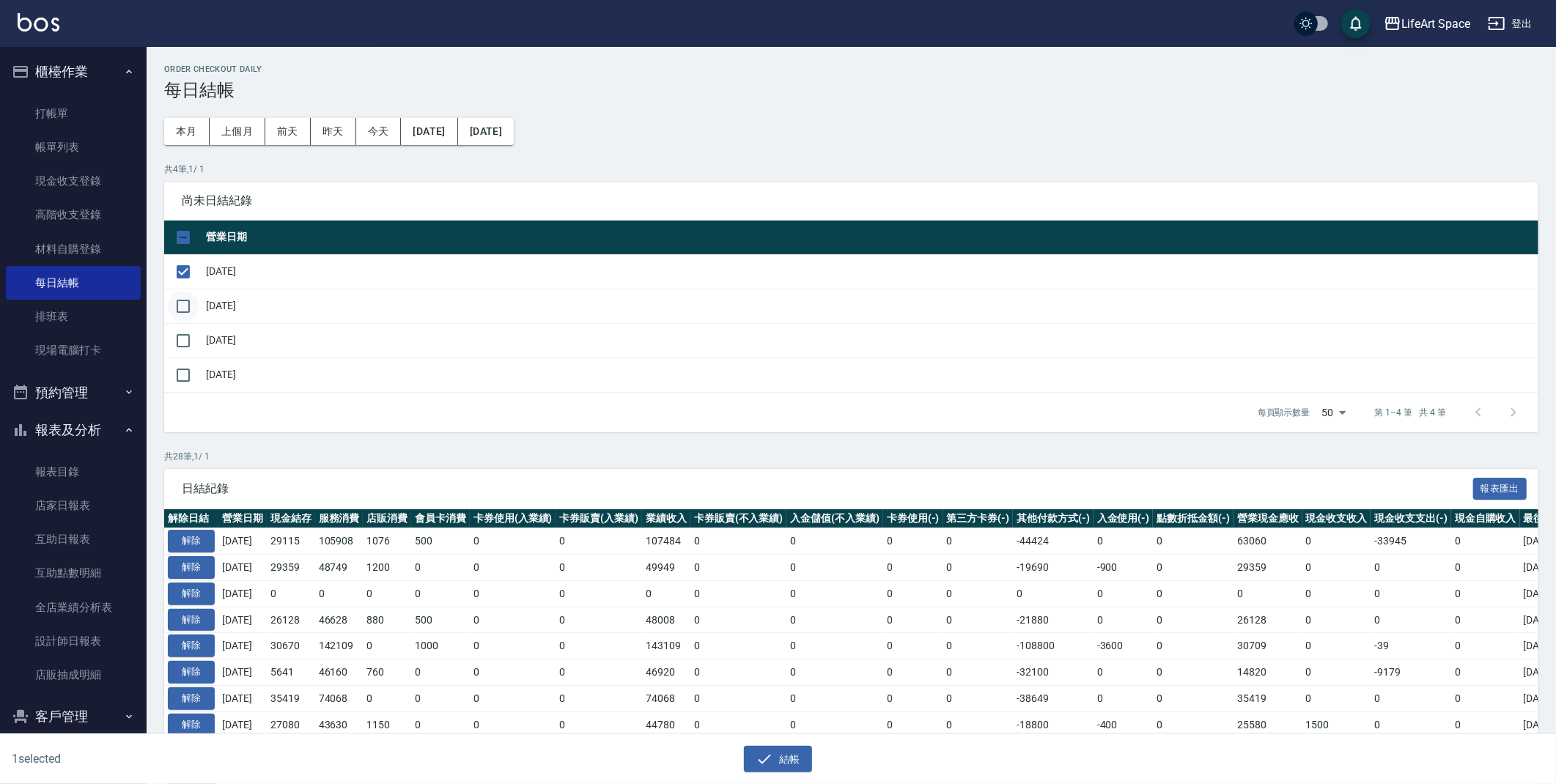
click at [192, 306] on input "checkbox" at bounding box center [183, 306] width 31 height 31
checkbox input "true"
drag, startPoint x: 783, startPoint y: 756, endPoint x: 750, endPoint y: 709, distance: 57.4
click at [781, 755] on button "結帳" at bounding box center [778, 759] width 68 height 27
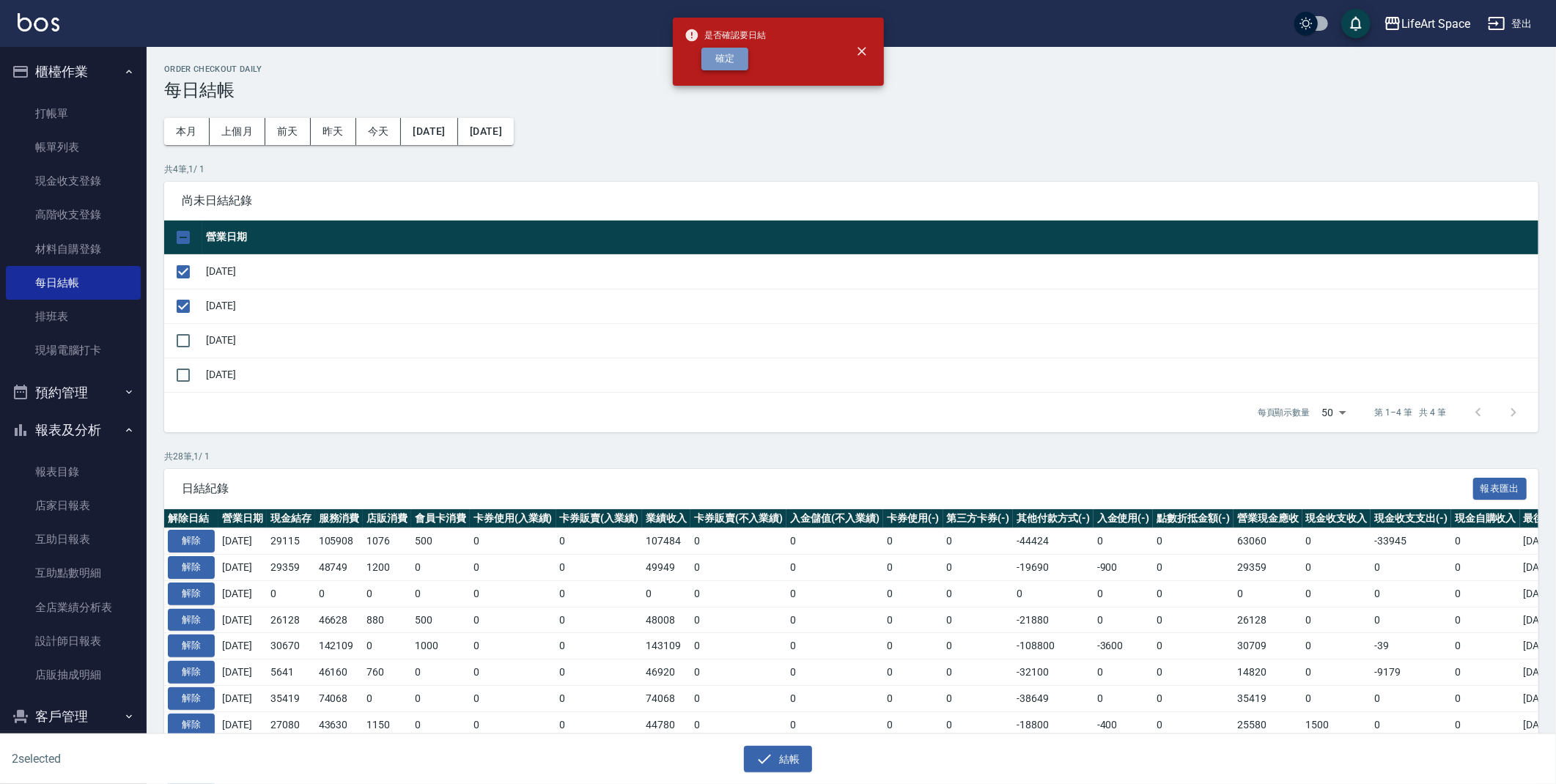
click at [717, 62] on button "確定" at bounding box center [725, 59] width 47 height 23
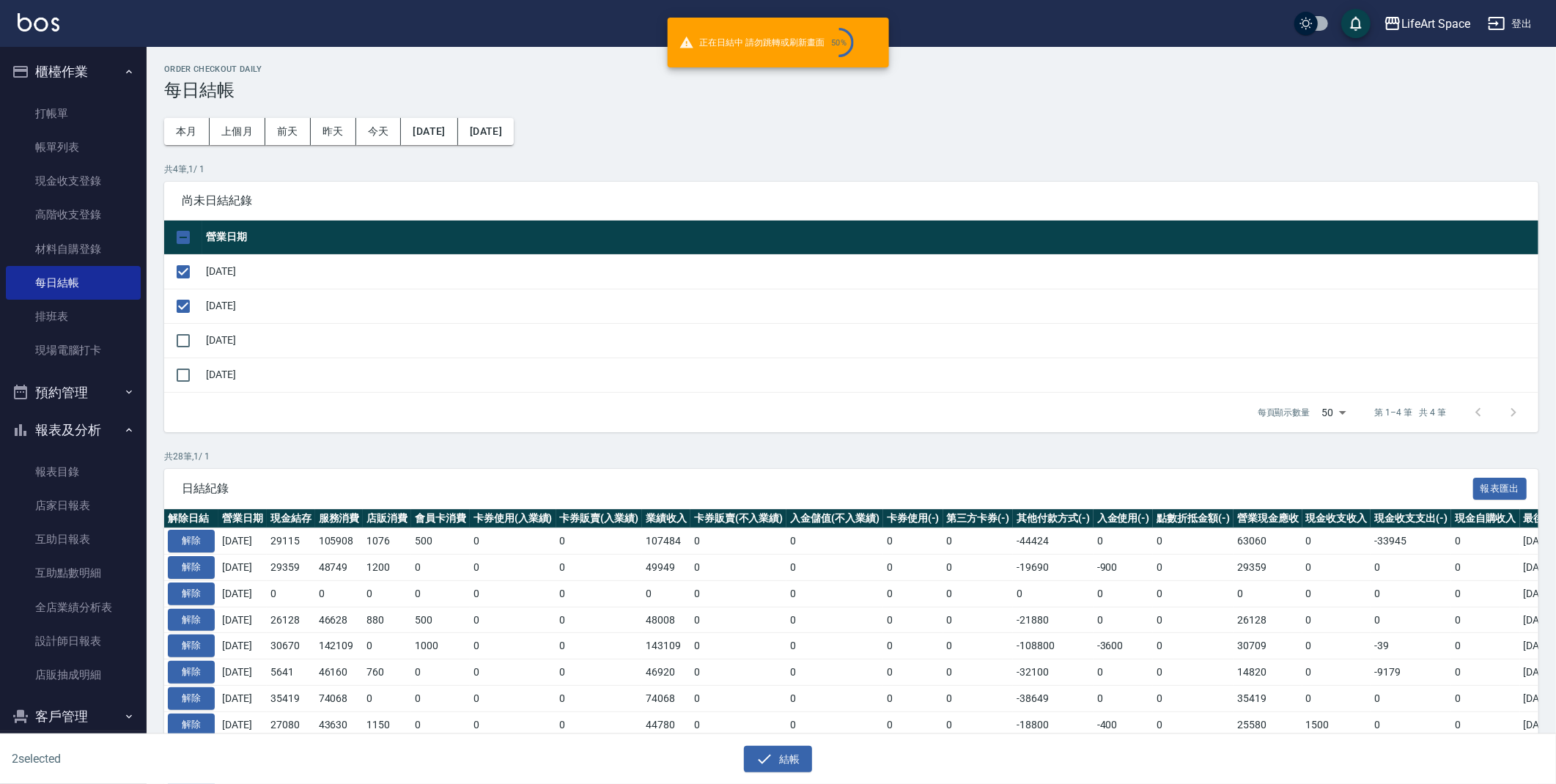
checkbox input "false"
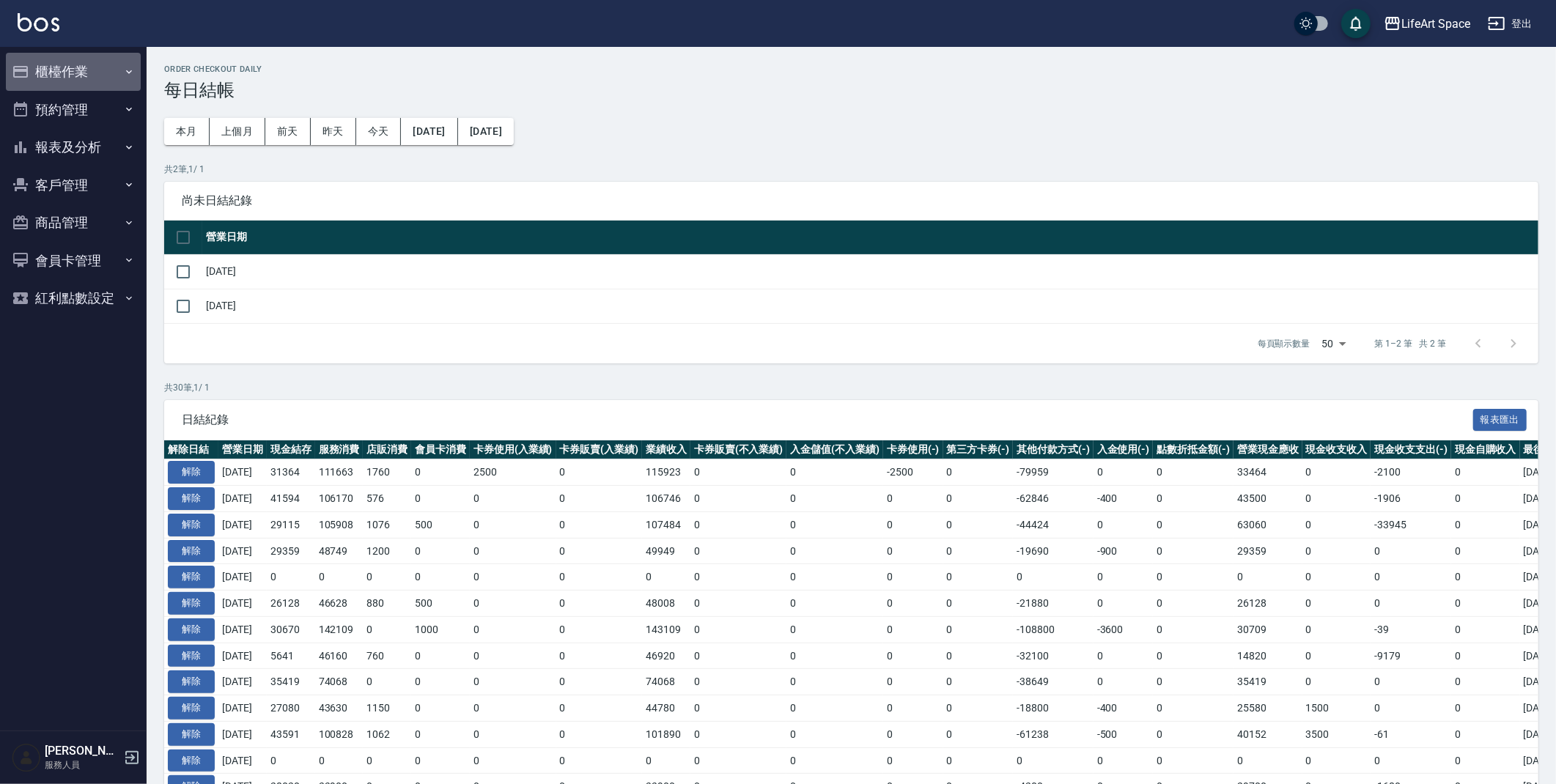
click at [58, 65] on button "櫃檯作業" at bounding box center [73, 71] width 135 height 38
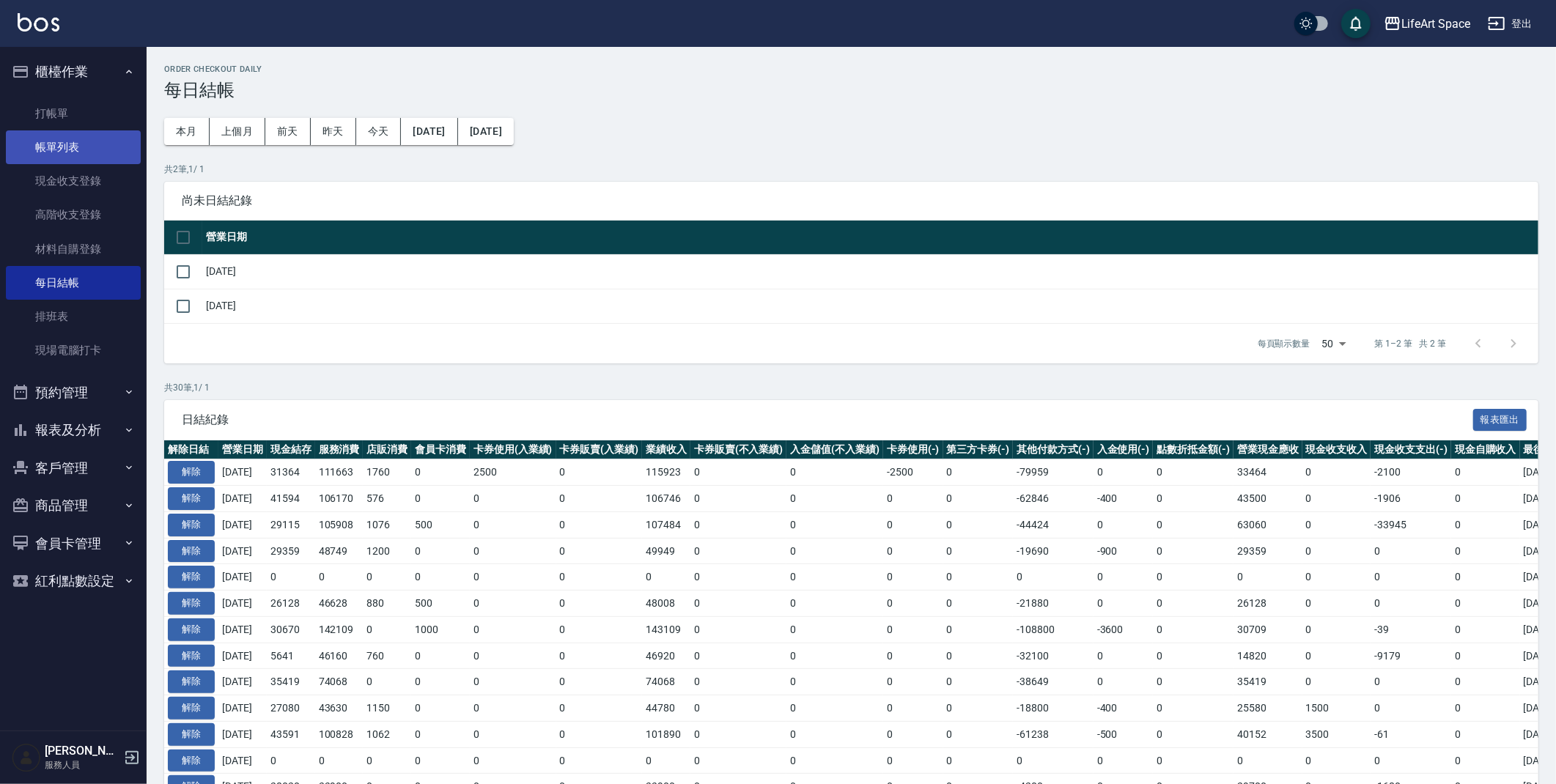
click at [110, 145] on link "帳單列表" at bounding box center [73, 148] width 135 height 34
click at [110, 145] on link "帳單列表" at bounding box center [73, 148] width 135 height 34
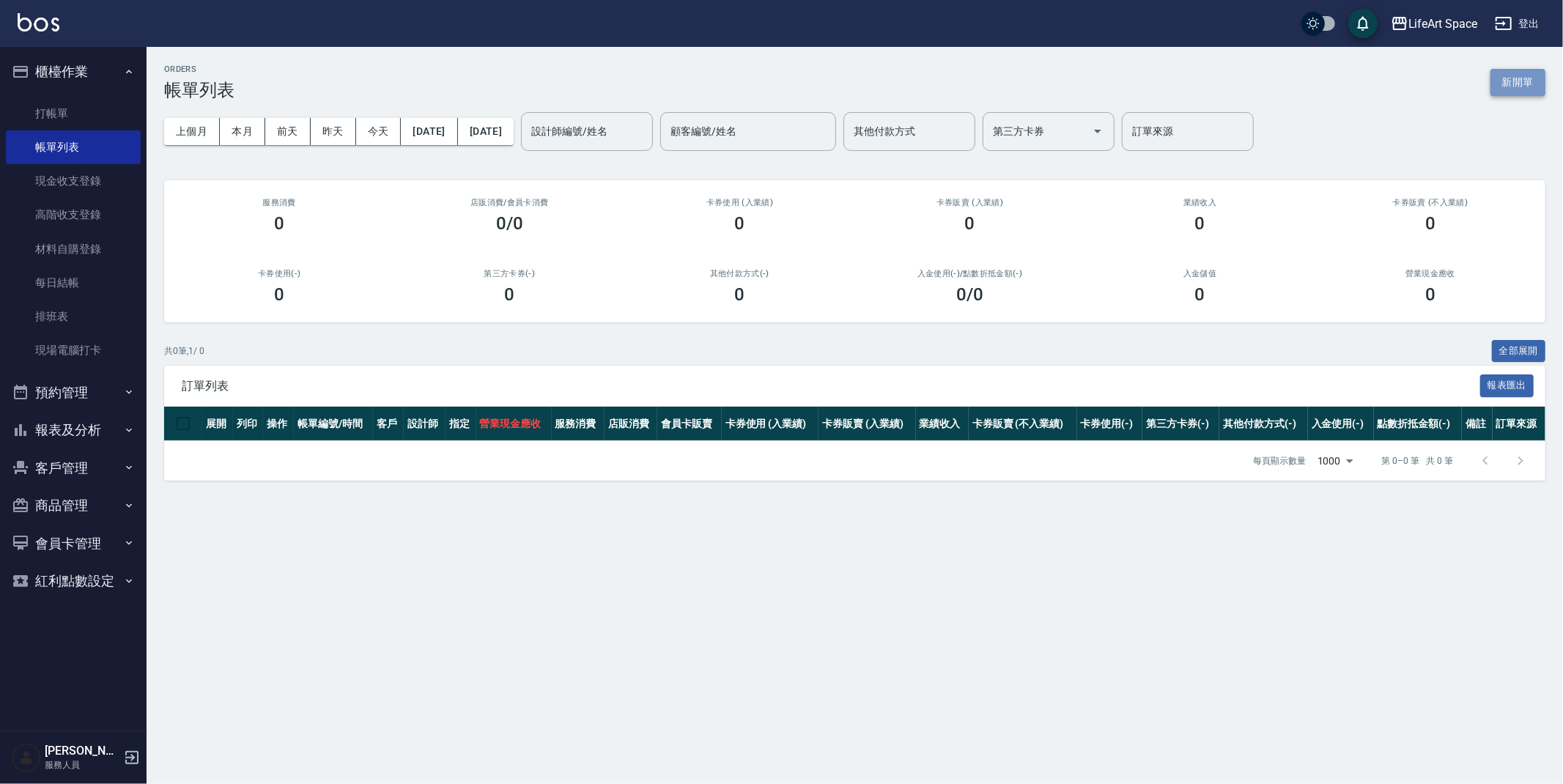
click at [1503, 84] on button "新開單" at bounding box center [1518, 82] width 55 height 27
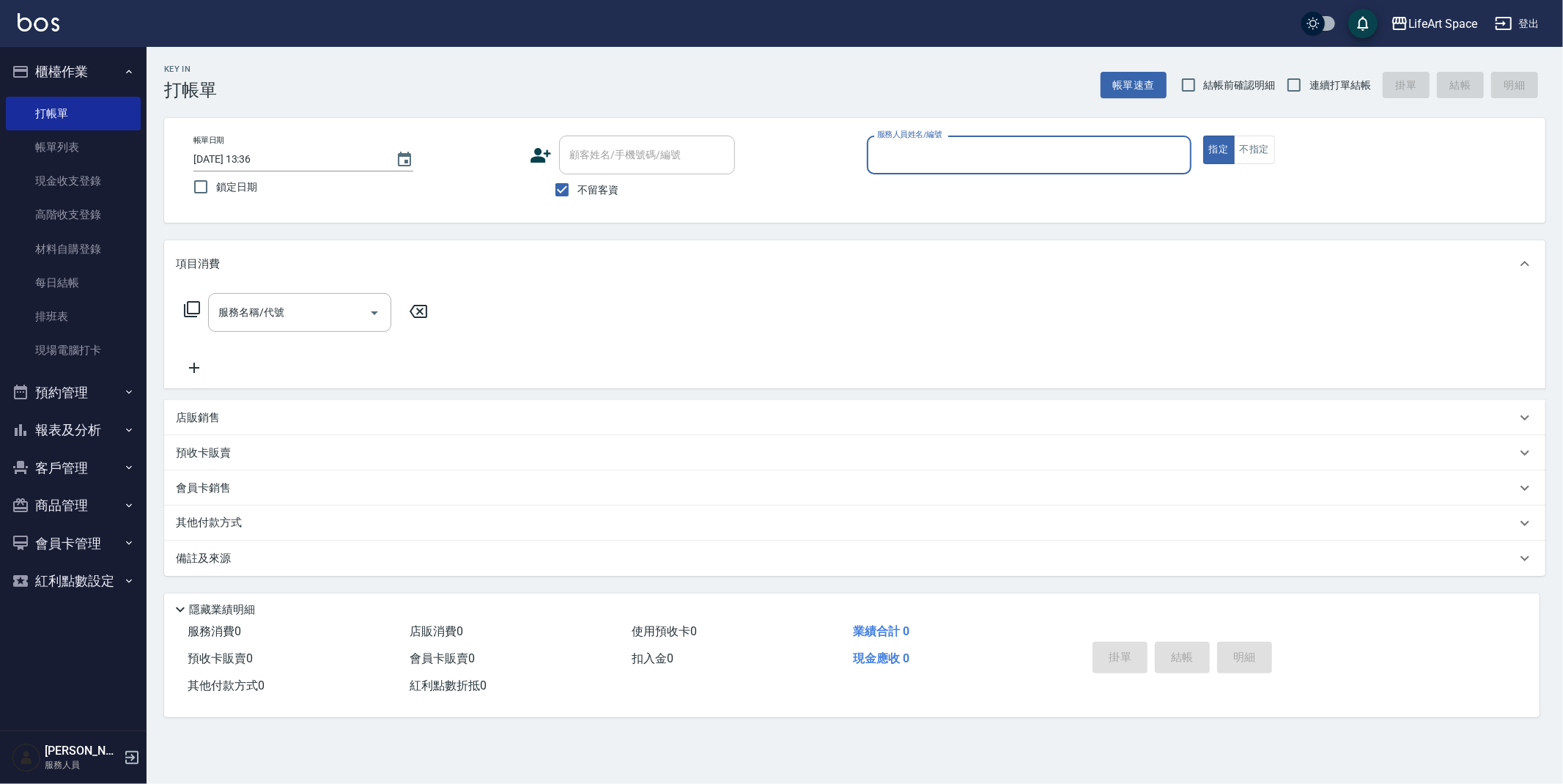
click at [990, 150] on input "服務人員姓名/編號" at bounding box center [1029, 155] width 311 height 26
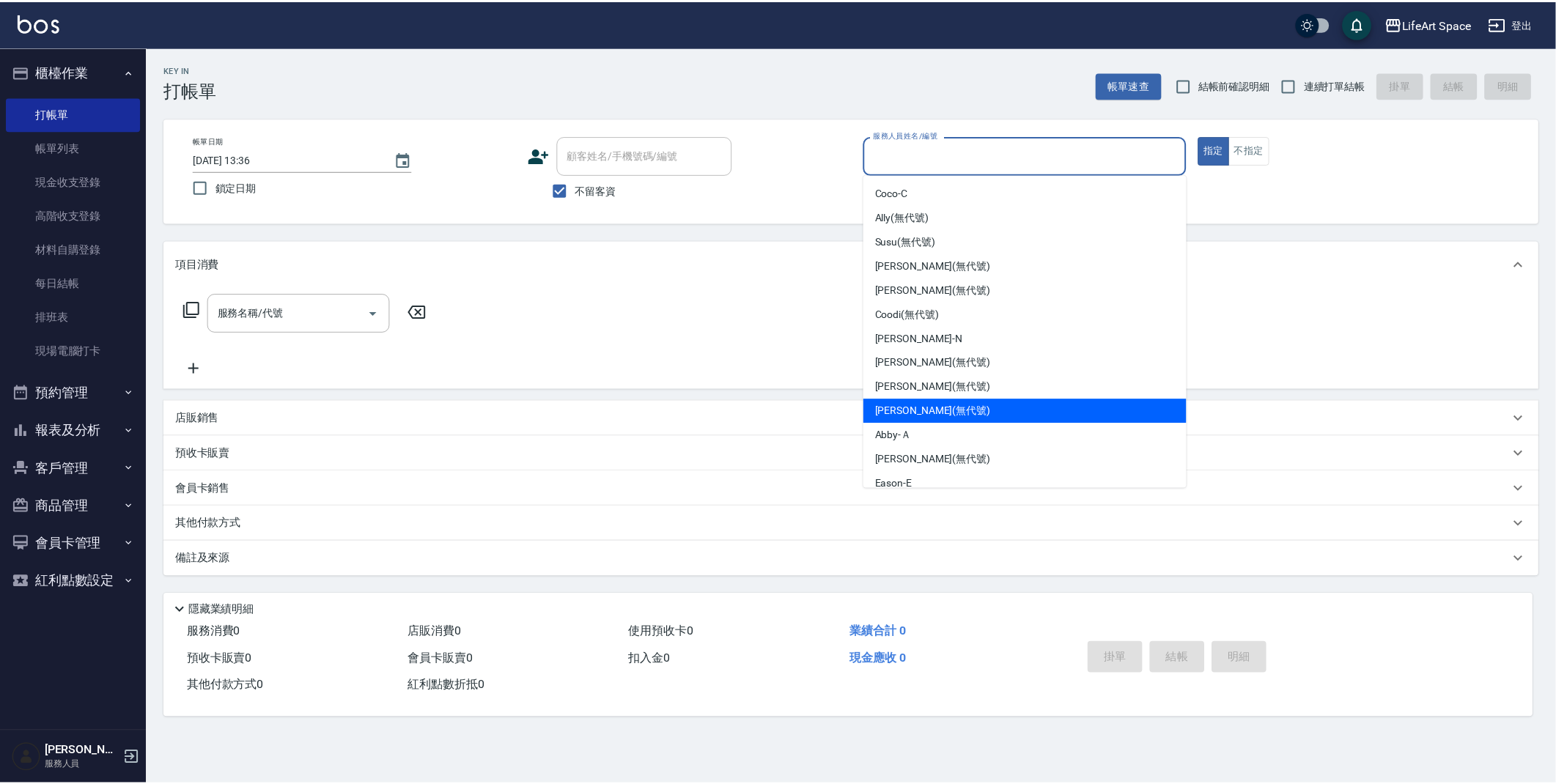
scroll to position [194, 0]
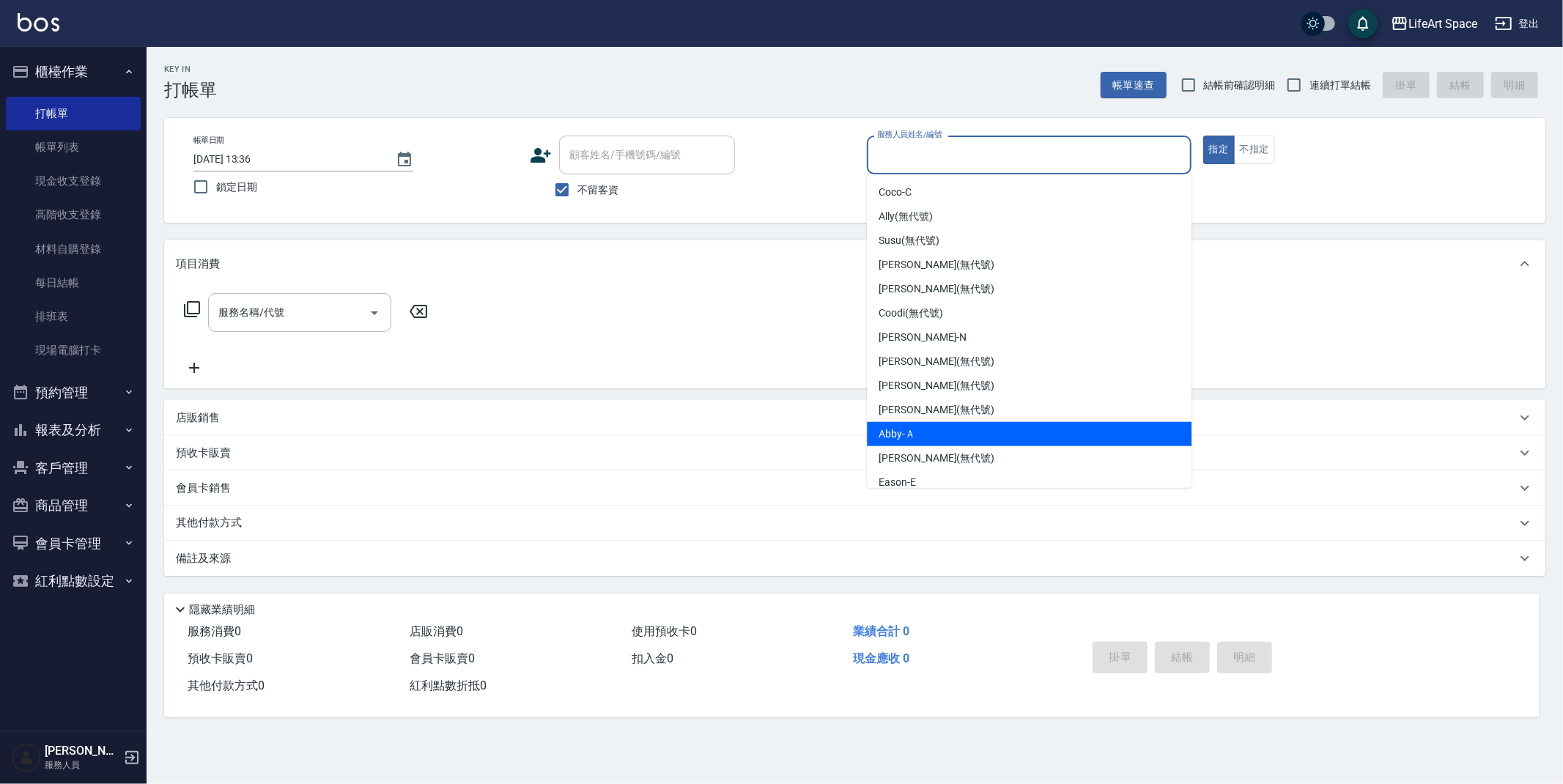
click at [929, 422] on div "Abby -Ａ" at bounding box center [1029, 434] width 324 height 24
type input "Abby-Ａ"
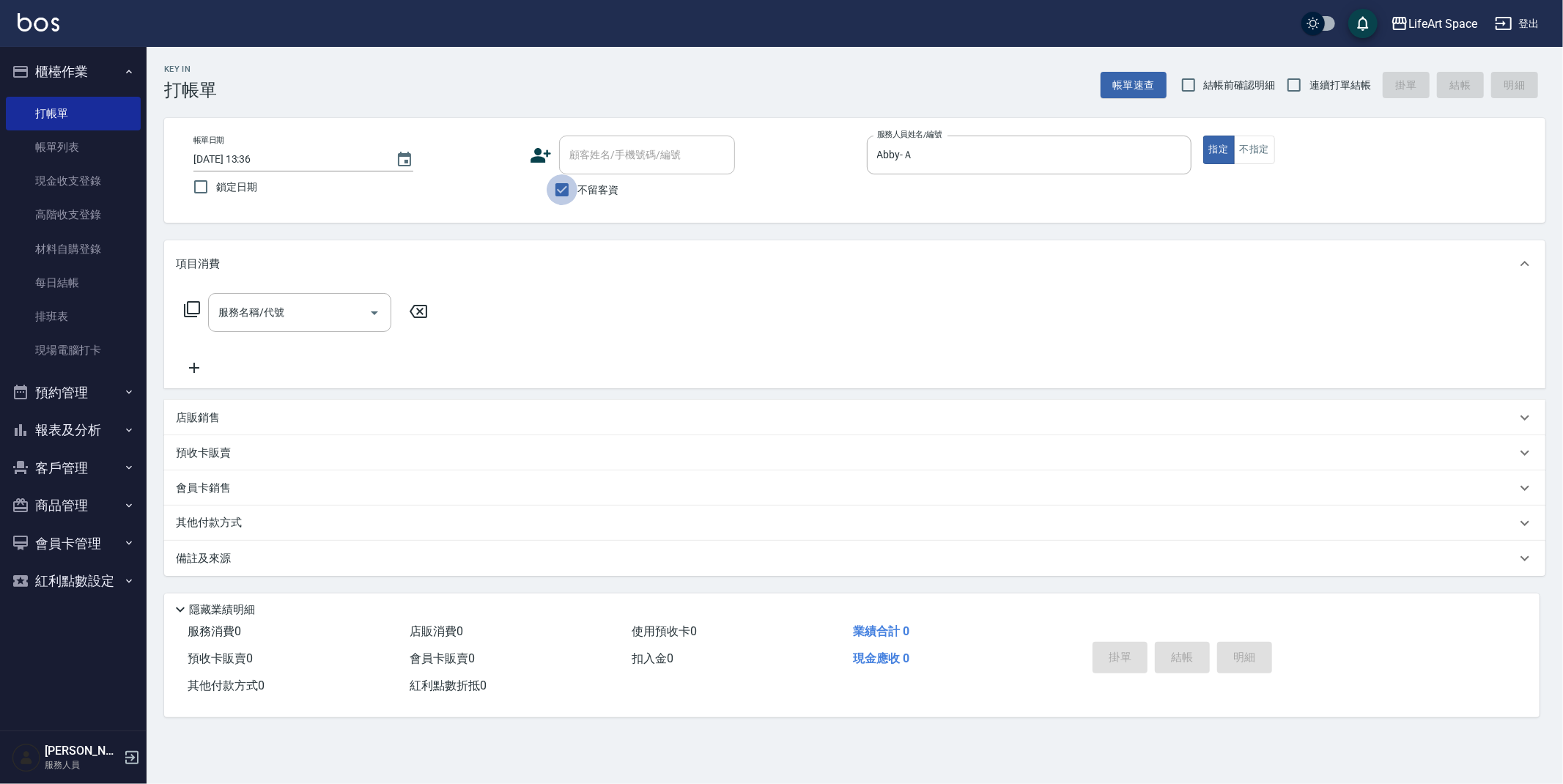
click at [565, 186] on input "不留客資" at bounding box center [562, 190] width 31 height 31
checkbox input "false"
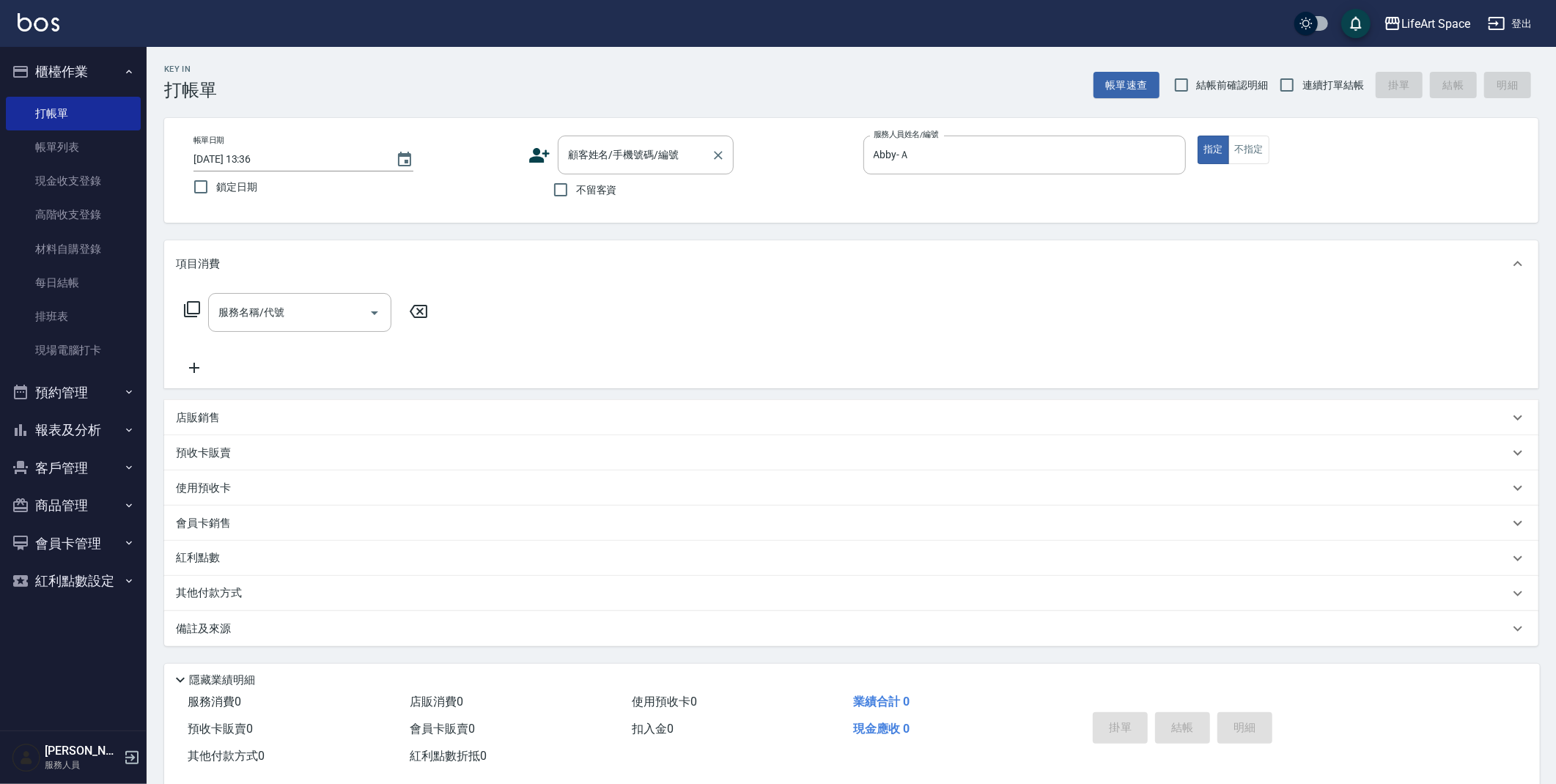
click at [629, 148] on div "顧客姓名/手機號碼/編號 顧客姓名/手機號碼/編號" at bounding box center [646, 155] width 176 height 39
type input "ㄎ"
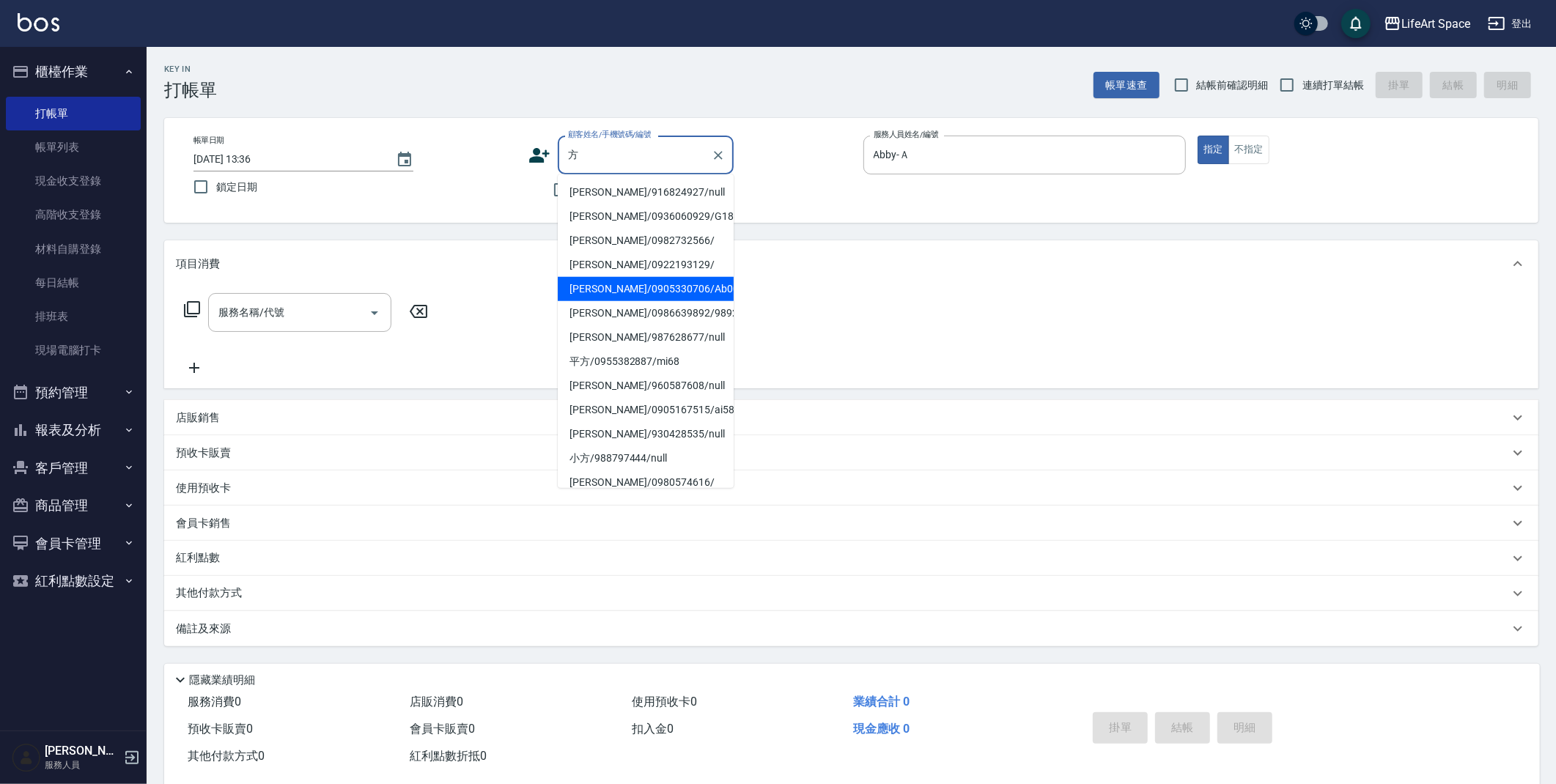
click at [691, 292] on li "馬方文/0905330706/Ab005" at bounding box center [646, 289] width 176 height 24
type input "馬方文/0905330706/Ab005"
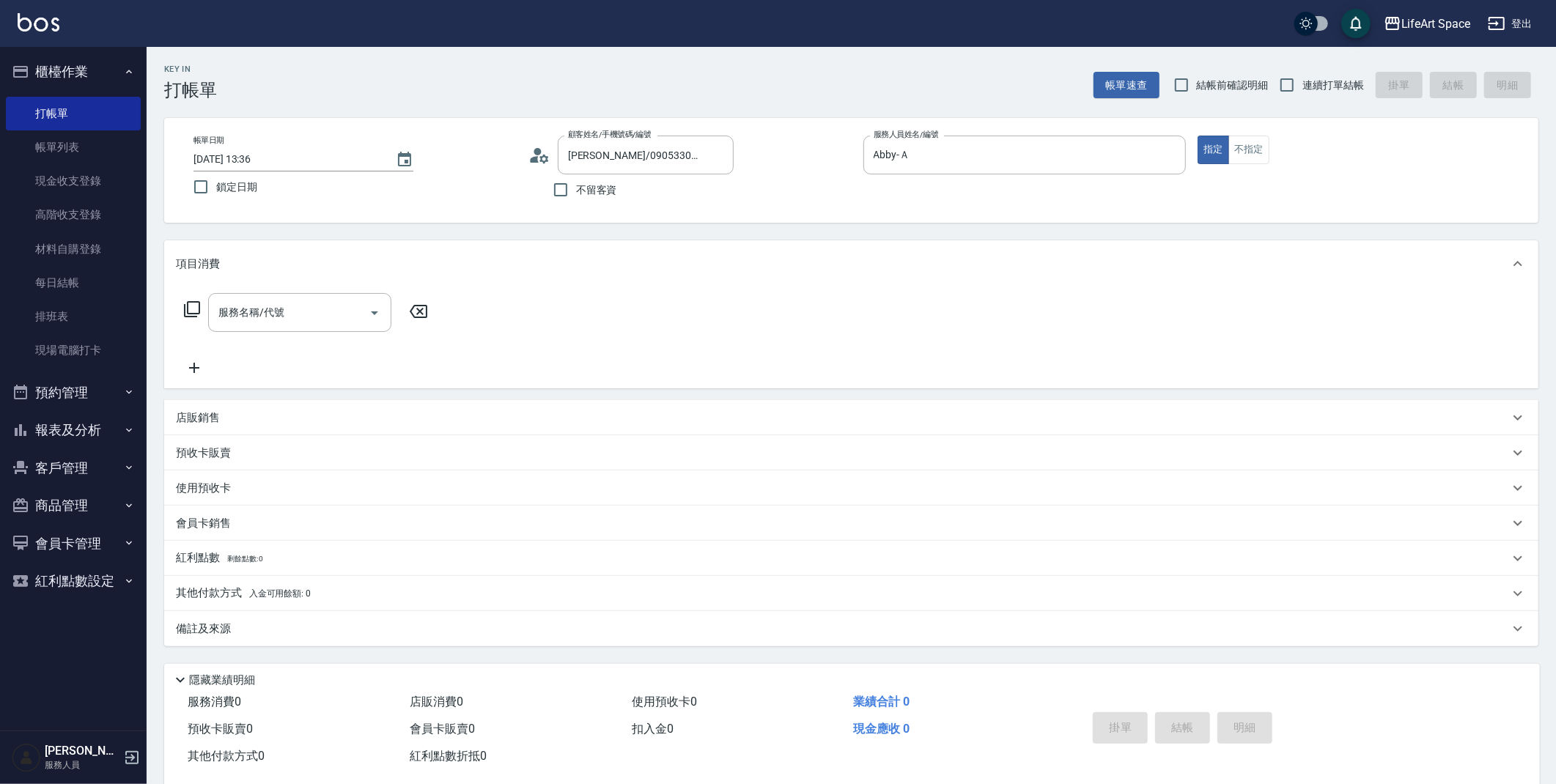
click at [263, 336] on div "服務名稱/代號 服務名稱/代號" at bounding box center [307, 334] width 261 height 84
click at [265, 315] on input "服務名稱/代號" at bounding box center [289, 312] width 148 height 26
type input "７"
click at [285, 360] on span "701 染髮 - 1700" at bounding box center [300, 349] width 183 height 24
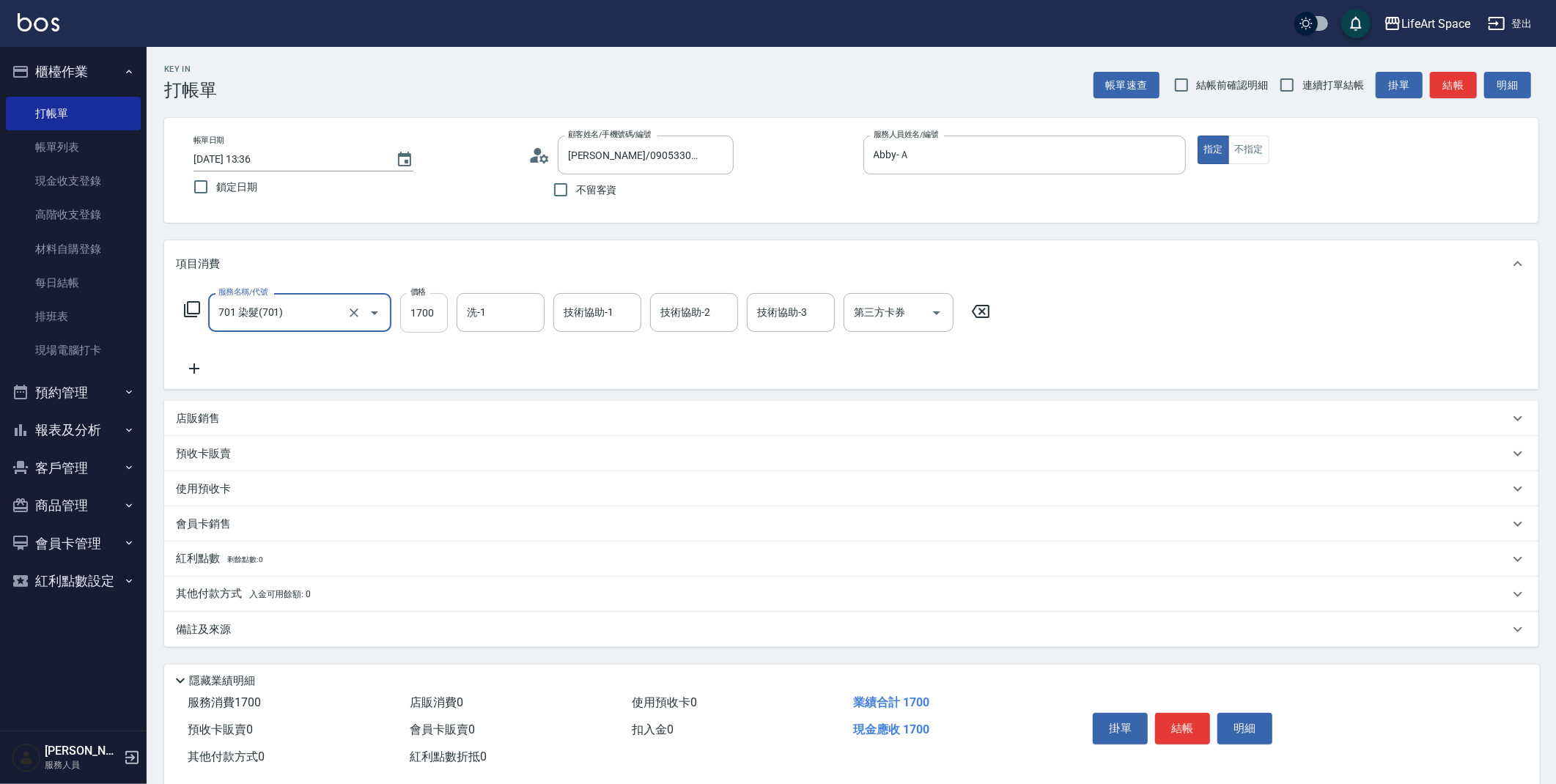
type input "701 染髮(701)"
click at [432, 320] on input "1700" at bounding box center [423, 312] width 48 height 40
type input "3000"
click at [182, 375] on icon at bounding box center [194, 369] width 37 height 18
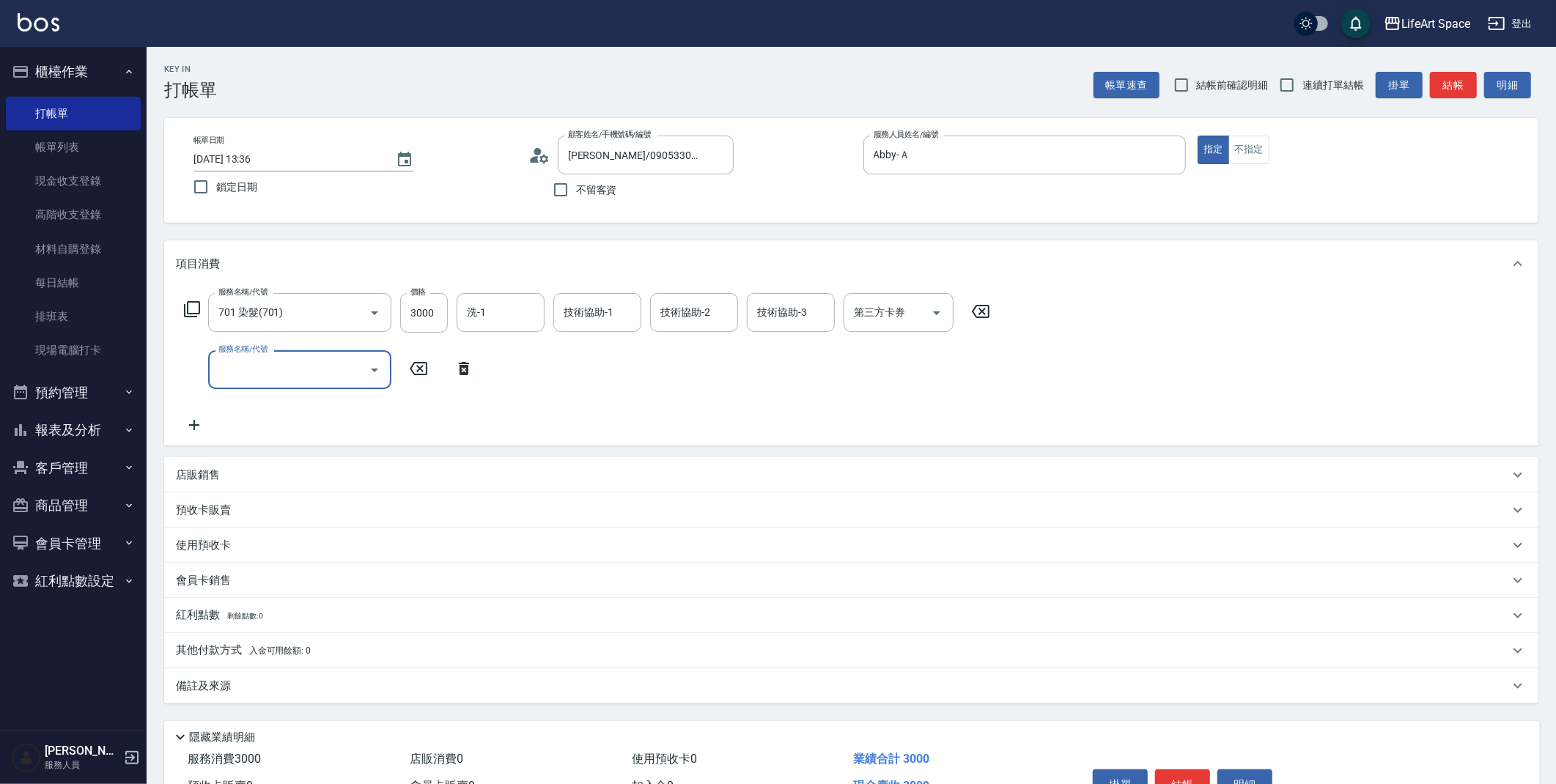
click at [228, 377] on input "服務名稱/代號" at bounding box center [289, 370] width 148 height 26
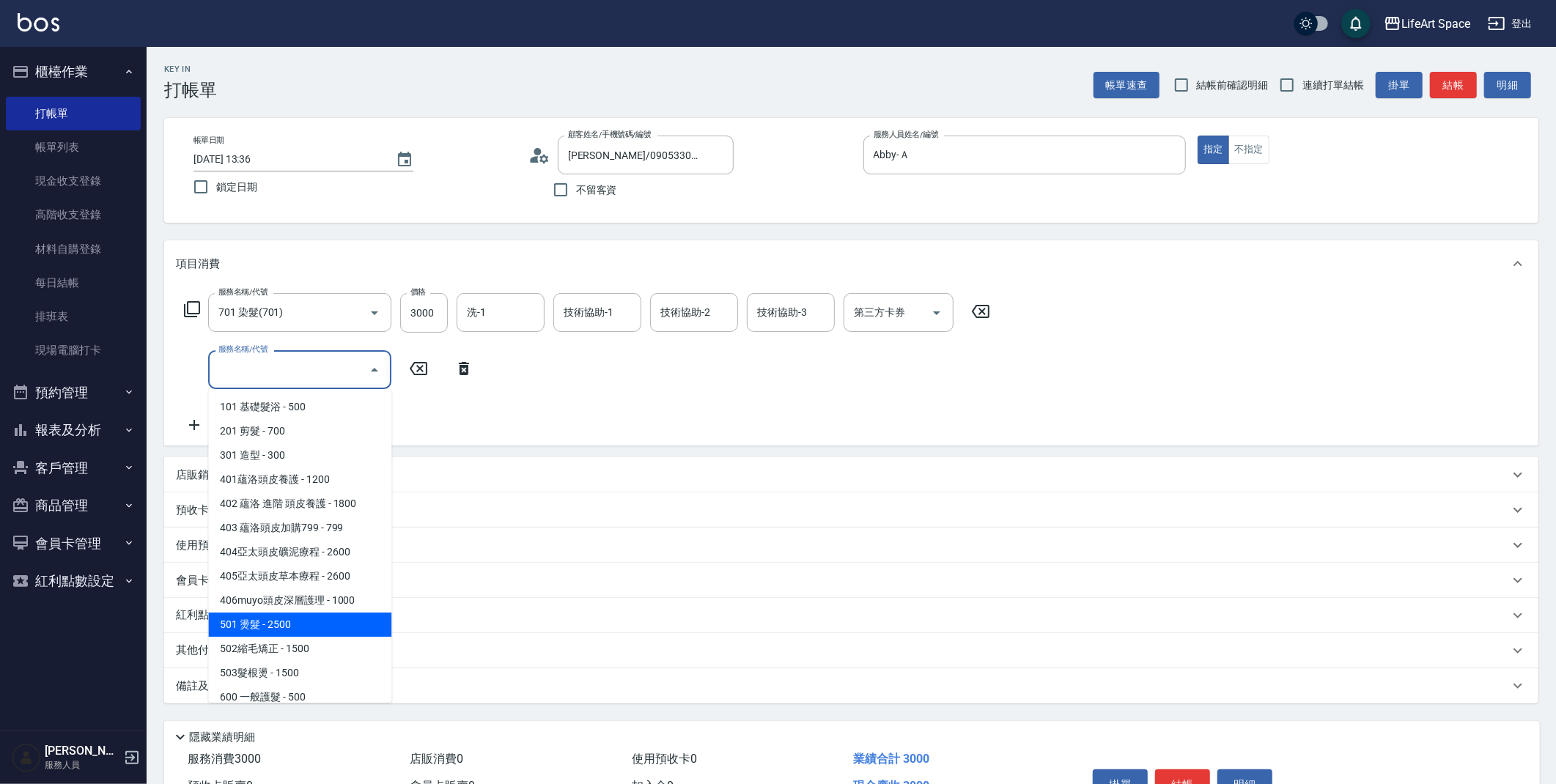
click at [297, 626] on span "501 燙髮 - 2500" at bounding box center [300, 624] width 183 height 24
type input "501 燙髮(501)"
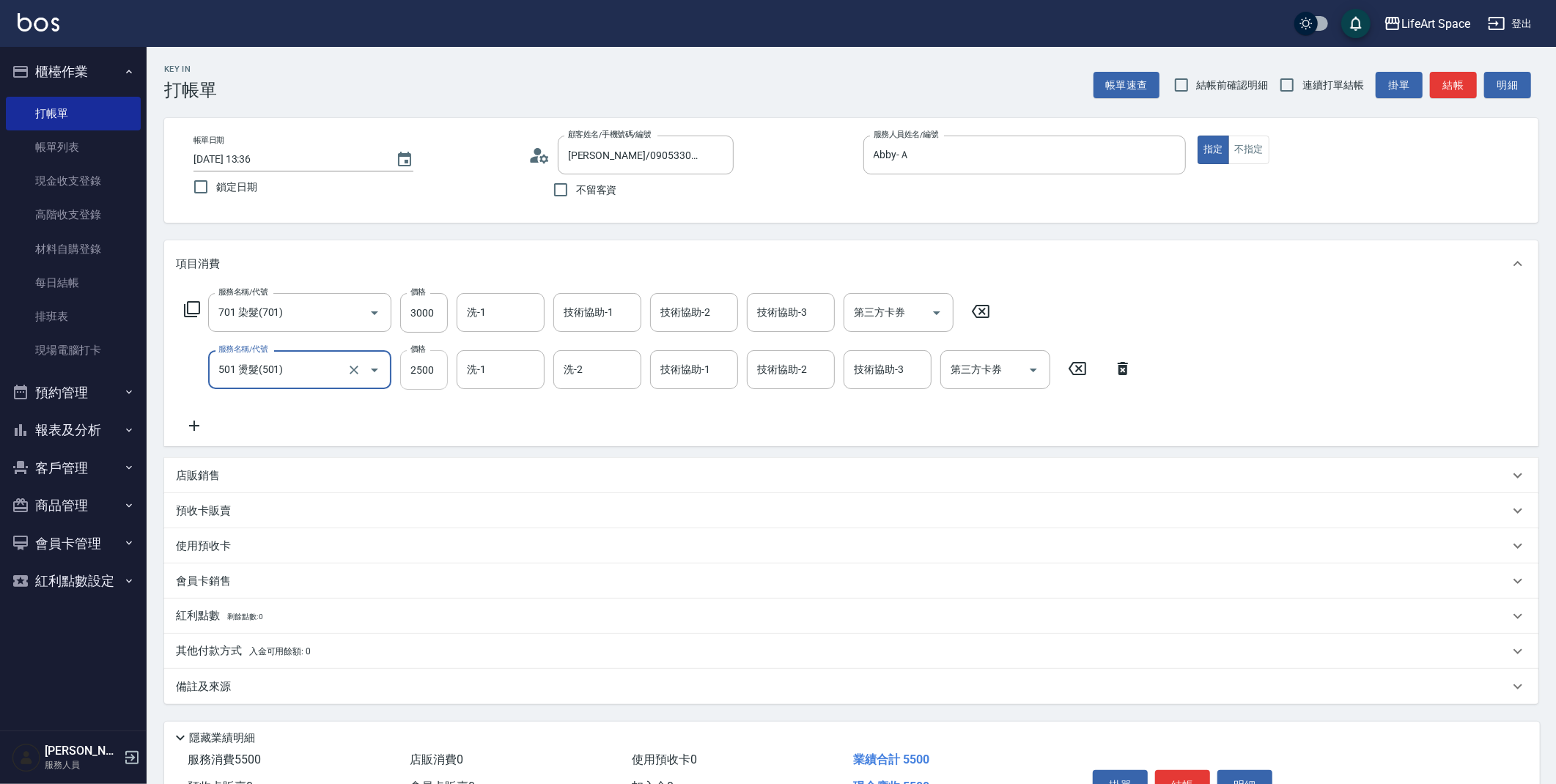
click at [431, 377] on input "2500" at bounding box center [423, 370] width 48 height 40
type input "500"
click at [191, 426] on icon at bounding box center [194, 426] width 11 height 11
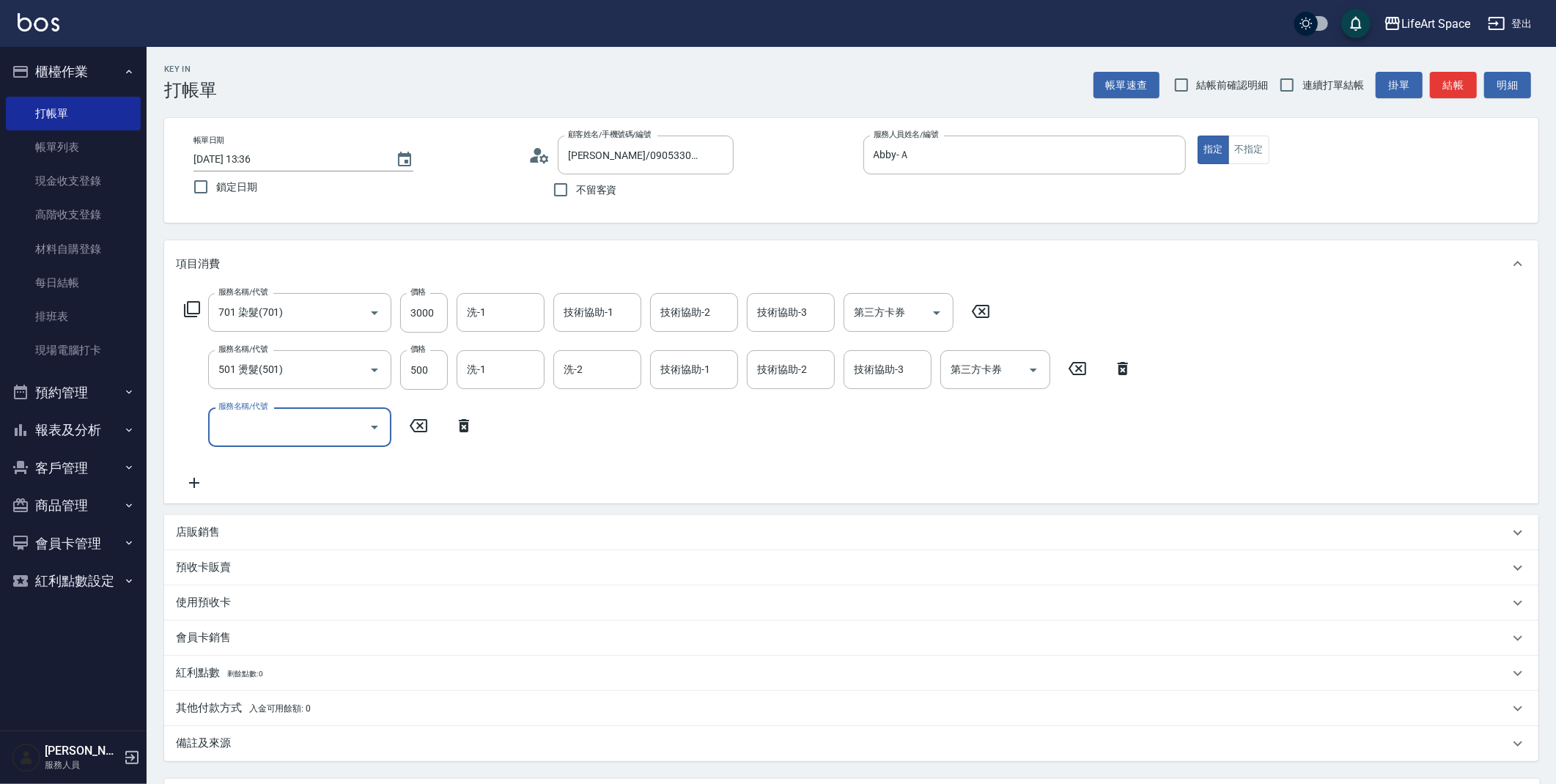
click at [315, 429] on input "服務名稱/代號" at bounding box center [289, 426] width 148 height 26
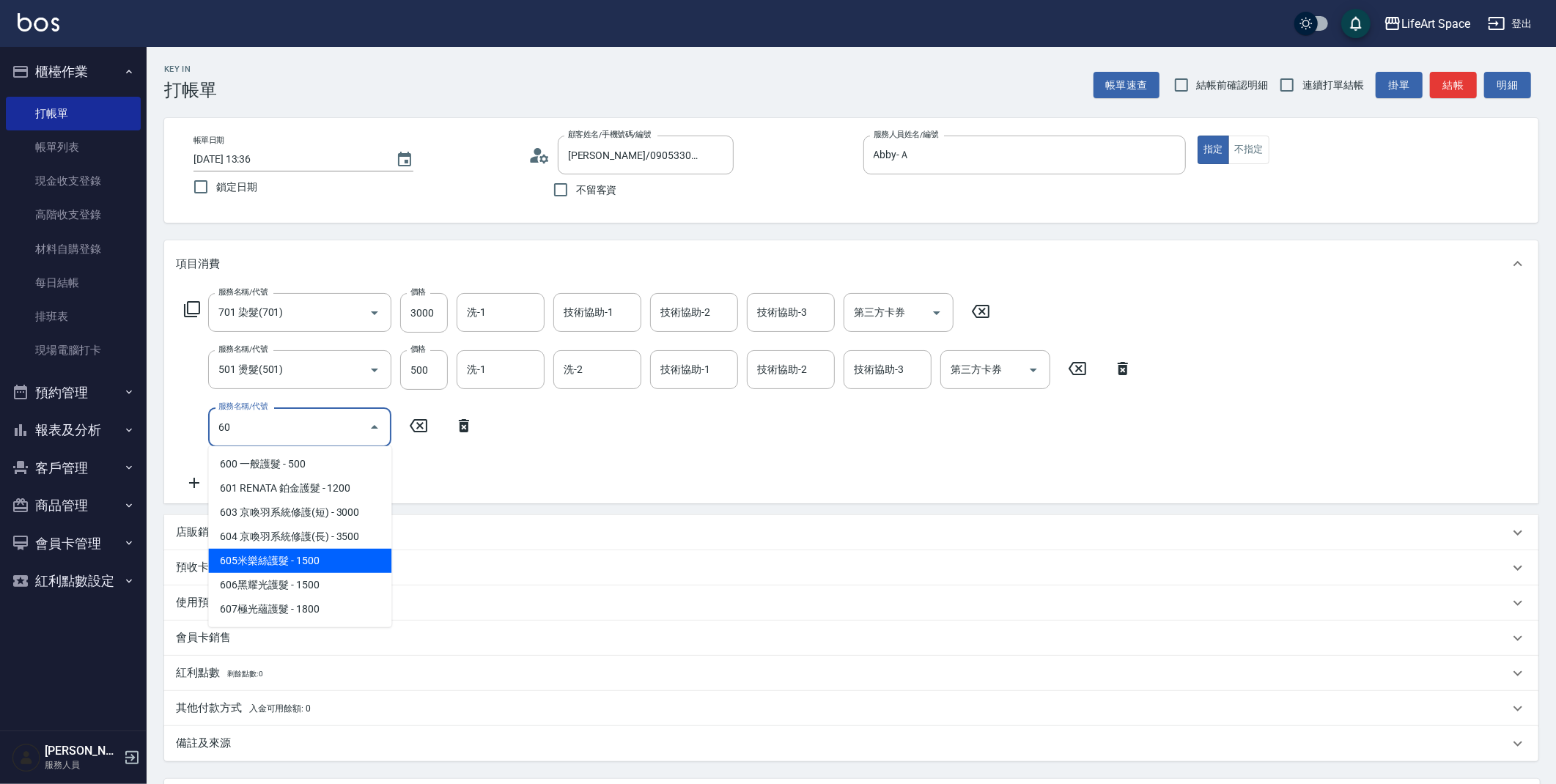
click at [298, 570] on span "605米樂絲護髮 - 1500" at bounding box center [300, 561] width 183 height 24
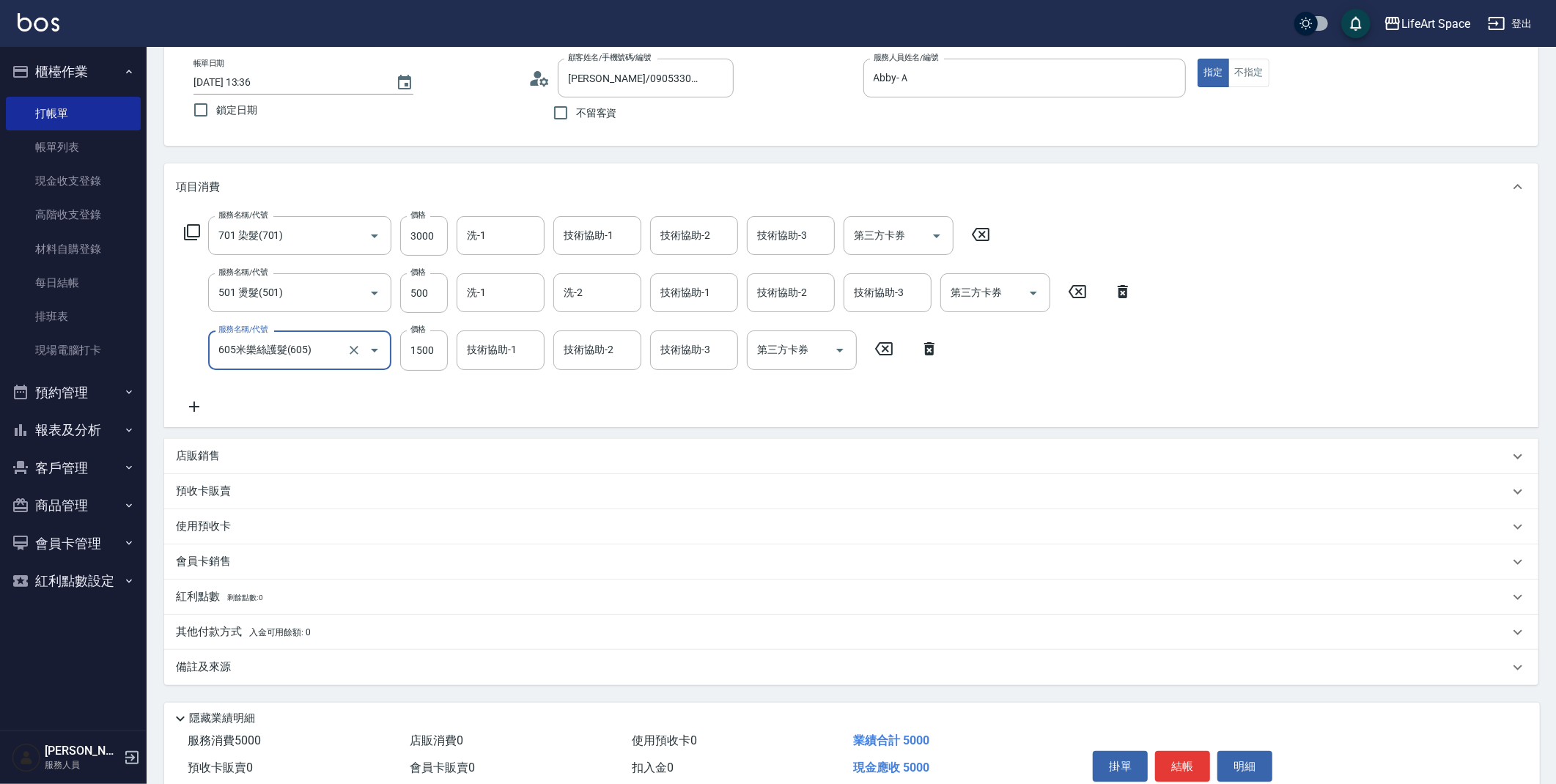
scroll to position [0, 0]
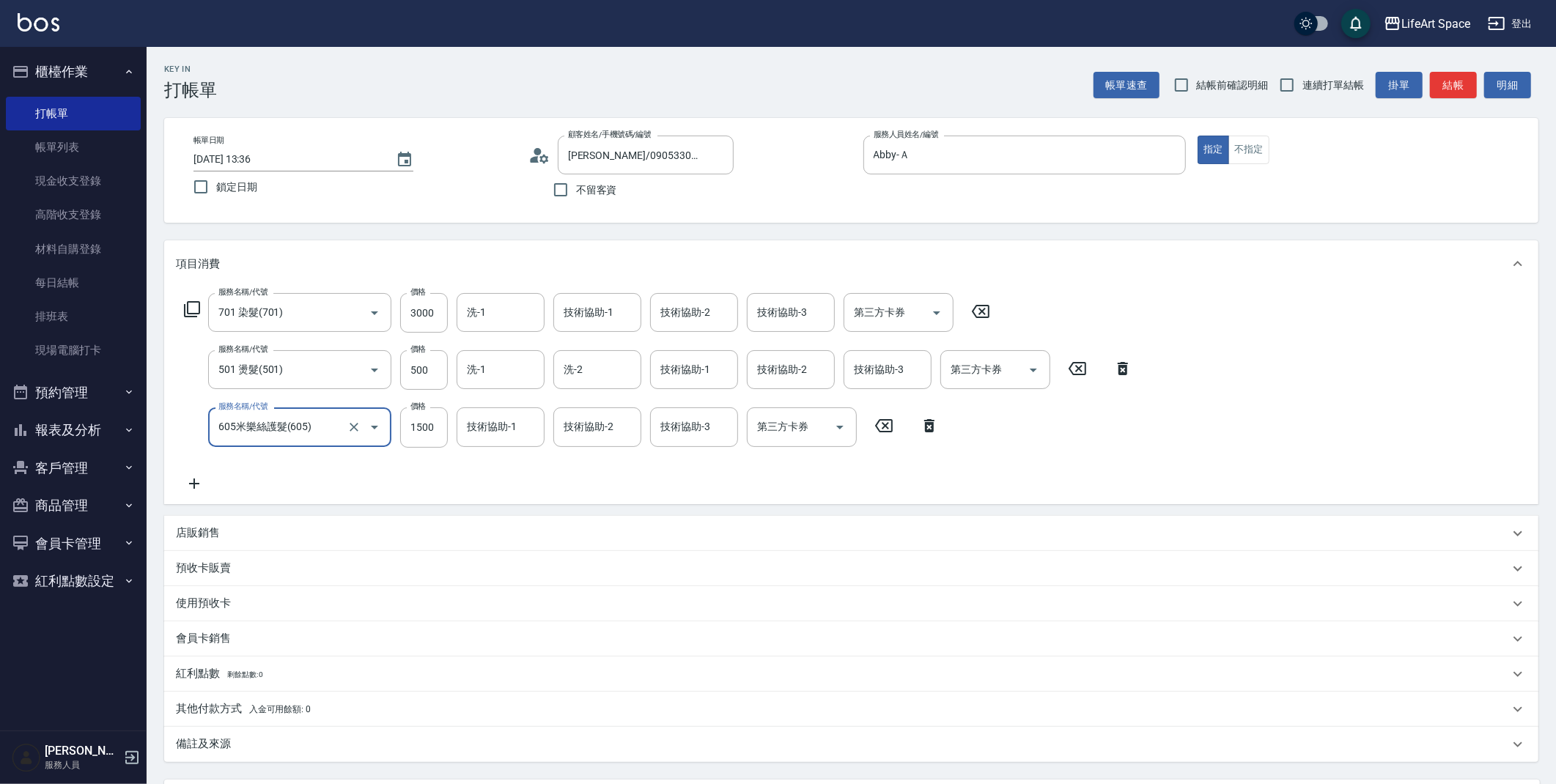
type input "605米樂絲護髮(605)"
click at [254, 711] on span "入金可用餘額: 0" at bounding box center [280, 709] width 62 height 11
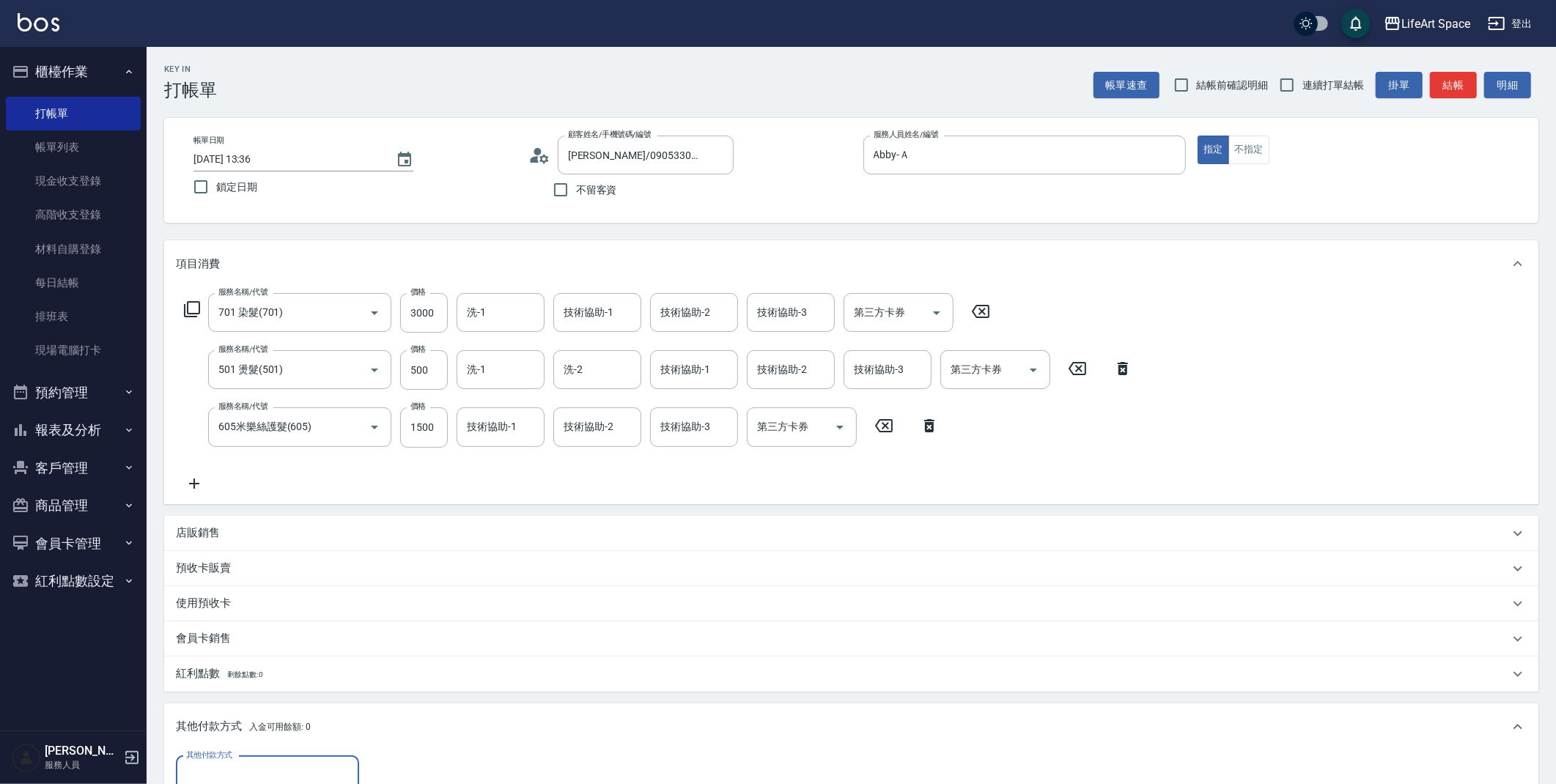
click at [304, 756] on div "其他付款方式" at bounding box center [268, 775] width 183 height 39
click at [295, 675] on span "轉帳" at bounding box center [268, 665] width 183 height 24
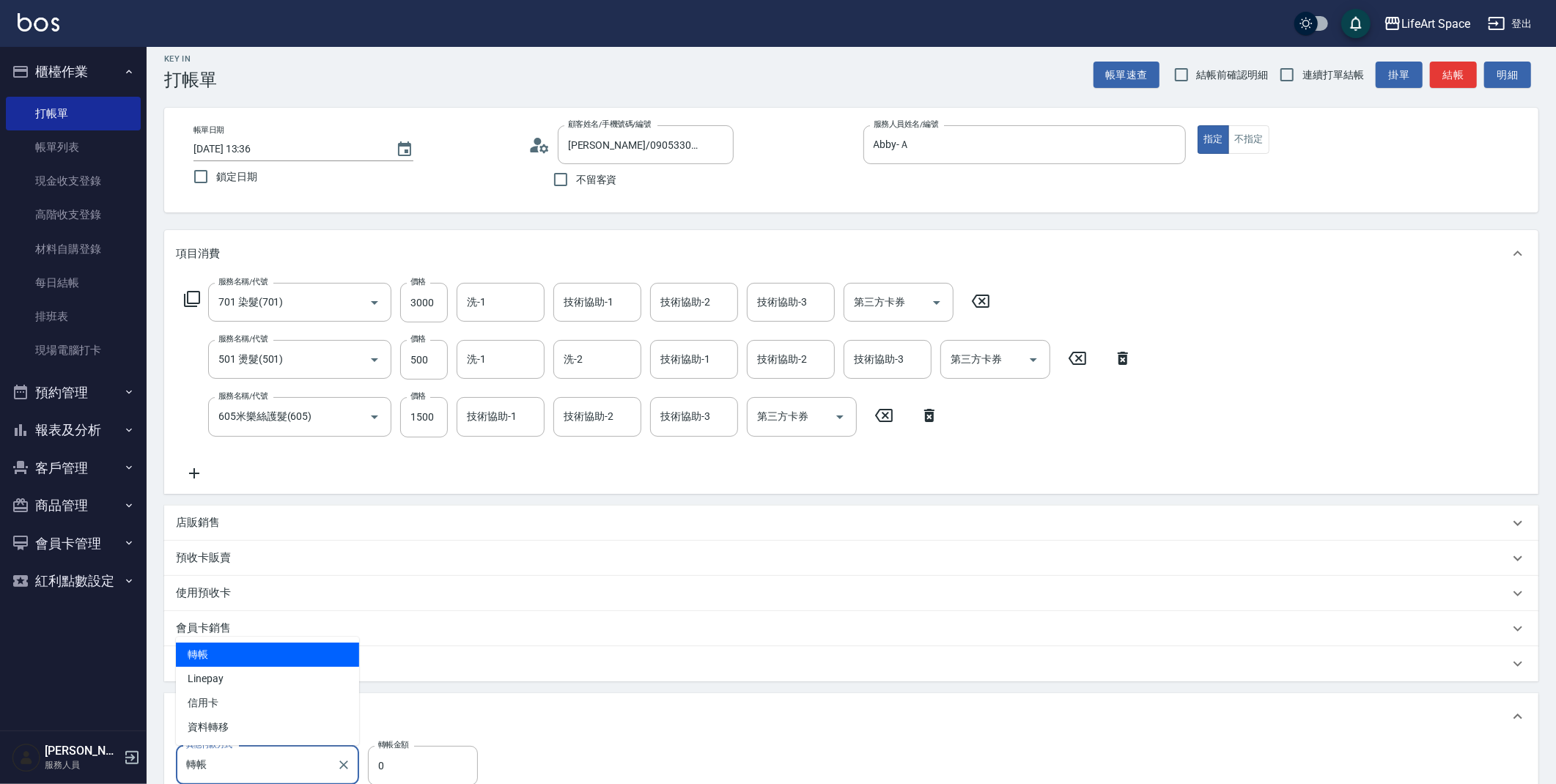
click at [324, 763] on input "轉帳" at bounding box center [256, 765] width 148 height 26
click at [300, 681] on span "Linepay" at bounding box center [268, 679] width 183 height 24
type input "Linepay"
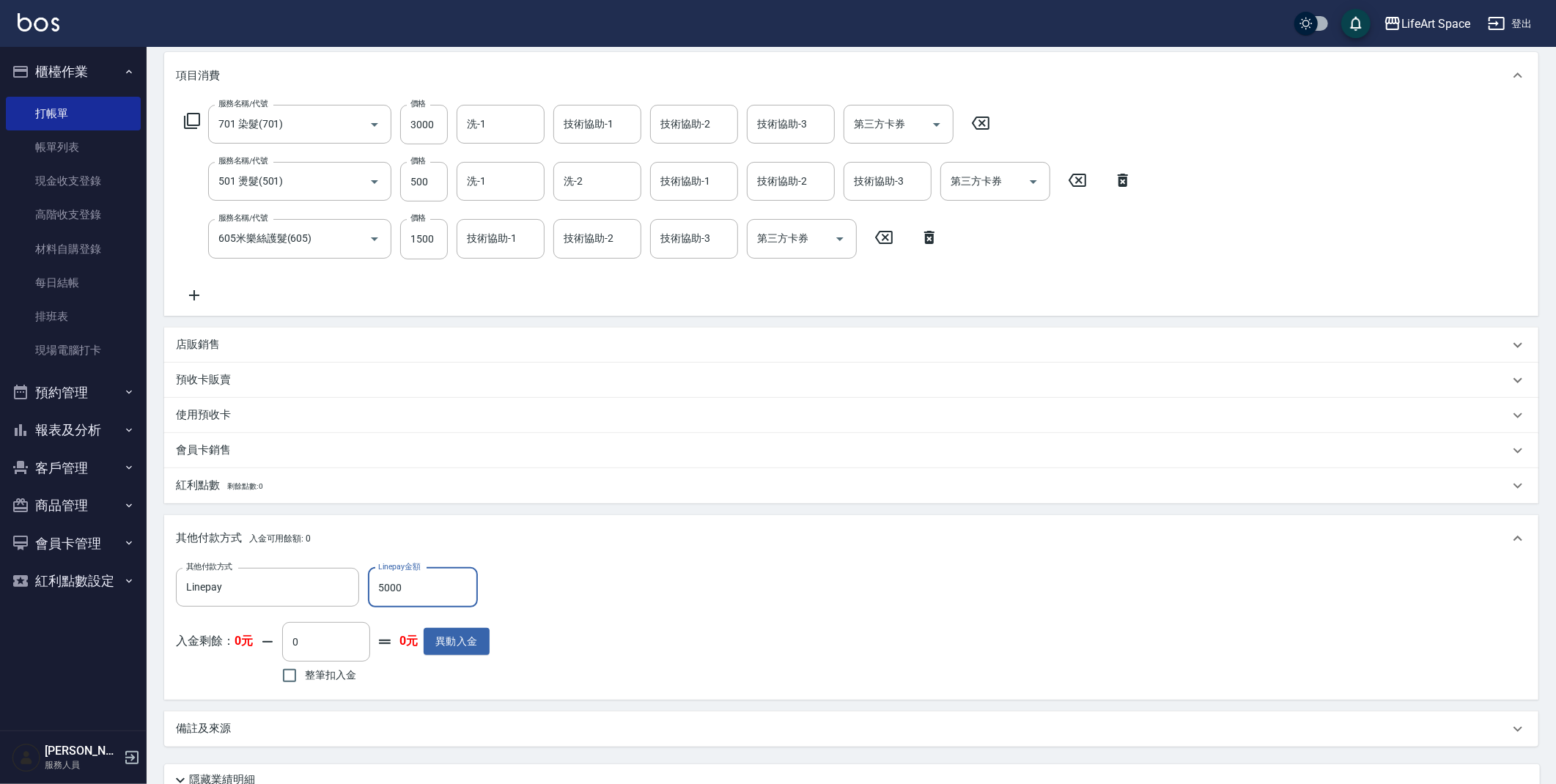
scroll to position [314, 0]
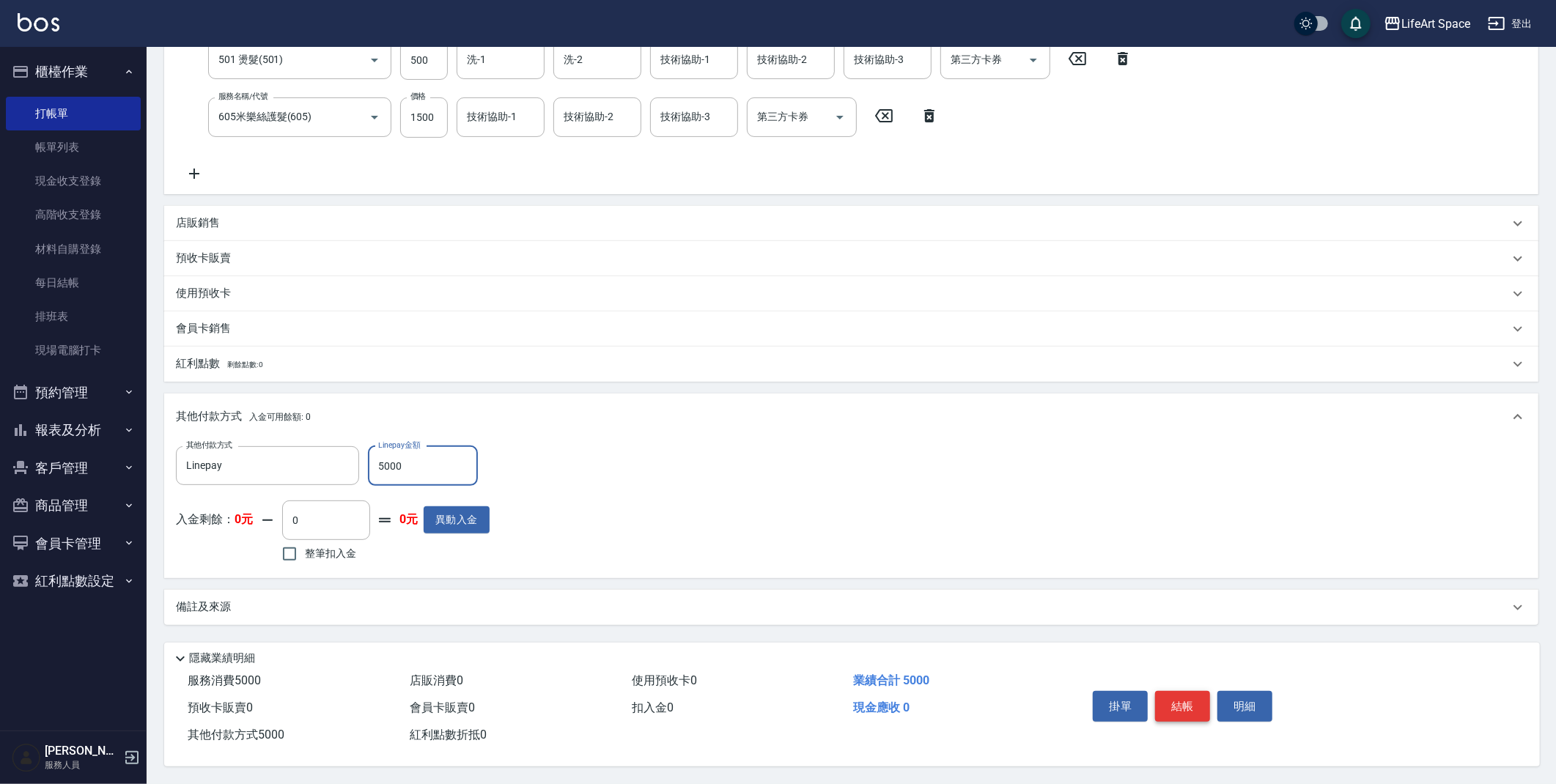
type input "5000"
click at [1188, 698] on button "結帳" at bounding box center [1183, 706] width 55 height 31
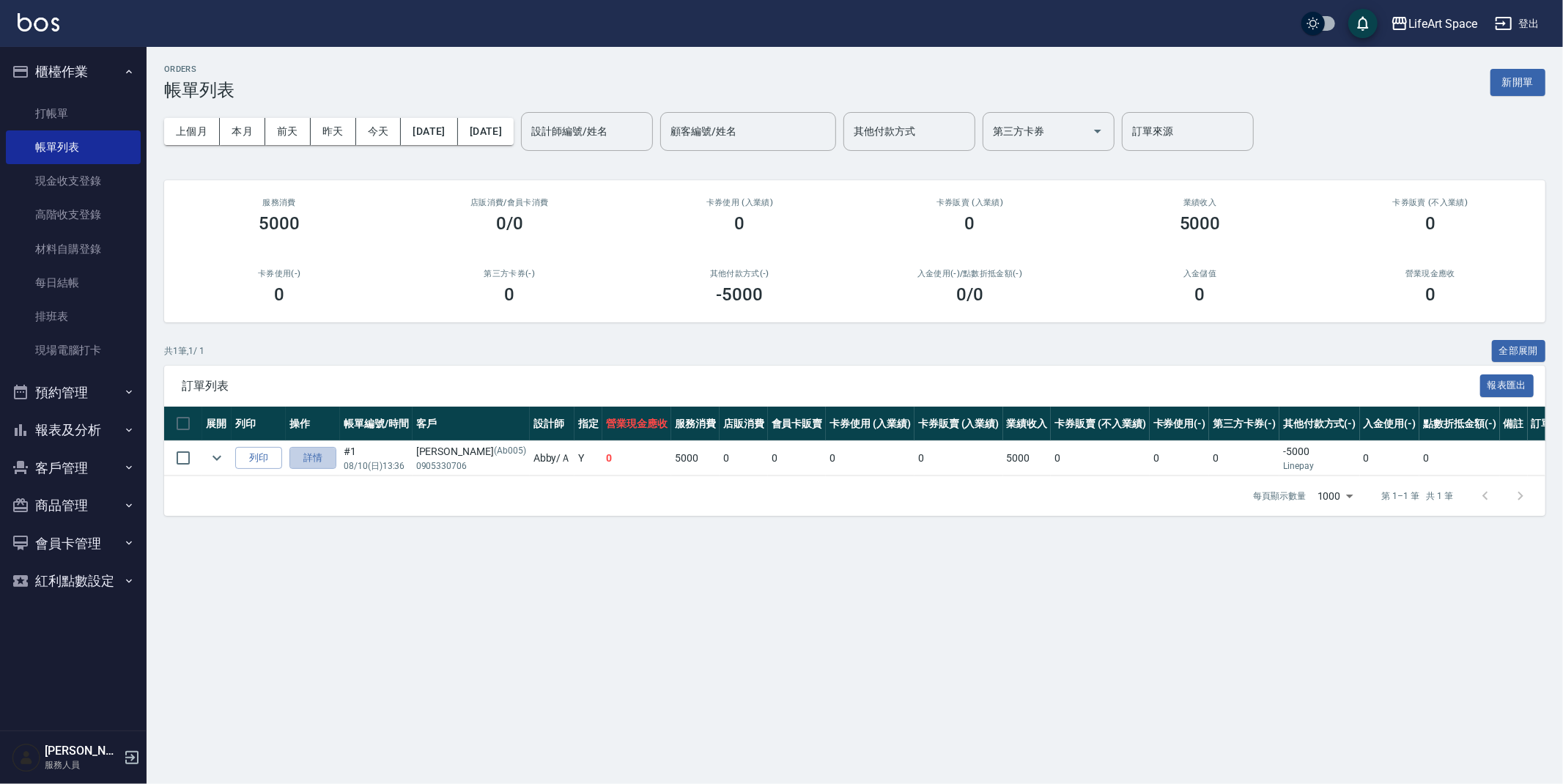
click at [304, 454] on link "詳情" at bounding box center [313, 458] width 47 height 23
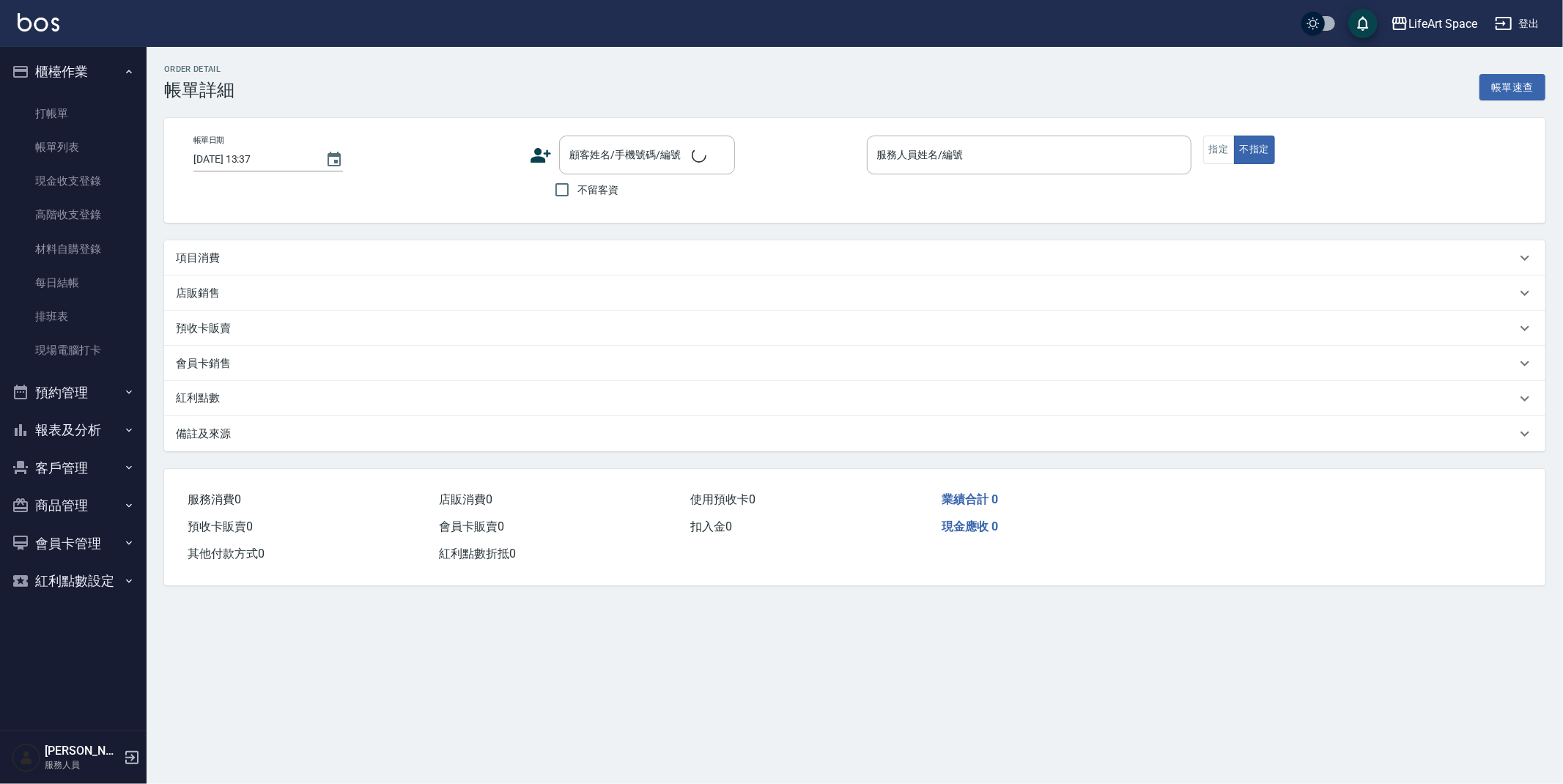
type input "2025/08/10 13:36"
type input "Abby-Ａ"
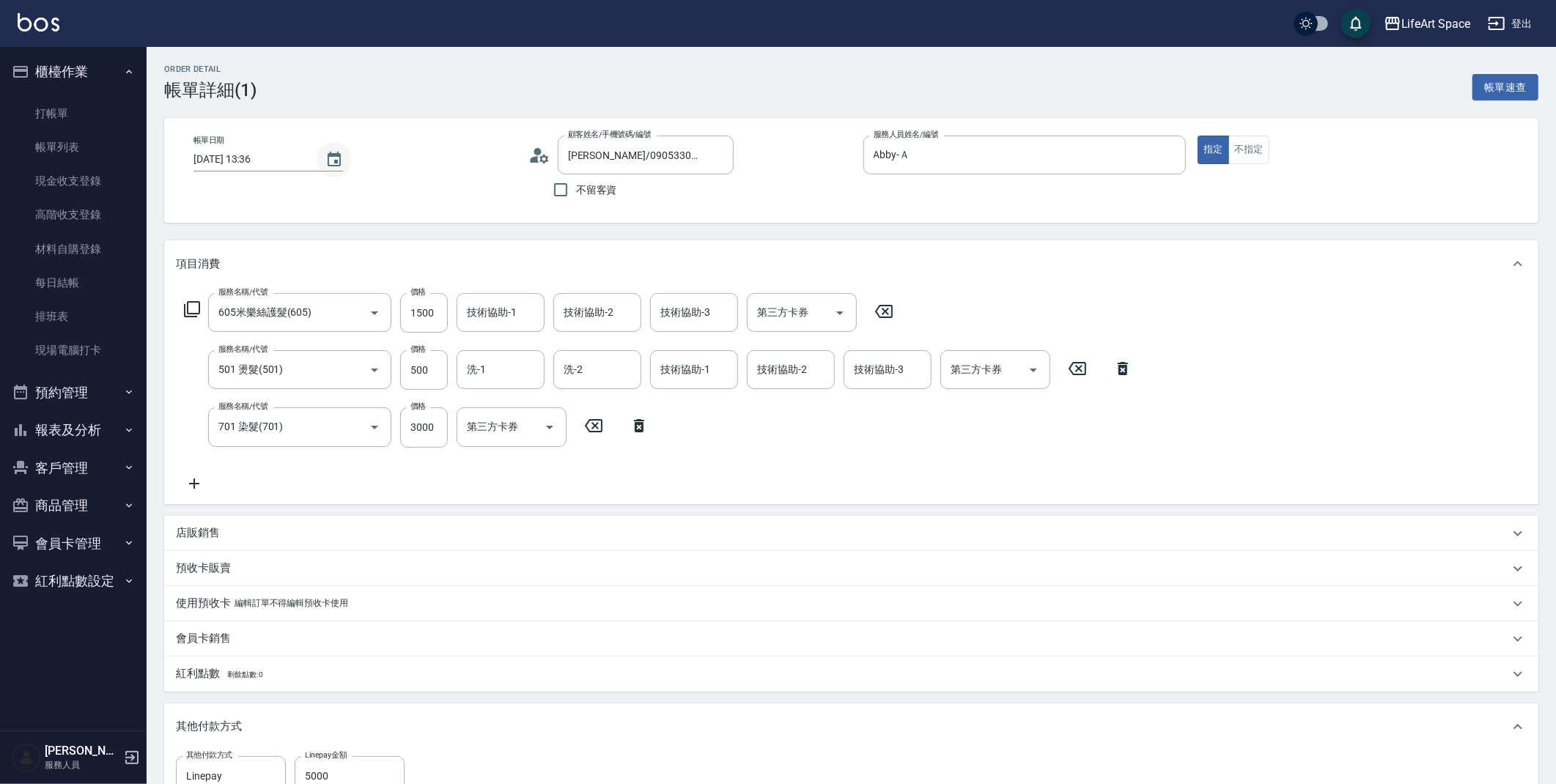
type input "馬方文/0905330706/Ab005"
type input "605米樂絲護髮(605)"
type input "501 燙髮(501)"
type input "701 染髮(701)"
click at [337, 166] on icon "Choose date, selected date is 2025-08-10" at bounding box center [334, 160] width 18 height 18
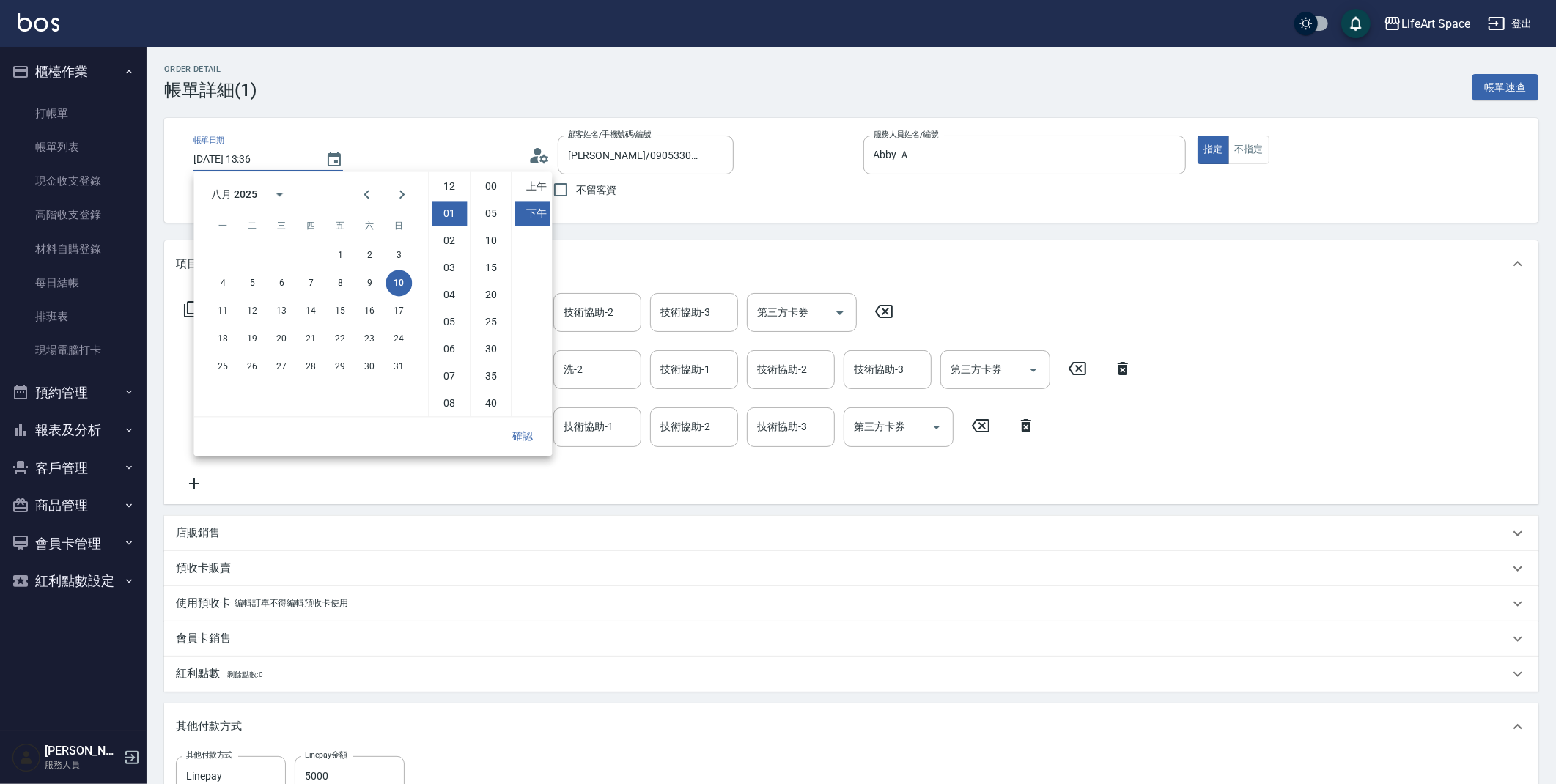
scroll to position [27, 0]
click at [368, 285] on button "9" at bounding box center [369, 282] width 27 height 27
type input "2025/08/09 13:36"
click at [525, 437] on button "確認" at bounding box center [522, 435] width 47 height 27
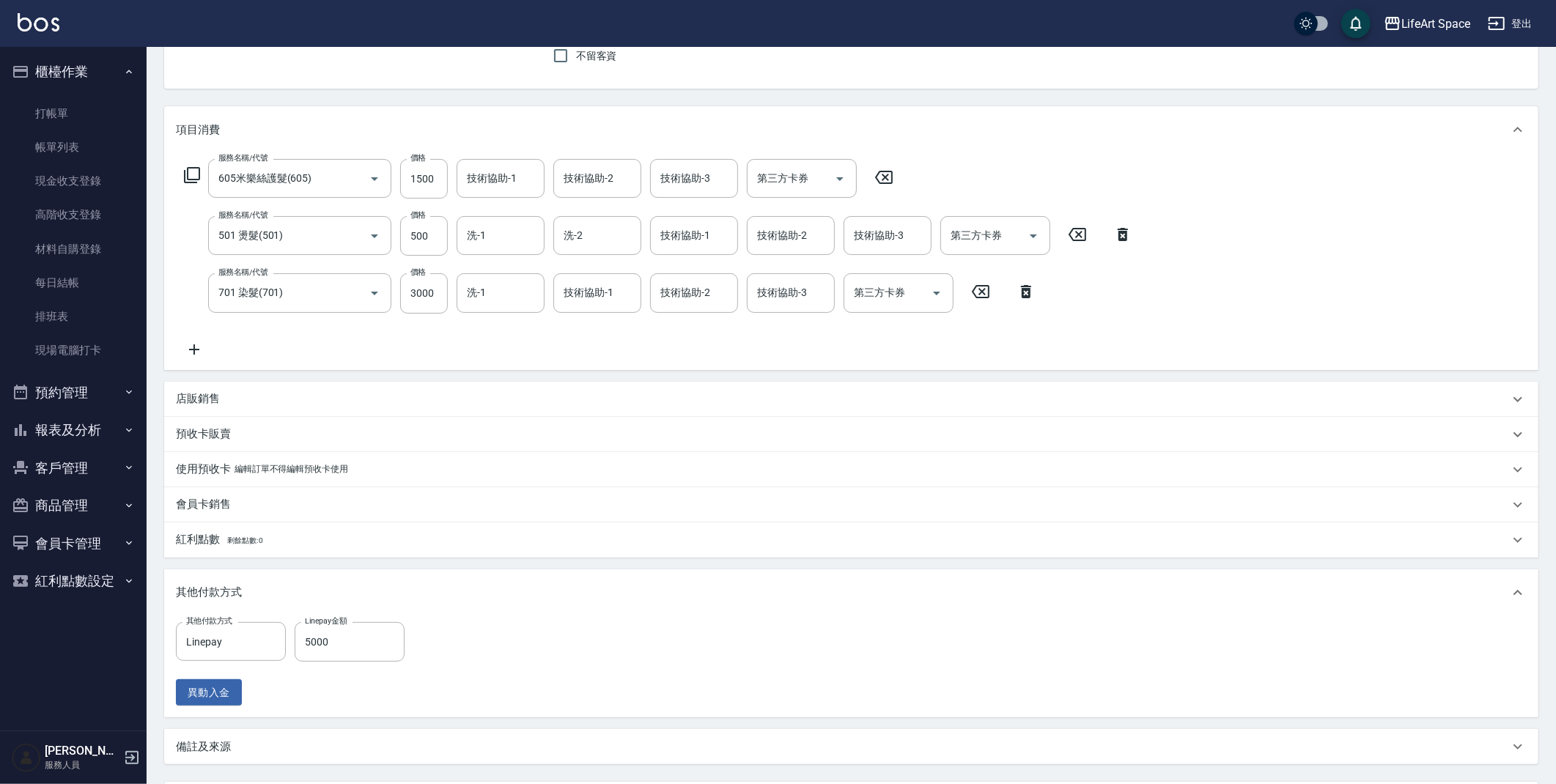
scroll to position [271, 0]
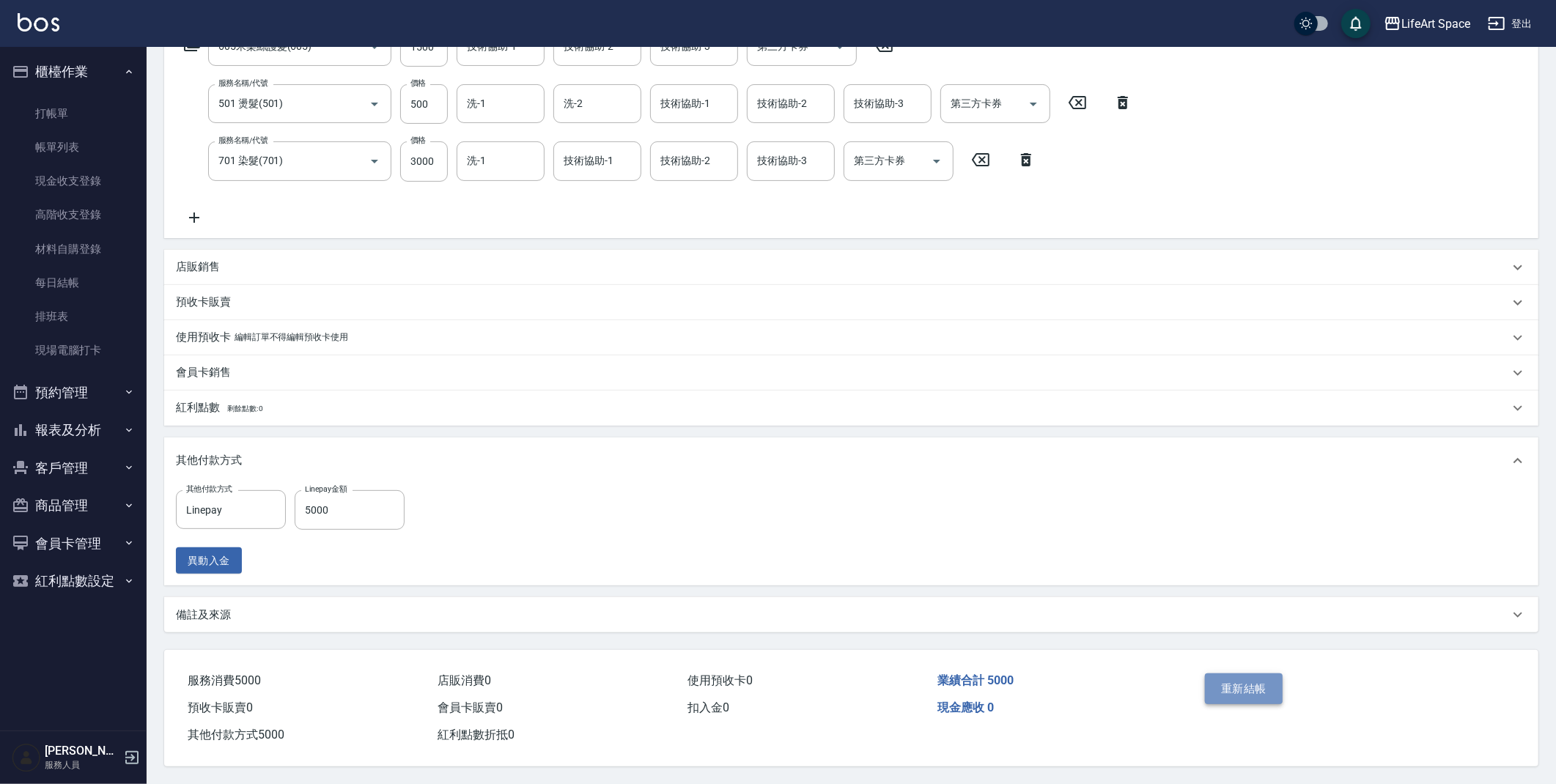
click at [1245, 696] on button "重新結帳" at bounding box center [1244, 688] width 78 height 31
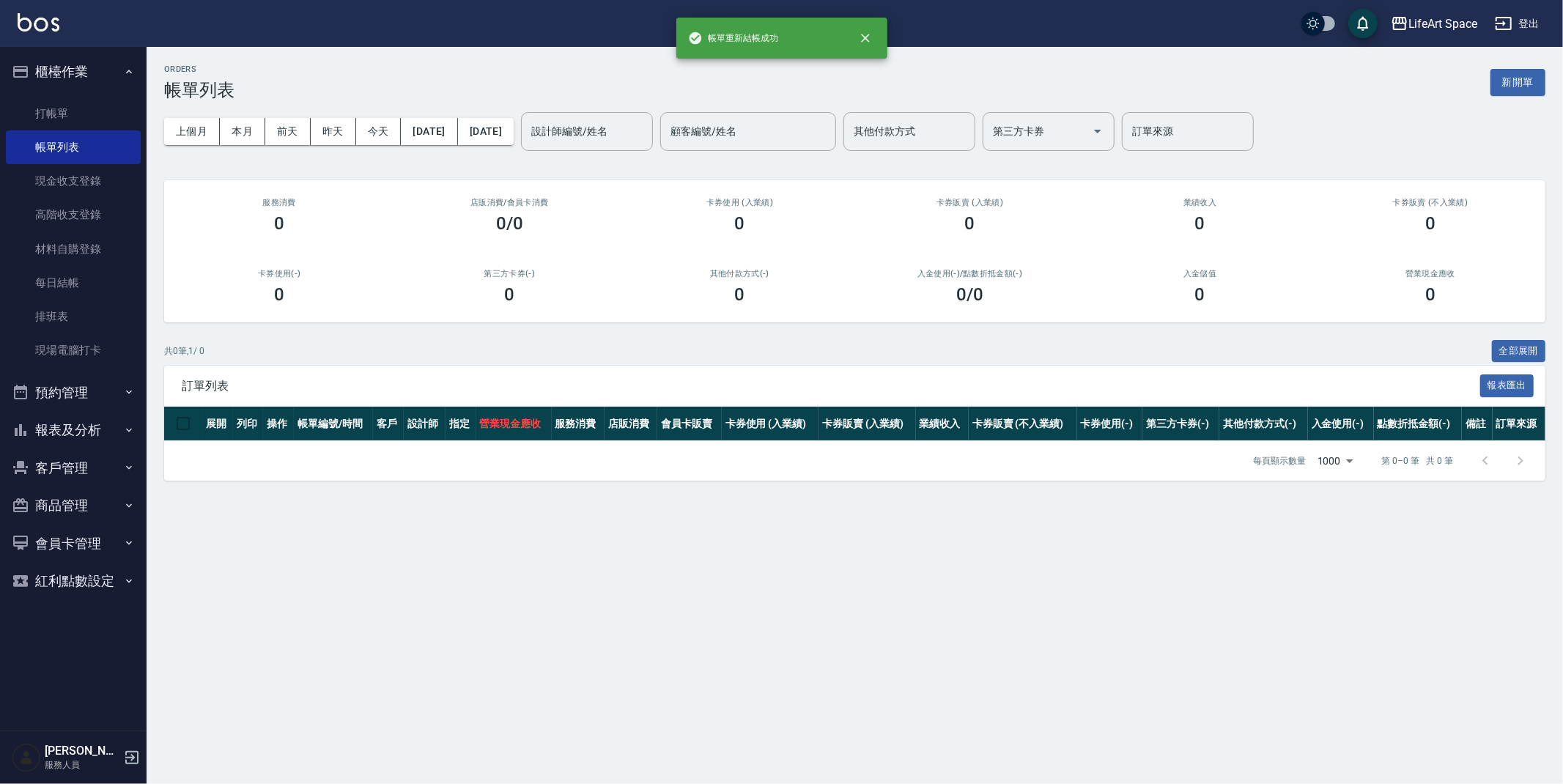
drag, startPoint x: 1514, startPoint y: 88, endPoint x: 1506, endPoint y: 83, distance: 9.4
click at [1514, 88] on button "新開單" at bounding box center [1518, 82] width 55 height 27
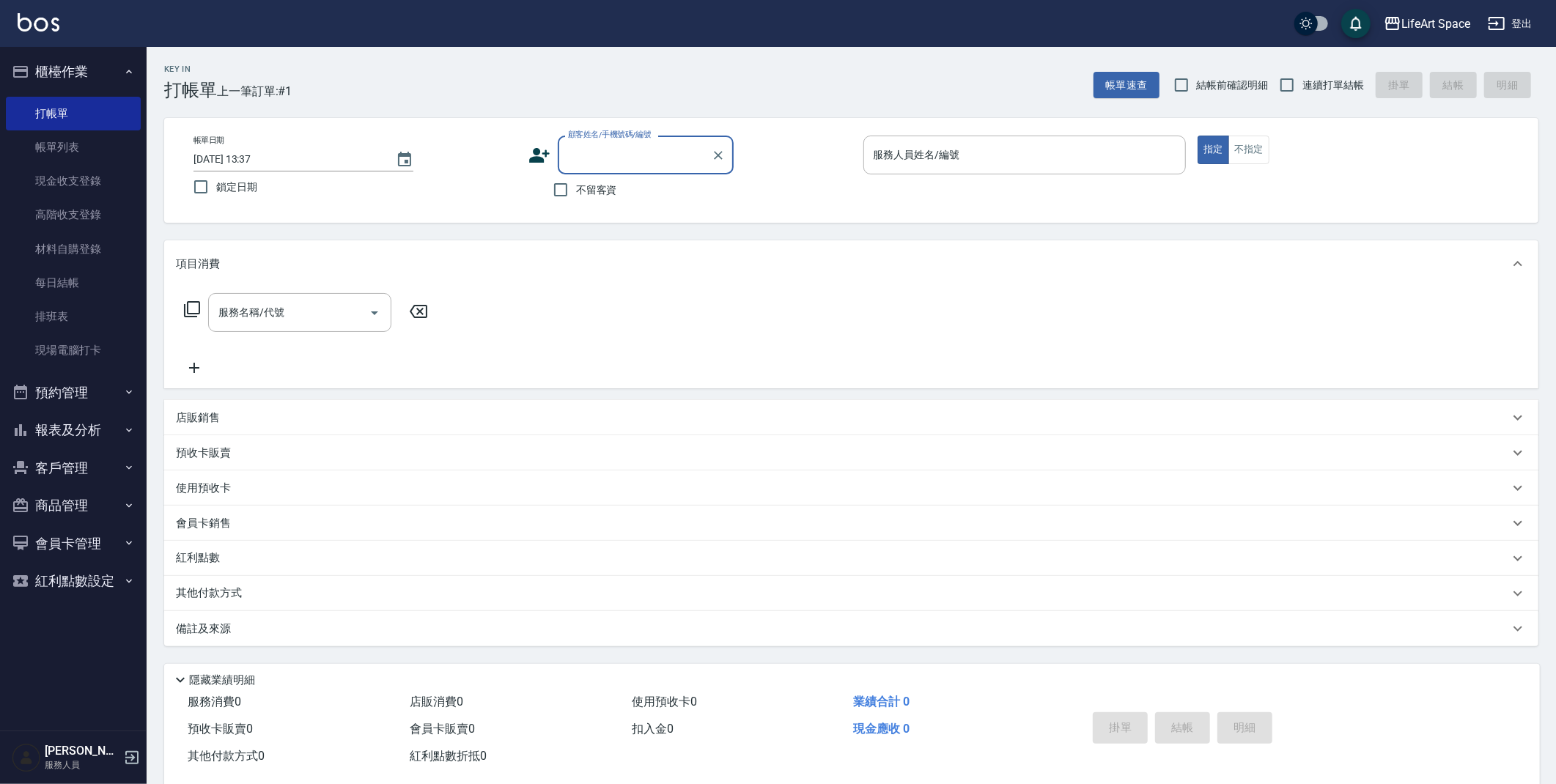
click at [601, 156] on input "顧客姓名/手機號碼/編號" at bounding box center [634, 155] width 140 height 26
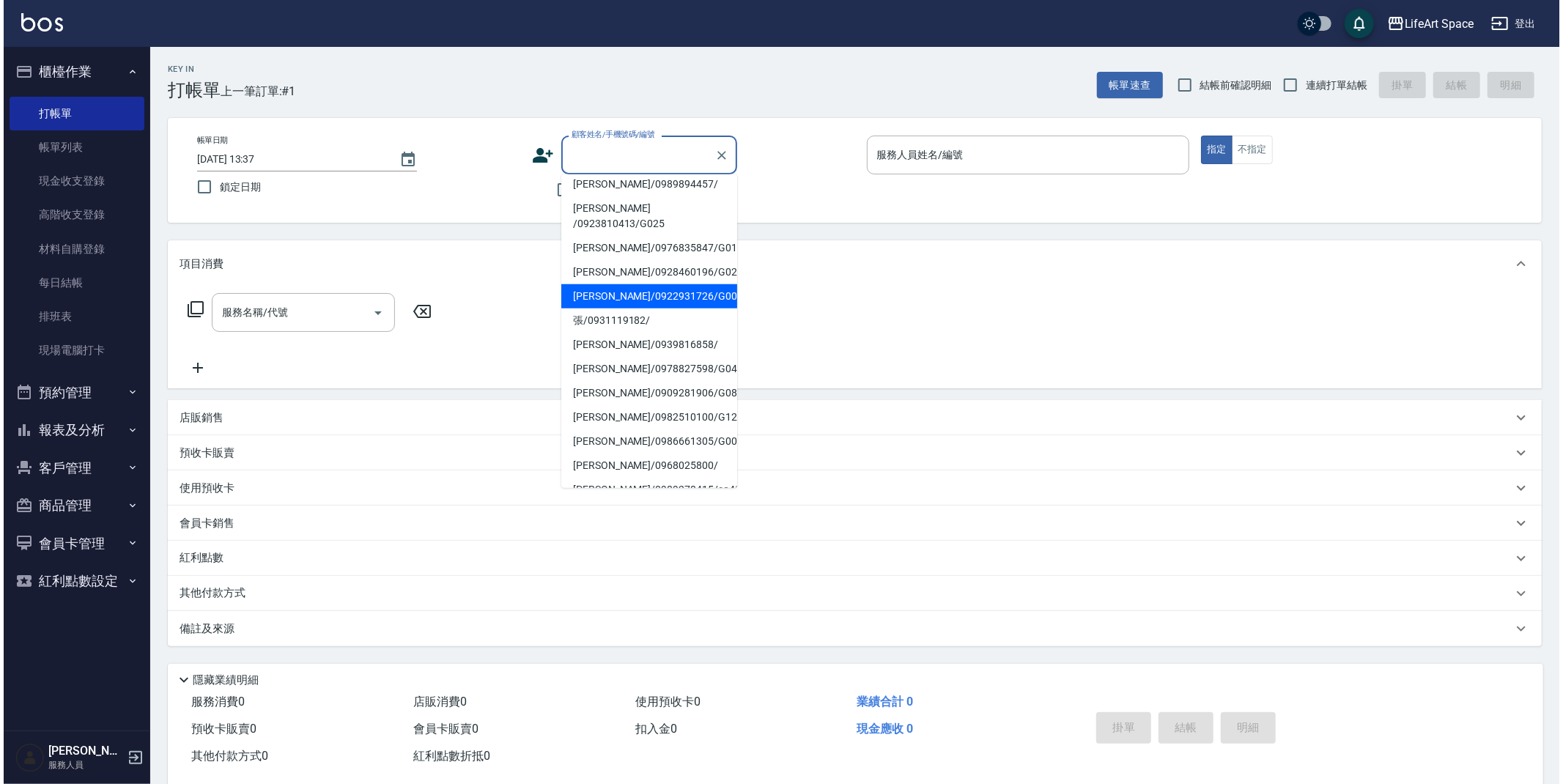
scroll to position [181, 0]
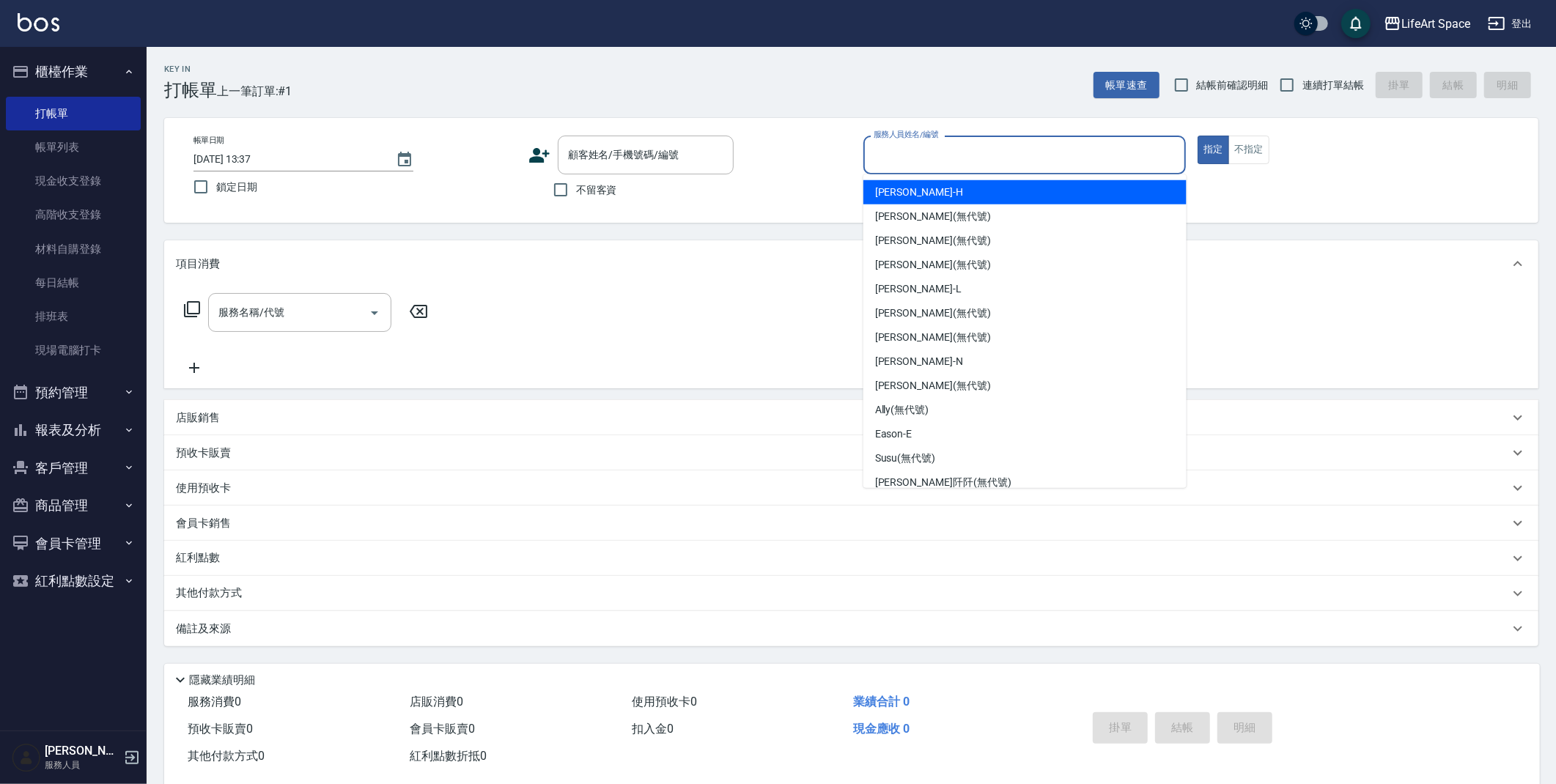
click at [929, 160] on input "服務人員姓名/編號" at bounding box center [1025, 155] width 310 height 26
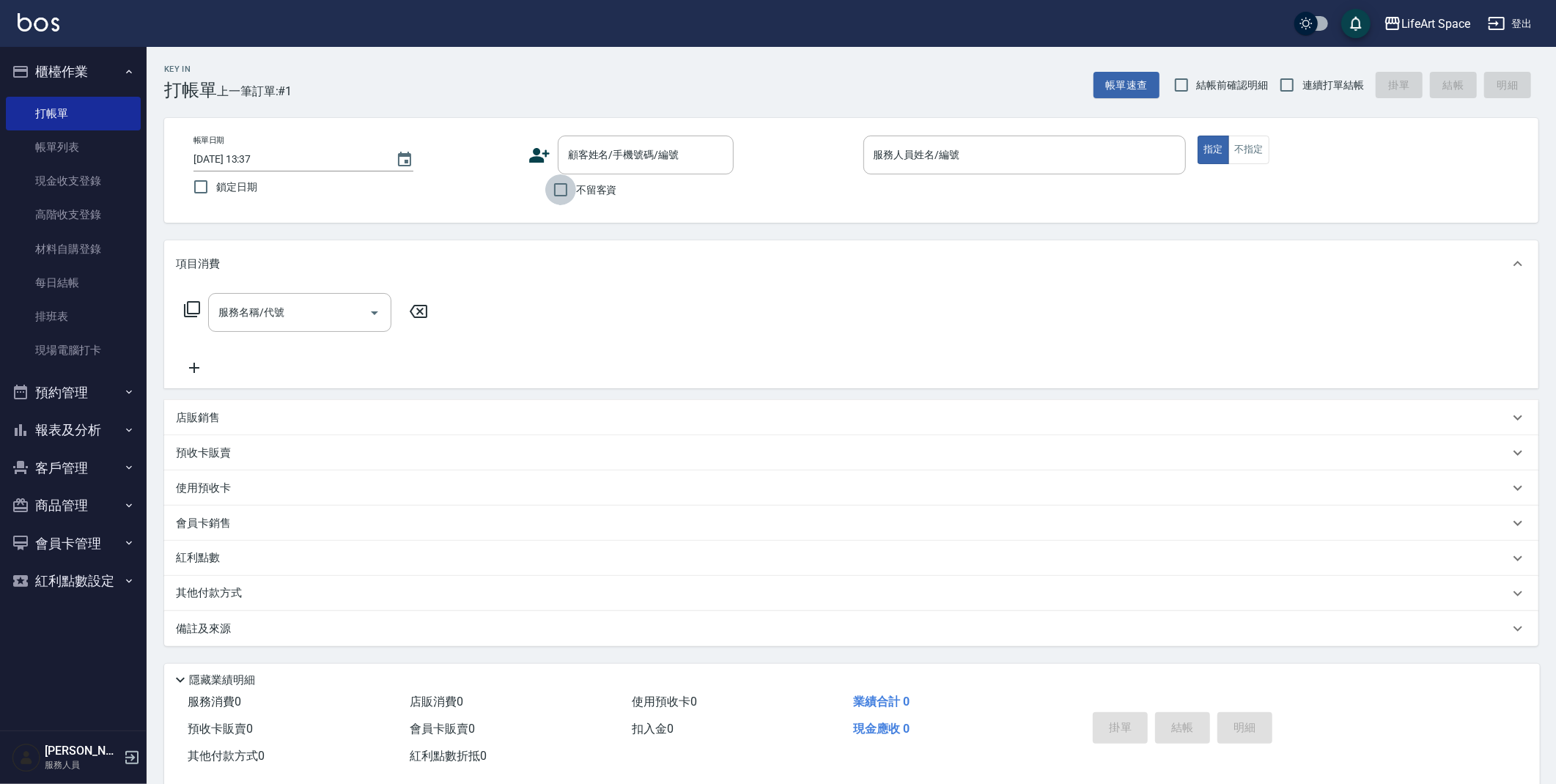
click at [557, 189] on input "不留客資" at bounding box center [561, 190] width 31 height 31
checkbox input "true"
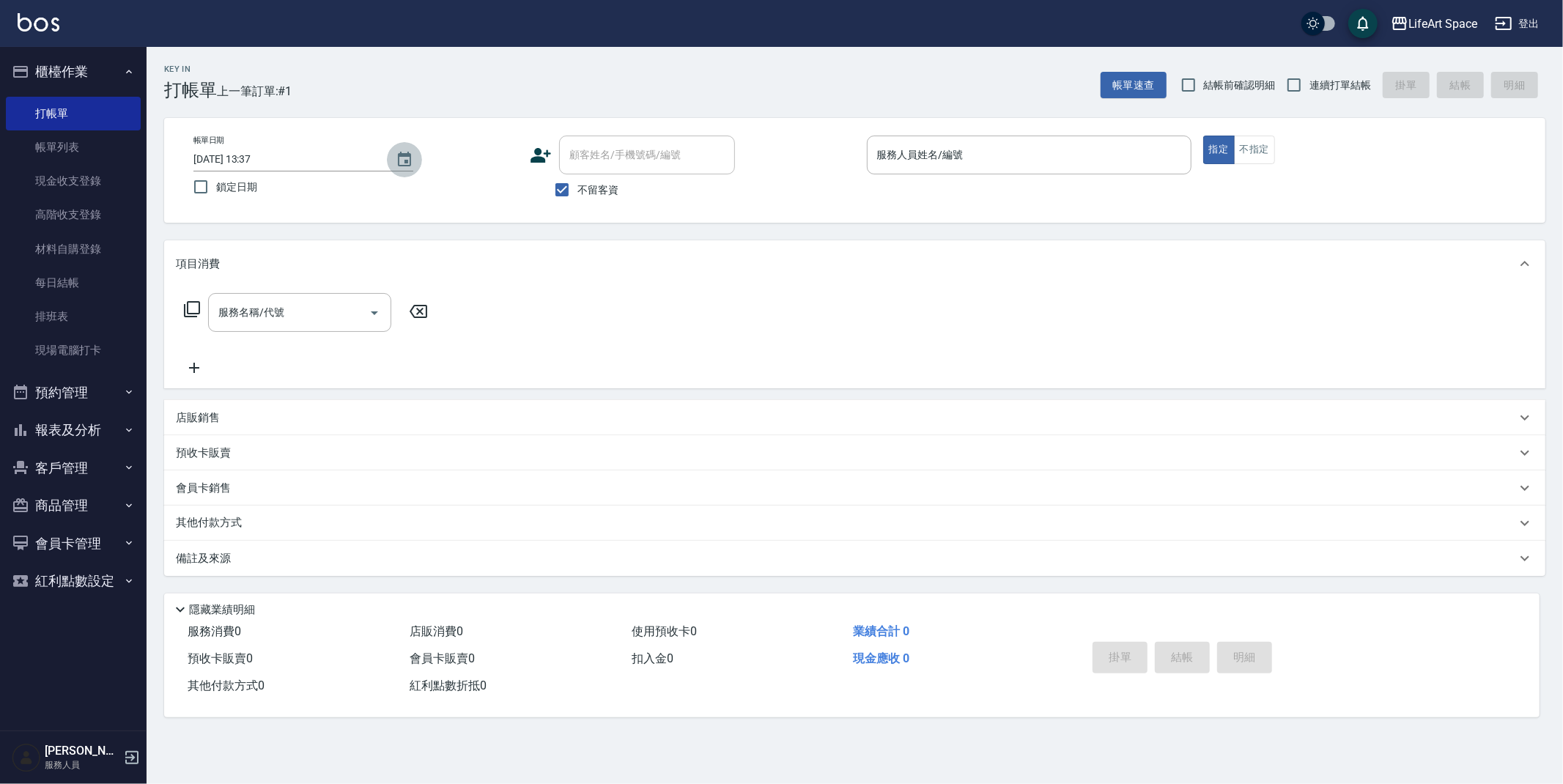
click at [398, 157] on icon "Choose date, selected date is 2025-08-10" at bounding box center [405, 159] width 13 height 15
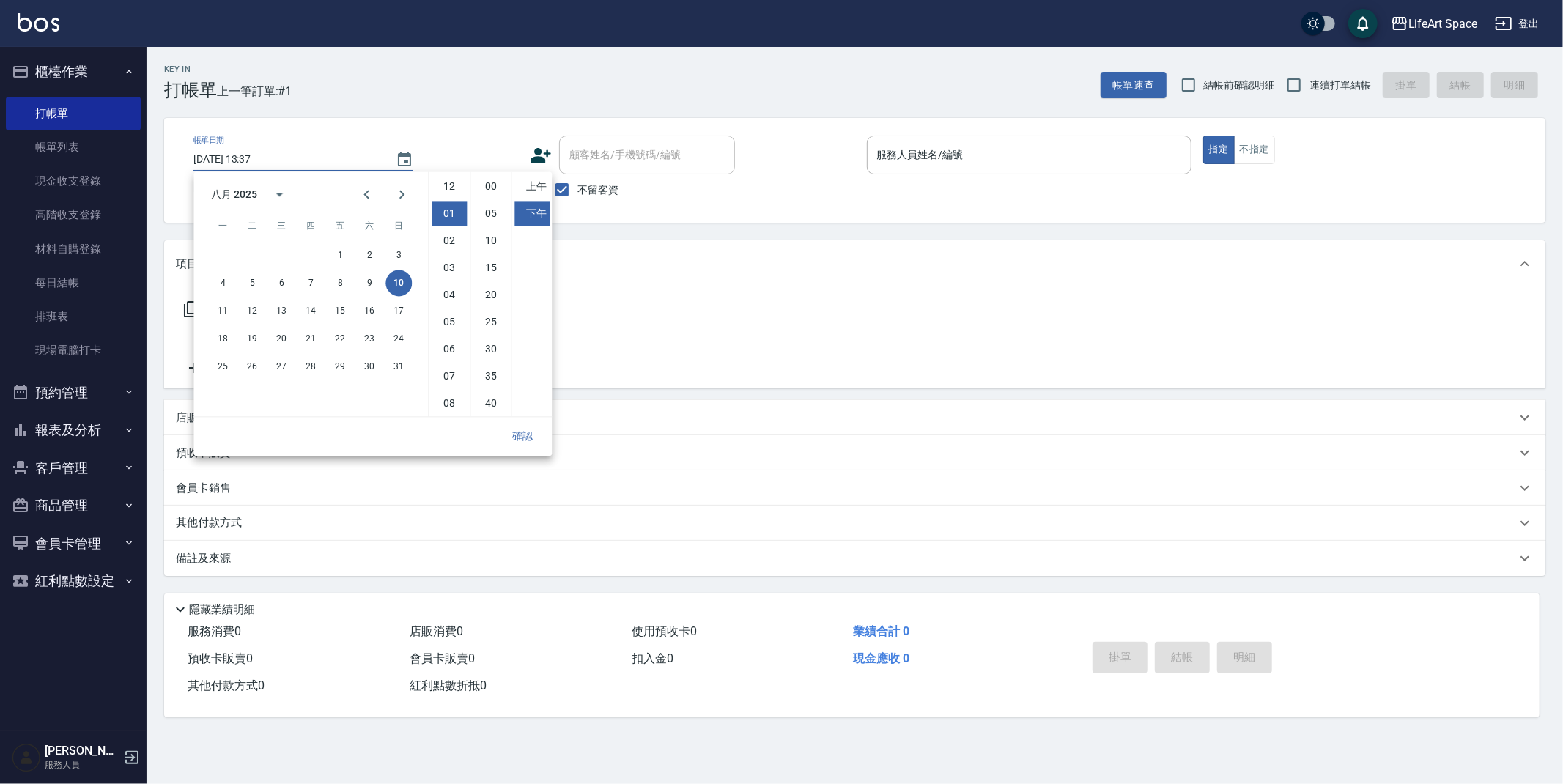
scroll to position [27, 0]
click at [362, 289] on button "9" at bounding box center [369, 282] width 27 height 27
type input "2025/08/09 13:37"
drag, startPoint x: 525, startPoint y: 445, endPoint x: 547, endPoint y: 433, distance: 25.1
click at [530, 443] on button "確認" at bounding box center [522, 435] width 47 height 27
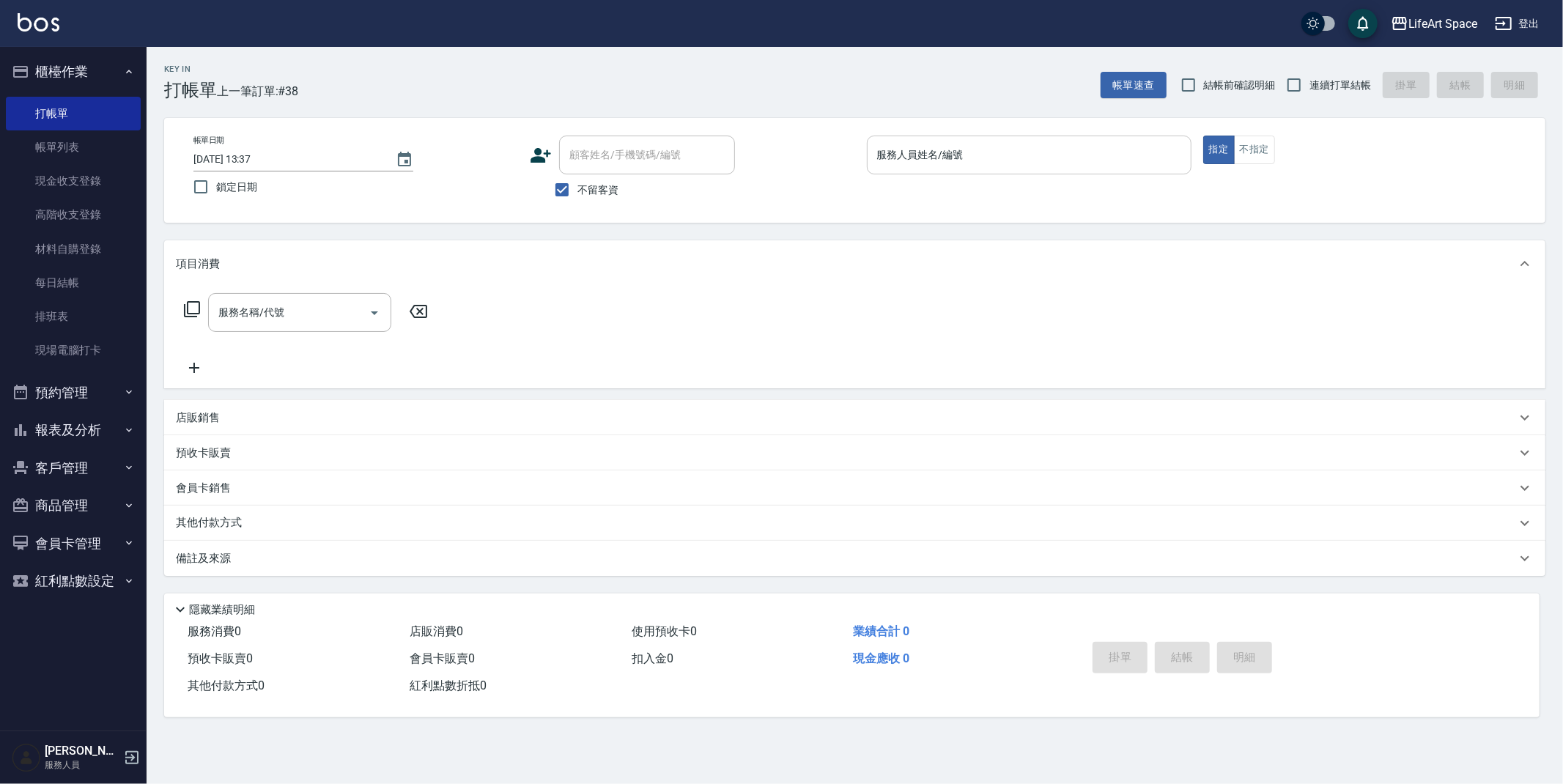
click at [924, 145] on div "服務人員姓名/編號 服務人員姓名/編號" at bounding box center [1029, 155] width 324 height 39
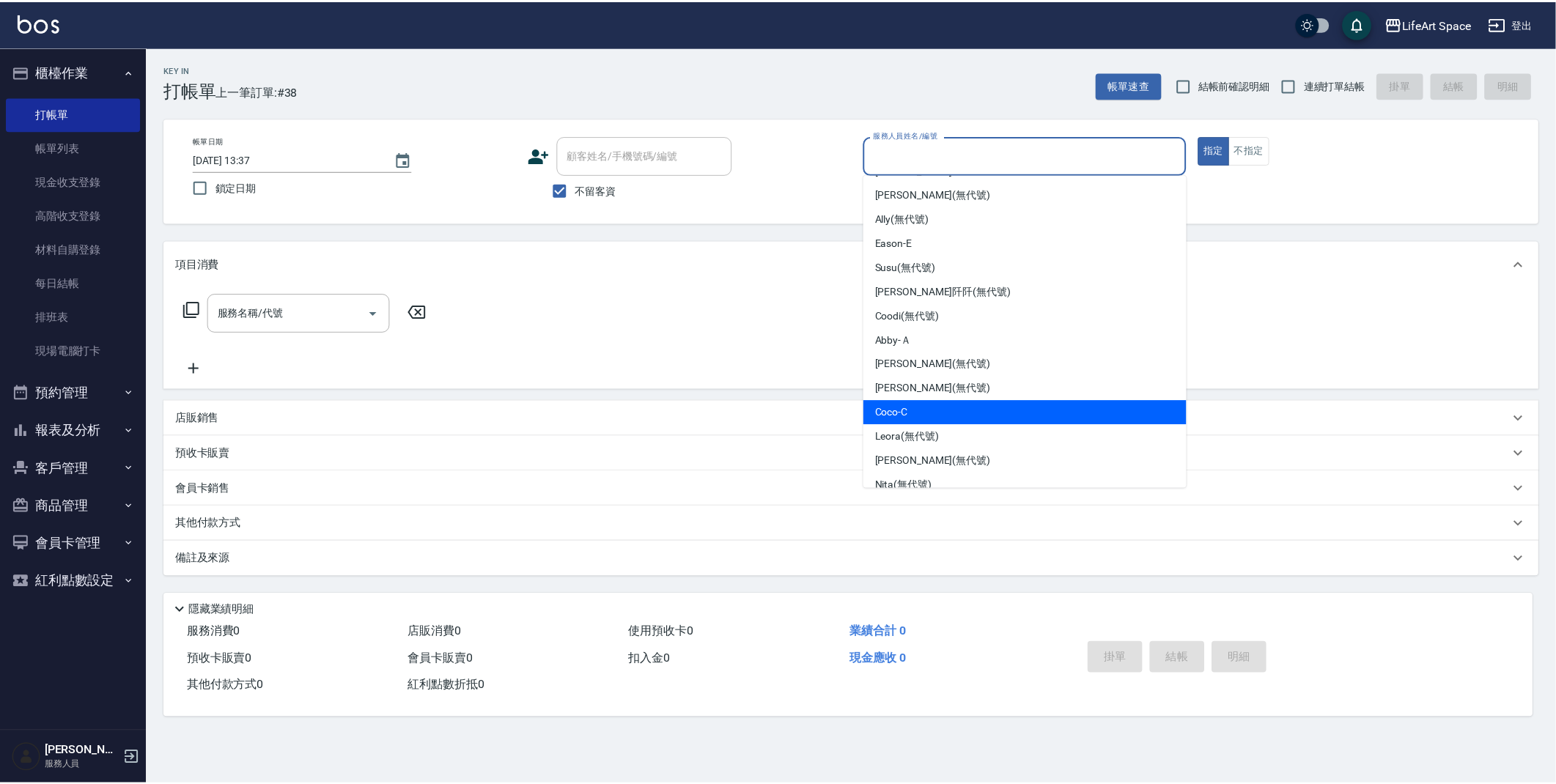
scroll to position [193, 0]
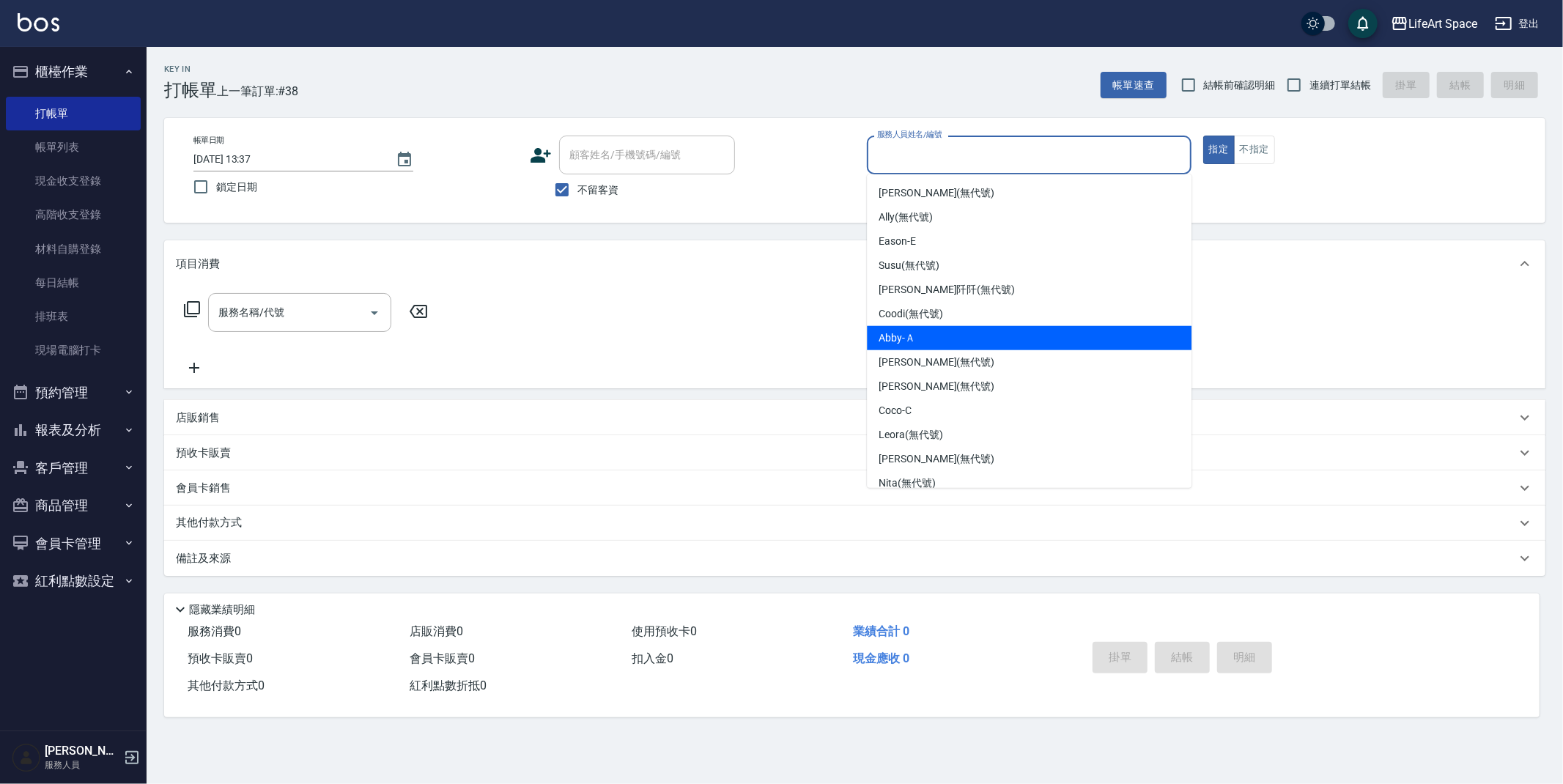
click at [914, 341] on div "Abby -Ａ" at bounding box center [1029, 338] width 324 height 24
type input "Abby-Ａ"
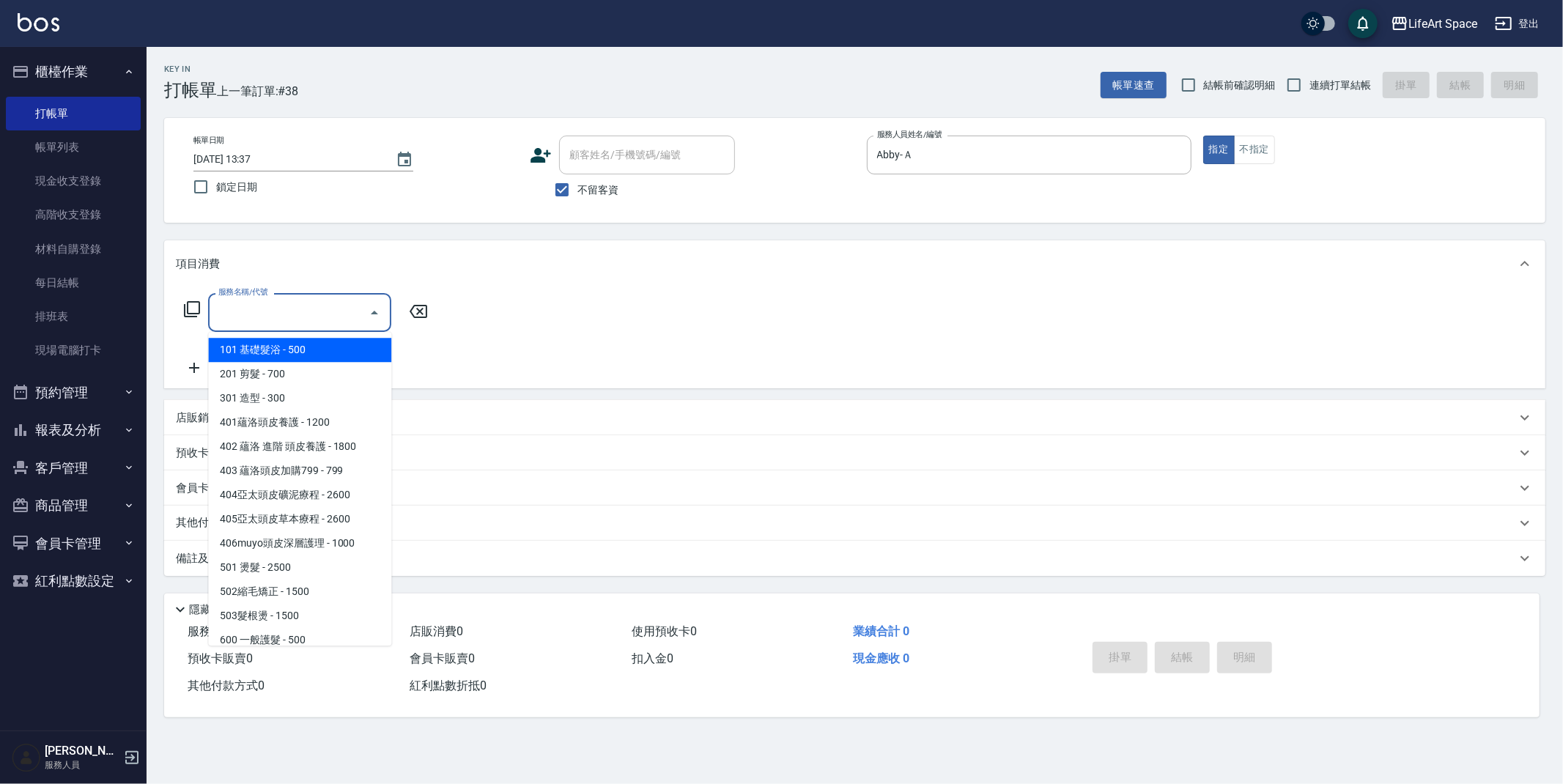
click at [274, 315] on input "服務名稱/代號" at bounding box center [289, 312] width 148 height 26
click at [264, 375] on span "201 剪髮 - 700" at bounding box center [300, 374] width 183 height 24
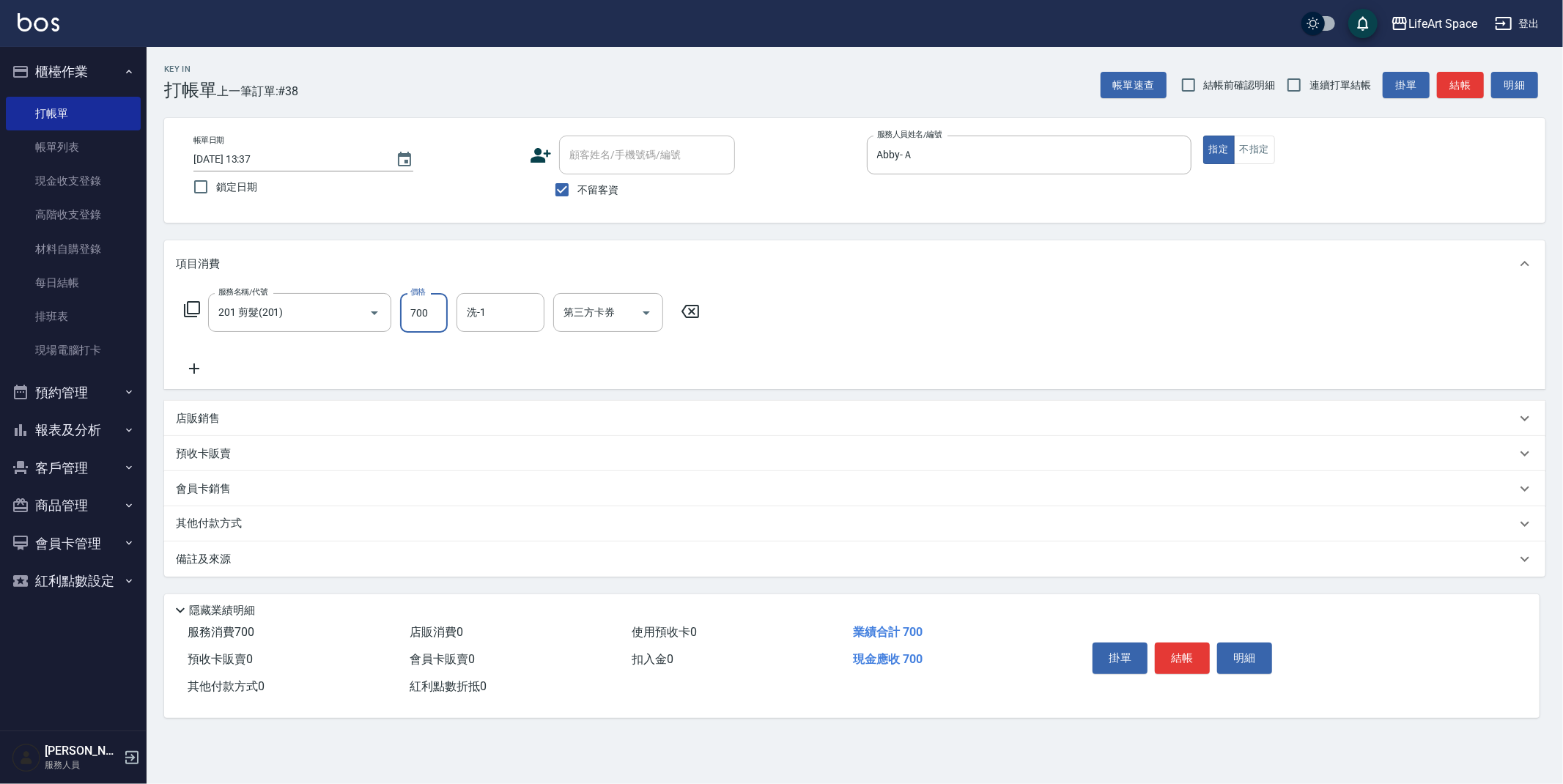
click at [436, 314] on input "700" at bounding box center [423, 312] width 48 height 40
click at [374, 315] on icon "Open" at bounding box center [375, 313] width 18 height 18
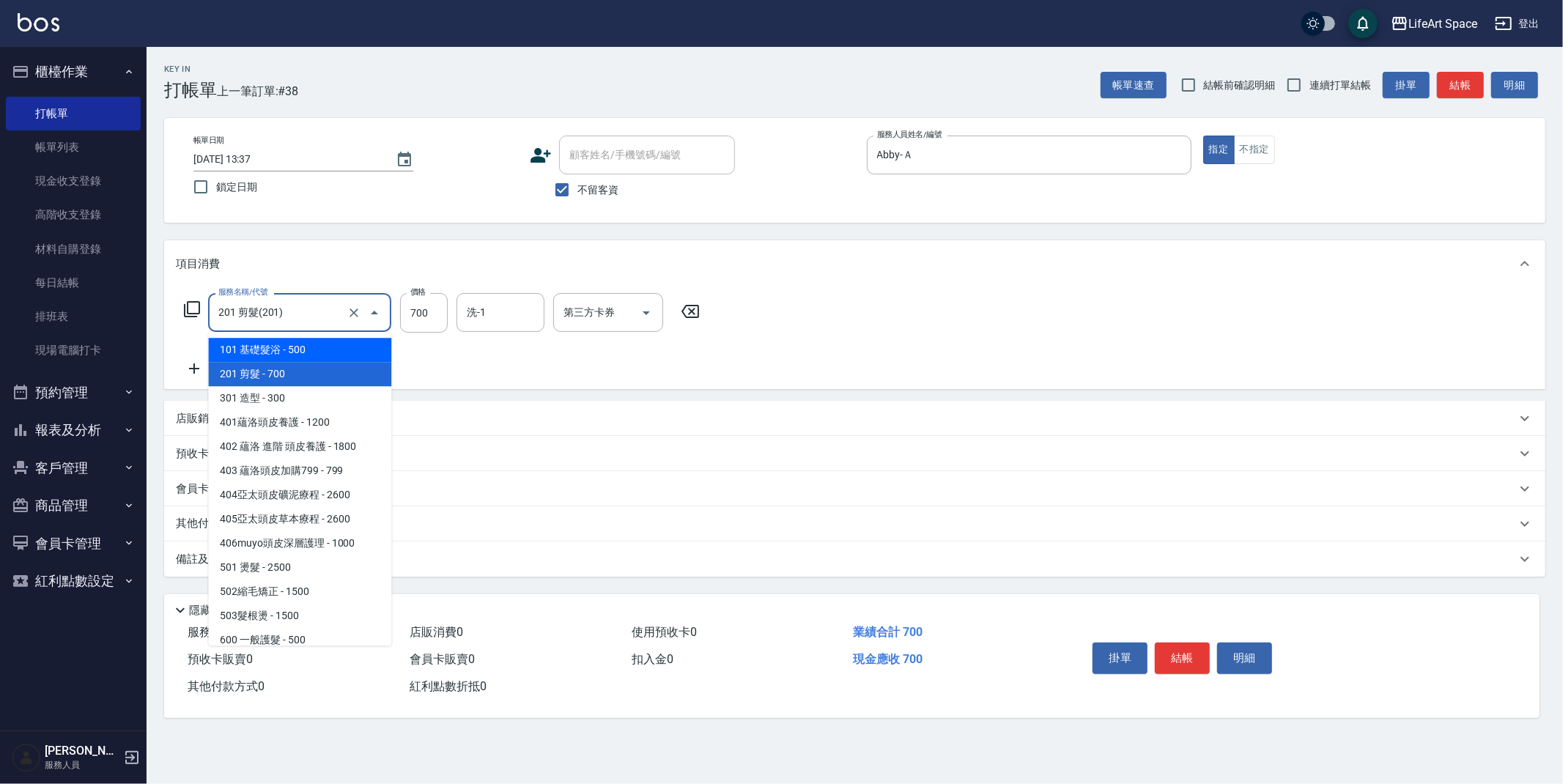
click at [298, 353] on span "101 基礎髮浴 - 500" at bounding box center [300, 349] width 183 height 24
type input "101 基礎髮浴 (101)"
type input "500"
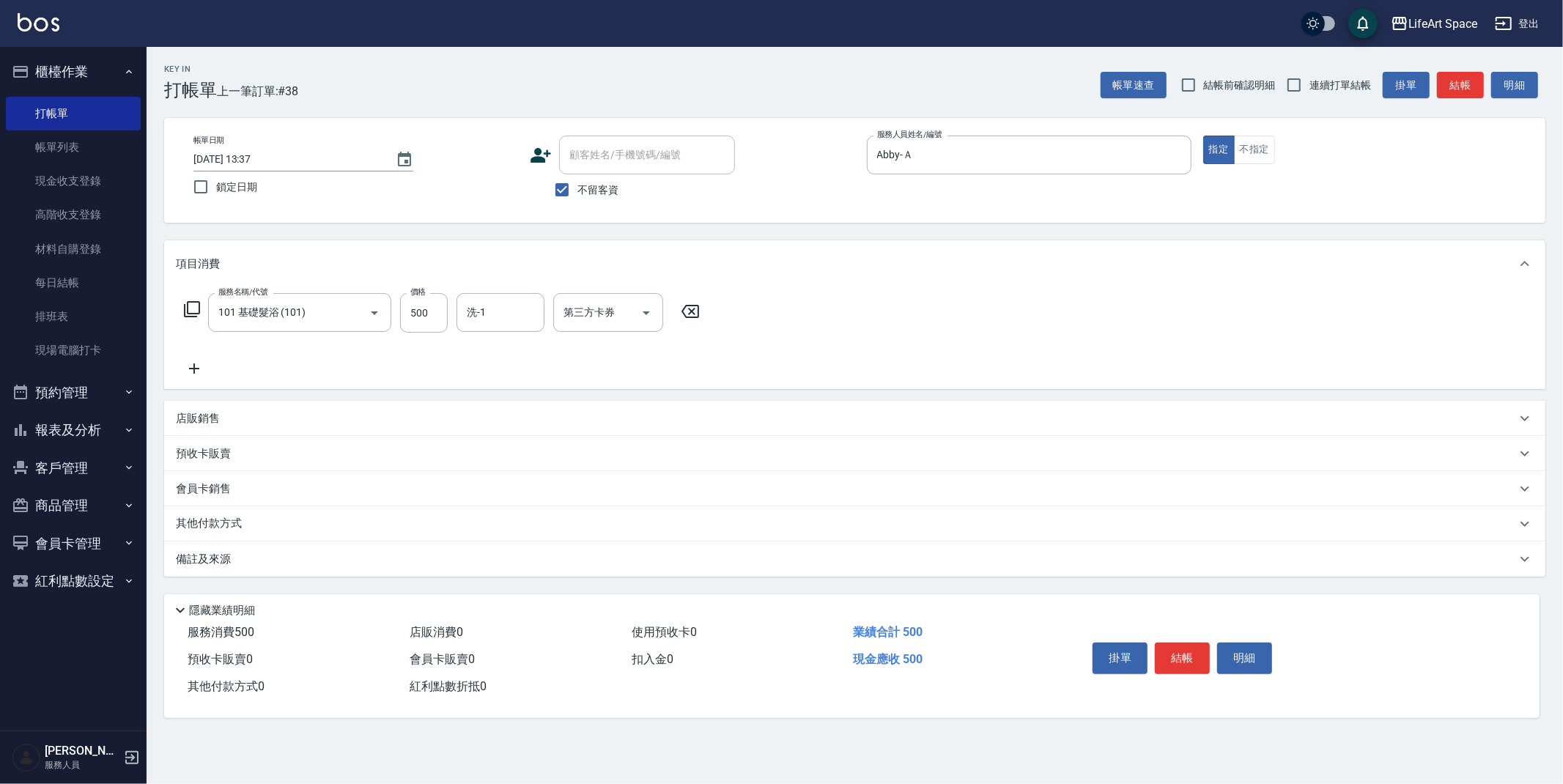
click at [222, 559] on p "備註及來源" at bounding box center [204, 559] width 55 height 15
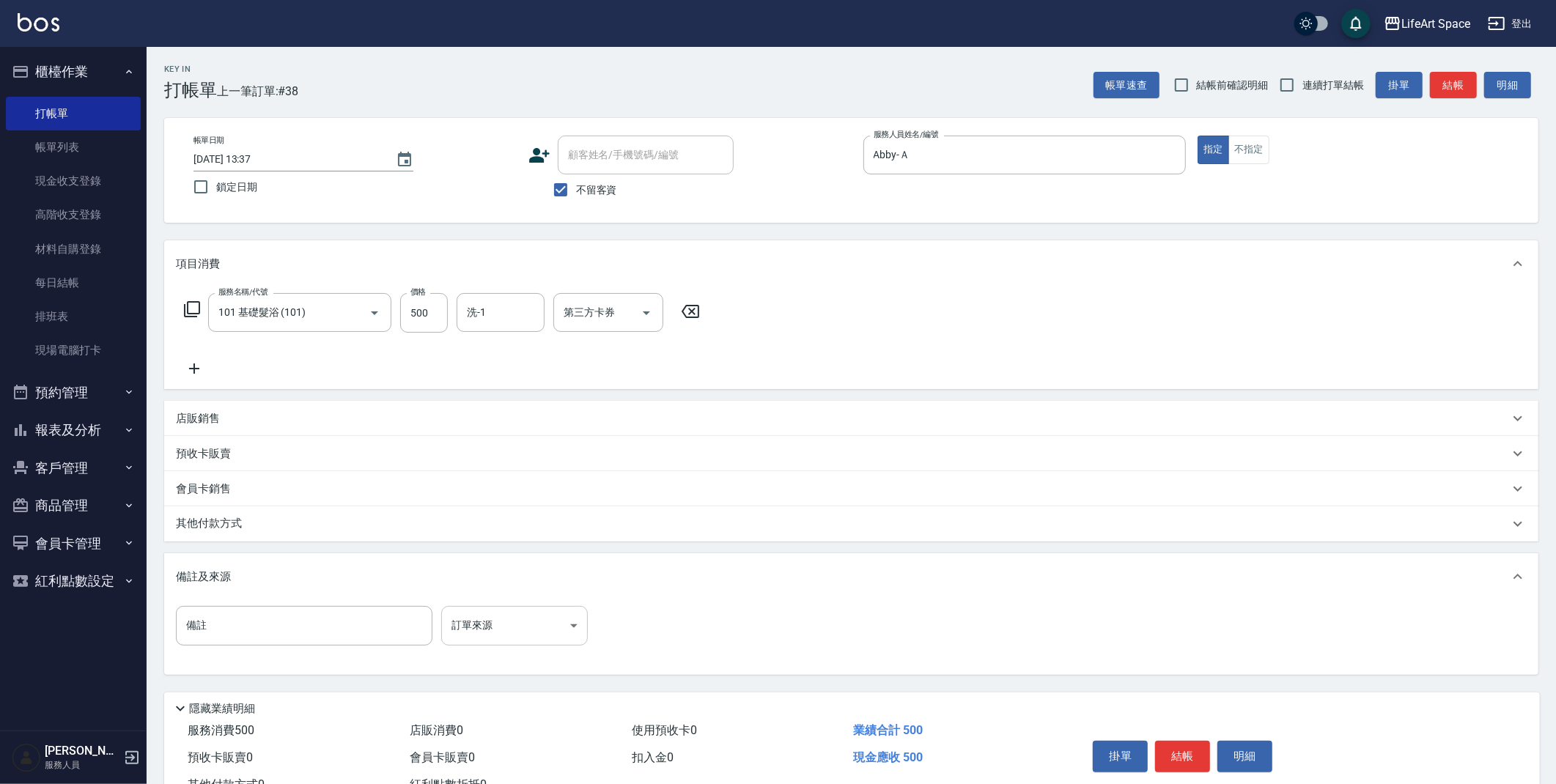
click at [462, 631] on body "LifeArt Space 登出 櫃檯作業 打帳單 帳單列表 現金收支登錄 高階收支登錄 材料自購登錄 每日結帳 排班表 現場電腦打卡 預約管理 預約管理 單…" at bounding box center [778, 417] width 1556 height 833
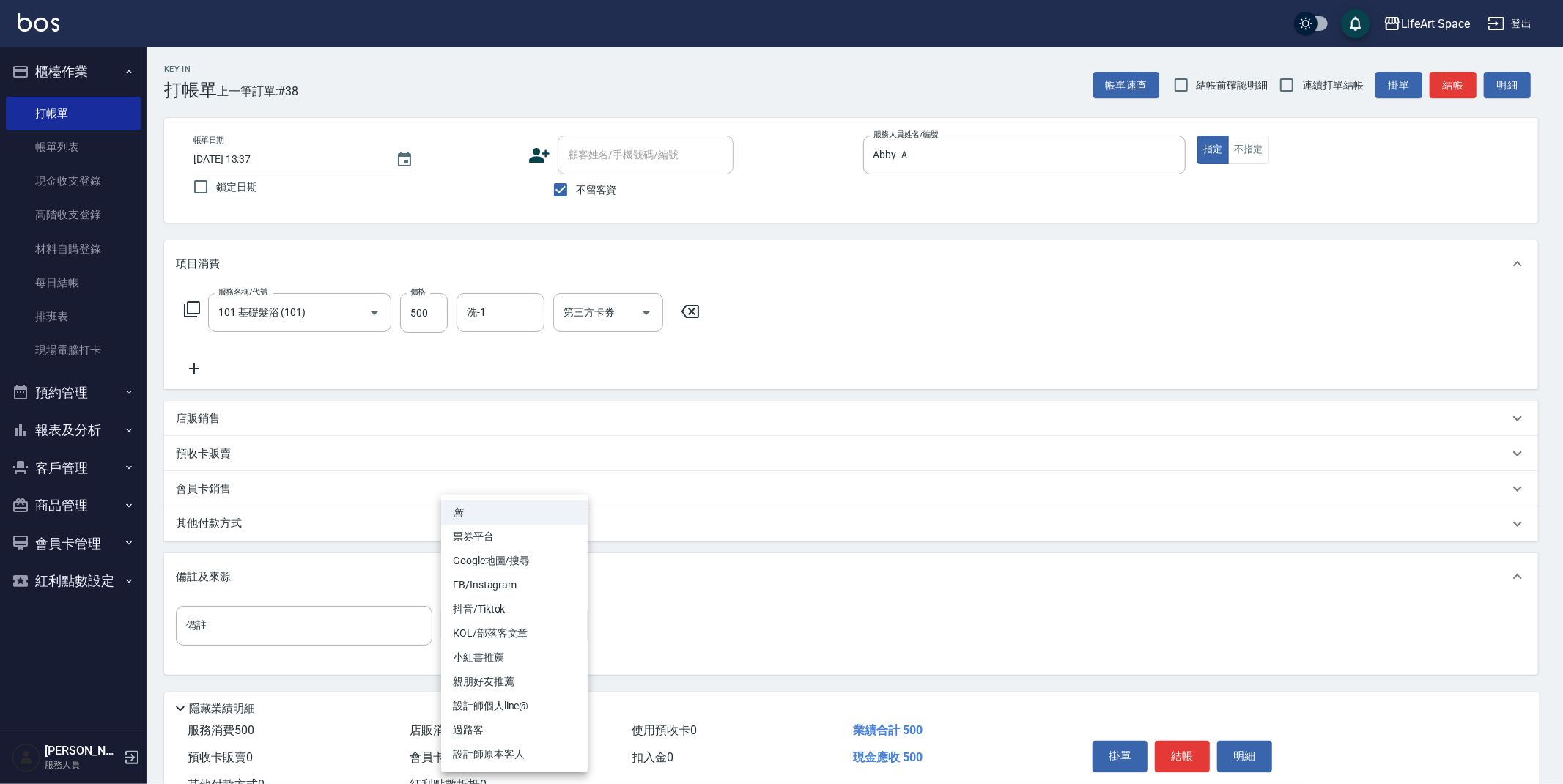
click at [548, 756] on li "設計師原本客人" at bounding box center [514, 754] width 147 height 24
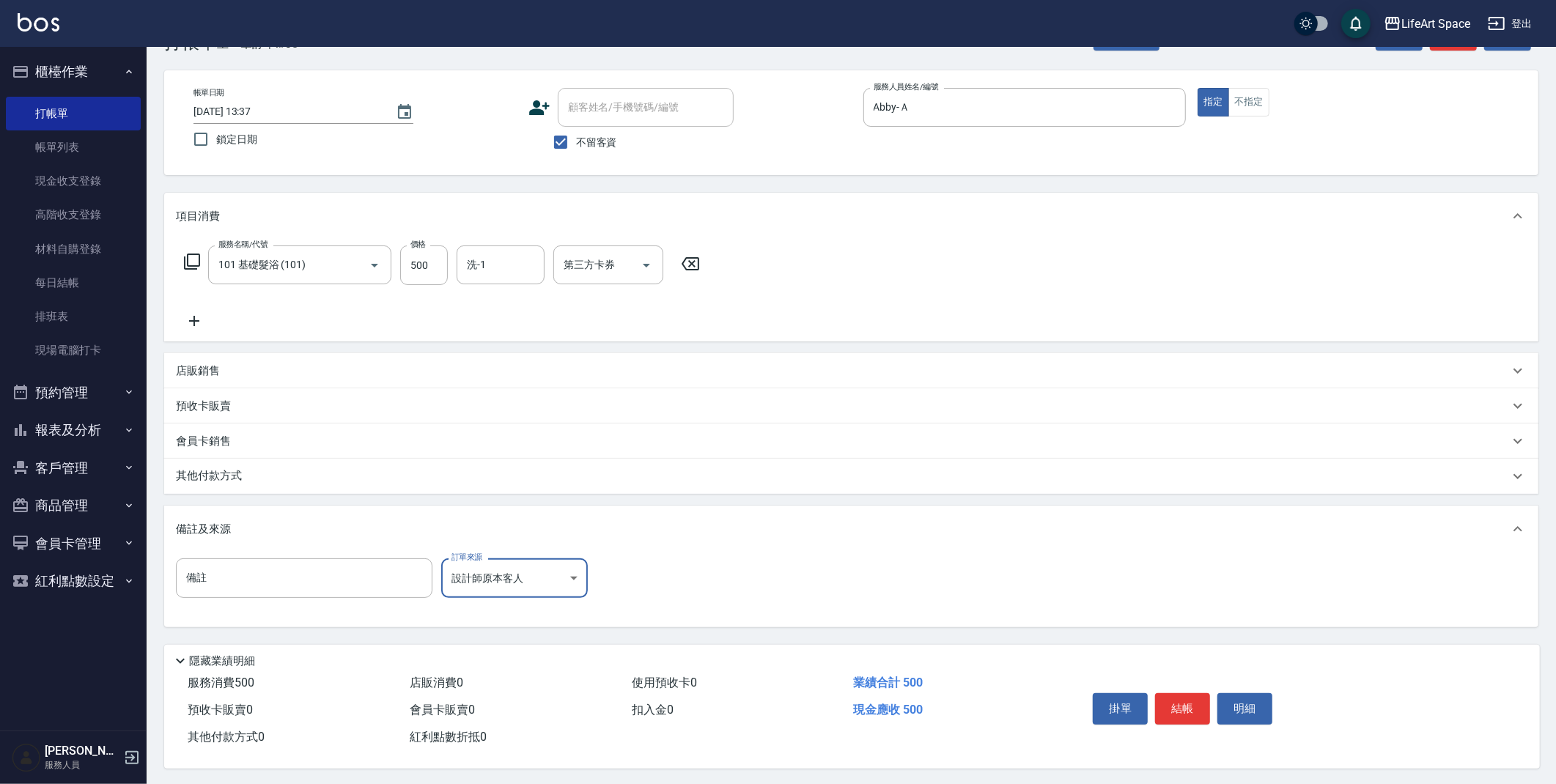
scroll to position [54, 0]
click at [562, 560] on body "LifeArt Space 登出 櫃檯作業 打帳單 帳單列表 現金收支登錄 高階收支登錄 材料自購登錄 每日結帳 排班表 現場電腦打卡 預約管理 預約管理 單…" at bounding box center [778, 367] width 1556 height 833
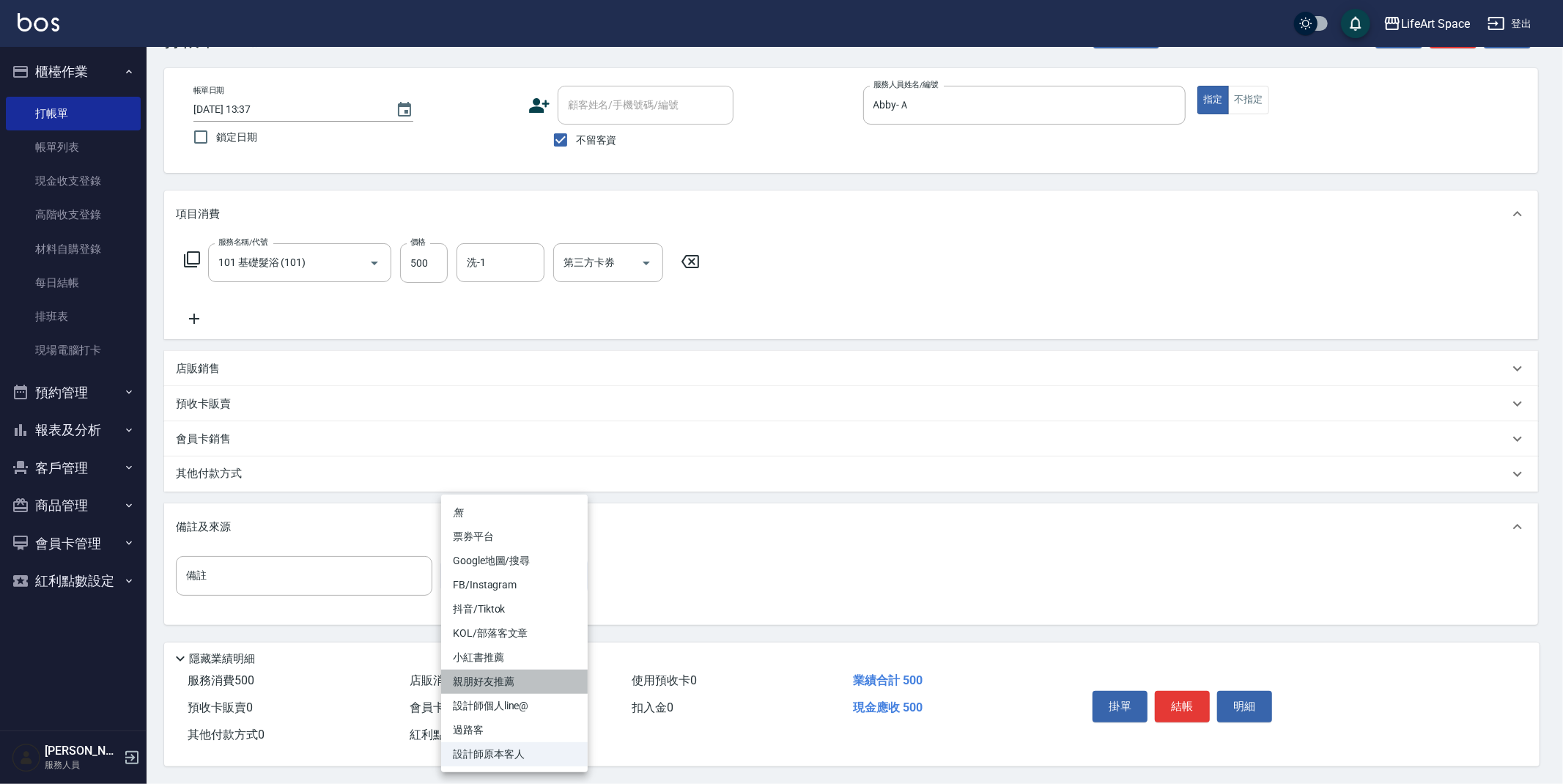
click at [516, 688] on li "親朋好友推薦" at bounding box center [514, 682] width 147 height 24
type input "親朋好友推薦"
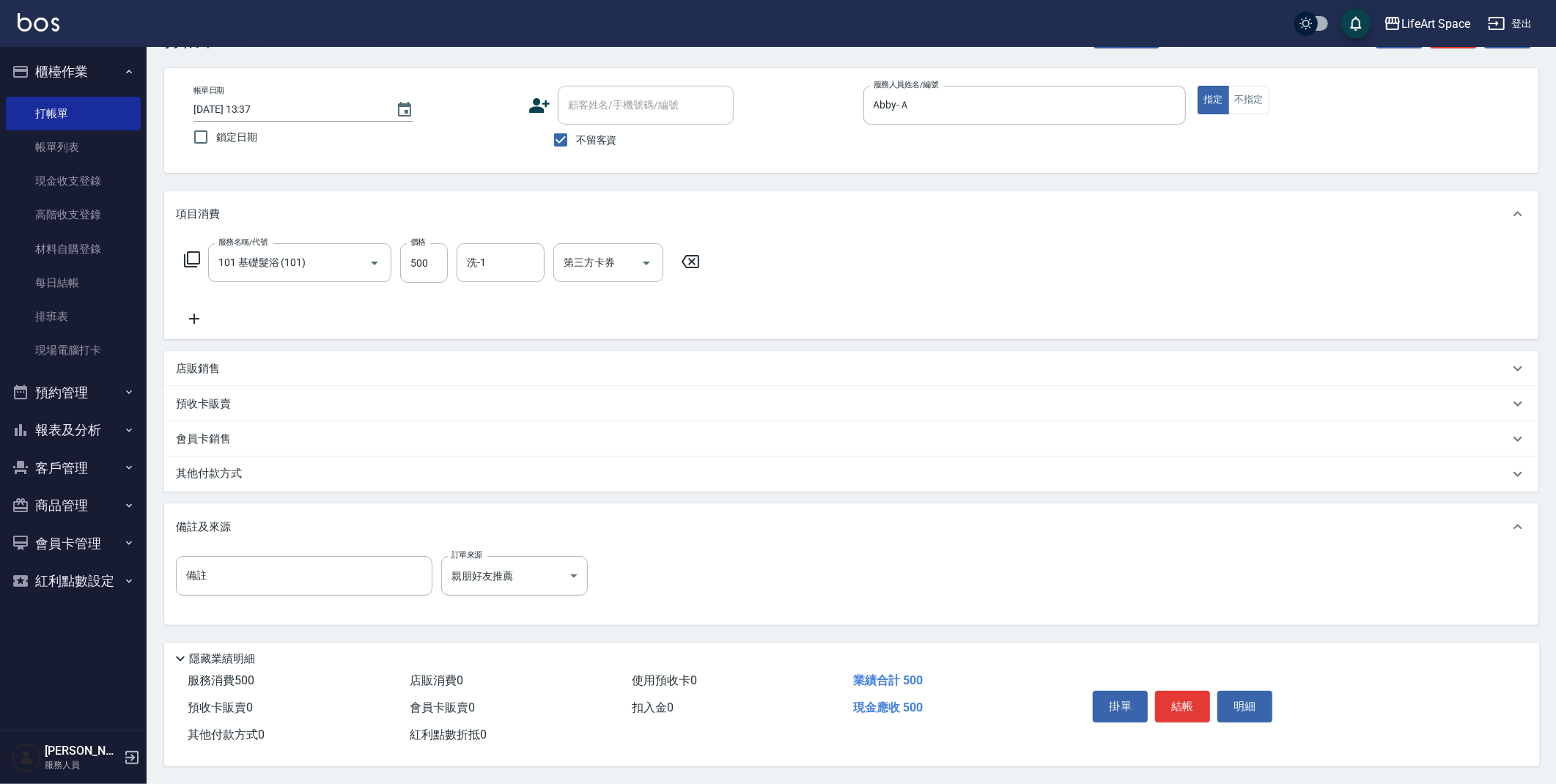
click at [1180, 675] on div "掛單 結帳 明細" at bounding box center [1296, 708] width 453 height 81
click at [1192, 700] on button "結帳" at bounding box center [1183, 706] width 55 height 31
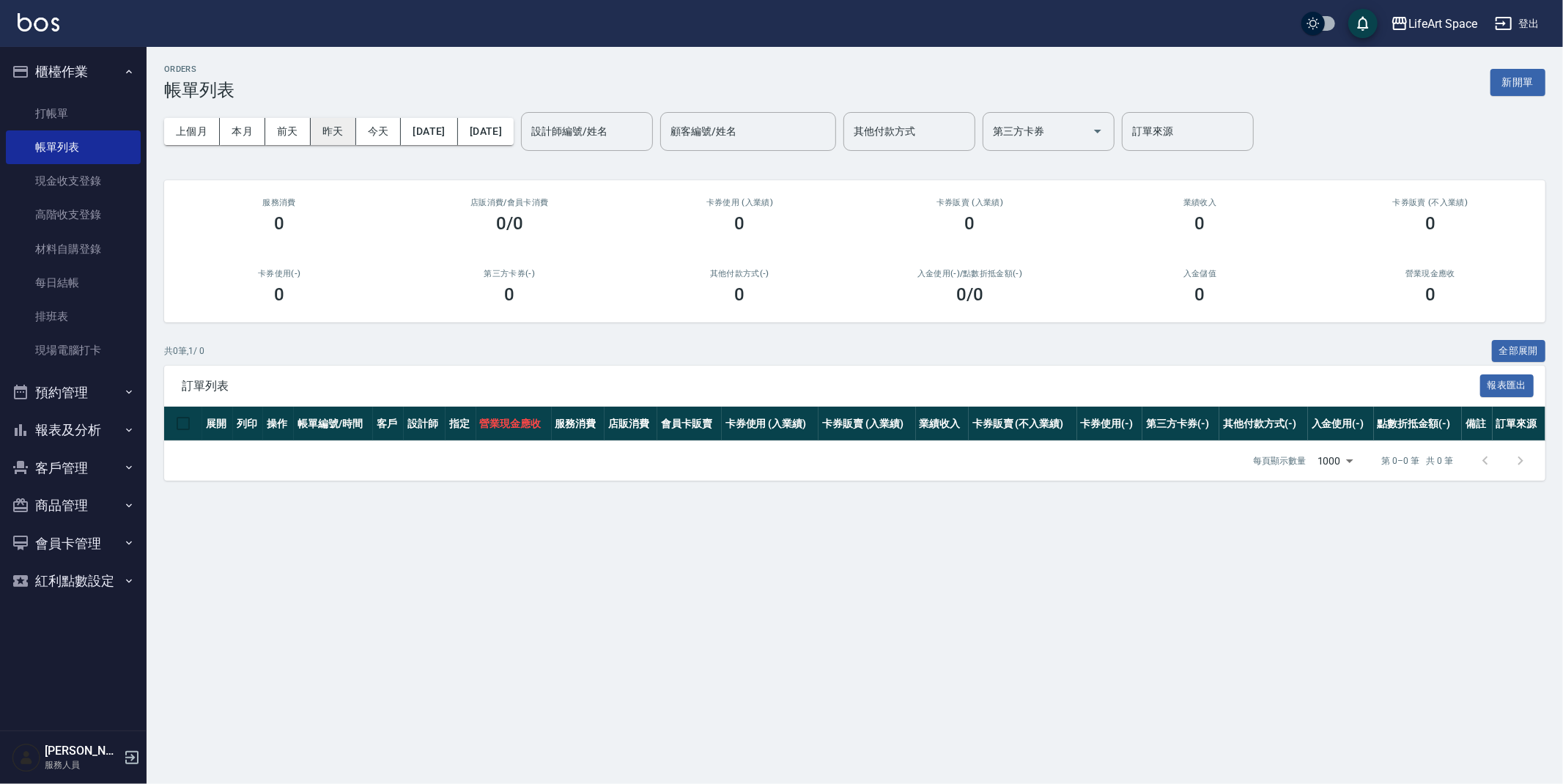
click at [331, 126] on button "昨天" at bounding box center [333, 131] width 45 height 27
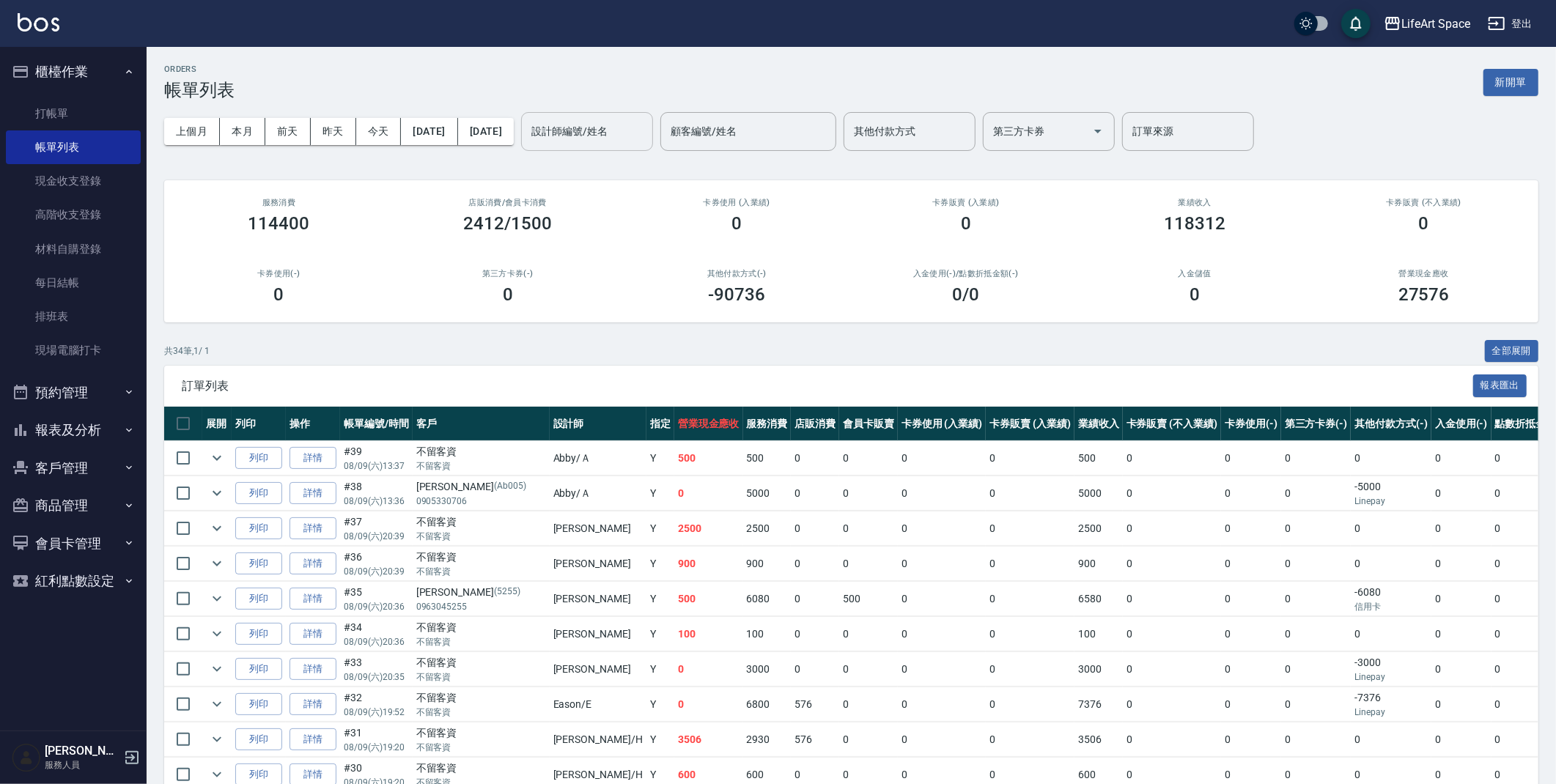
click at [624, 134] on input "設計師編號/姓名" at bounding box center [587, 131] width 118 height 26
click at [648, 165] on div "Gina (無代號)" at bounding box center [638, 176] width 132 height 40
type input "Gina(無代號)"
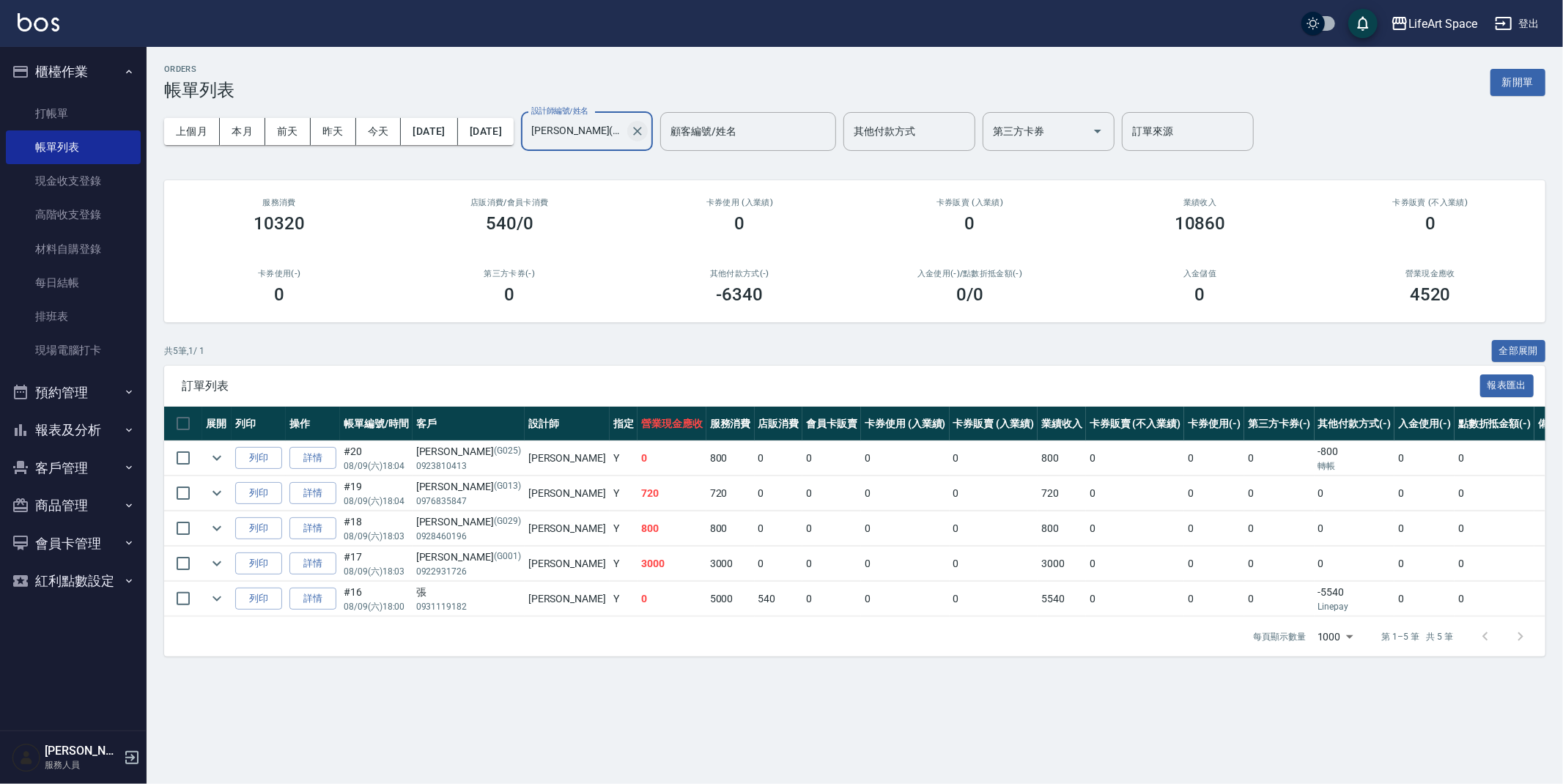
click at [645, 135] on icon "Clear" at bounding box center [638, 131] width 15 height 15
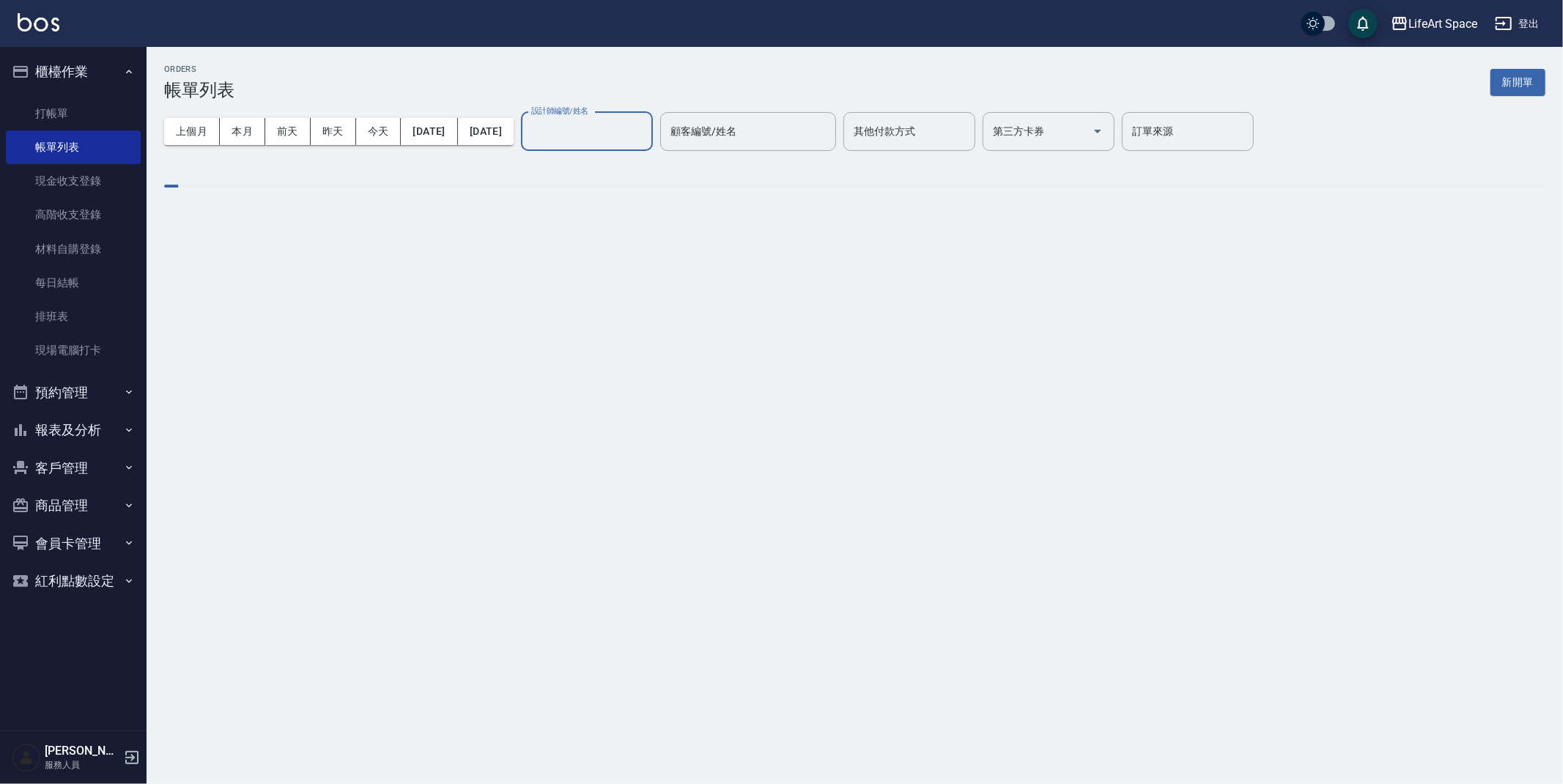
click at [646, 134] on input "設計師編號/姓名" at bounding box center [586, 131] width 118 height 26
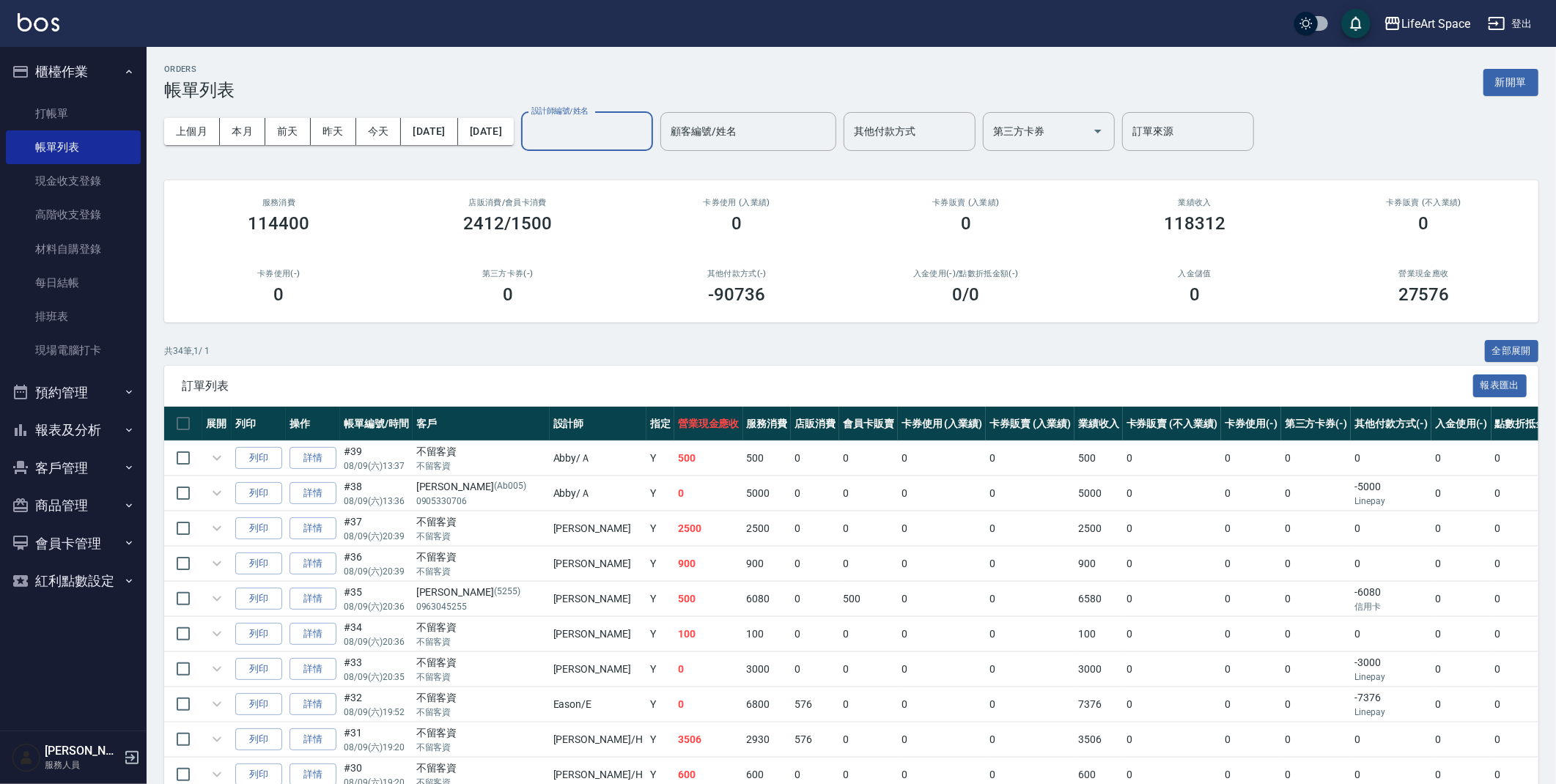
click at [647, 135] on input "設計師編號/姓名" at bounding box center [587, 131] width 118 height 26
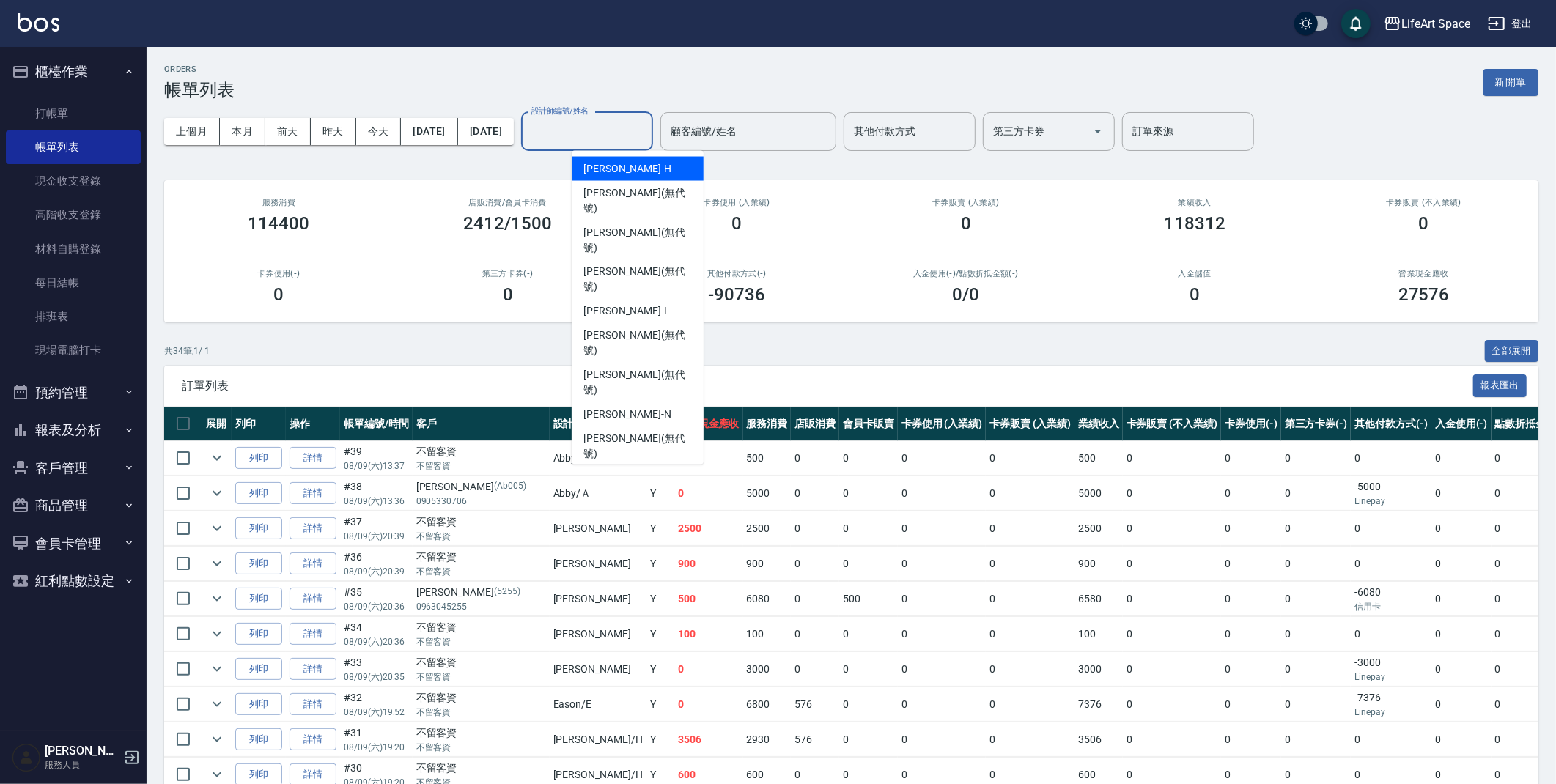
click at [634, 134] on input "設計師編號/姓名" at bounding box center [587, 131] width 118 height 26
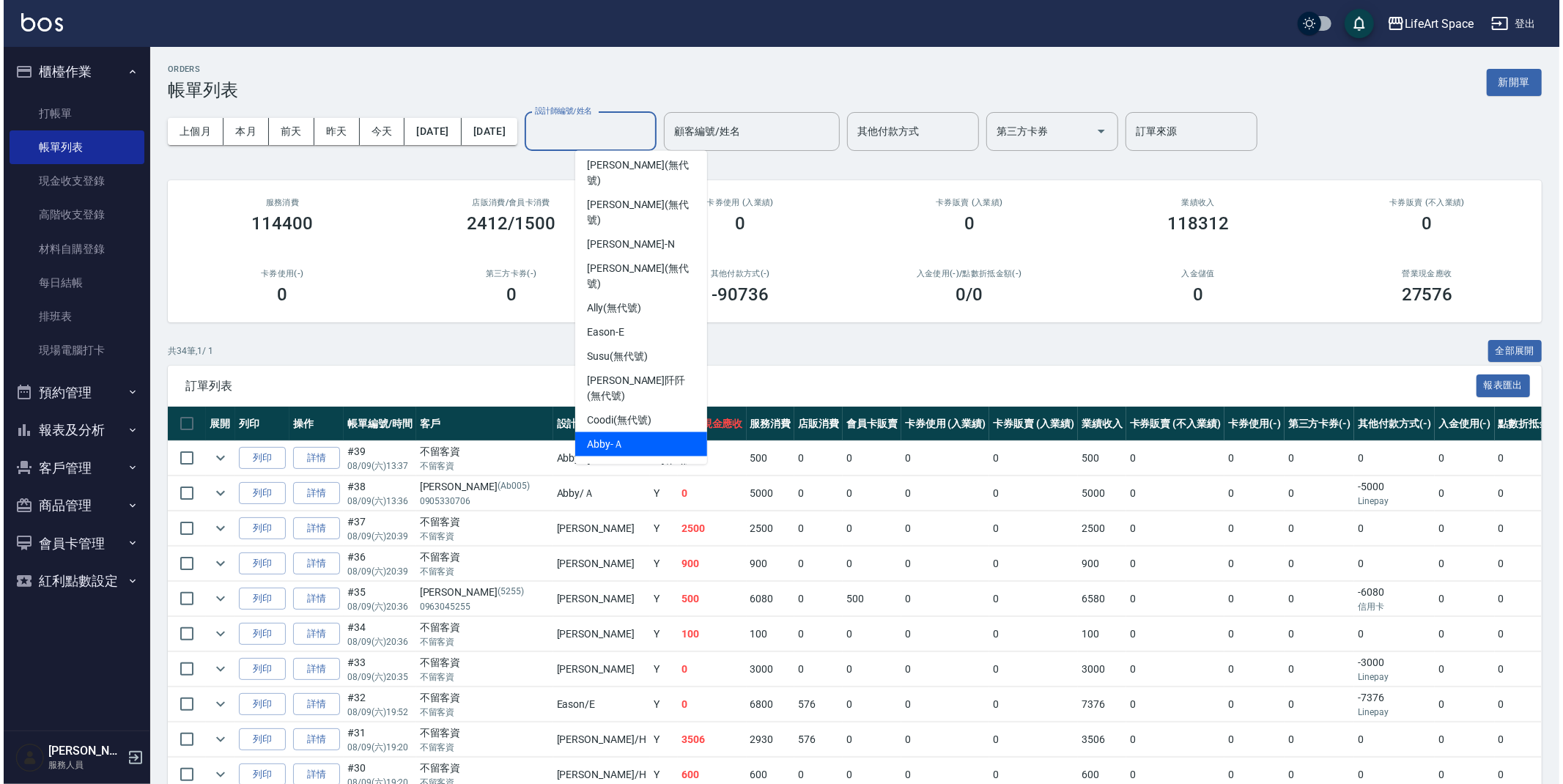
scroll to position [205, 0]
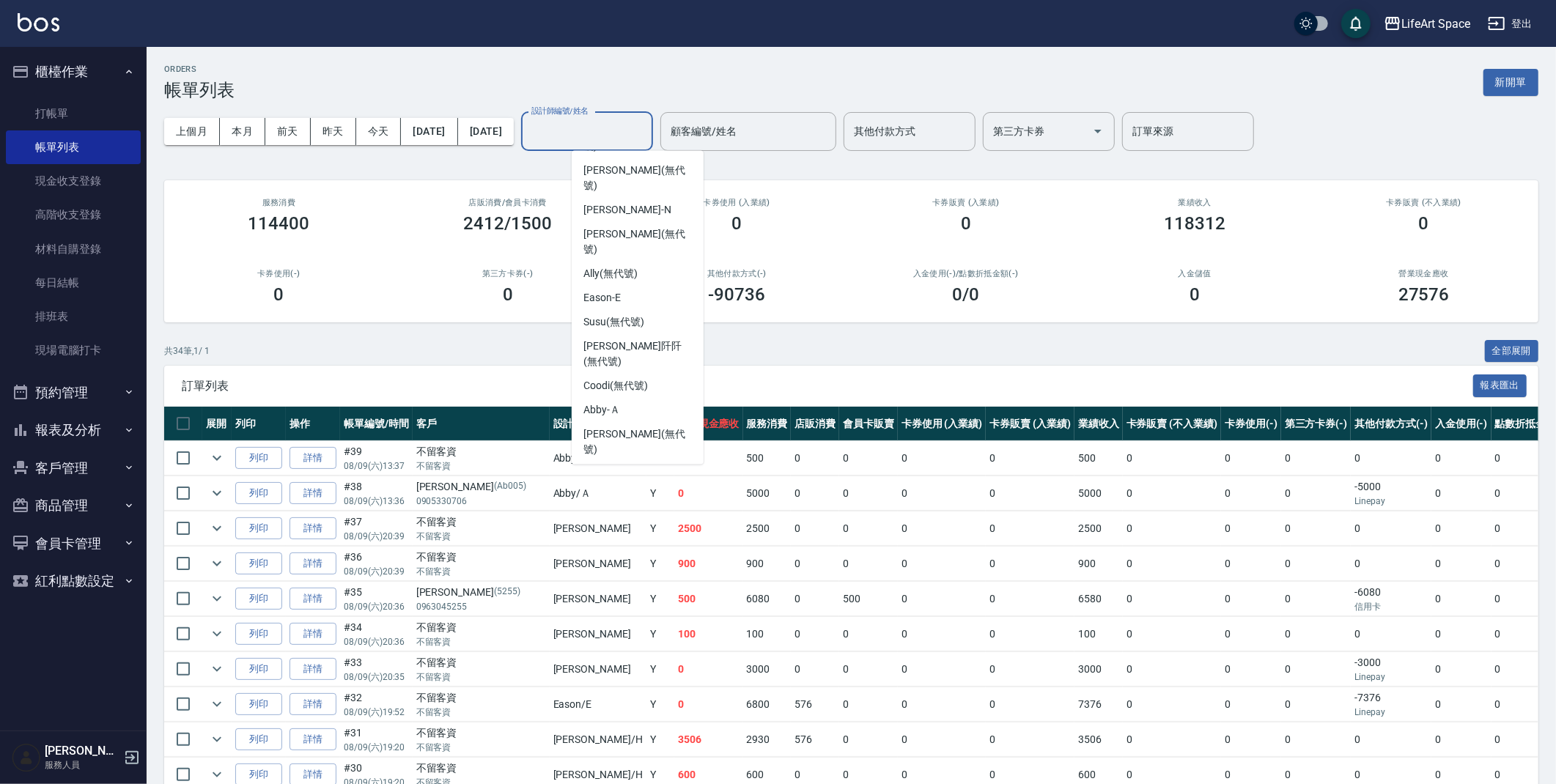
click at [611, 505] on span "Coco -C" at bounding box center [600, 512] width 33 height 15
type input "Coco-C"
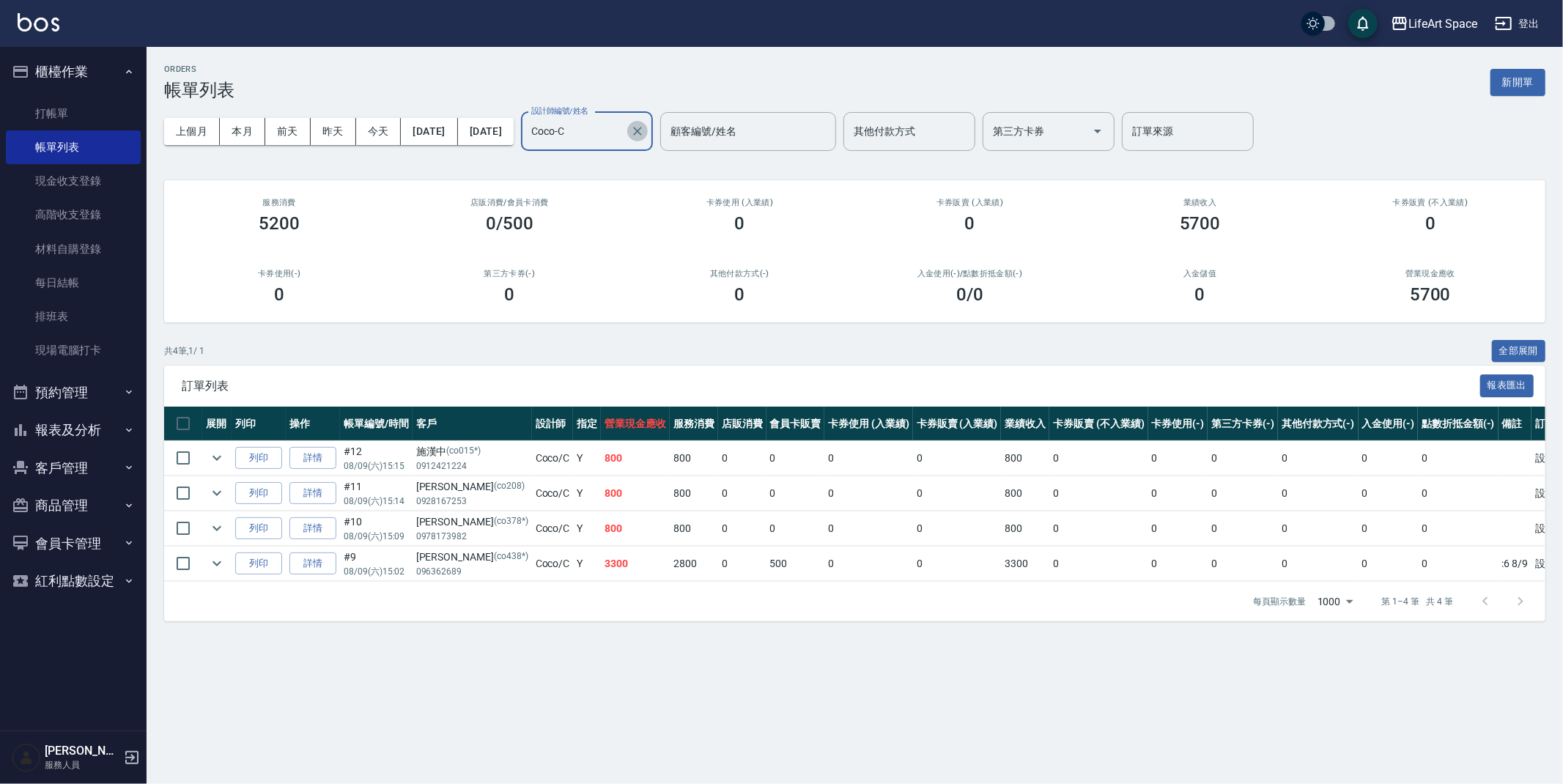
click at [645, 133] on icon "Clear" at bounding box center [638, 131] width 15 height 15
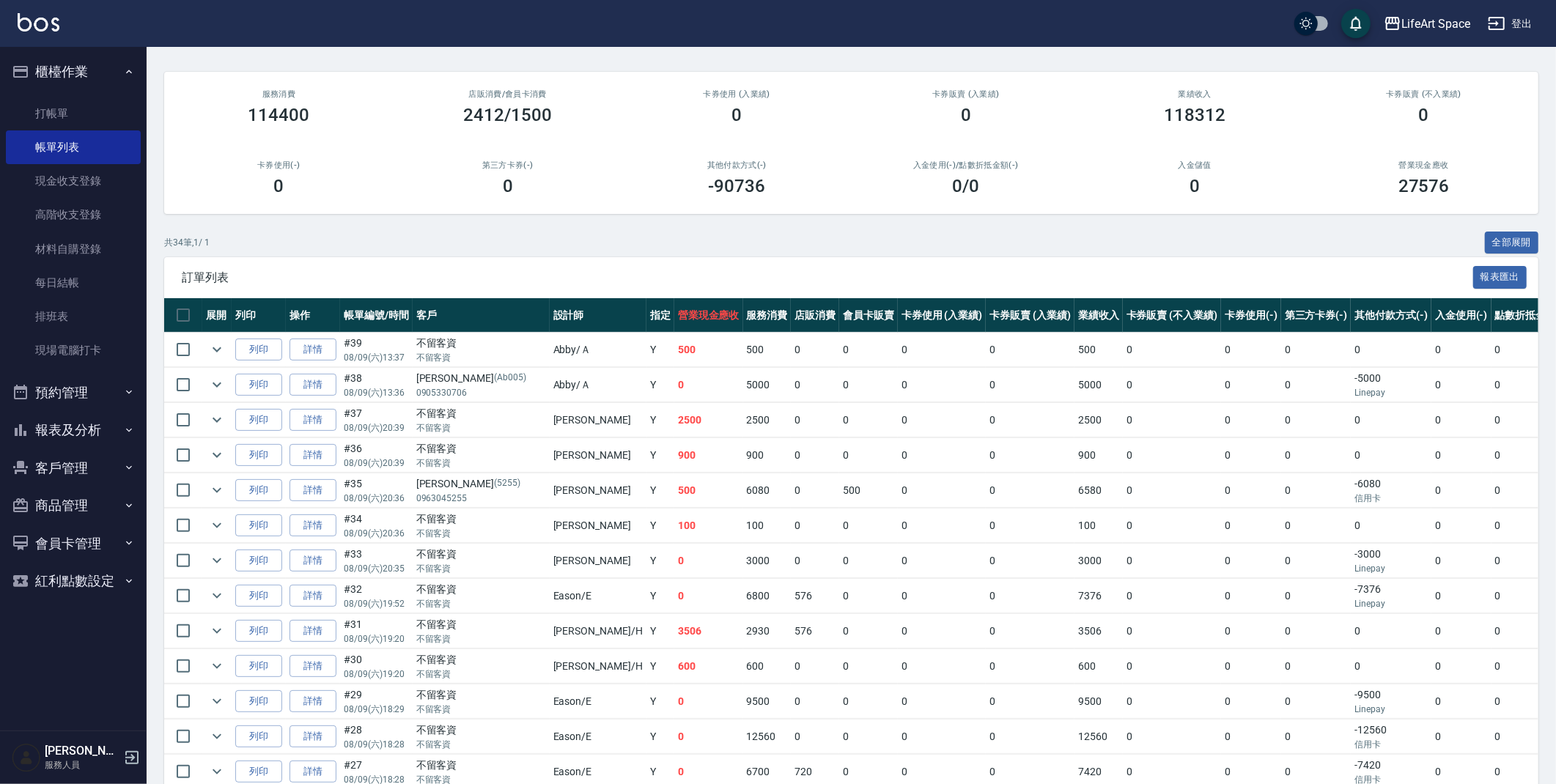
scroll to position [0, 0]
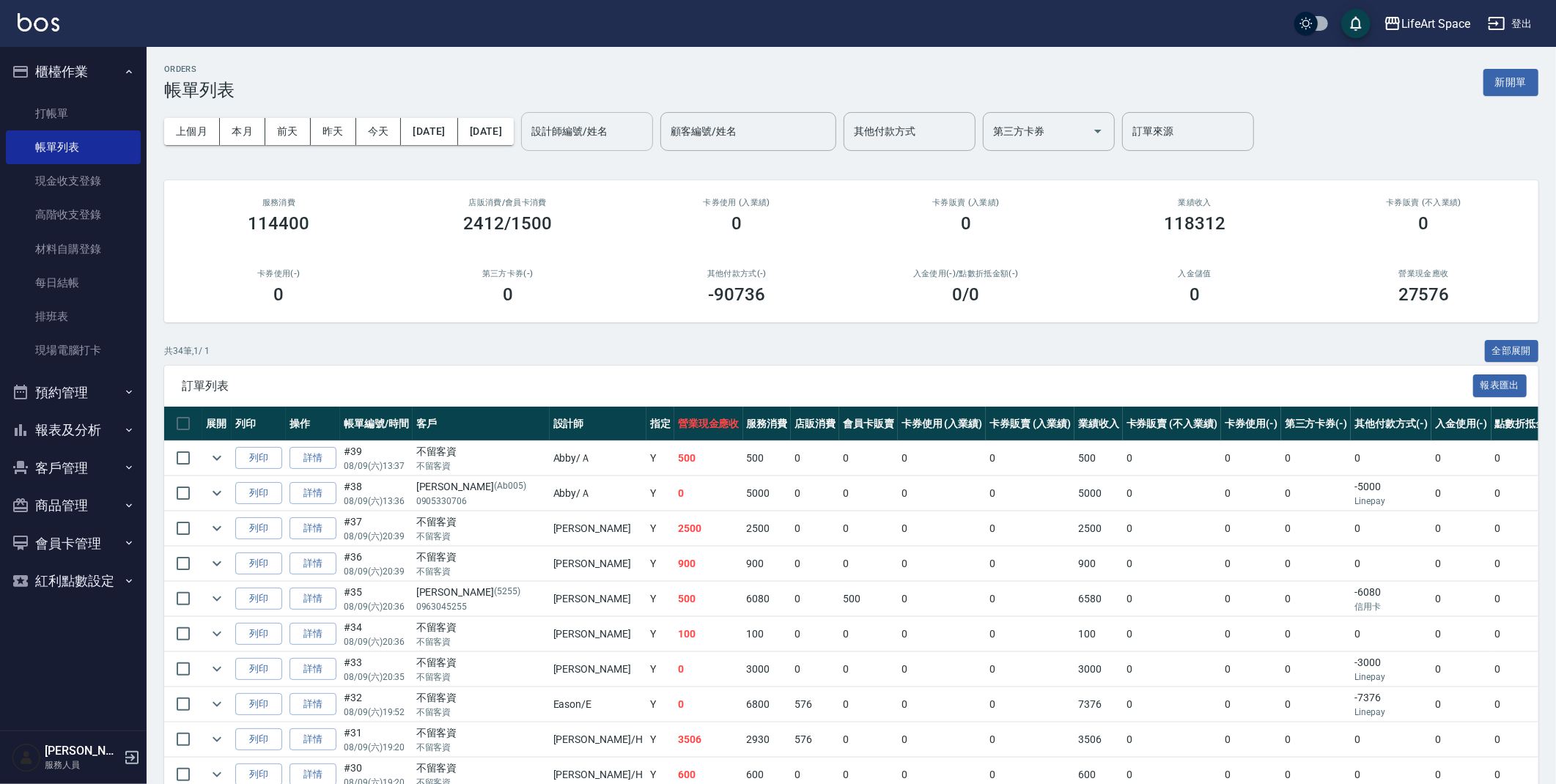
click at [616, 152] on div "上個月 本月 前天 昨天 今天 2025/08/09 2025/08/09 設計師編號/姓名 設計師編號/姓名 顧客編號/姓名 顧客編號/姓名 其他付款方式 …" at bounding box center [851, 131] width 1374 height 62
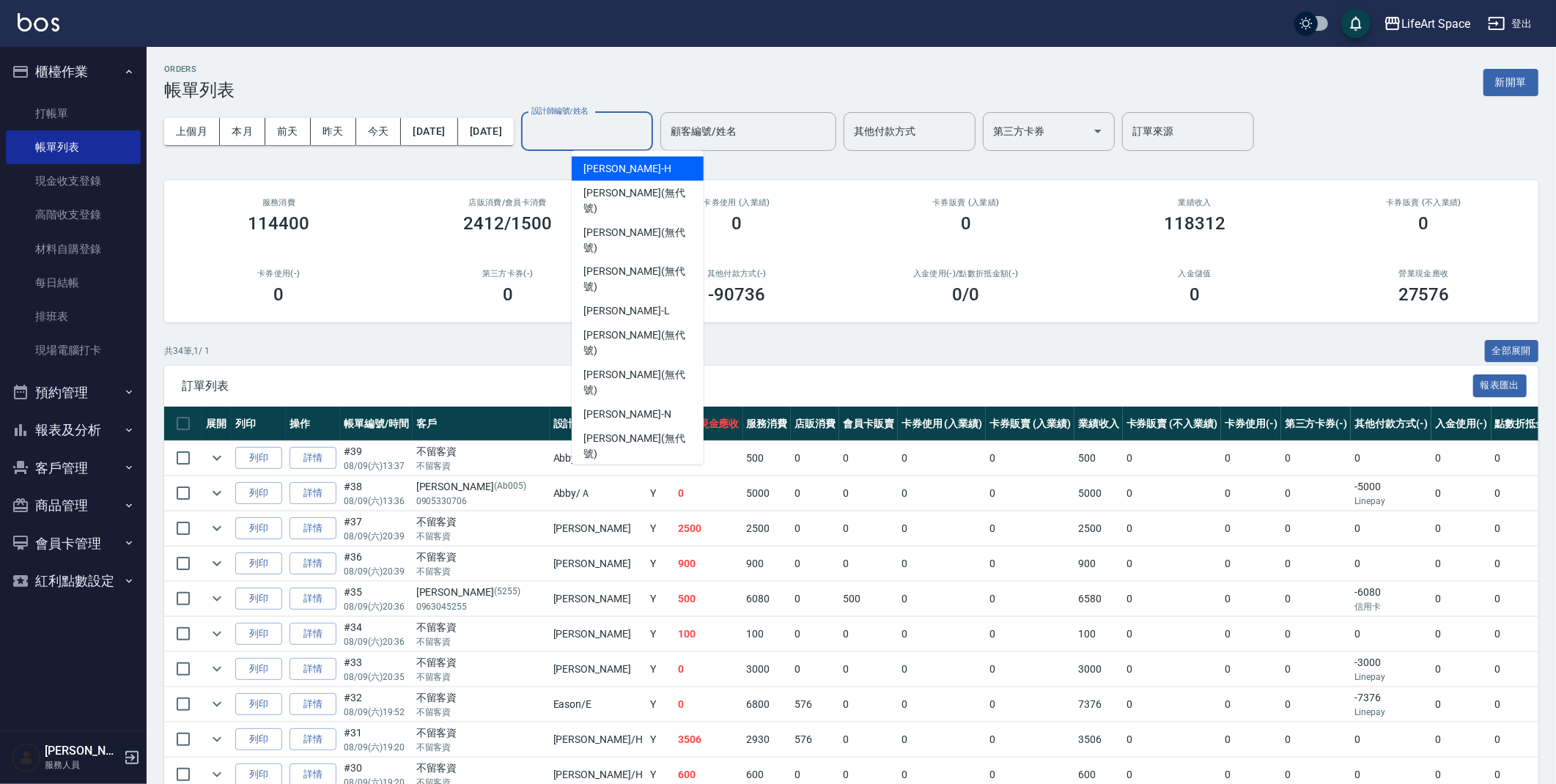
click at [616, 144] on input "設計師編號/姓名" at bounding box center [587, 131] width 118 height 26
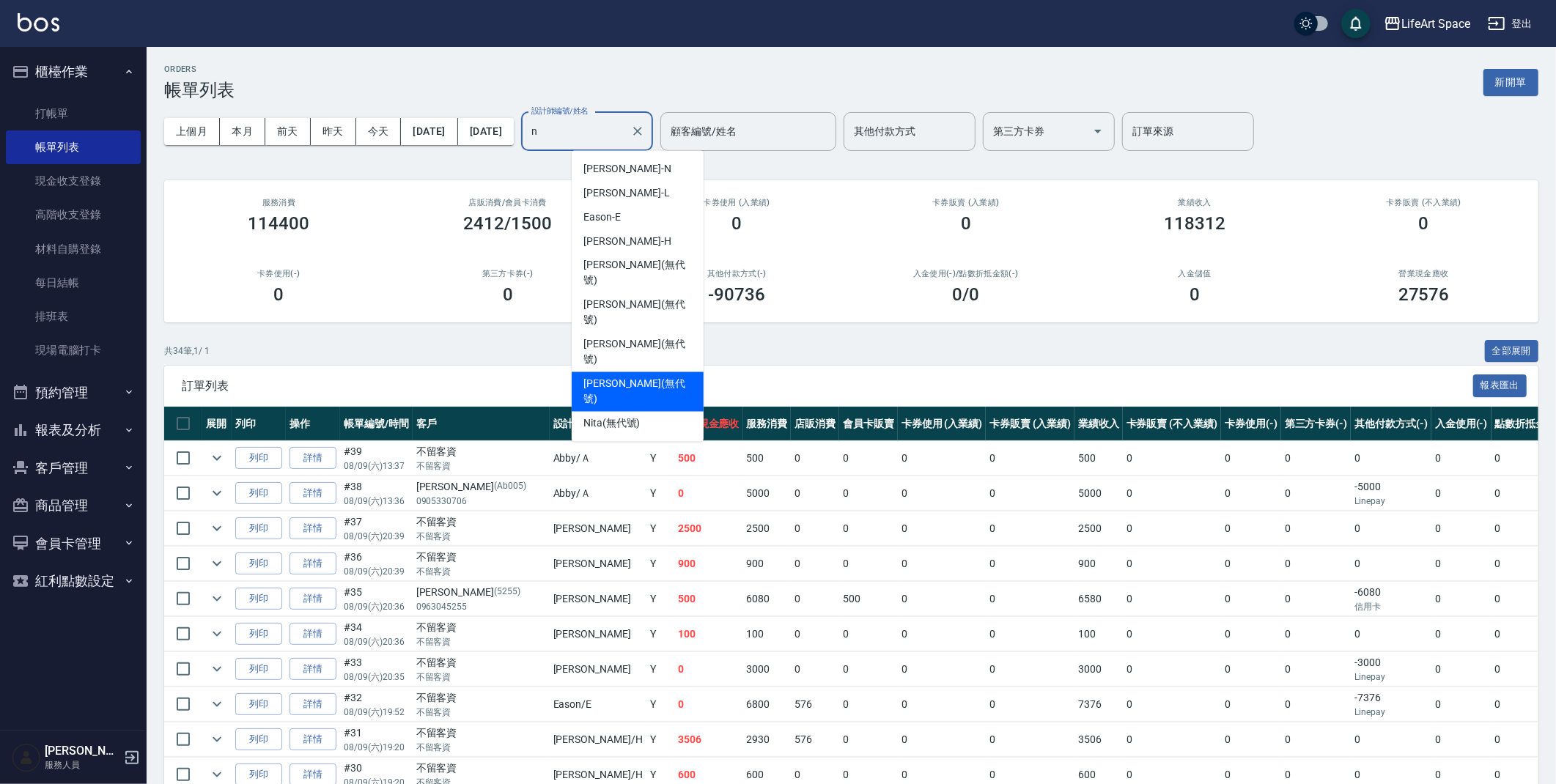
click at [636, 376] on span "Nicole (無代號)" at bounding box center [638, 392] width 109 height 31
type input "Nicole(無代號)"
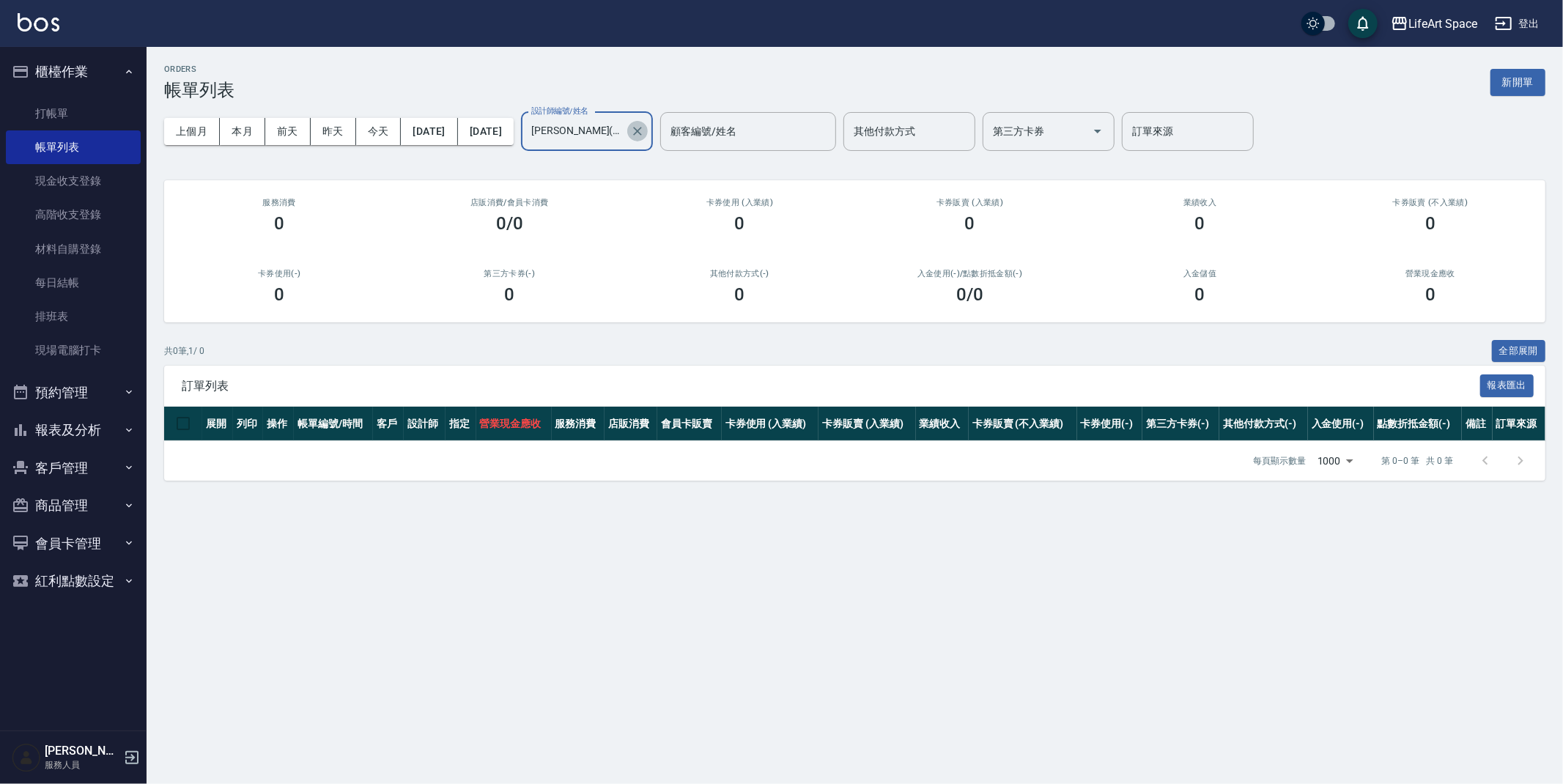
click at [645, 124] on icon "Clear" at bounding box center [638, 131] width 15 height 15
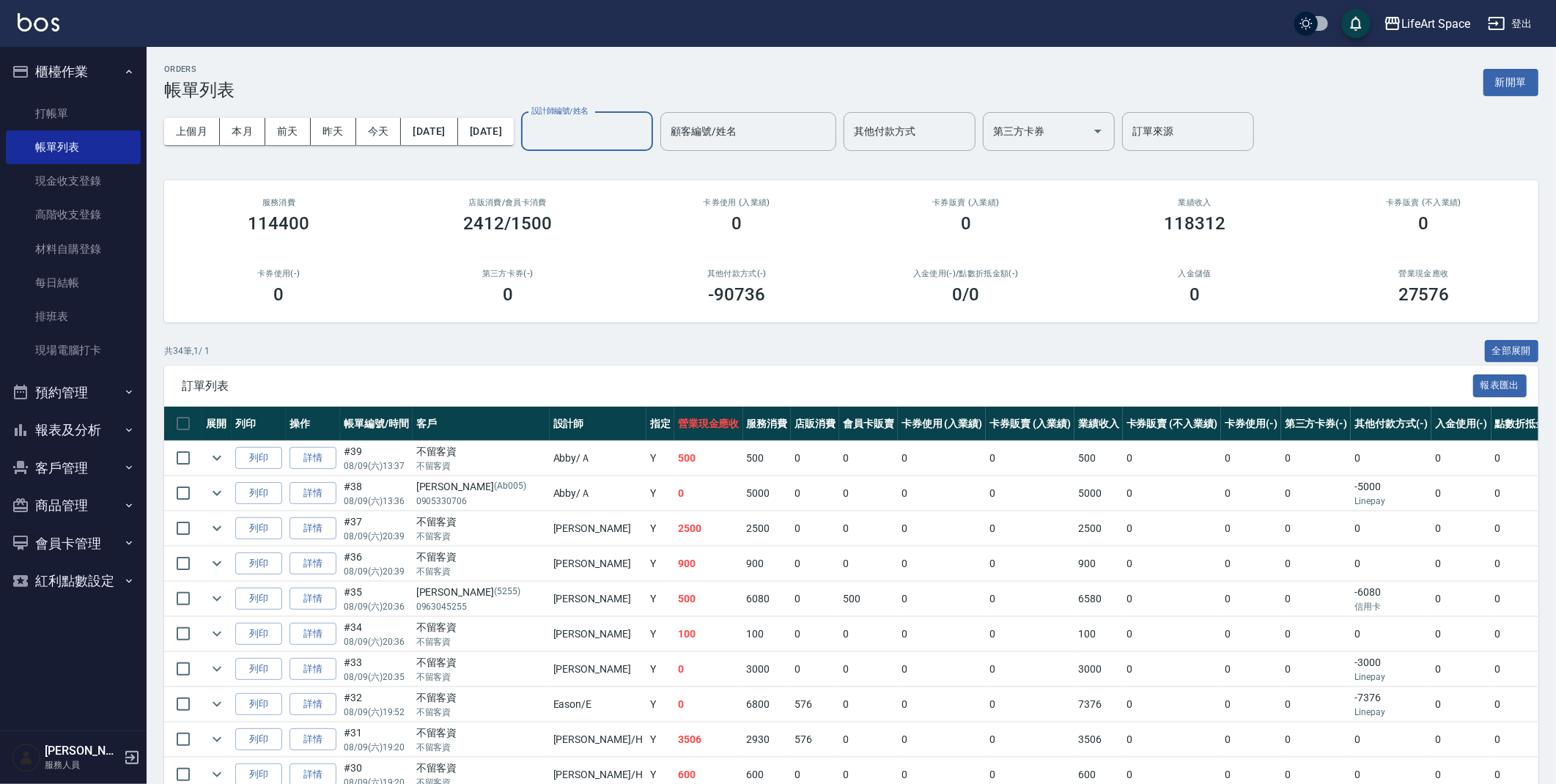
click at [647, 124] on input "設計師編號/姓名" at bounding box center [587, 131] width 118 height 26
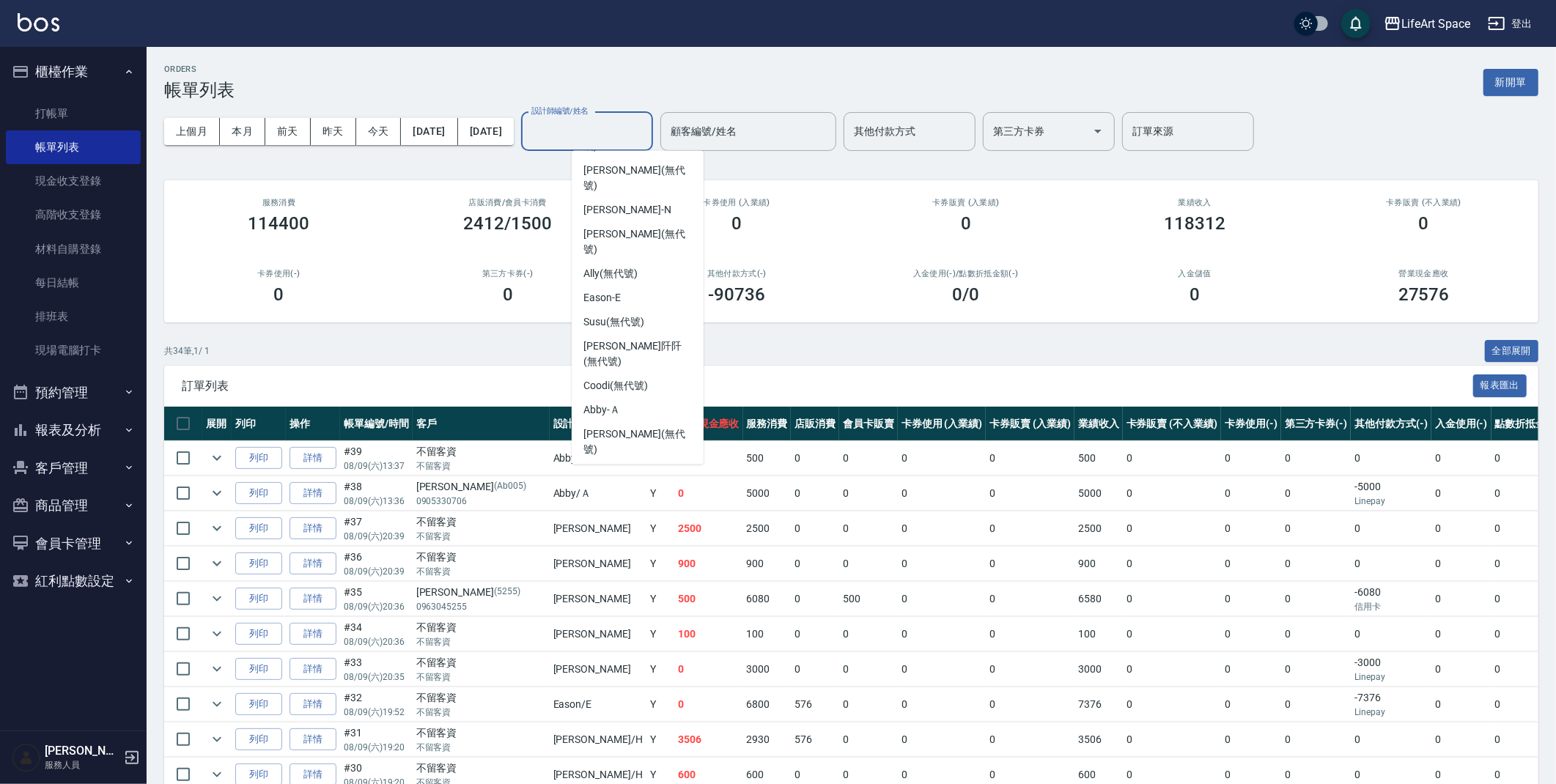
scroll to position [201, 0]
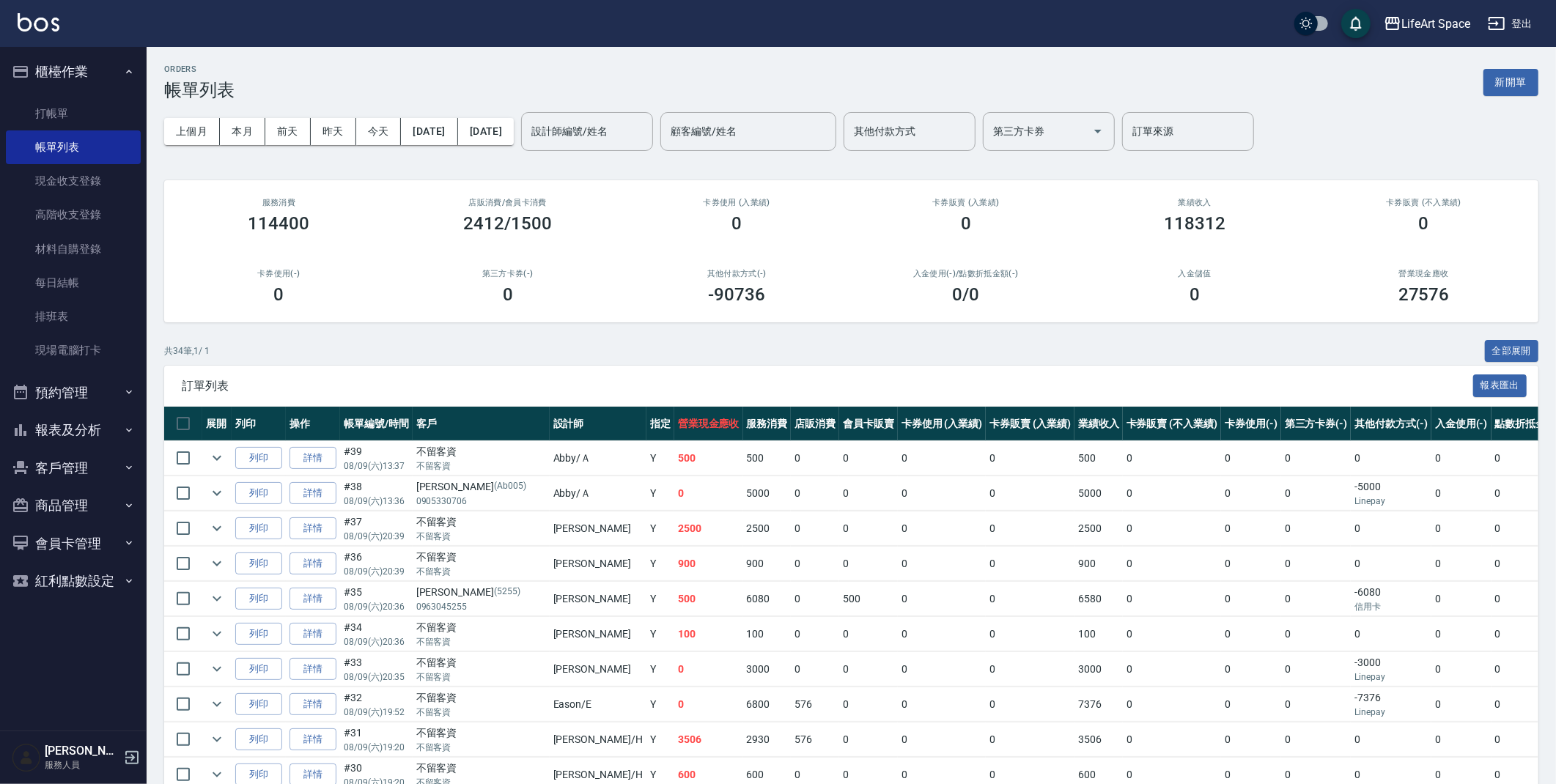
click at [674, 663] on td "0" at bounding box center [708, 669] width 69 height 34
click at [633, 130] on input "設計師編號/姓名" at bounding box center [587, 131] width 118 height 26
click at [613, 176] on div "[PERSON_NAME] (無代號)" at bounding box center [638, 176] width 132 height 40
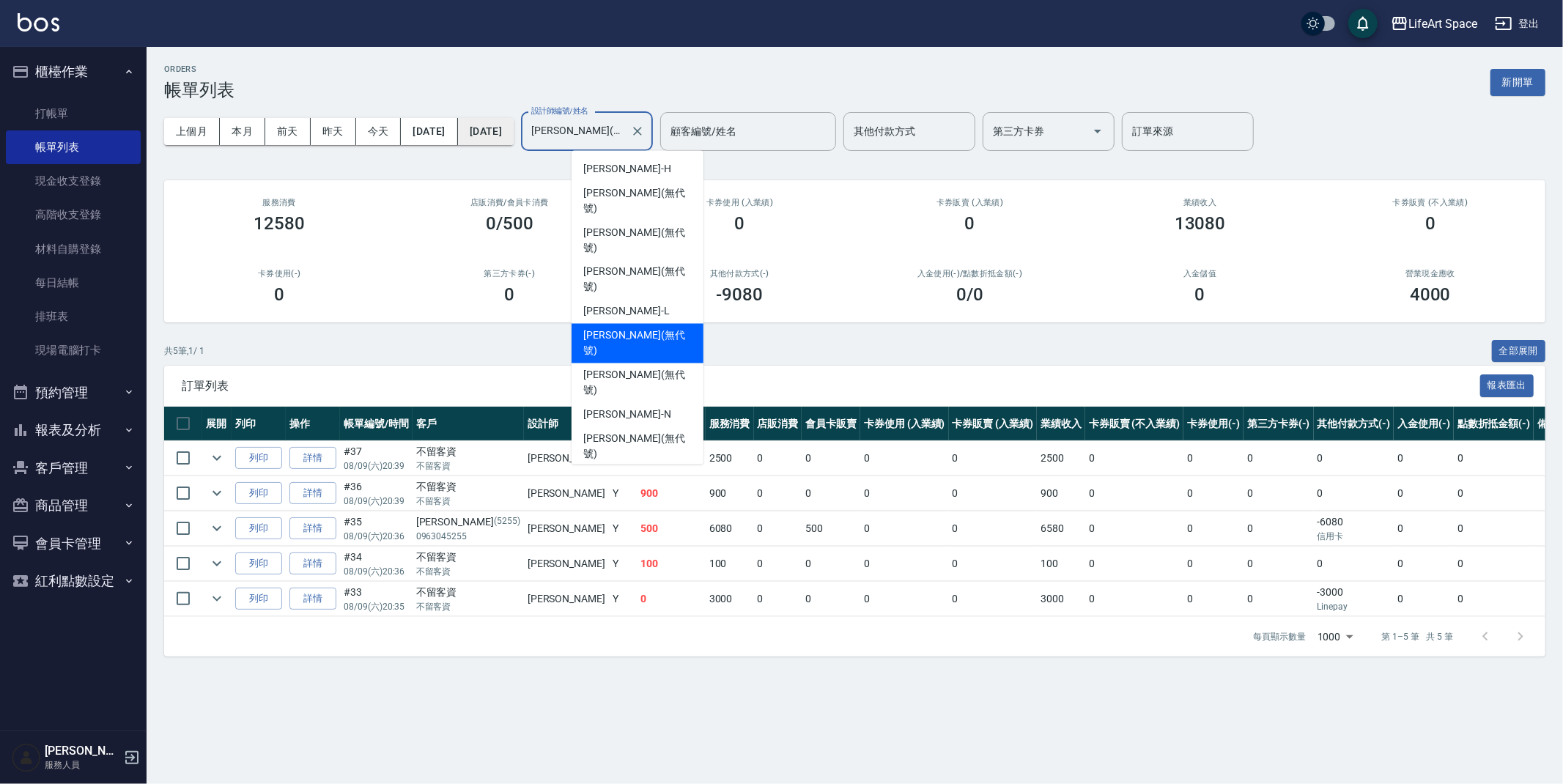
drag, startPoint x: 642, startPoint y: 134, endPoint x: 536, endPoint y: 135, distance: 106.0
click at [536, 135] on div "上個月 本月 前天 昨天 今天 2025/08/09 2025/08/09 設計師編號/姓名 Joyce(無代號) 設計師編號/姓名 顧客編號/姓名 顧客編號…" at bounding box center [854, 131] width 1381 height 62
drag, startPoint x: 651, startPoint y: 130, endPoint x: 513, endPoint y: 132, distance: 138.0
click at [517, 133] on div "上個月 本月 前天 昨天 今天 2025/08/09 2025/08/09 設計師編號/姓名 Joyce(無代號) 設計師編號/姓名 顧客編號/姓名 顧客編號…" at bounding box center [854, 131] width 1381 height 62
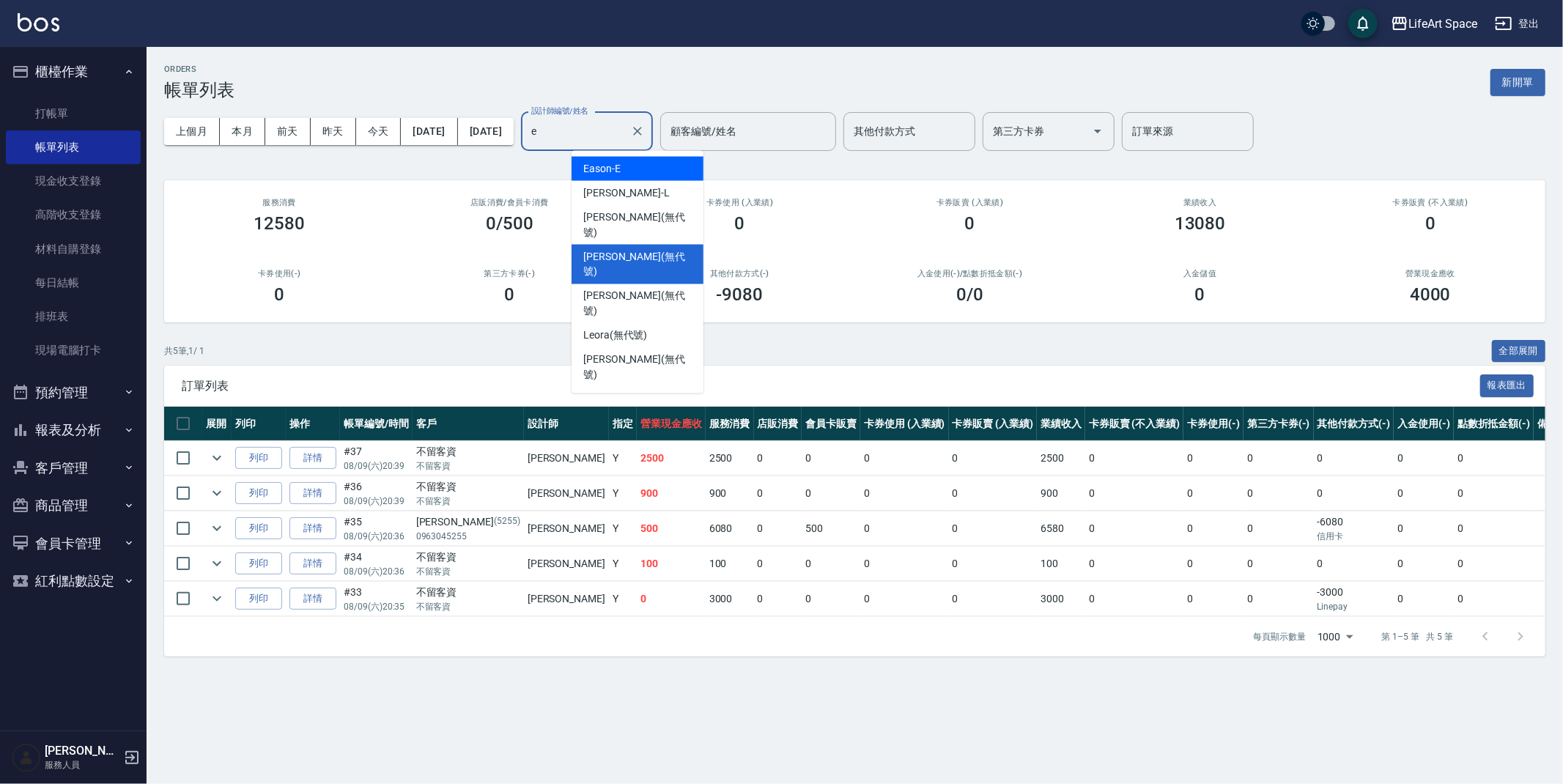
click at [633, 173] on div "Eason -E" at bounding box center [638, 169] width 132 height 24
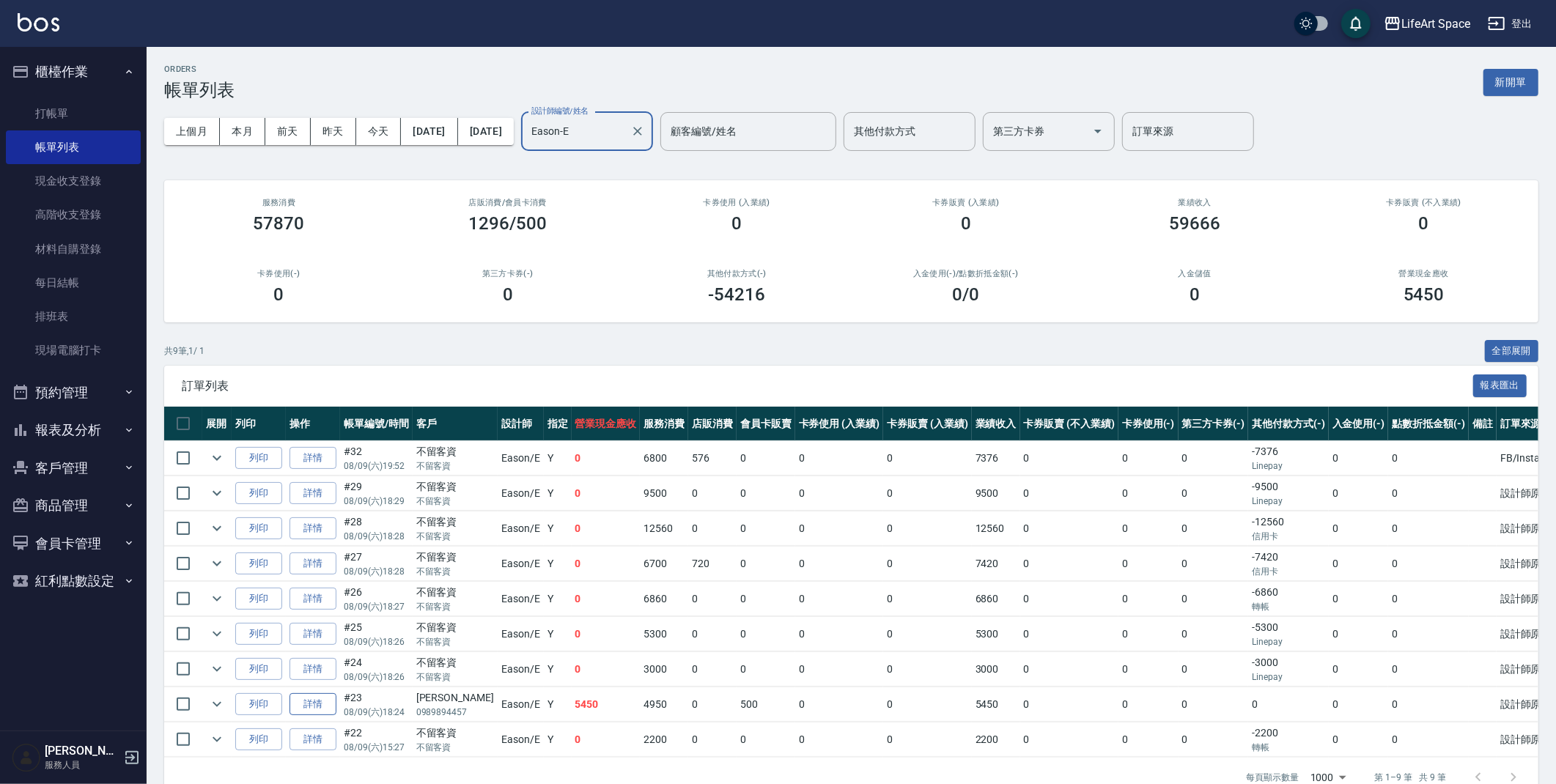
type input "Eason-E"
click at [307, 710] on link "詳情" at bounding box center [313, 705] width 47 height 23
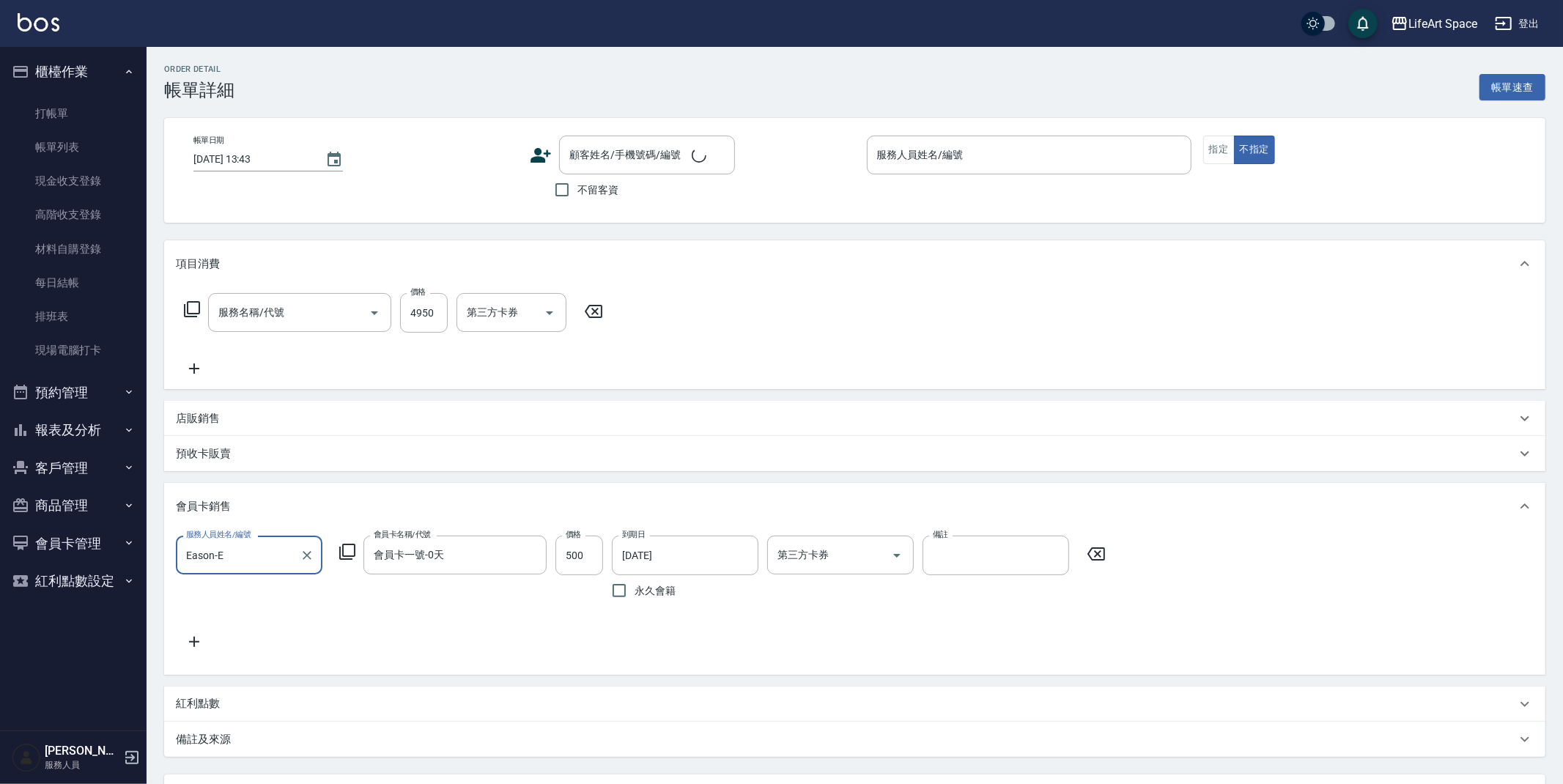
type input "2025/08/09 18:24"
type input "Eason-E"
type input "10"
type input "設計師原本客人"
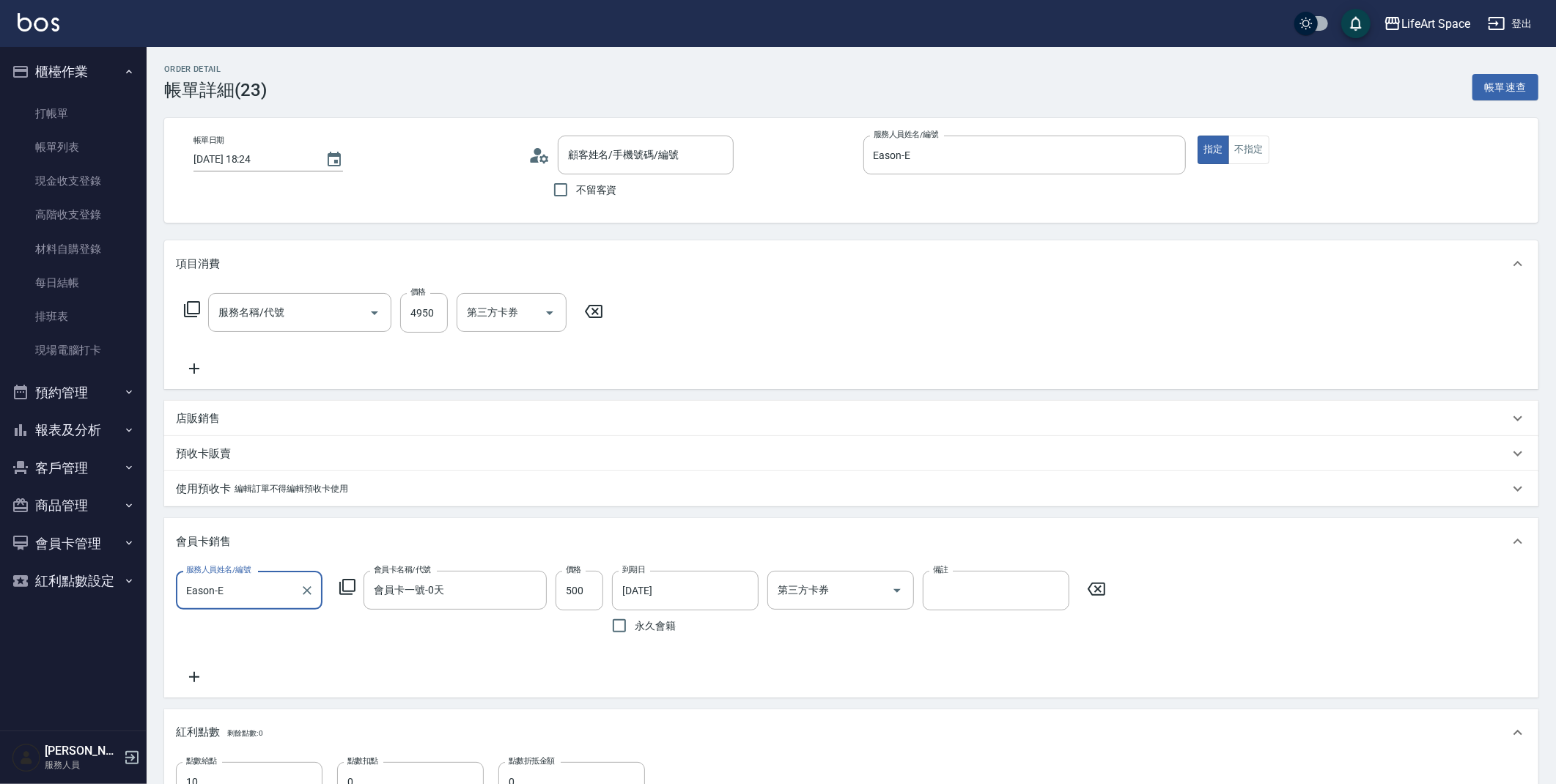
type input "701 染髮(701)"
type input "吳敏禎/0989894457/"
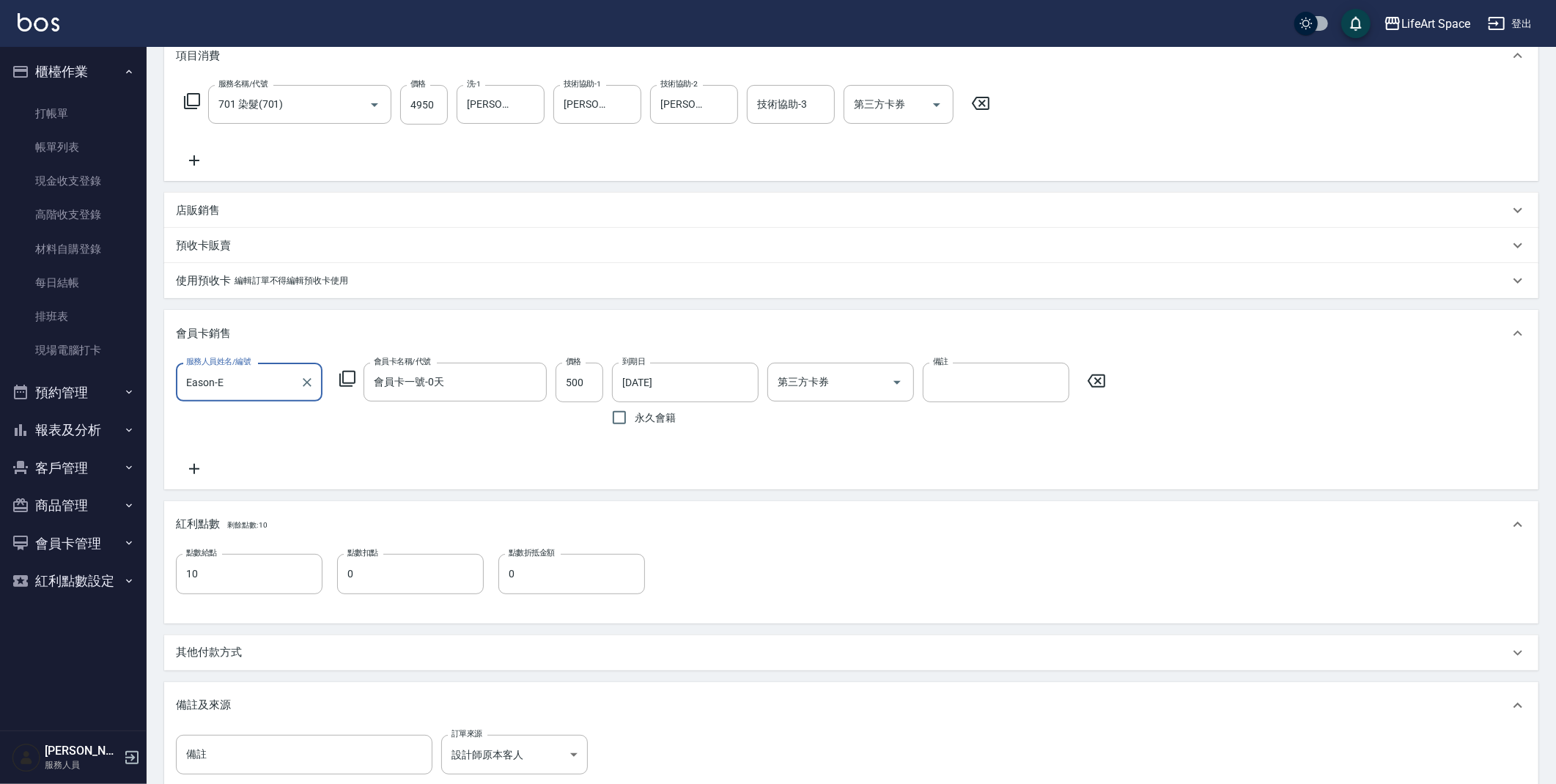
scroll to position [213, 0]
click at [239, 655] on p "其他付款方式" at bounding box center [208, 651] width 66 height 15
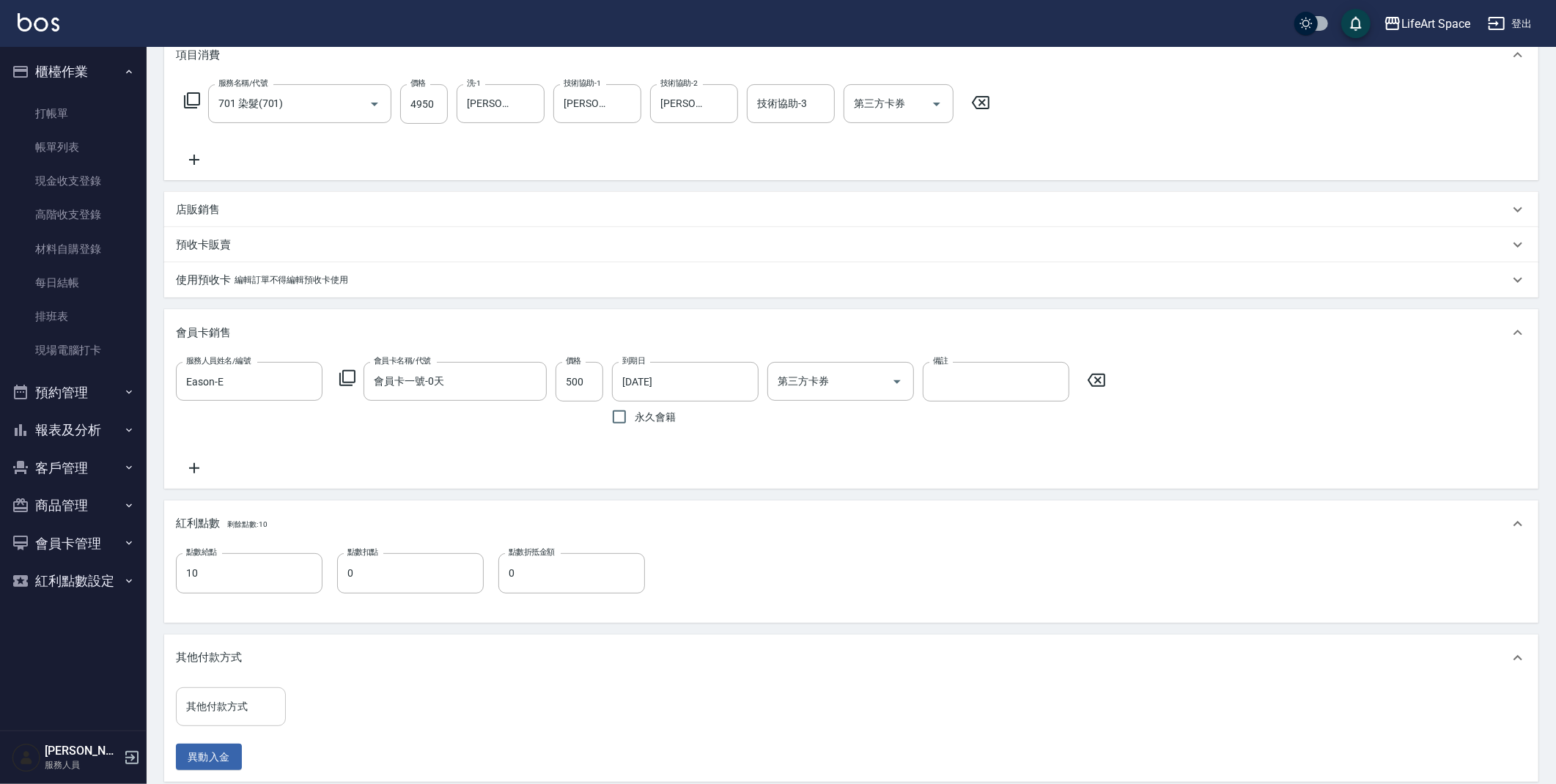
click at [256, 719] on input "其他付款方式" at bounding box center [230, 707] width 97 height 26
click at [213, 621] on span "Linepay" at bounding box center [231, 632] width 110 height 24
type input "Linepay"
click at [347, 726] on input "0" at bounding box center [350, 706] width 110 height 40
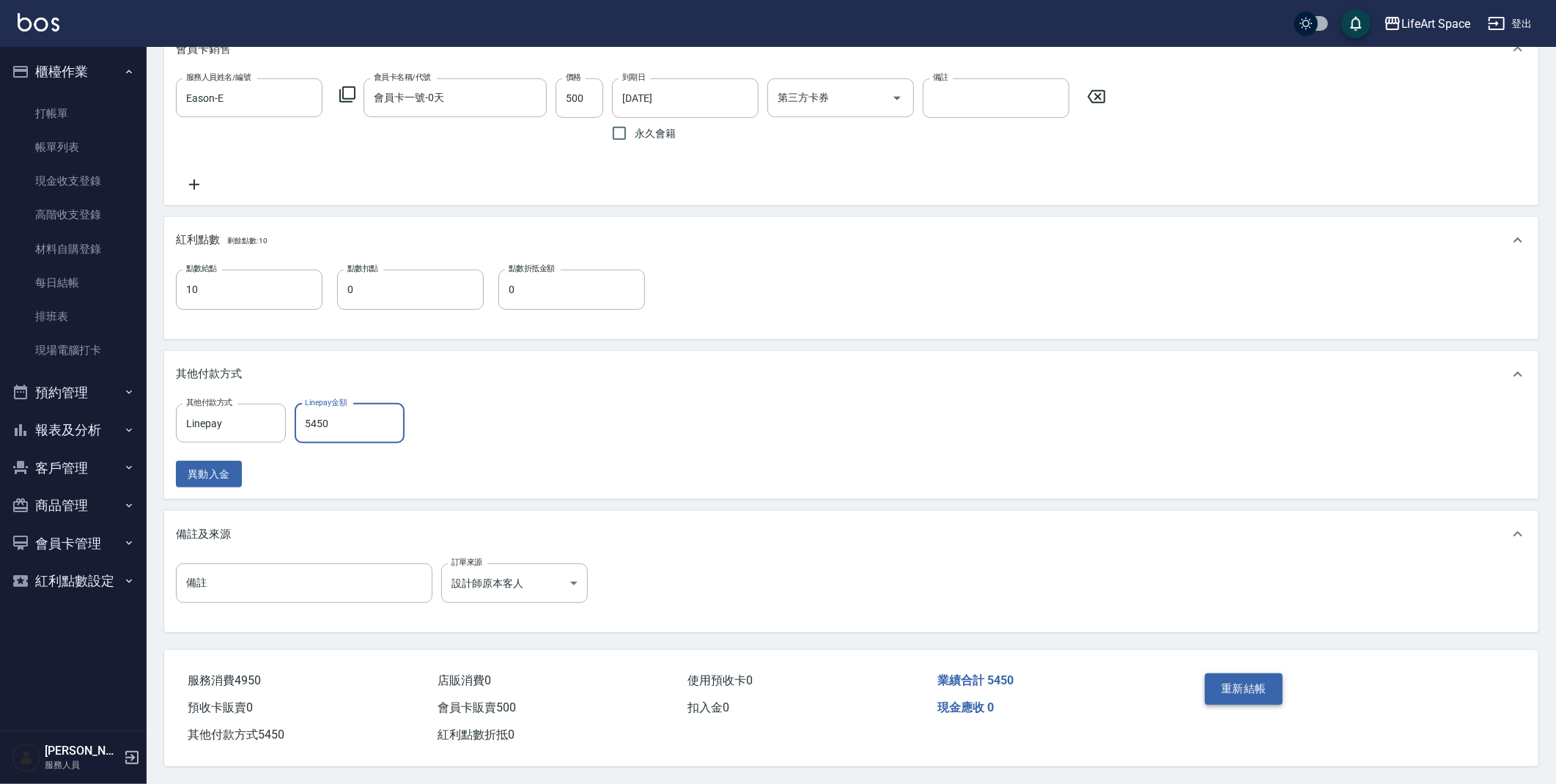
type input "5450"
click at [1221, 685] on button "重新結帳" at bounding box center [1244, 688] width 78 height 31
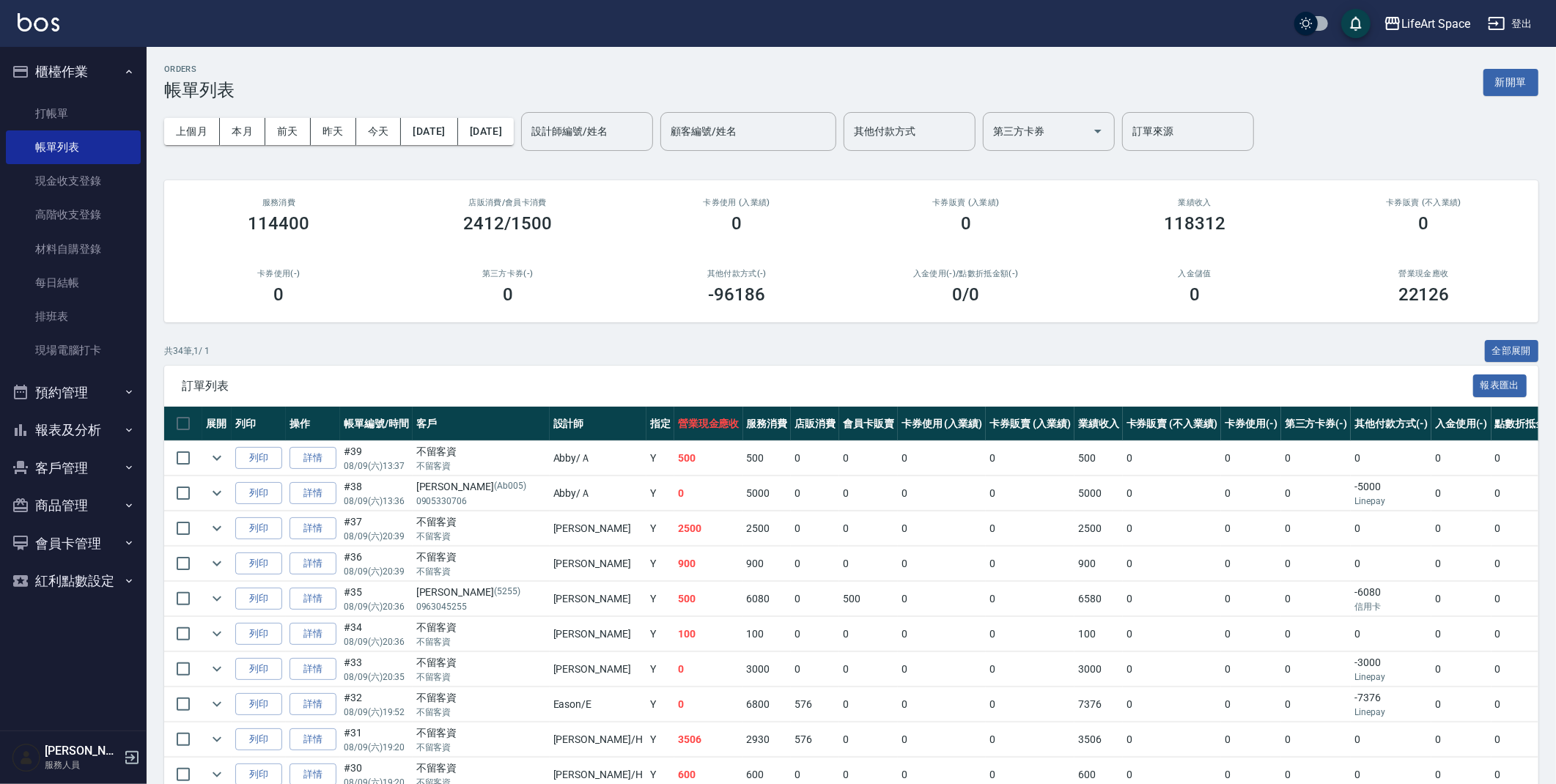
click at [637, 125] on input "設計師編號/姓名" at bounding box center [587, 131] width 118 height 26
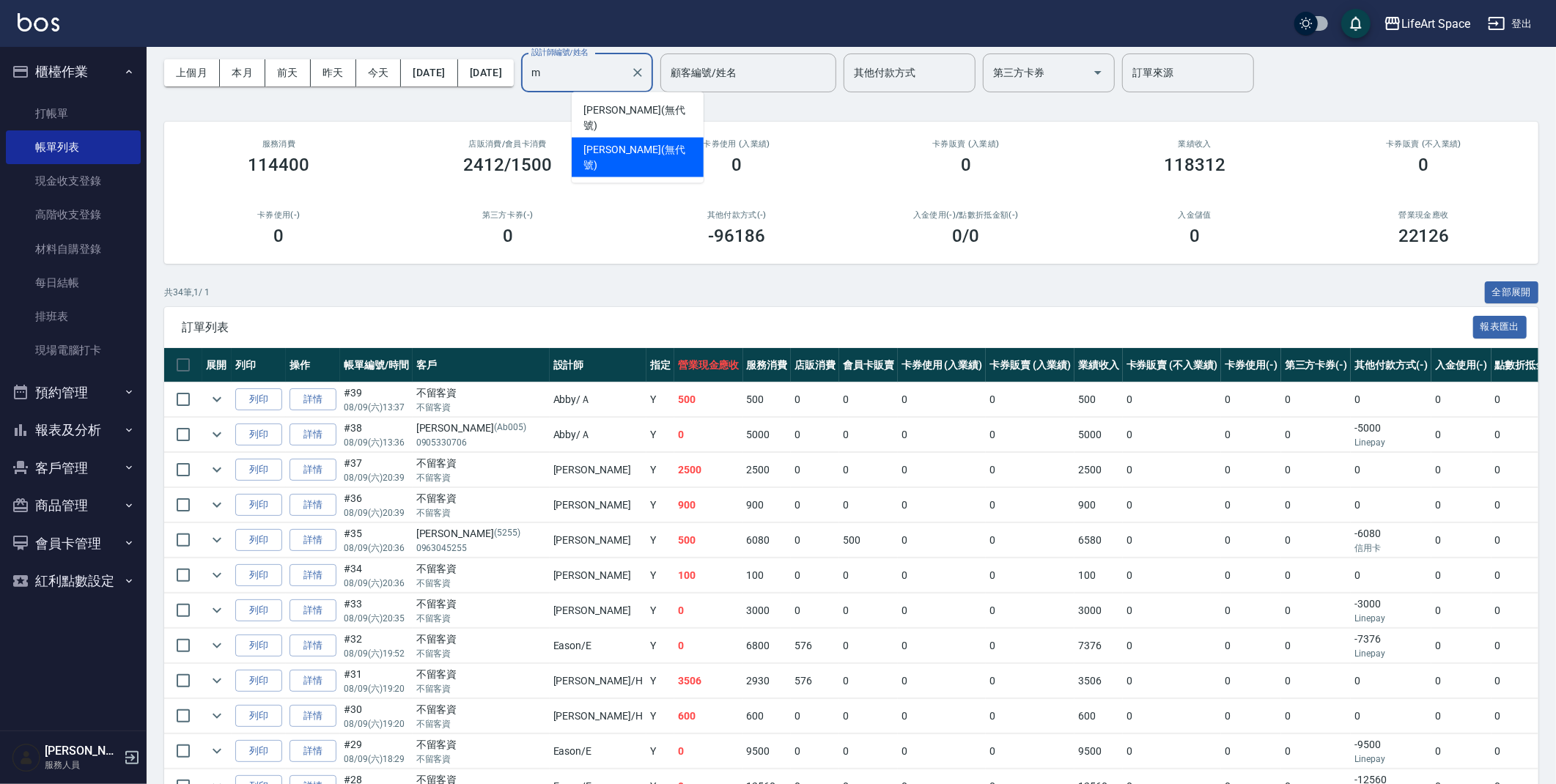
click at [609, 142] on span "Max (無代號)" at bounding box center [638, 157] width 109 height 31
type input "Max(無代號)"
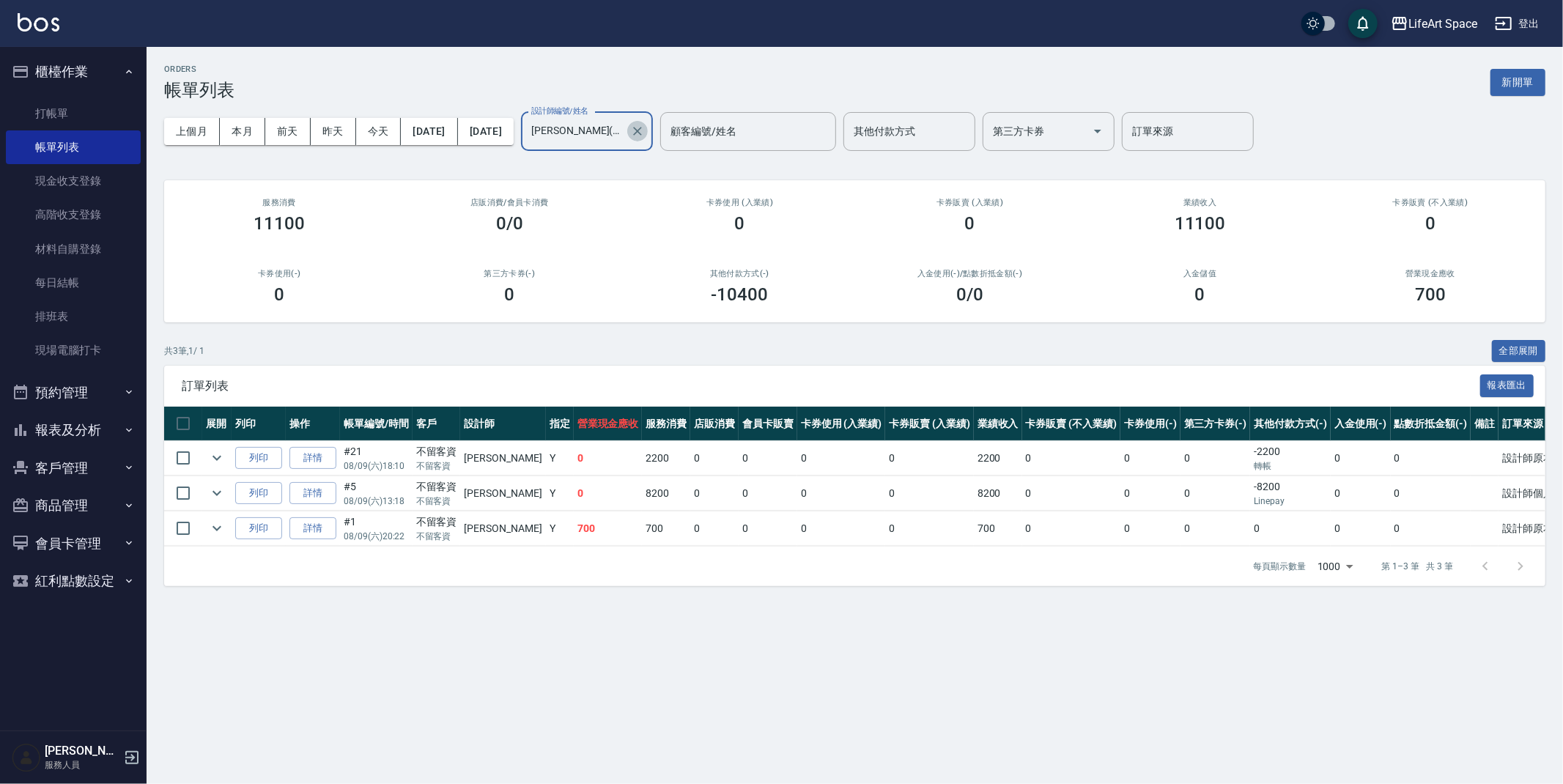
click at [645, 135] on icon "Clear" at bounding box center [638, 131] width 15 height 15
